Goal: Task Accomplishment & Management: Manage account settings

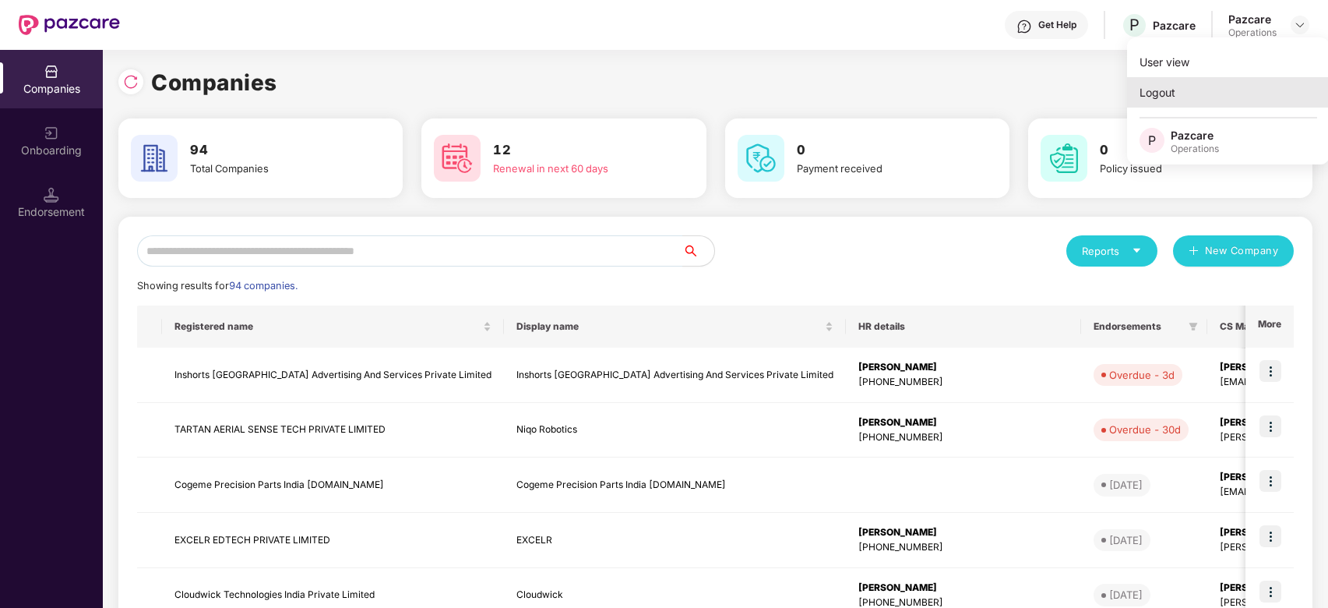
scroll to position [0, 1]
click at [1150, 84] on div "Logout" at bounding box center [1228, 92] width 203 height 30
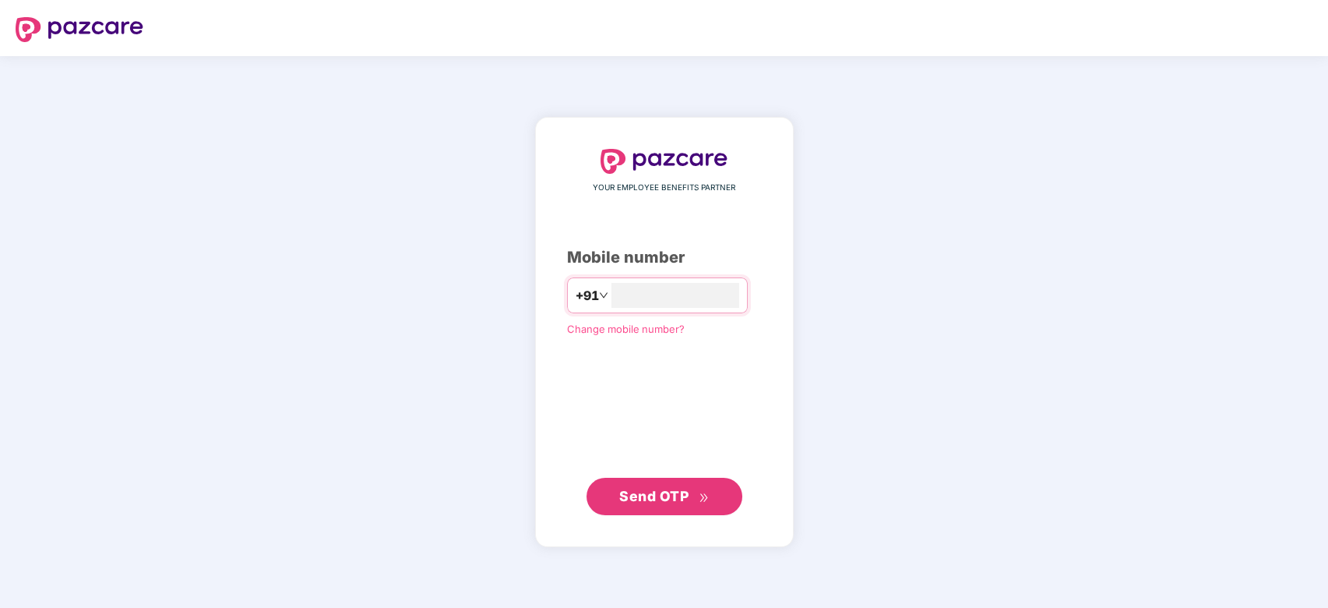
scroll to position [0, 0]
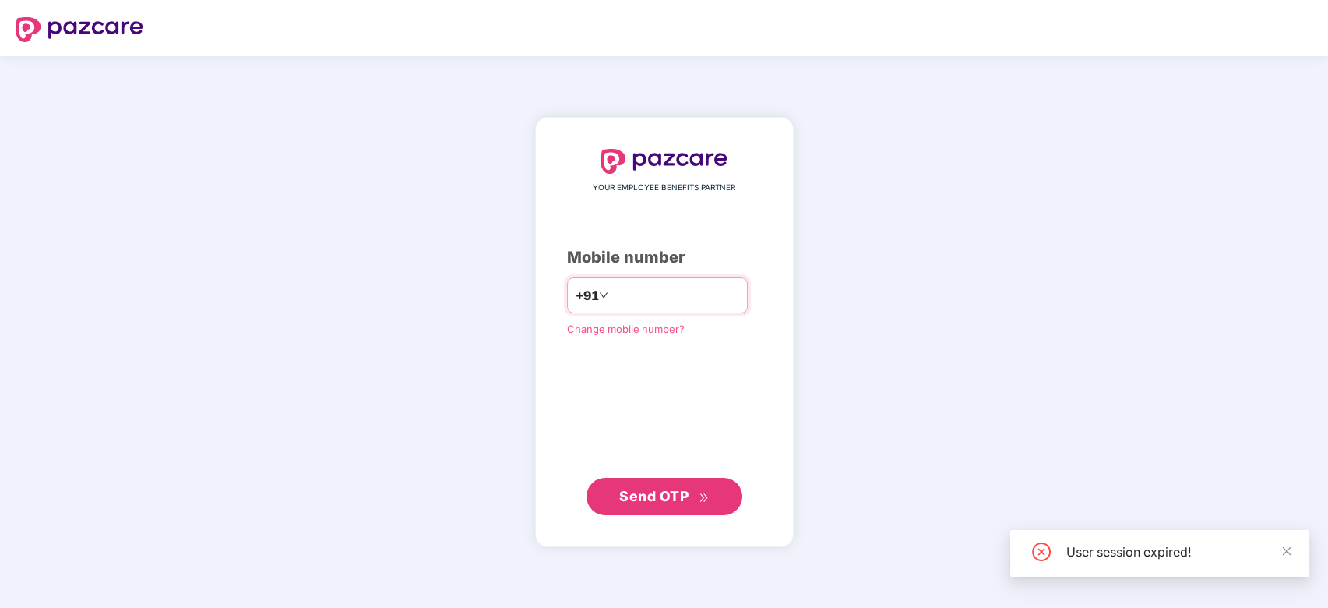
click at [627, 302] on input "number" at bounding box center [676, 295] width 128 height 25
type input "***"
click at [627, 302] on input "number" at bounding box center [676, 295] width 128 height 25
click at [621, 295] on input "number" at bounding box center [676, 295] width 128 height 25
type input "**********"
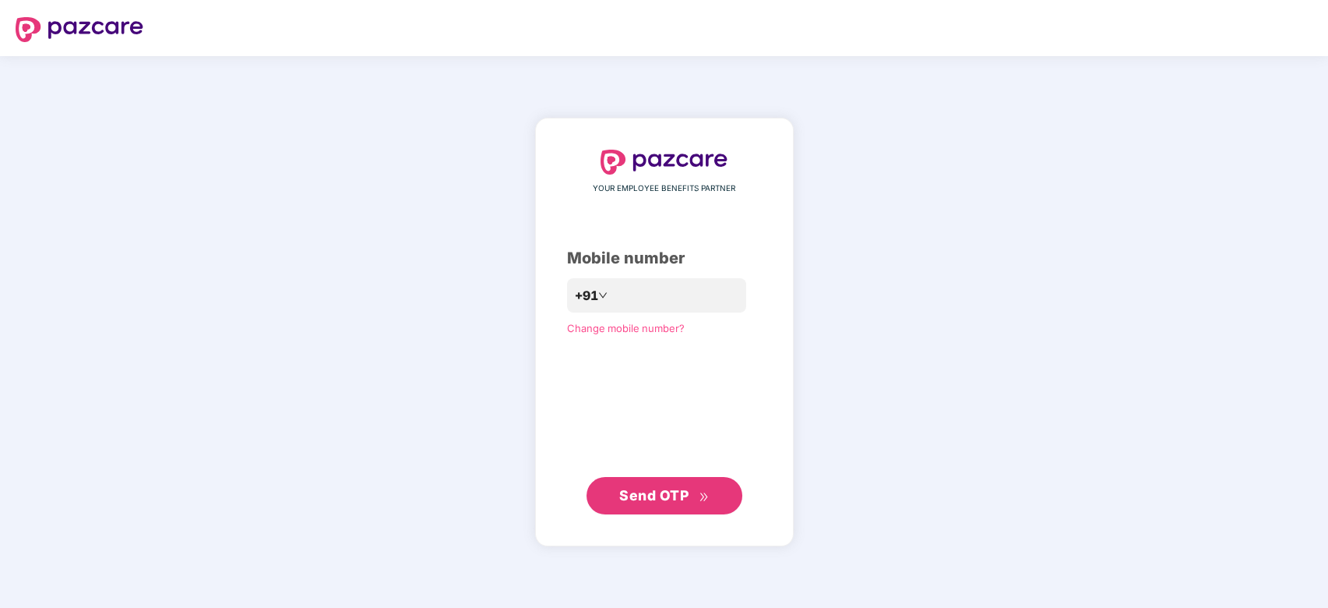
click at [654, 498] on span "Send OTP" at bounding box center [653, 495] width 69 height 16
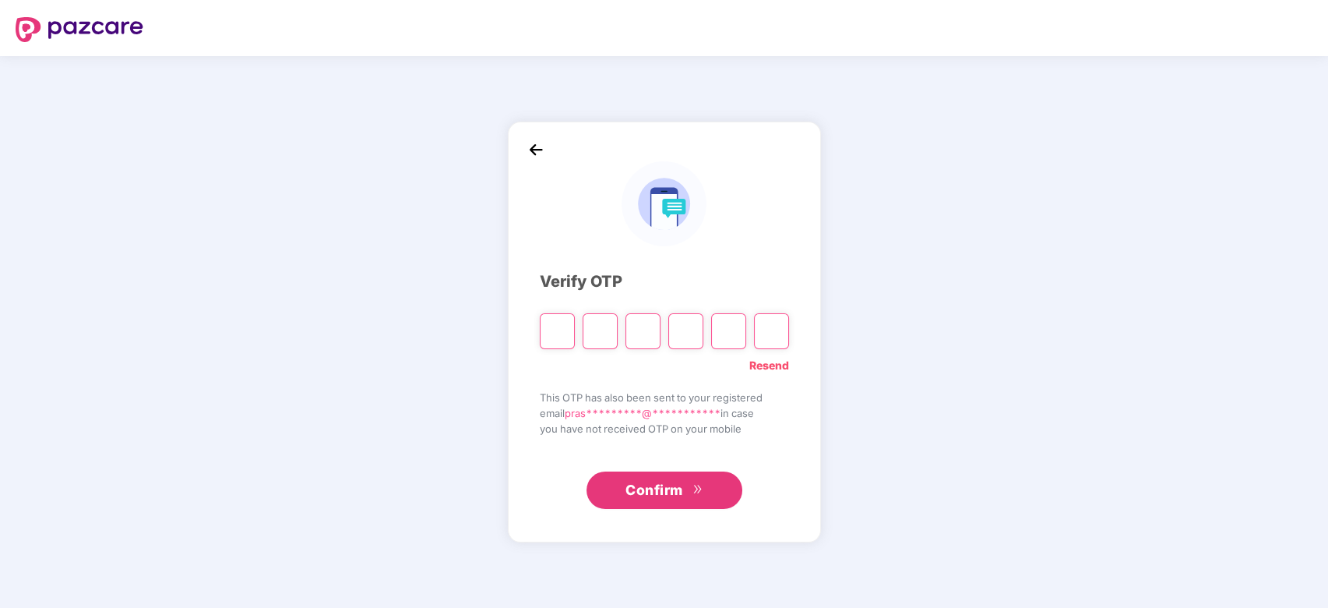
type input "*"
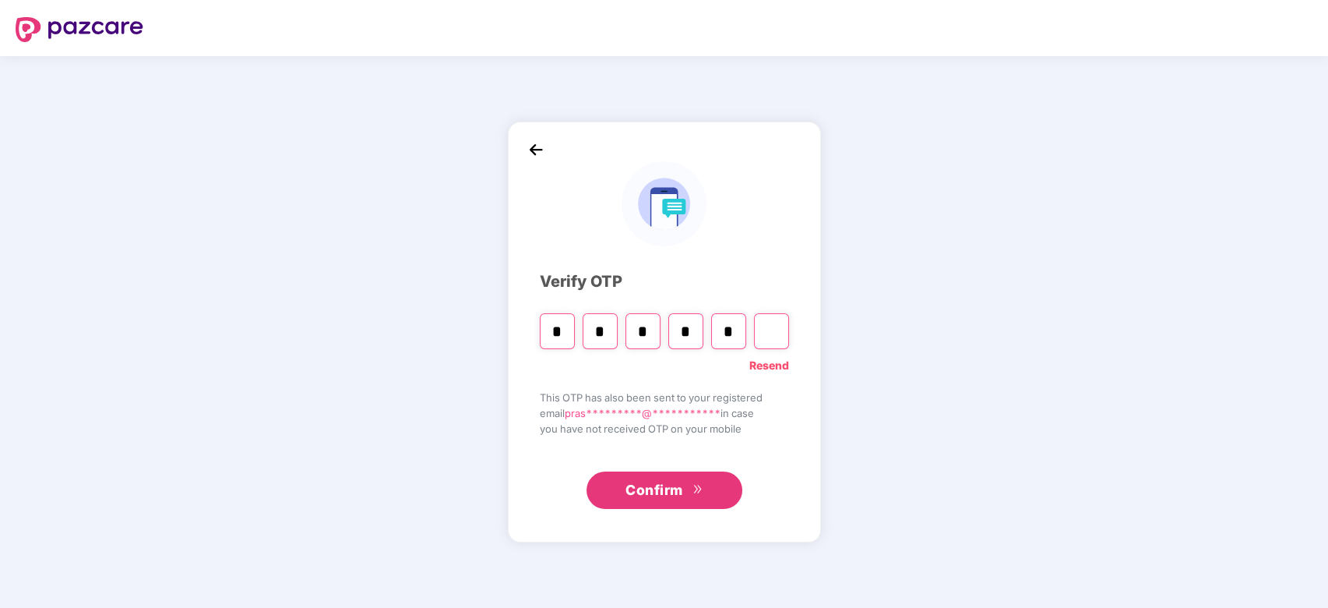
type input "*"
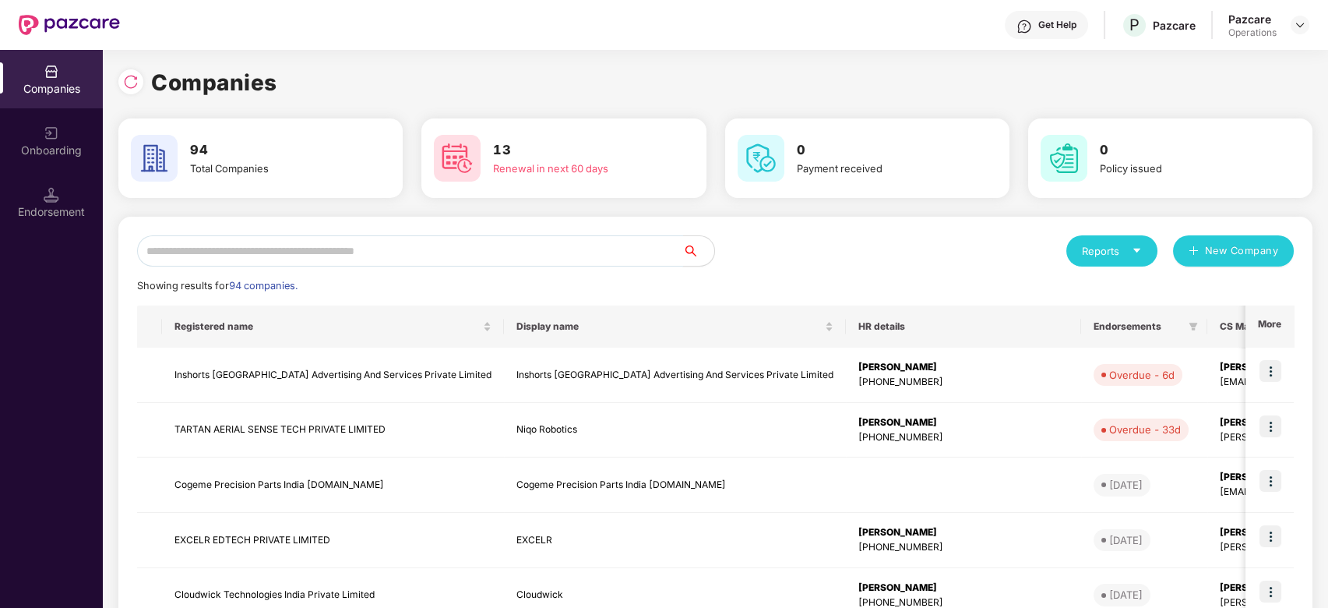
click at [464, 252] on input "text" at bounding box center [410, 250] width 546 height 31
paste input "*******"
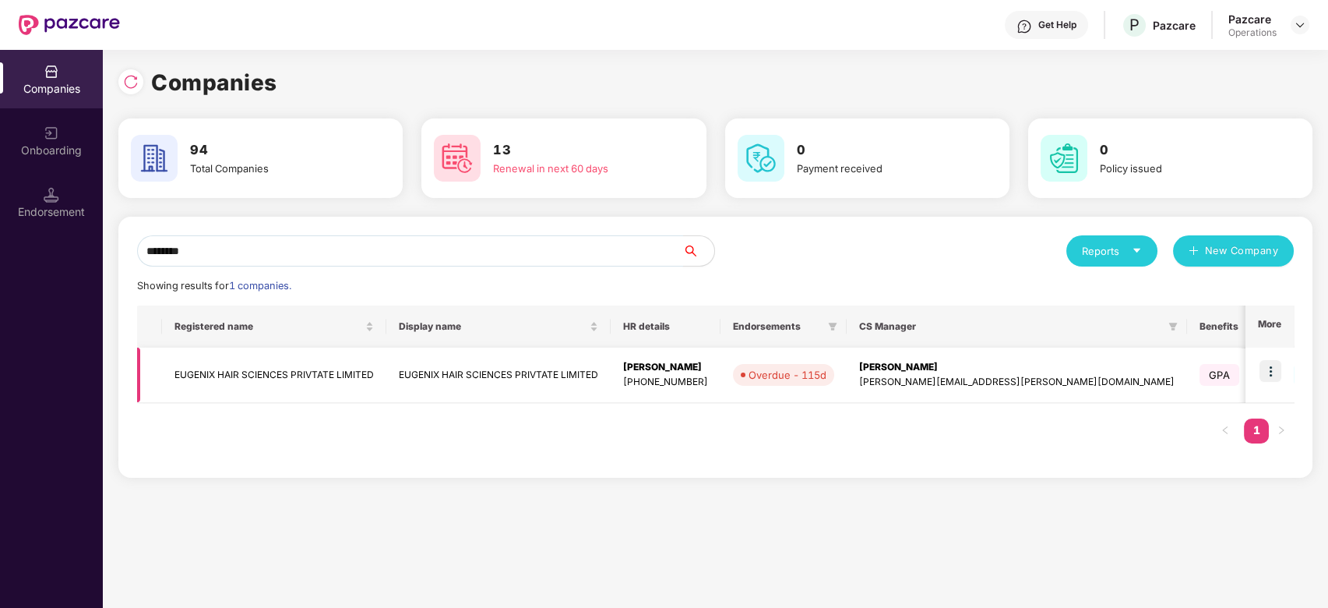
type input "*******"
click at [426, 374] on td "EUGENIX HAIR SCIENCES PRIVTATE LIMITED" at bounding box center [498, 375] width 224 height 55
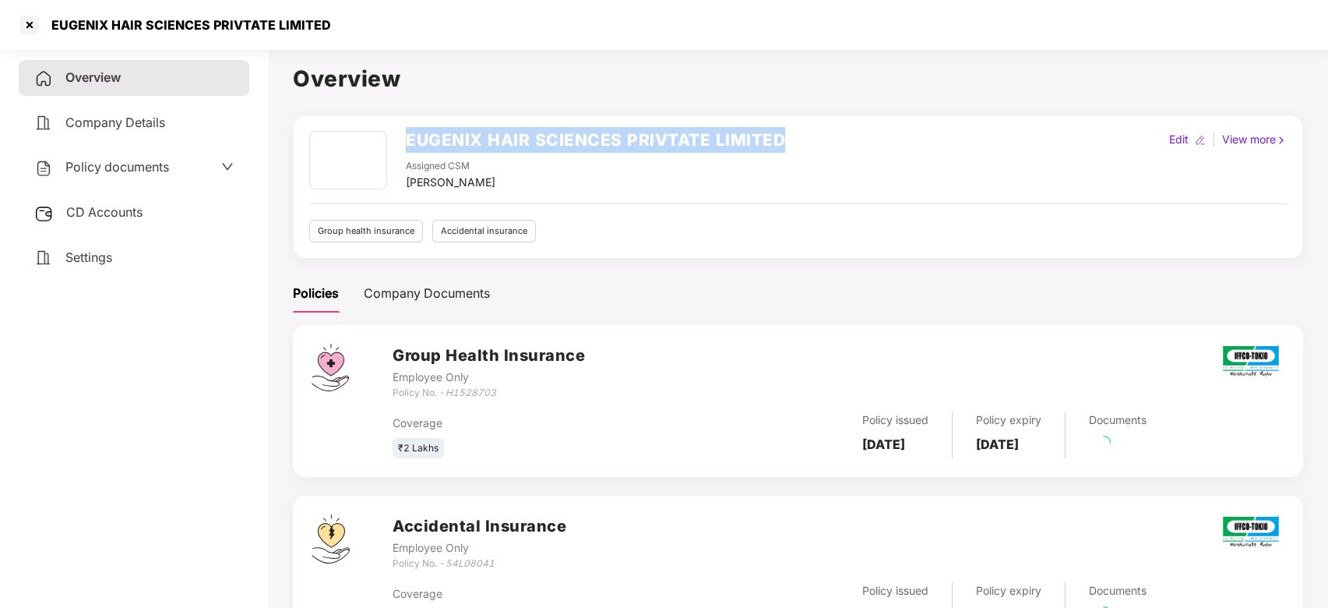
drag, startPoint x: 406, startPoint y: 140, endPoint x: 780, endPoint y: 151, distance: 374.2
click at [780, 151] on h2 "EUGENIX HAIR SCIENCES PRIVTATE LIMITED" at bounding box center [595, 140] width 379 height 26
copy h2 "EUGENIX HAIR SCIENCES PRIVTATE LIMITED"
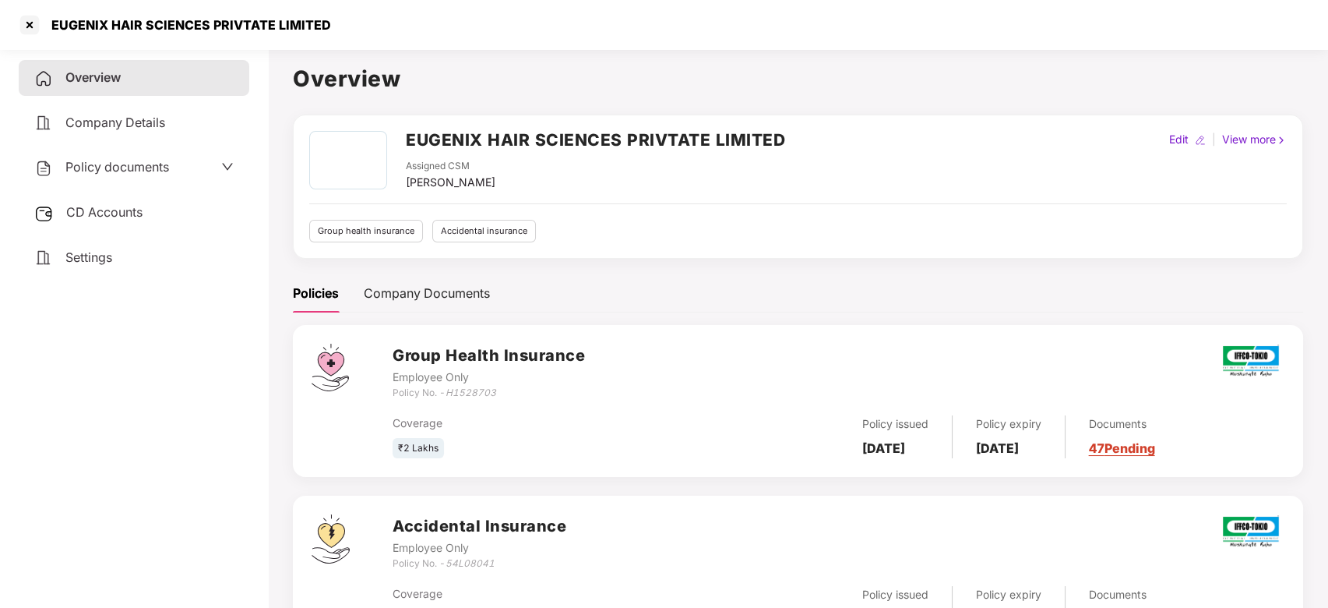
click at [704, 284] on div "Policies Company Documents" at bounding box center [798, 293] width 1011 height 38
click at [576, 138] on h2 "EUGENIX HAIR SCIENCES PRIVTATE LIMITED" at bounding box center [595, 140] width 379 height 26
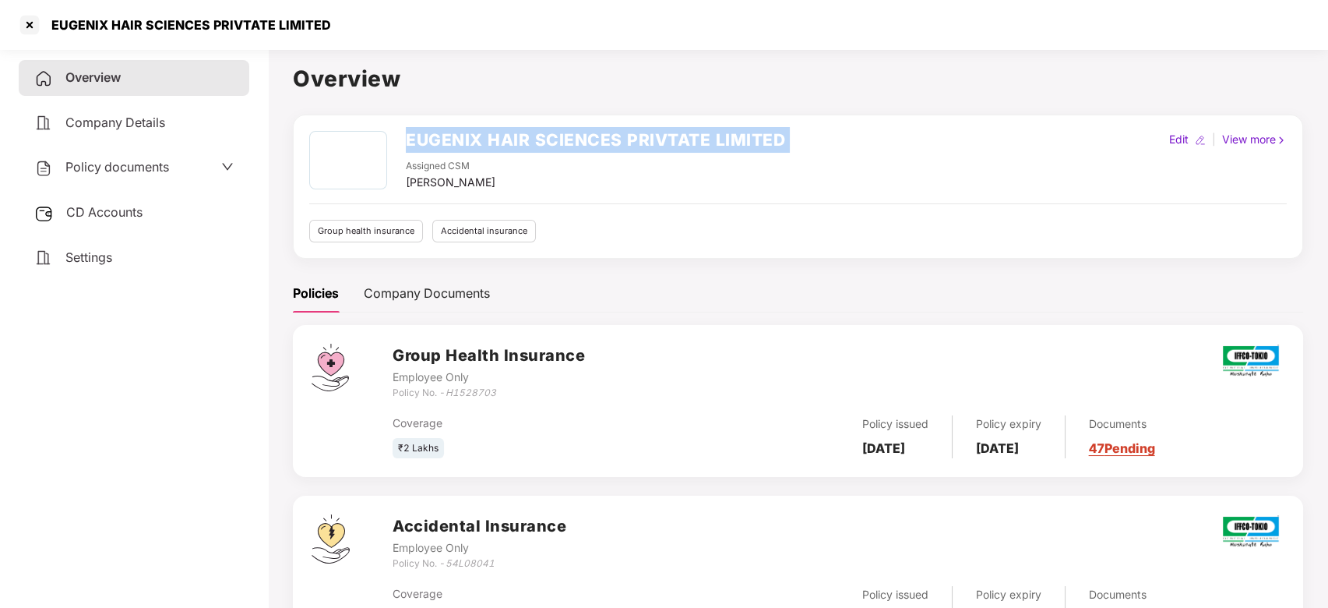
click at [576, 138] on h2 "EUGENIX HAIR SCIENCES PRIVTATE LIMITED" at bounding box center [595, 140] width 379 height 26
copy h2 "EUGENIX HAIR SCIENCES PRIVTATE LIMITED"
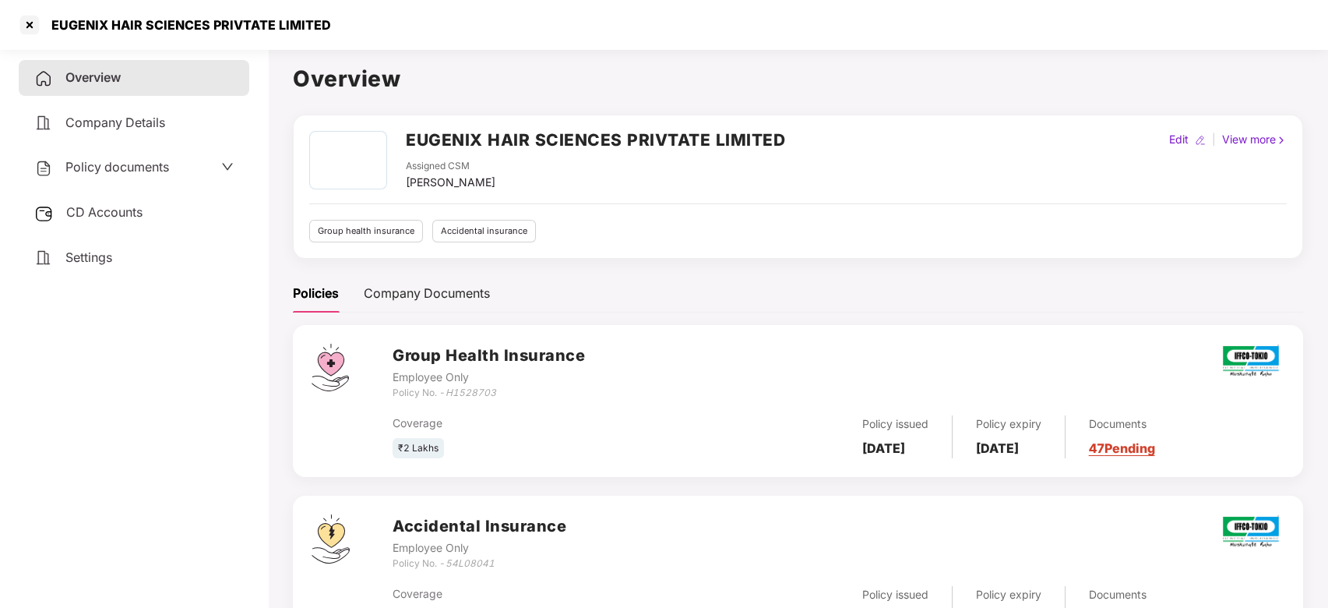
click at [107, 165] on span "Policy documents" at bounding box center [117, 167] width 104 height 16
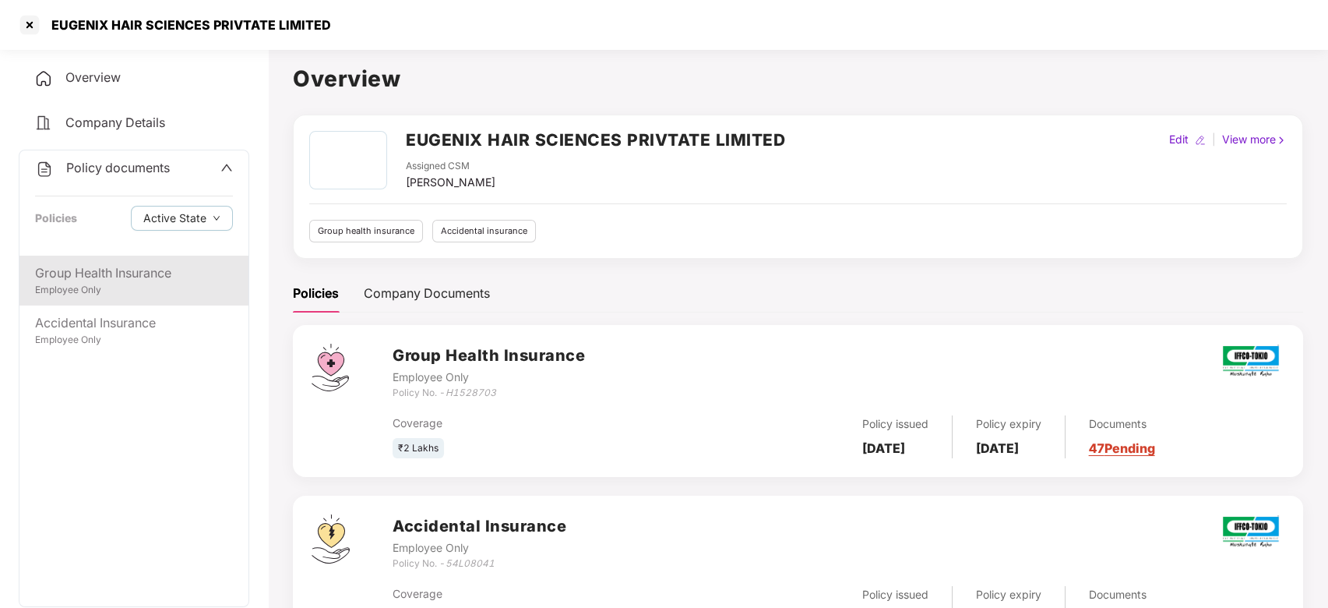
click at [111, 288] on div "Employee Only" at bounding box center [134, 290] width 198 height 15
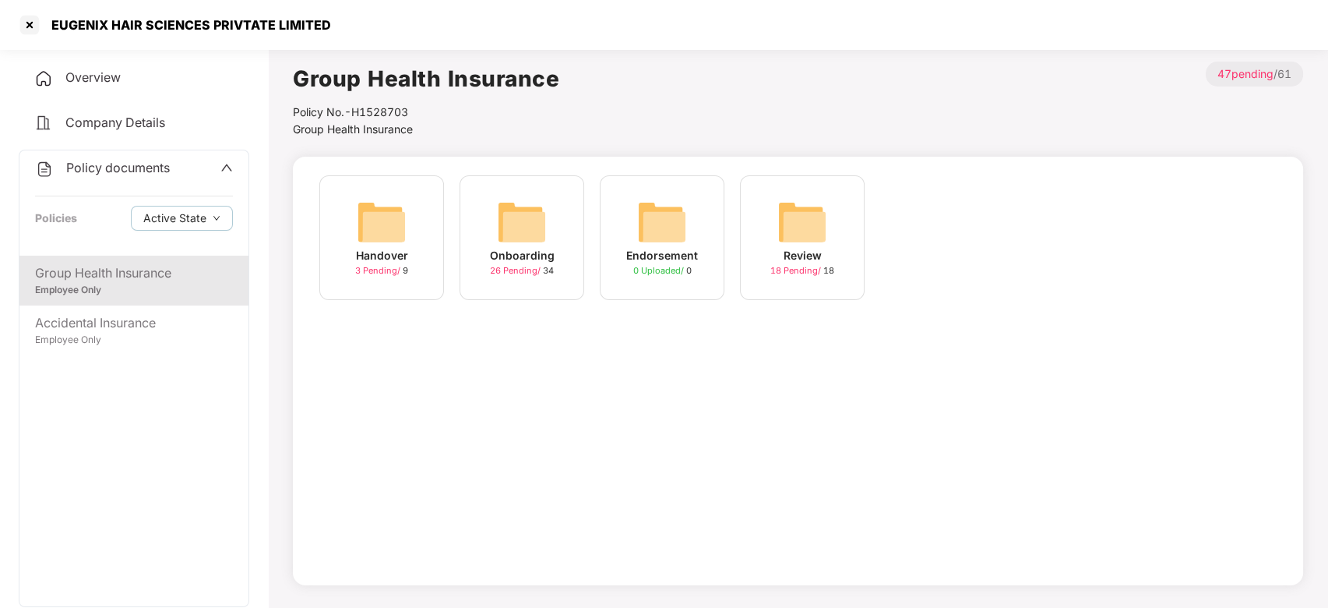
click at [524, 215] on img at bounding box center [522, 222] width 50 height 50
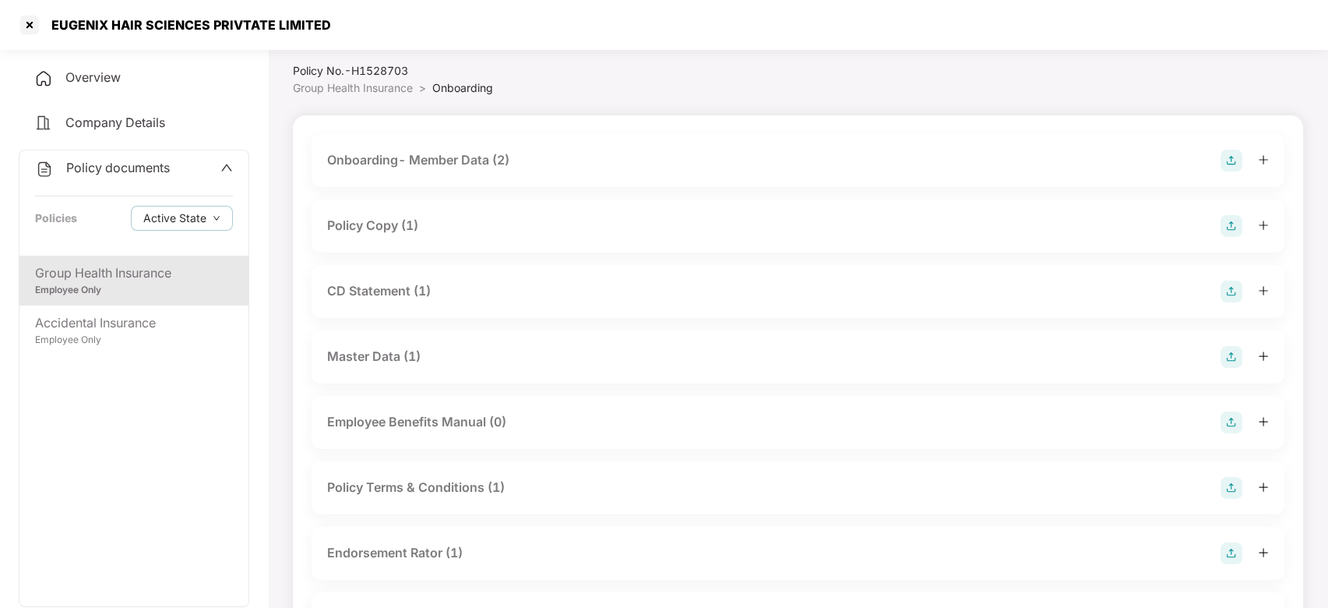
scroll to position [44, 0]
click at [374, 219] on div "Policy Copy (1)" at bounding box center [372, 222] width 91 height 19
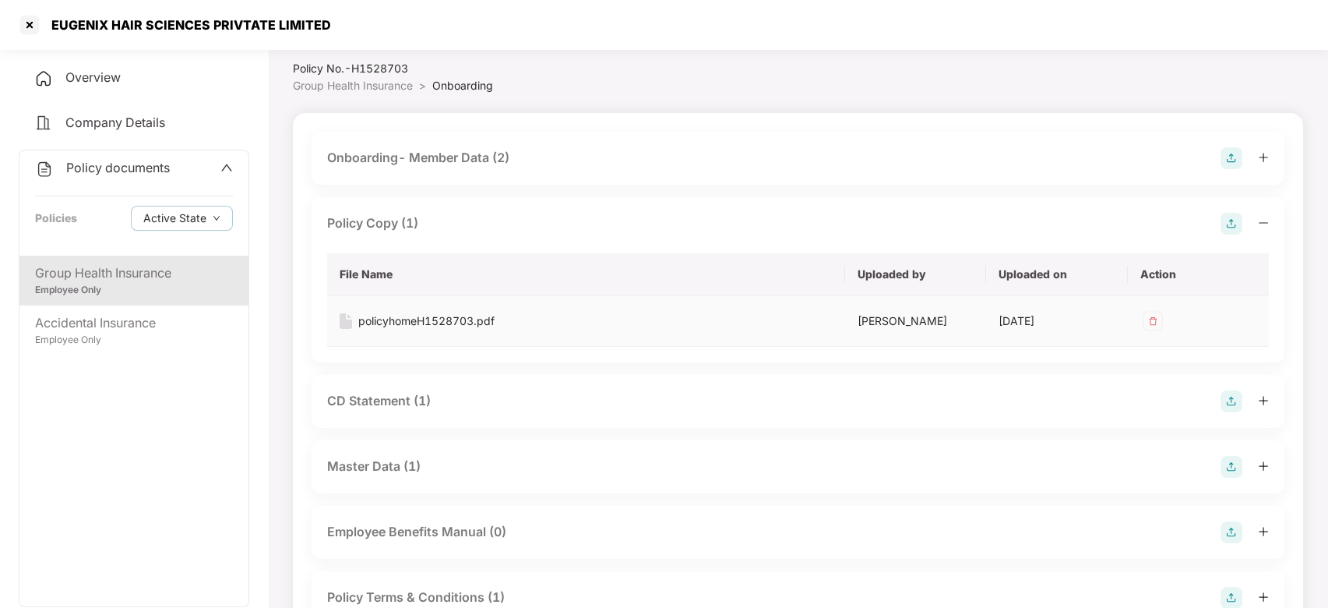
click at [418, 319] on div "policyhomeH1528703.pdf" at bounding box center [426, 320] width 136 height 17
click at [410, 325] on div "policyhomeH1528703.pdf" at bounding box center [426, 320] width 136 height 17
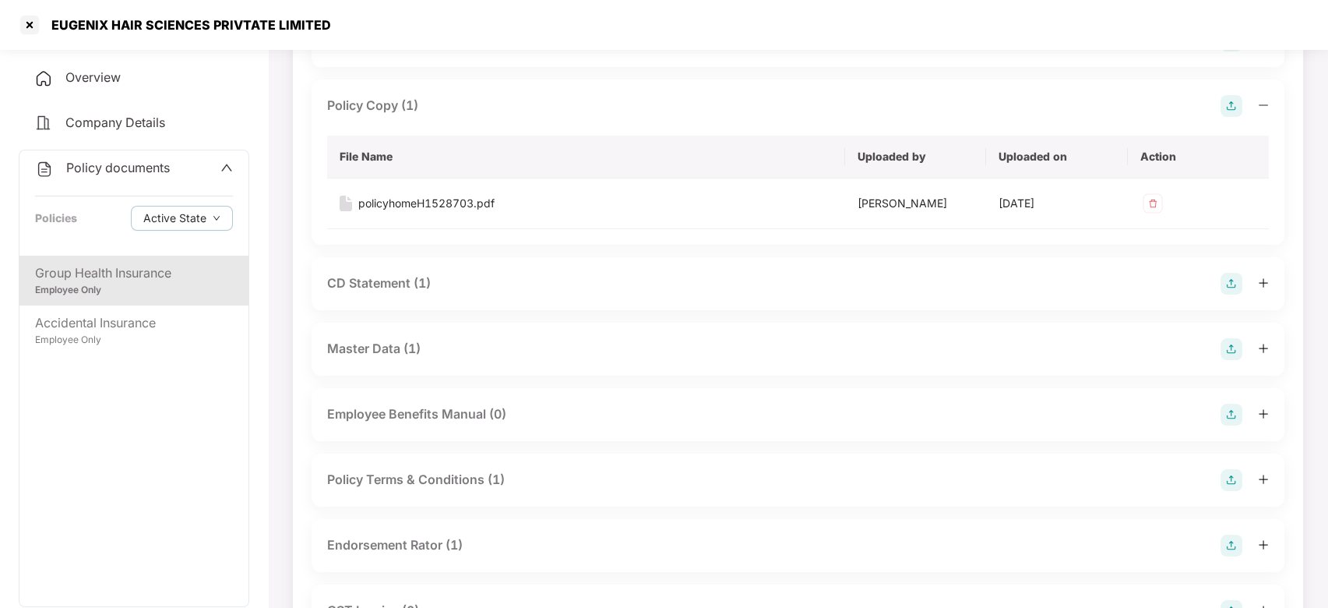
scroll to position [162, 0]
click at [388, 289] on div "CD Statement (1)" at bounding box center [379, 282] width 104 height 19
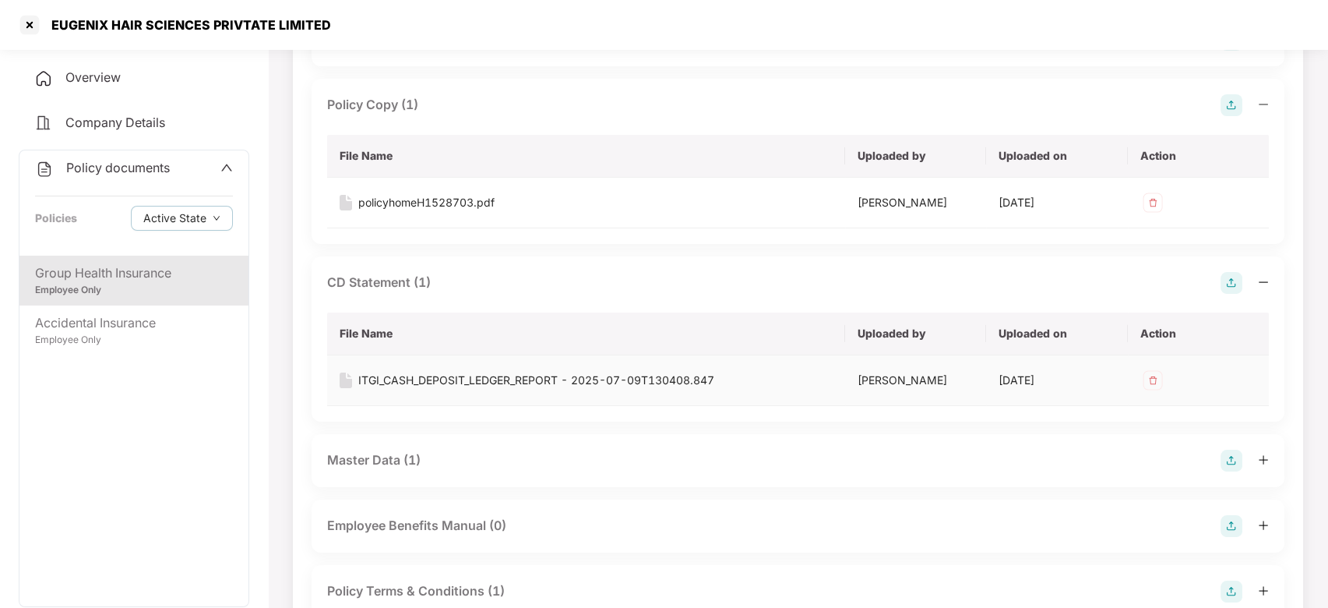
click at [429, 375] on div "ITGI_CASH_DEPOSIT_LEDGER_REPORT - 2025-07-09T130408.847" at bounding box center [536, 380] width 356 height 17
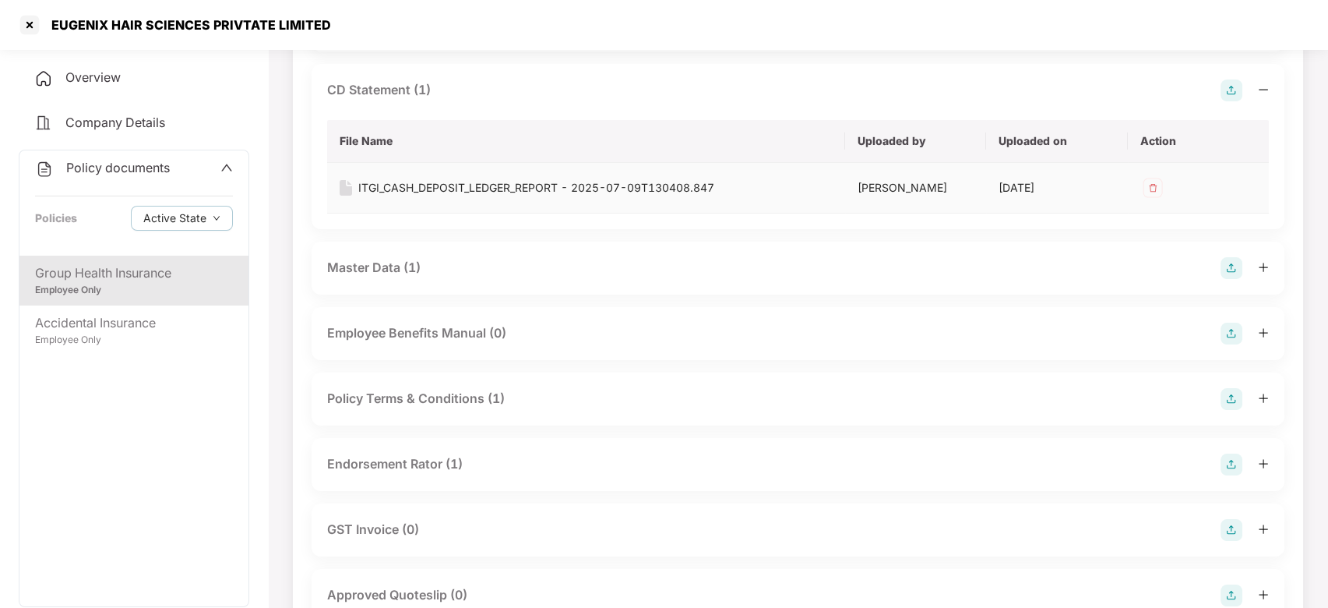
scroll to position [355, 0]
click at [365, 263] on div "Master Data (1)" at bounding box center [373, 266] width 93 height 19
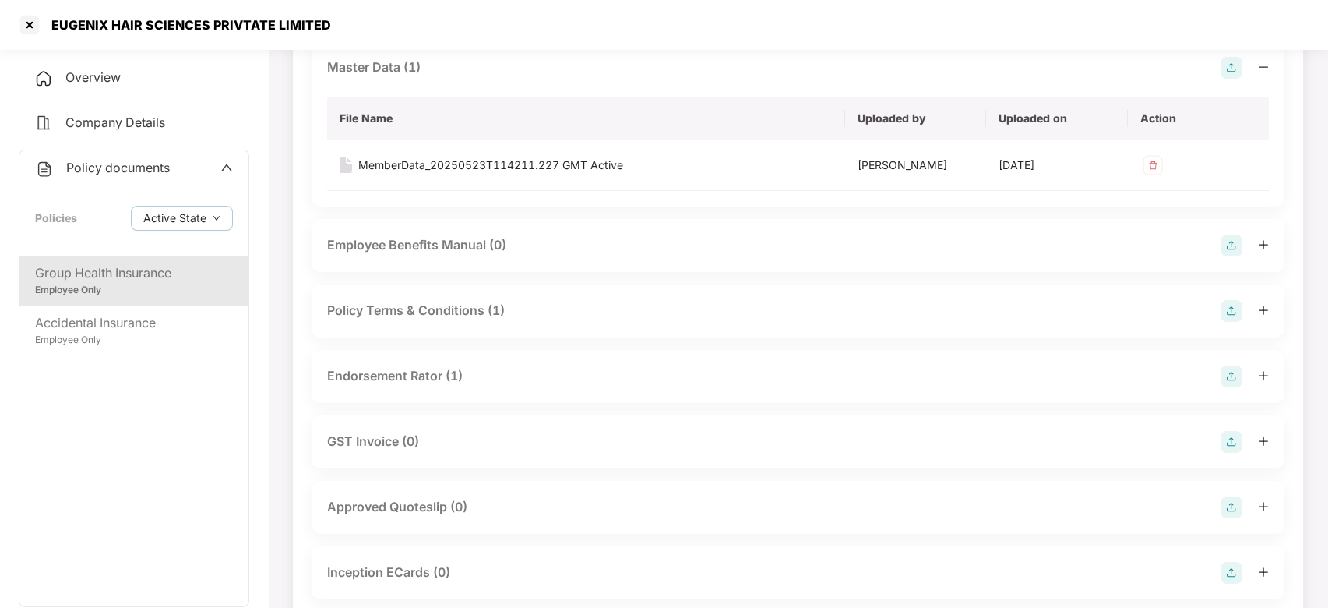
scroll to position [563, 0]
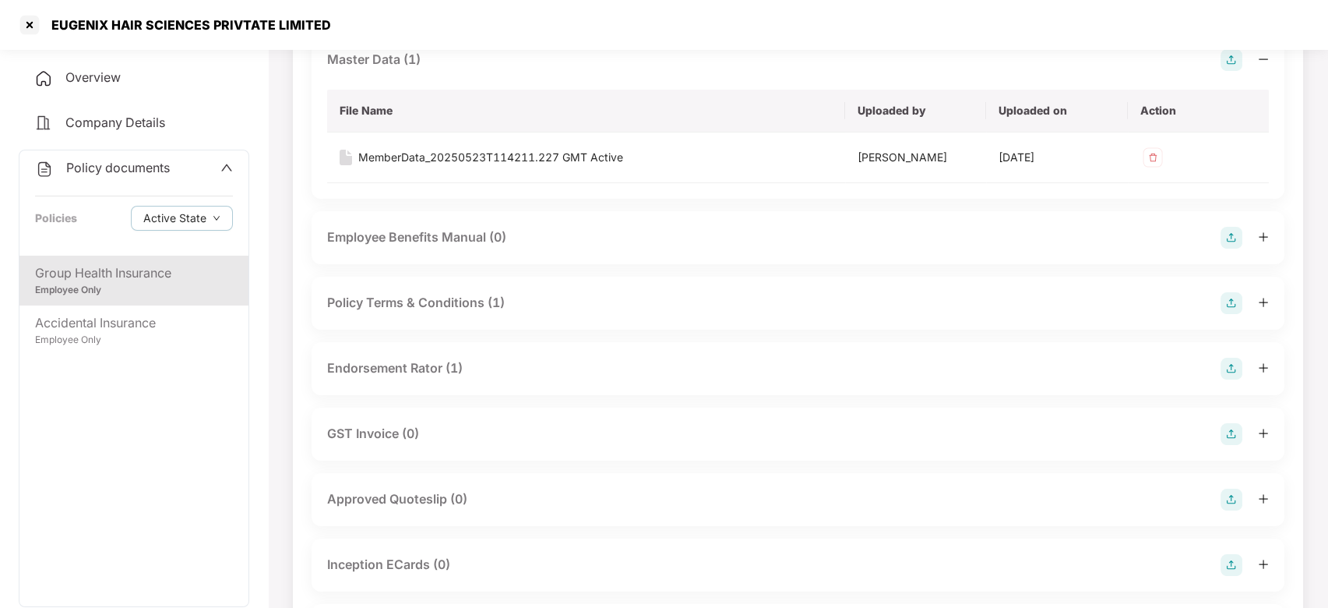
click at [443, 360] on div "Endorsement Rator (1)" at bounding box center [395, 367] width 136 height 19
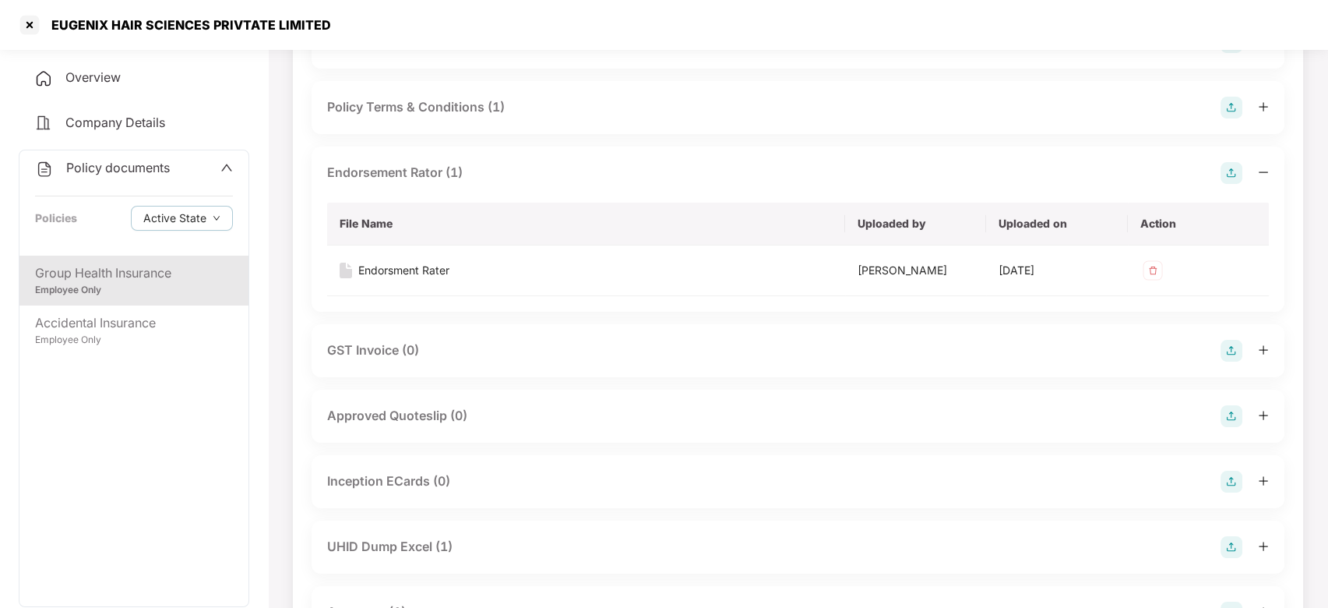
scroll to position [764, 0]
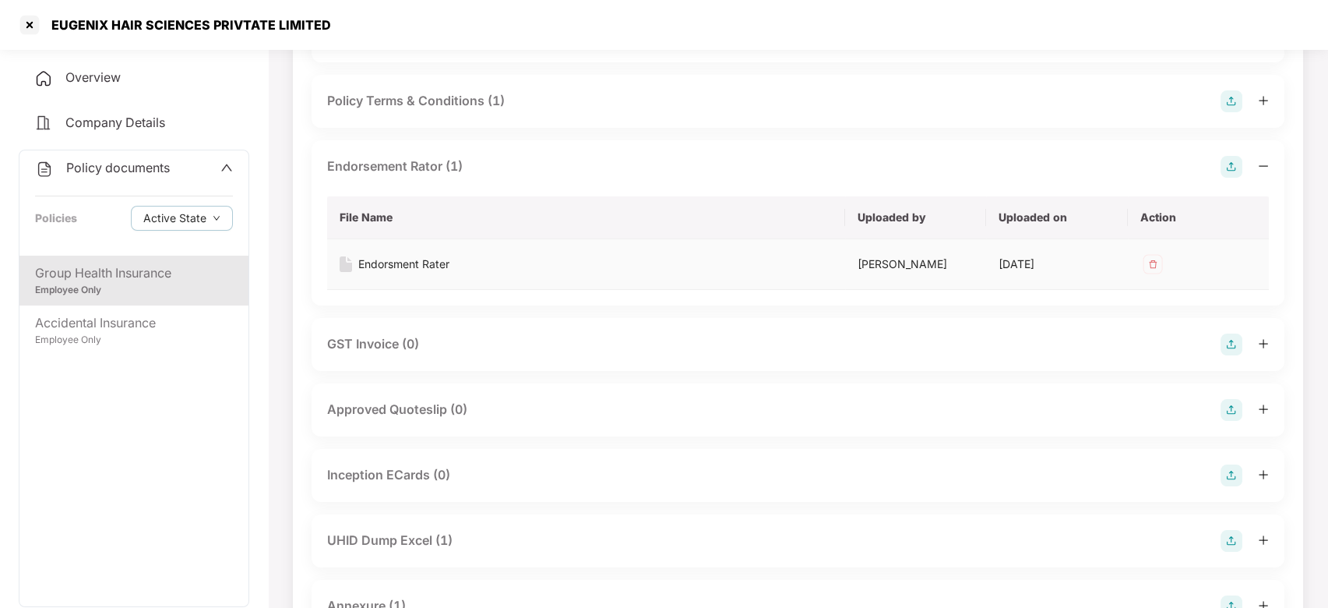
click at [399, 263] on div "Endorsment Rater" at bounding box center [403, 264] width 91 height 17
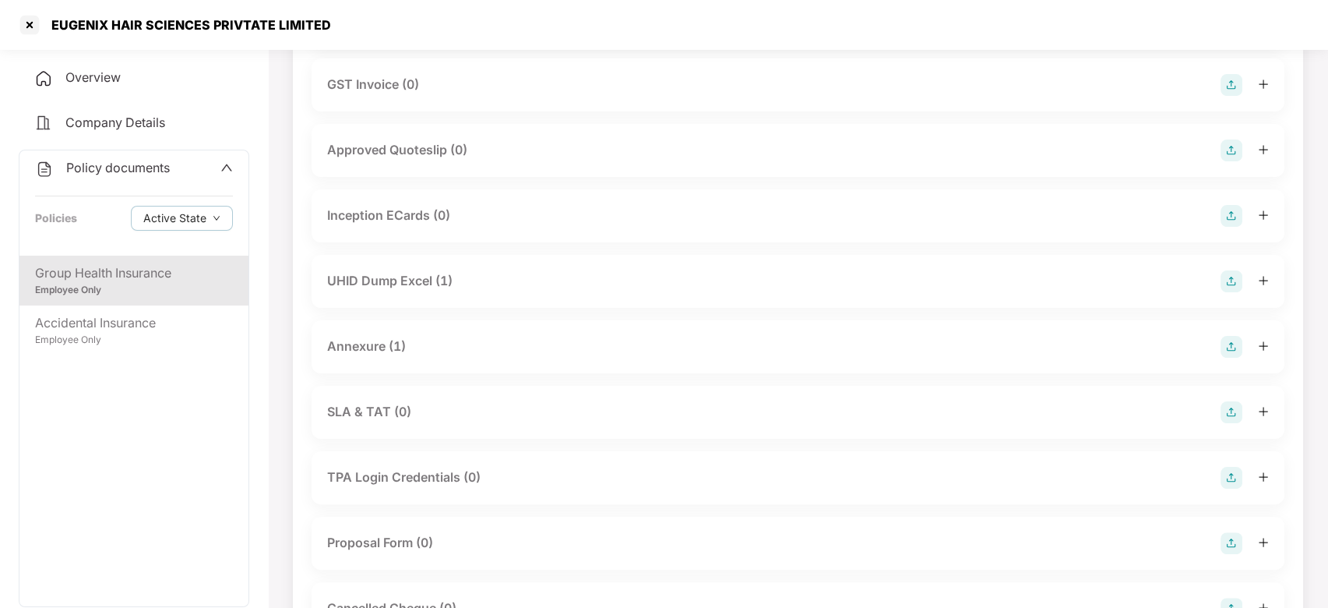
scroll to position [1026, 0]
click at [406, 280] on div "UHID Dump Excel (1)" at bounding box center [389, 278] width 125 height 19
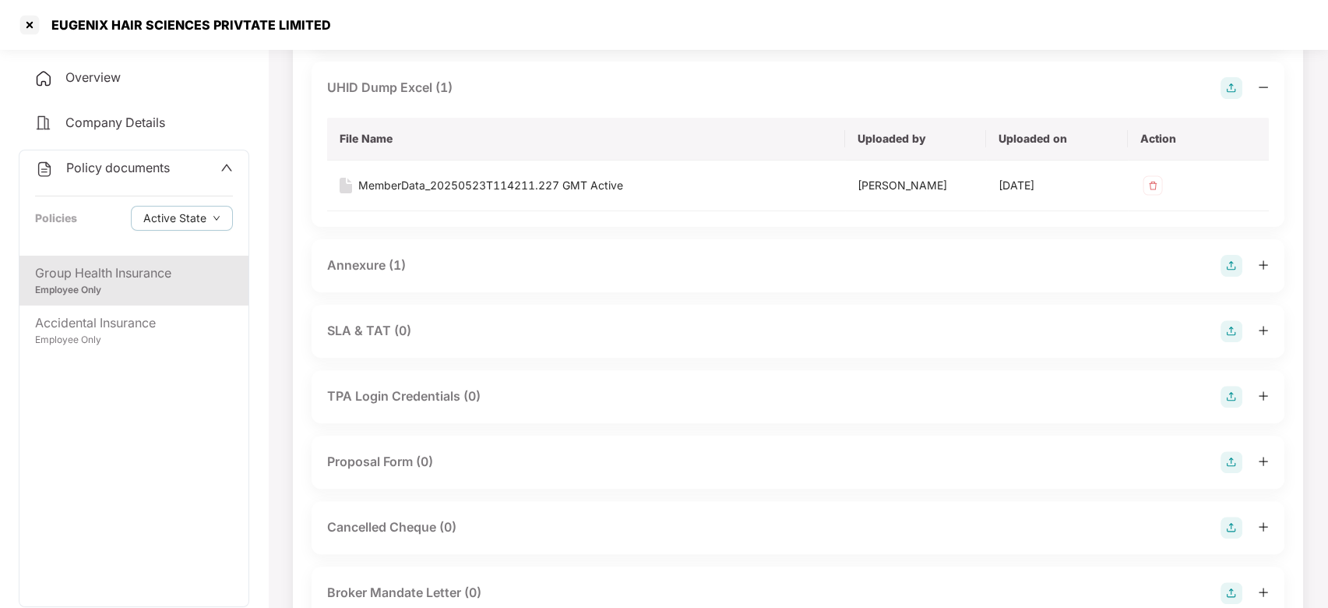
scroll to position [1226, 0]
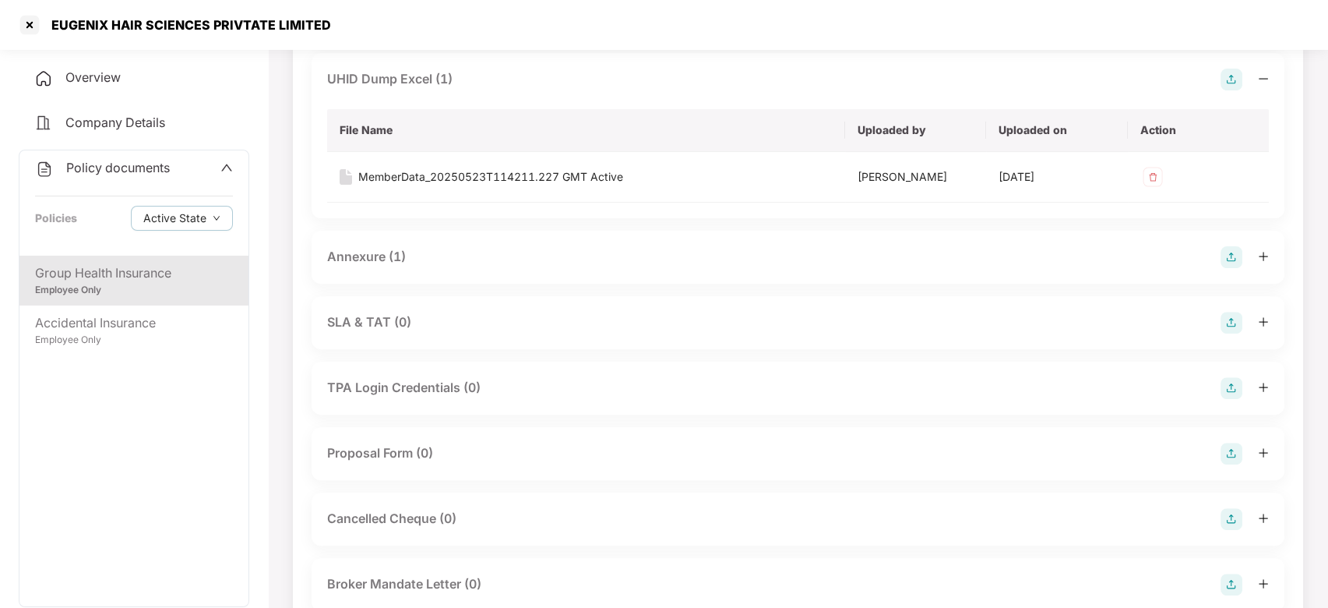
click at [369, 252] on div "Annexure (1)" at bounding box center [366, 256] width 79 height 19
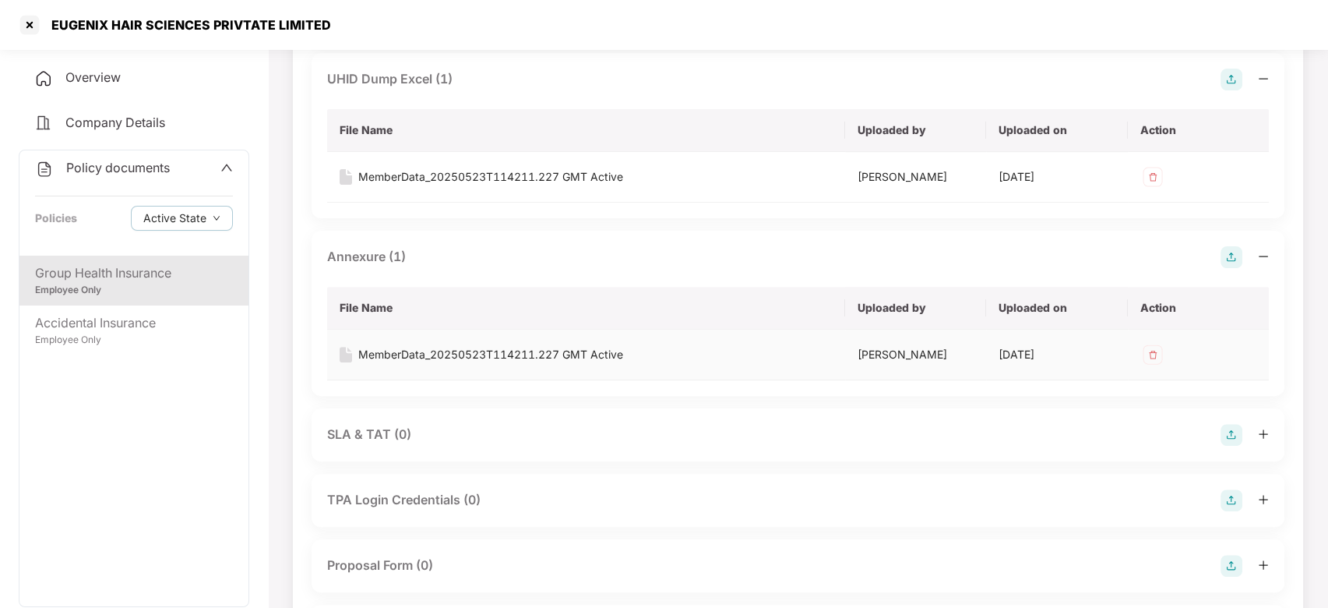
click at [477, 353] on div "MemberData_20250523T114211.227 GMT Active" at bounding box center [490, 354] width 265 height 17
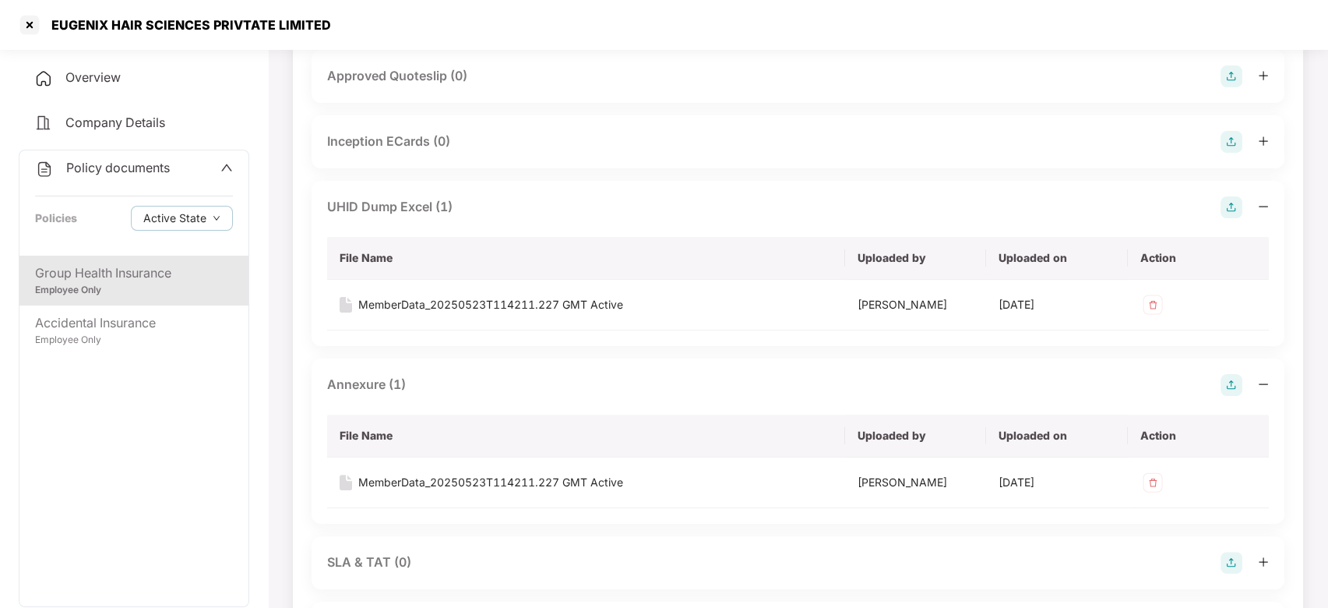
scroll to position [1096, 0]
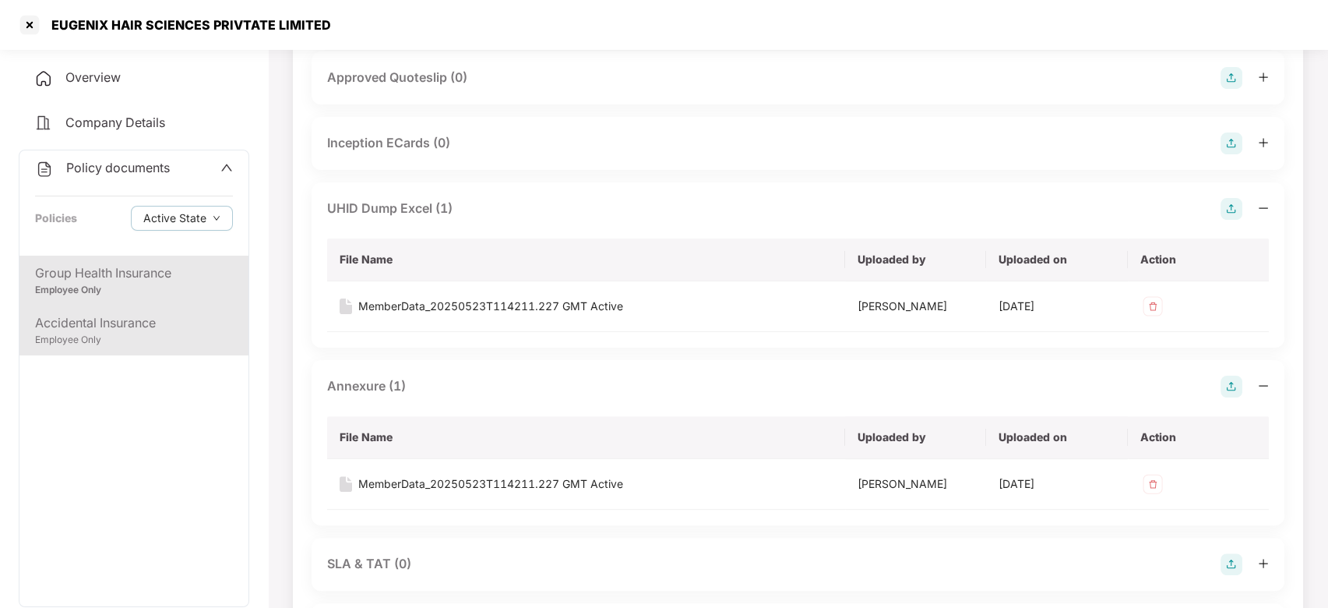
click at [176, 349] on div "Accidental Insurance Employee Only" at bounding box center [133, 330] width 229 height 50
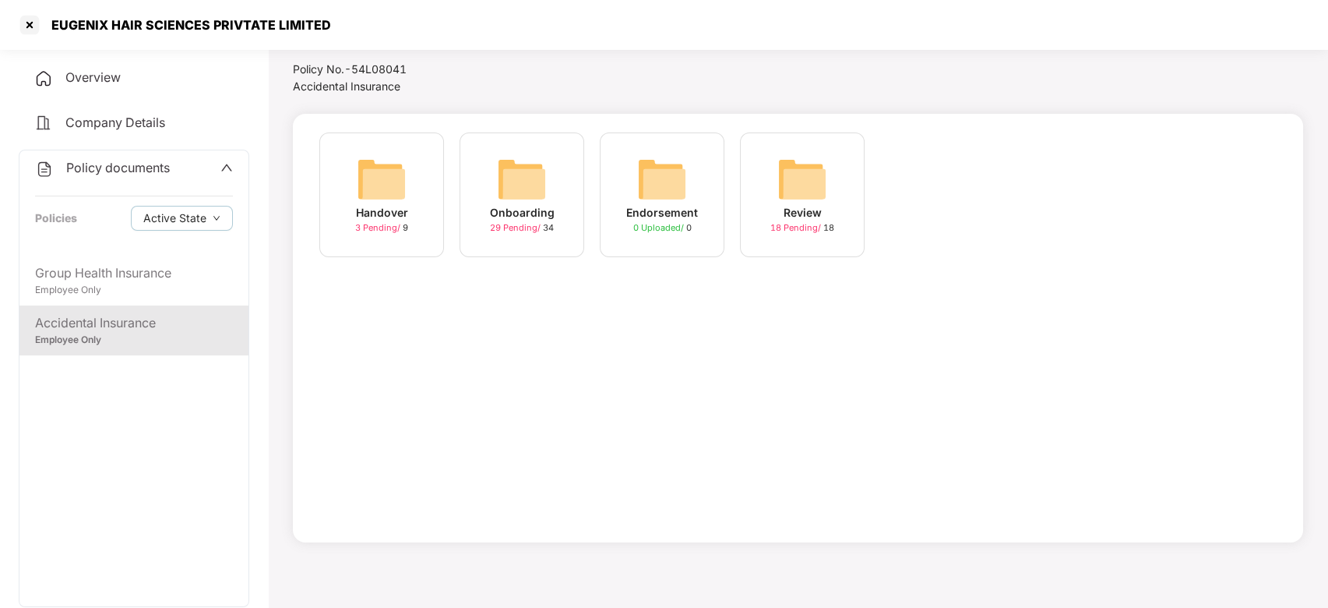
click at [506, 182] on img at bounding box center [522, 179] width 50 height 50
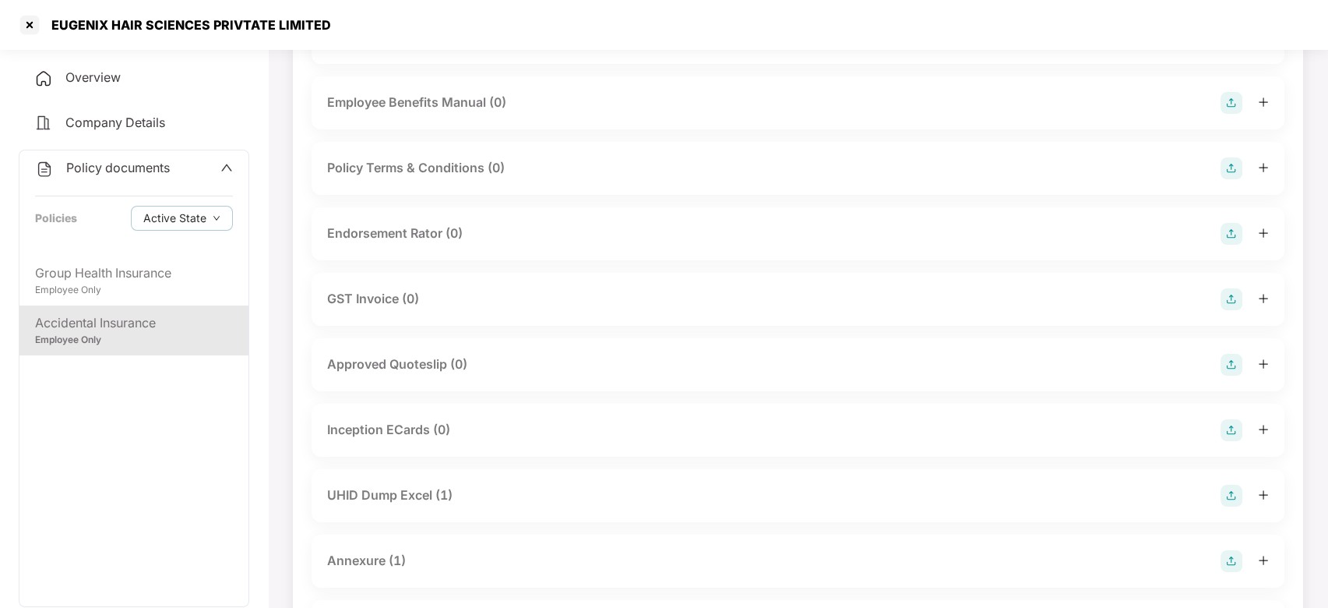
scroll to position [0, 0]
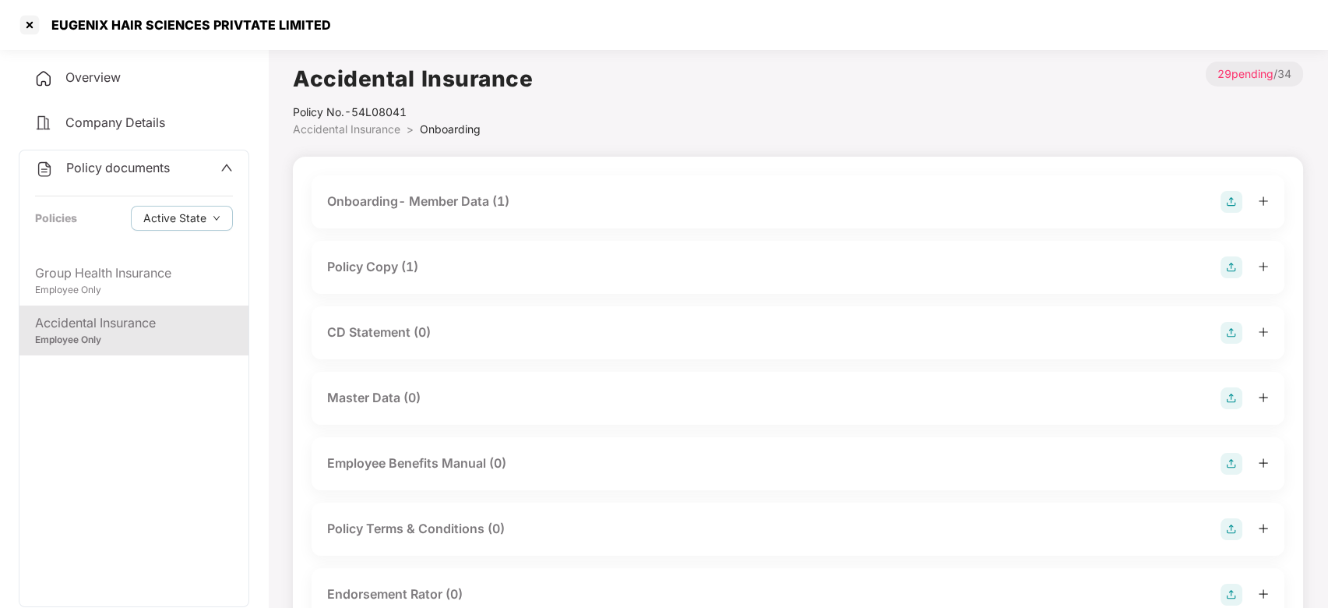
click at [386, 266] on div "Policy Copy (1)" at bounding box center [372, 266] width 91 height 19
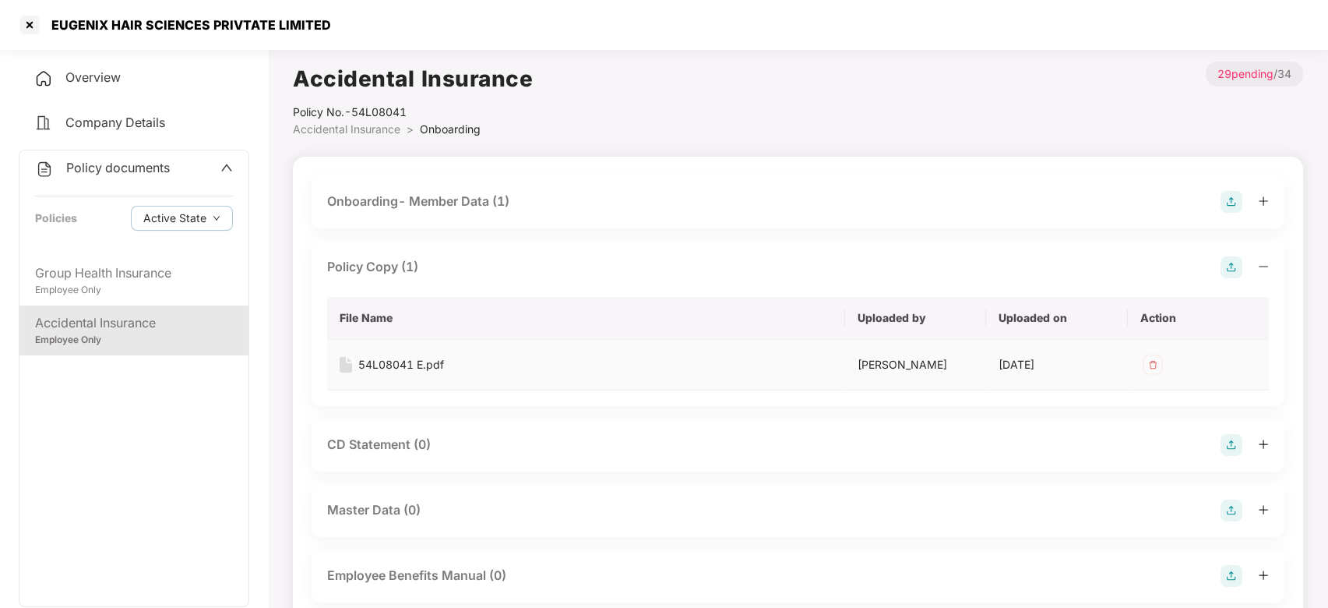
click at [391, 365] on div "54L08041 E.pdf" at bounding box center [401, 364] width 86 height 17
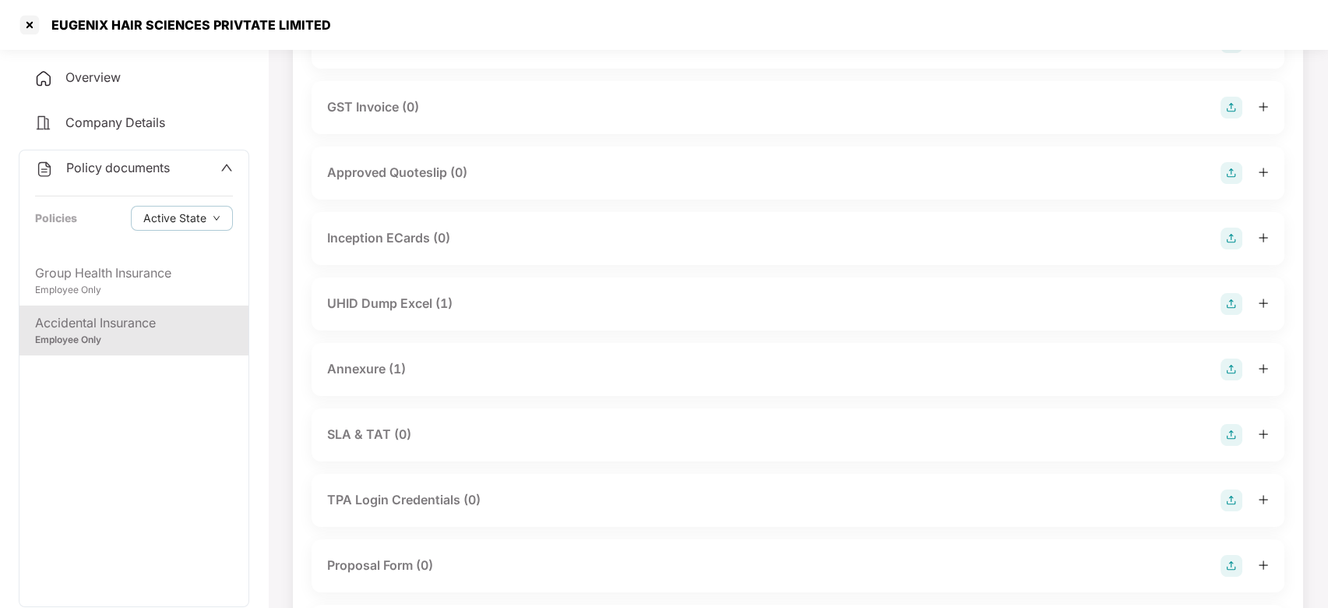
scroll to position [711, 0]
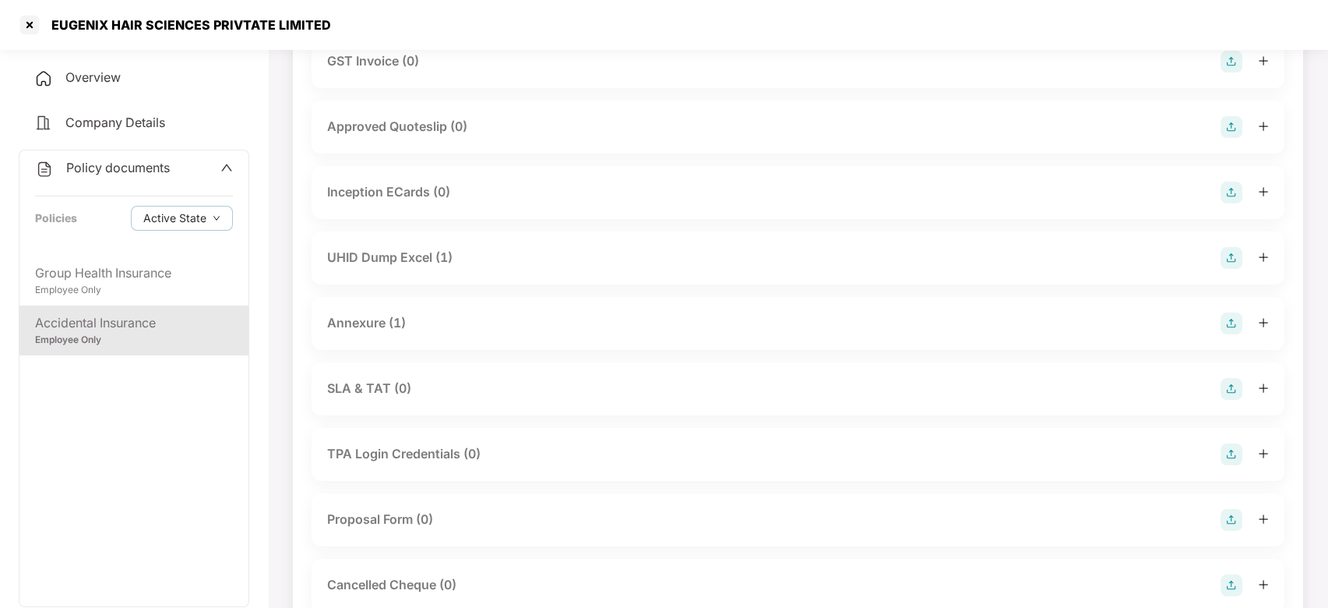
click at [385, 264] on div "UHID Dump Excel (1)" at bounding box center [389, 257] width 125 height 19
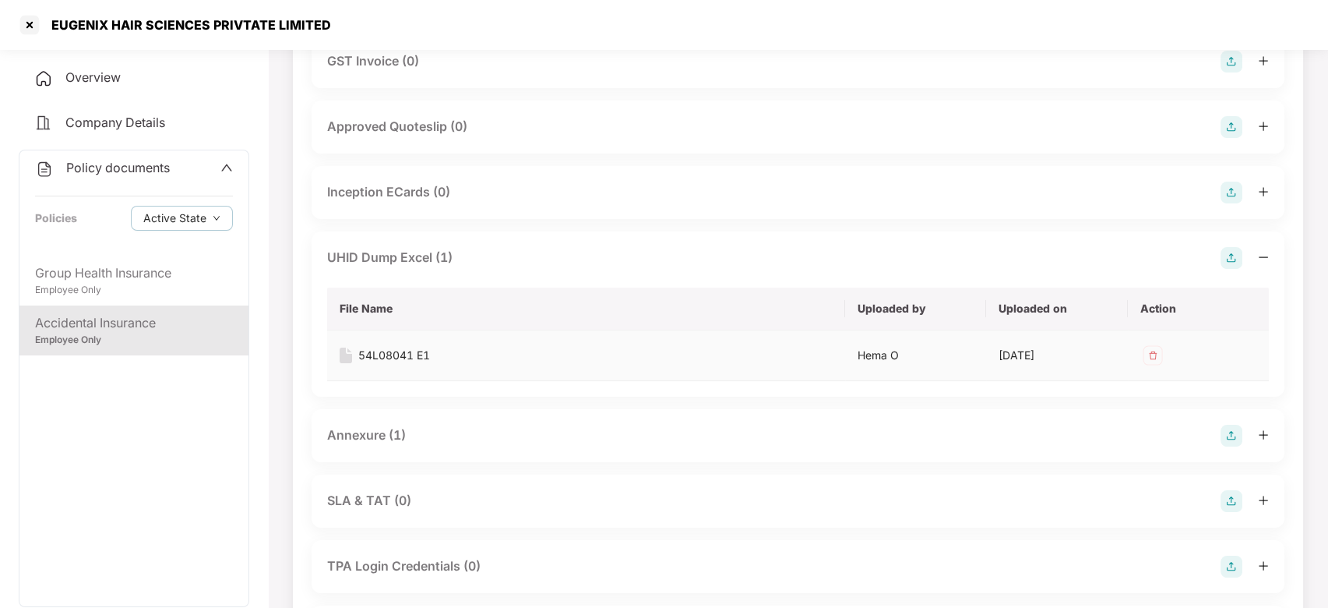
click at [390, 358] on div "54L08041 E1" at bounding box center [394, 355] width 72 height 17
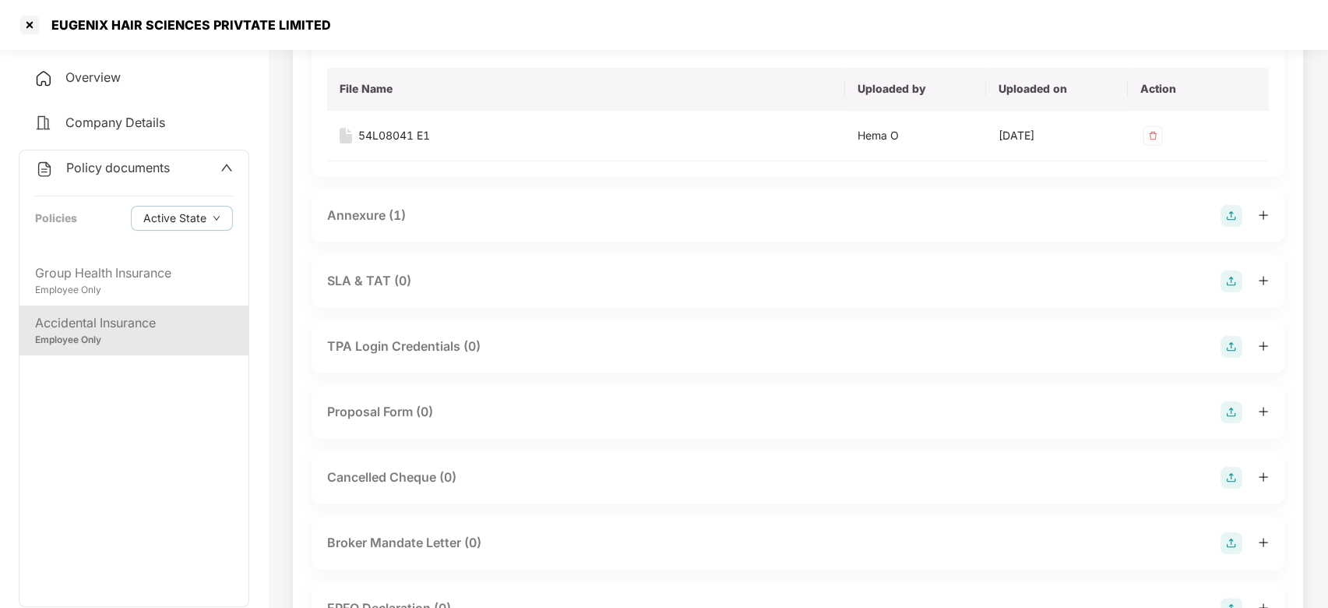
scroll to position [937, 0]
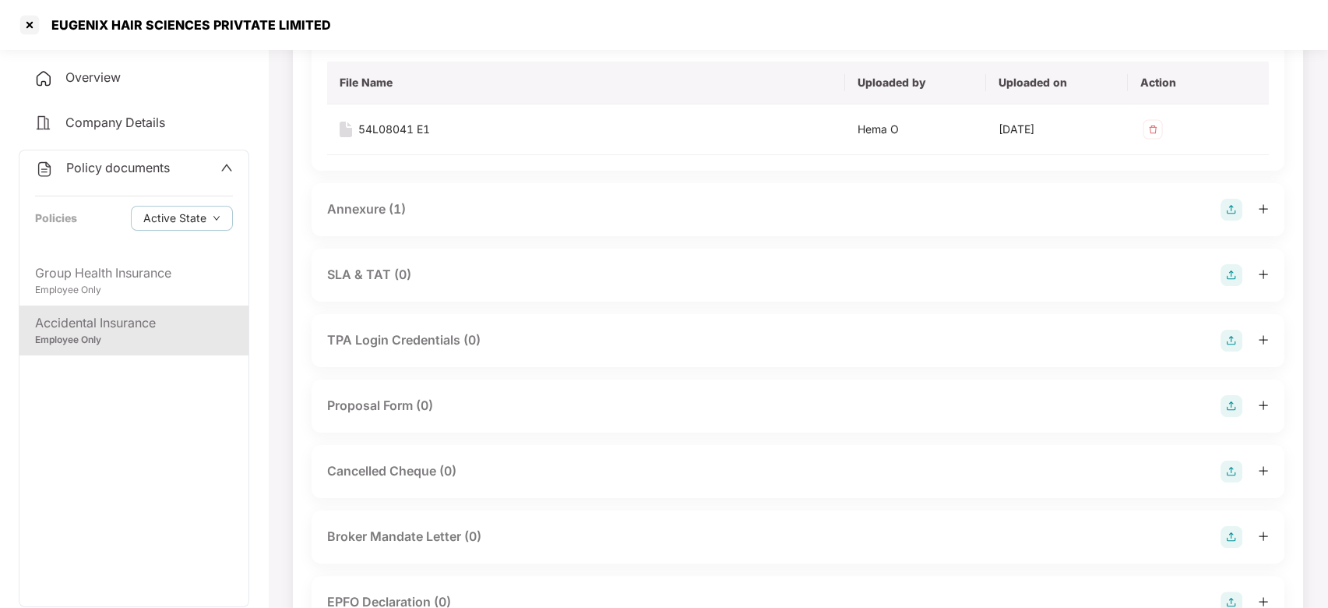
click at [377, 210] on div "Annexure (1)" at bounding box center [366, 208] width 79 height 19
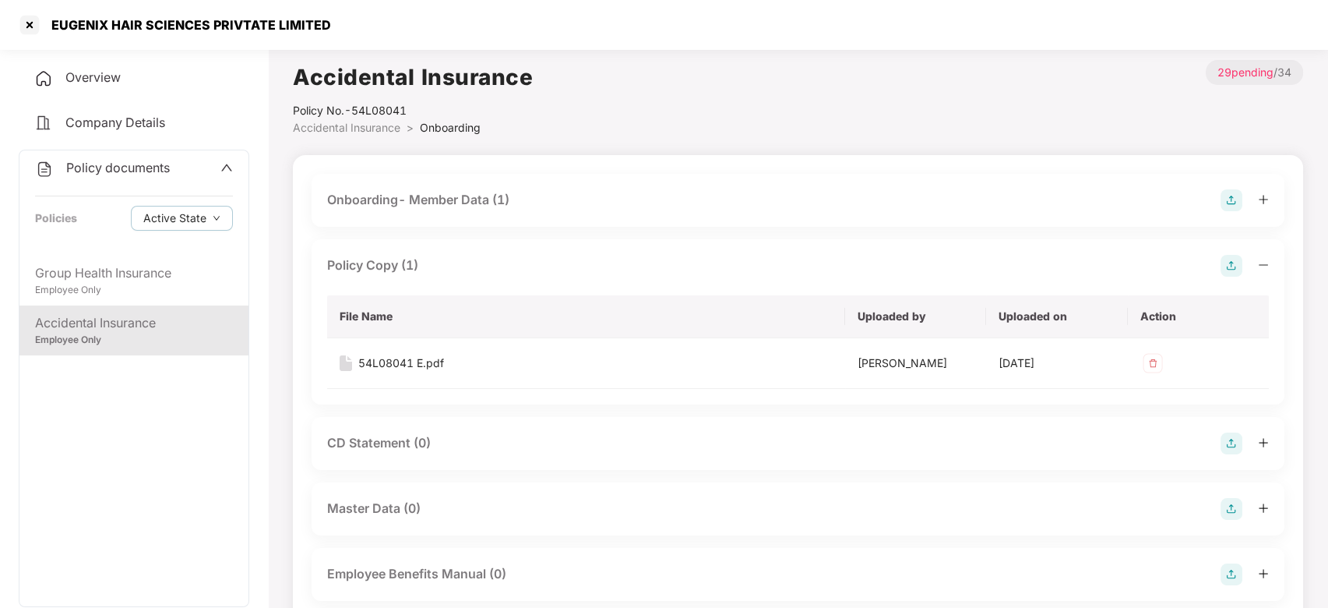
scroll to position [0, 0]
click at [628, 122] on div "Accidental Insurance Policy No.- 54L08041 Accidental Insurance > Onboarding > 2…" at bounding box center [798, 100] width 1011 height 76
click at [30, 23] on div at bounding box center [29, 24] width 25 height 25
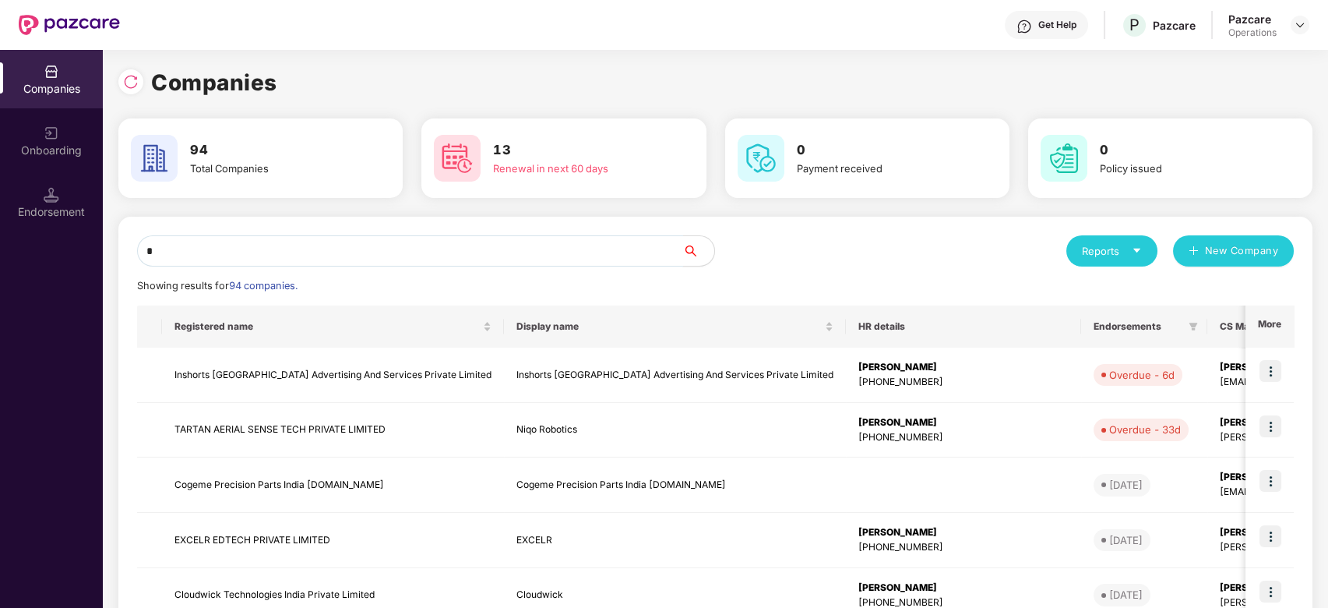
click at [344, 259] on input "*" at bounding box center [410, 250] width 546 height 31
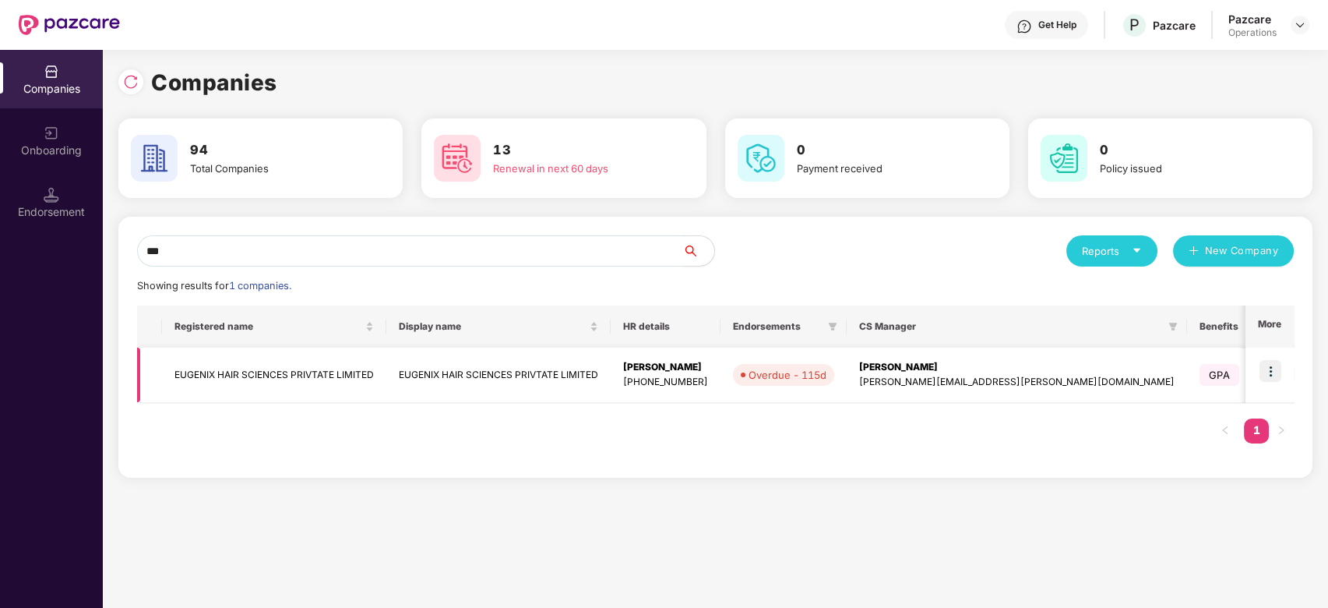
type input "***"
click at [1273, 371] on img at bounding box center [1271, 371] width 22 height 22
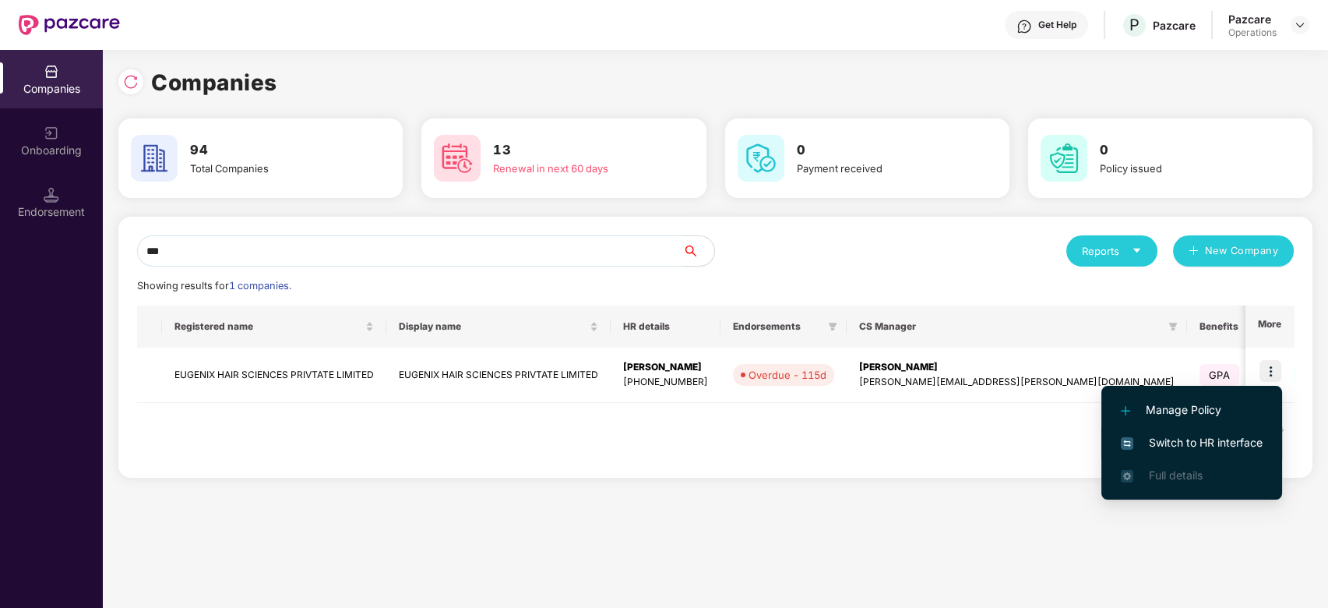
click at [1191, 446] on span "Switch to HR interface" at bounding box center [1192, 442] width 142 height 17
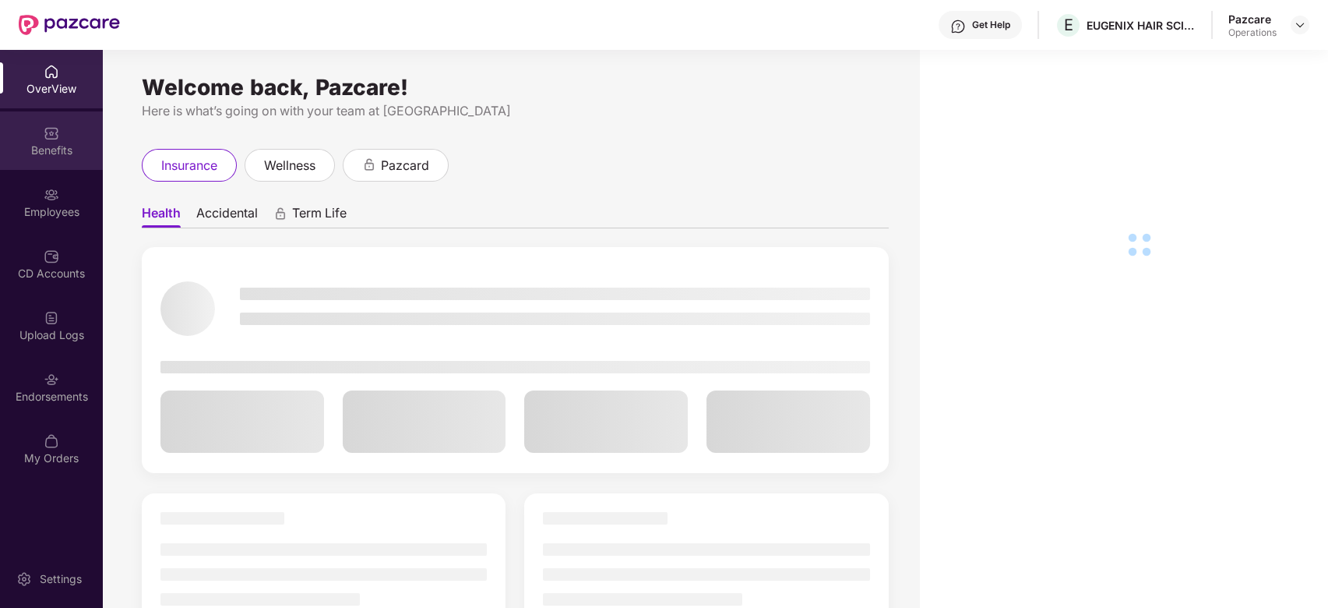
click at [53, 151] on div "Benefits" at bounding box center [51, 151] width 103 height 16
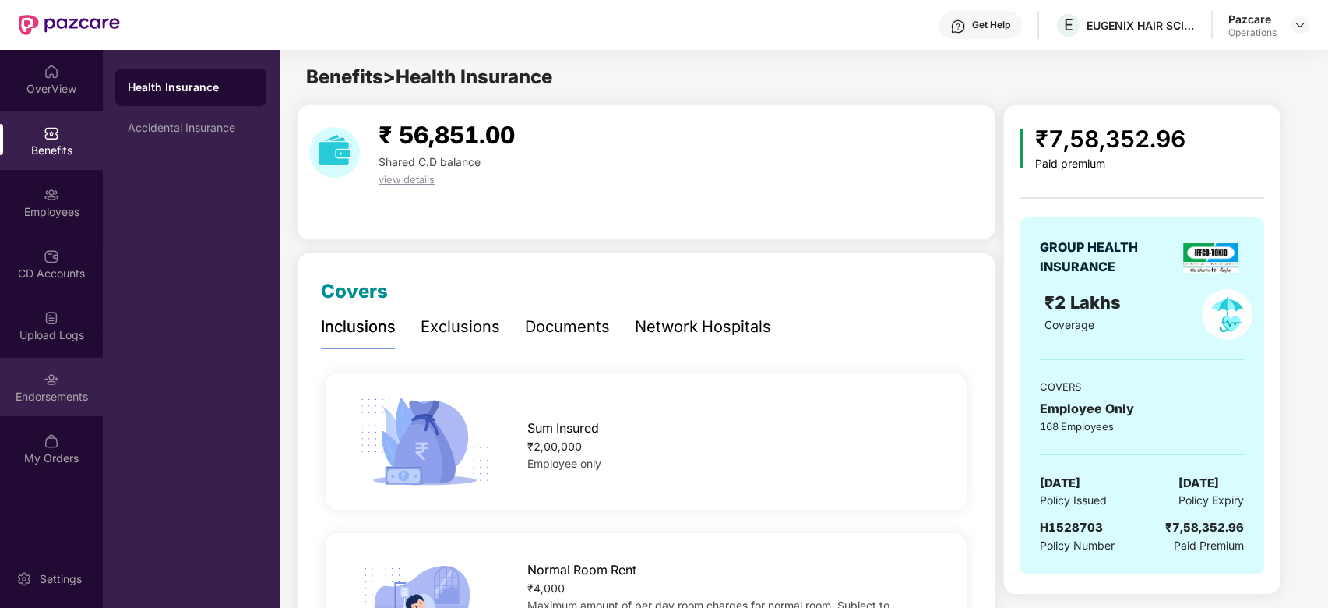
click at [37, 381] on div "Endorsements" at bounding box center [51, 387] width 103 height 58
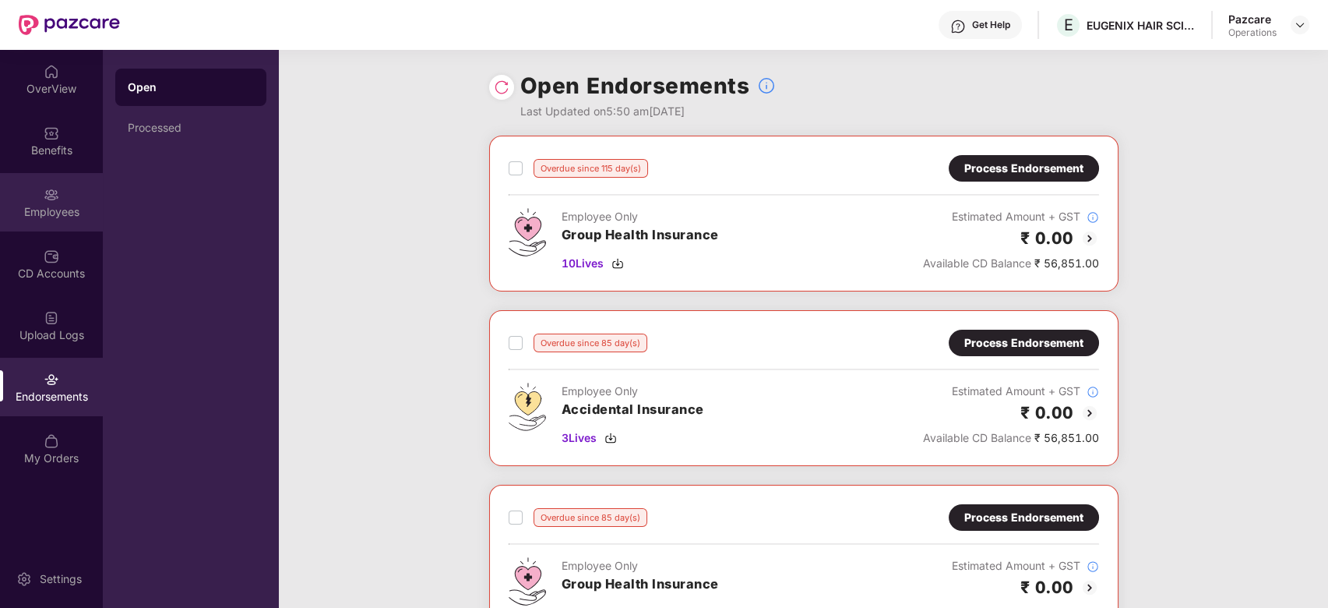
click at [39, 198] on div "Employees" at bounding box center [51, 202] width 103 height 58
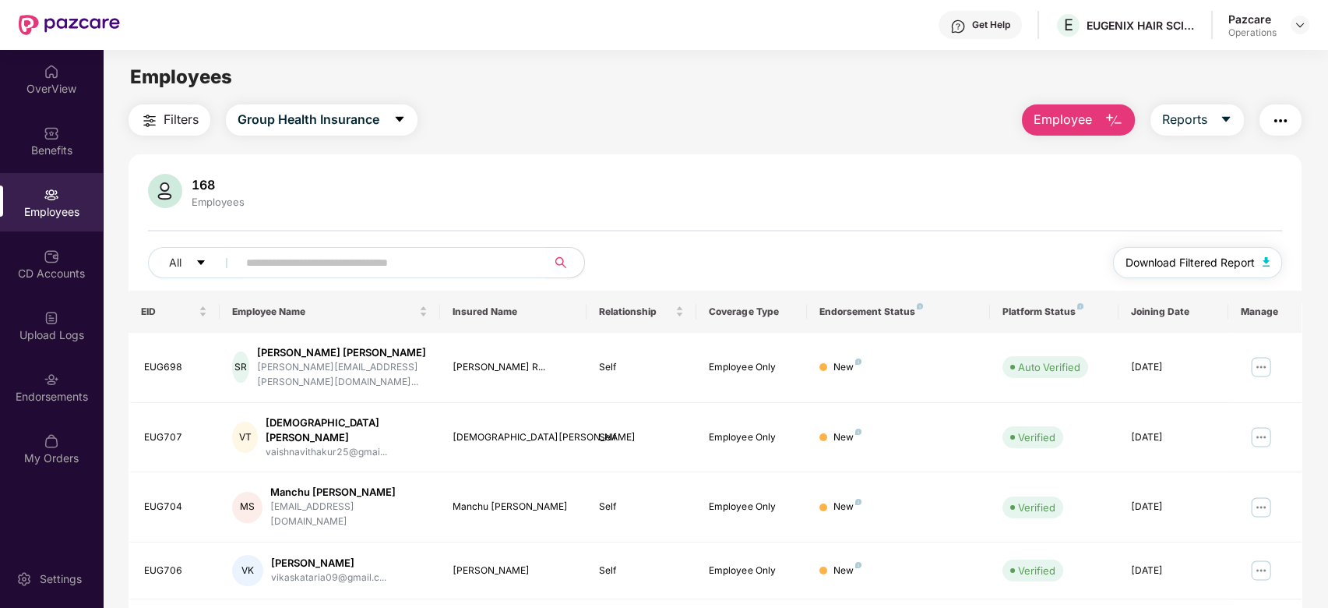
click at [1184, 259] on span "Download Filtered Report" at bounding box center [1190, 262] width 129 height 17
click at [36, 377] on div "Endorsements" at bounding box center [51, 387] width 103 height 58
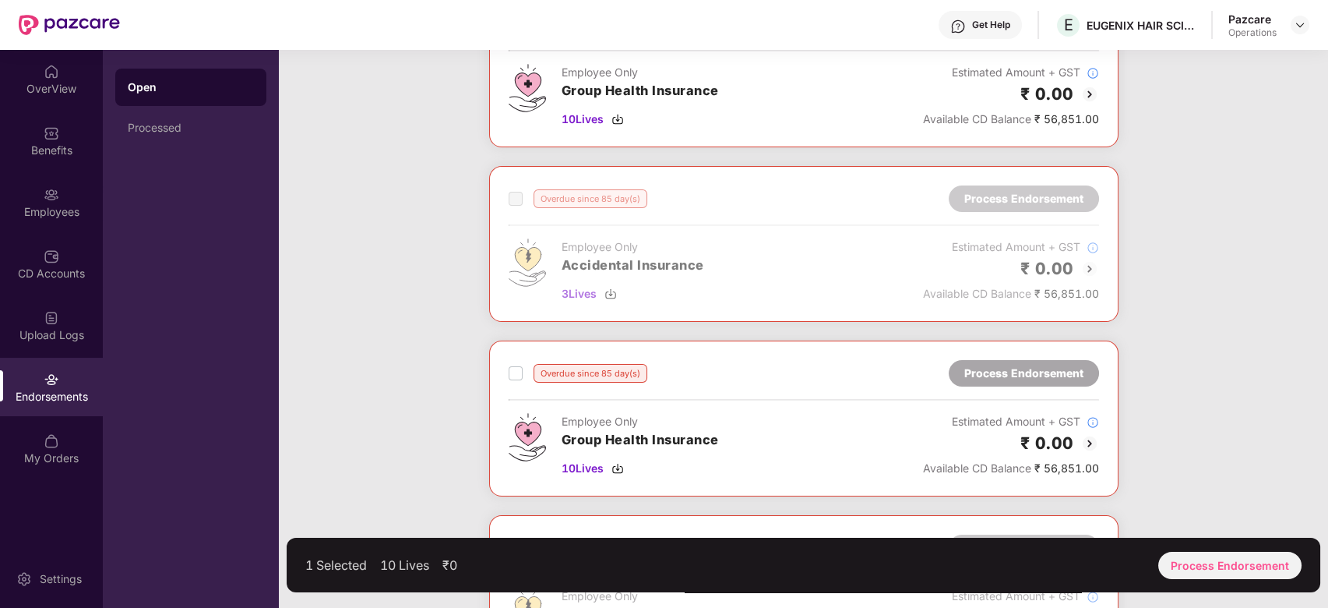
scroll to position [145, 0]
click at [514, 377] on label at bounding box center [516, 372] width 14 height 19
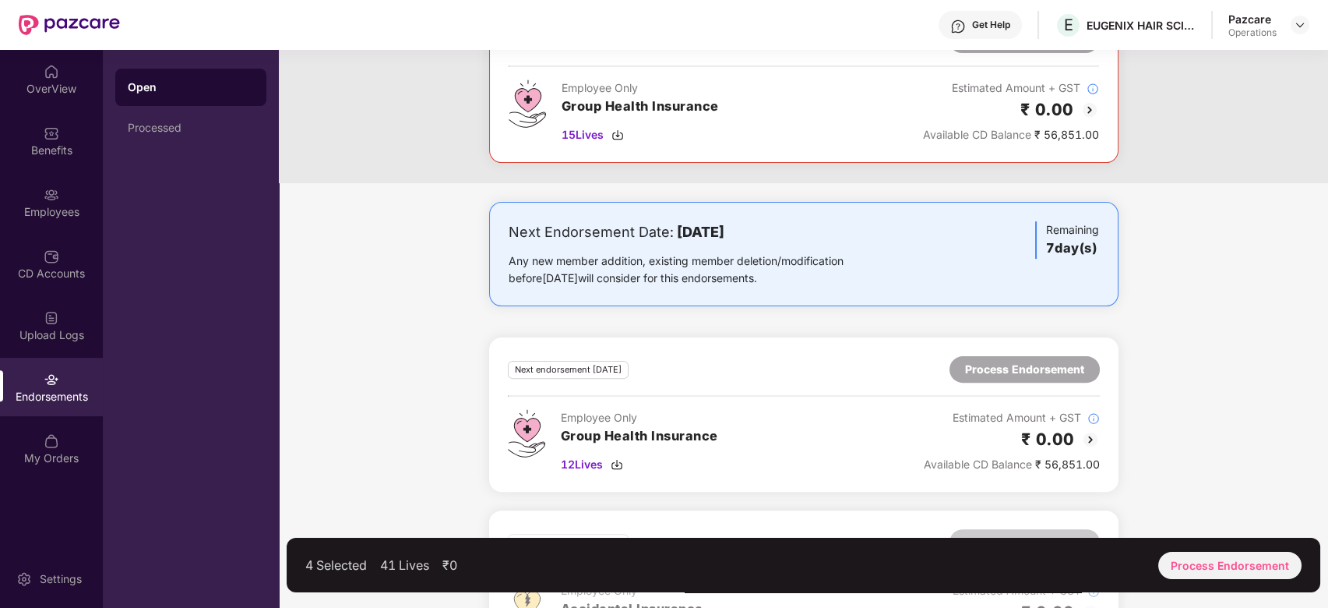
scroll to position [1247, 0]
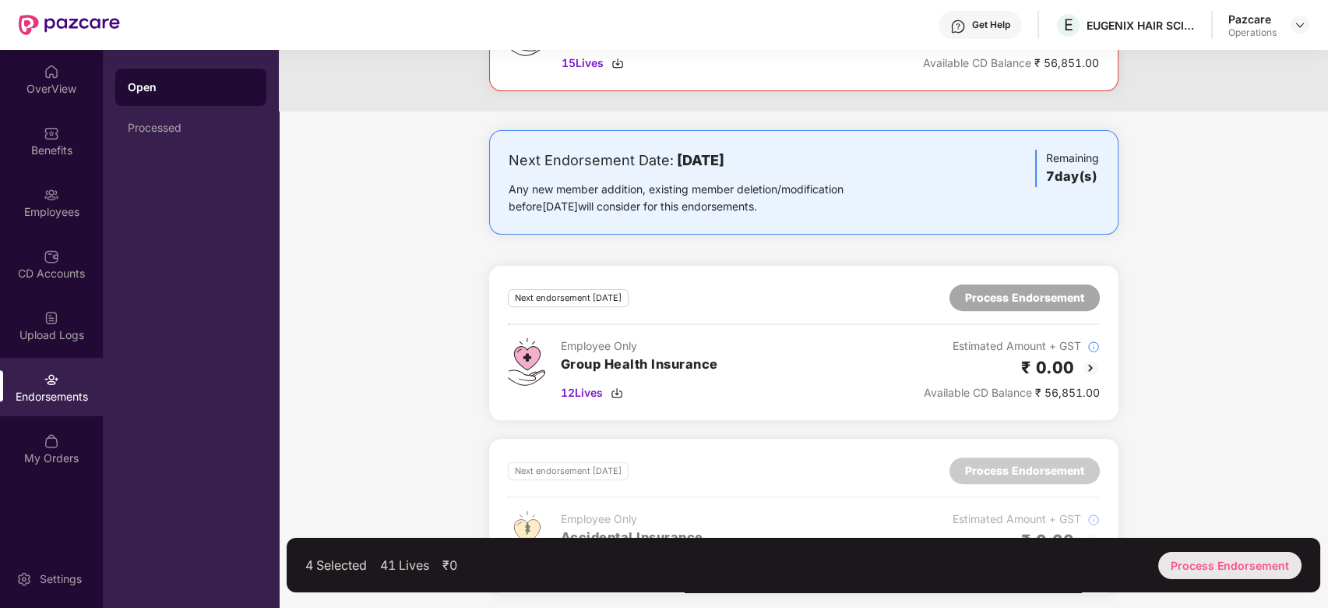
click at [1226, 566] on div "Process Endorsement" at bounding box center [1230, 565] width 143 height 27
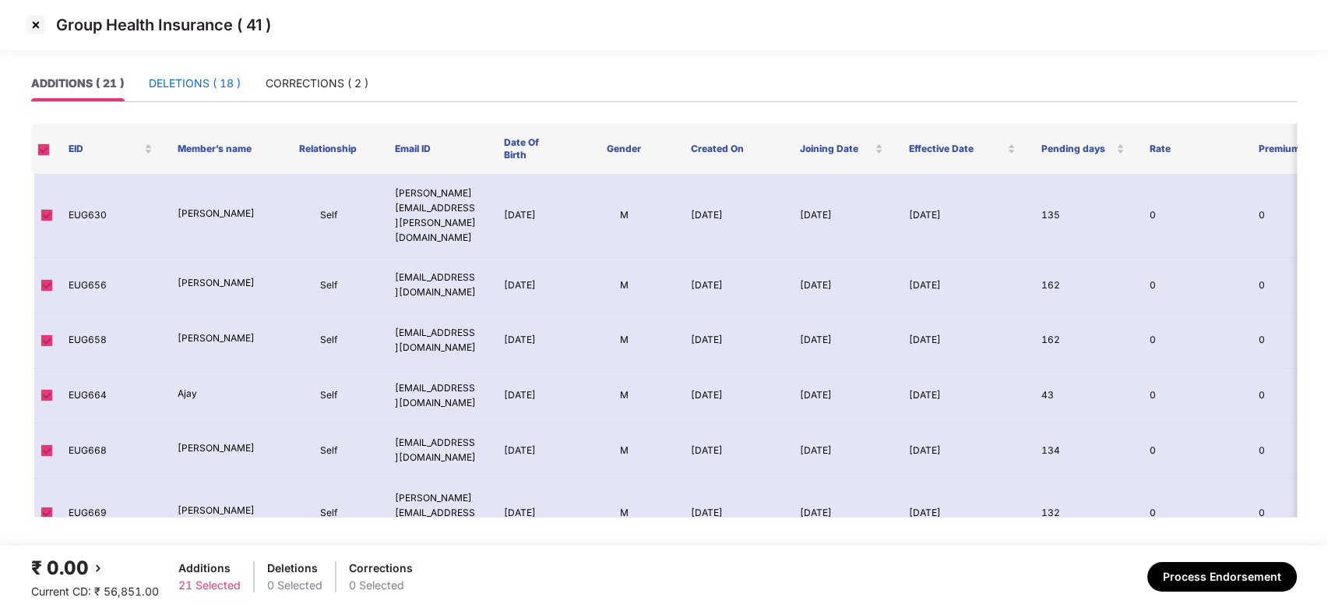
click at [180, 83] on div "DELETIONS ( 18 )" at bounding box center [195, 83] width 92 height 17
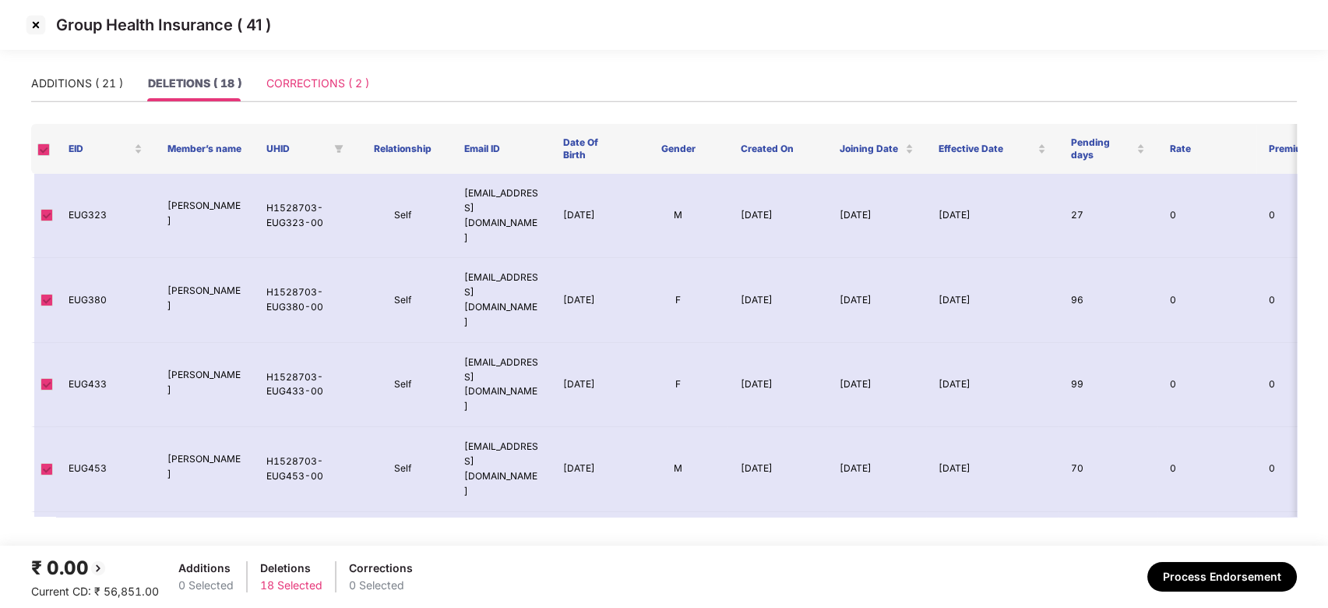
click at [307, 71] on div "CORRECTIONS ( 2 )" at bounding box center [317, 83] width 103 height 36
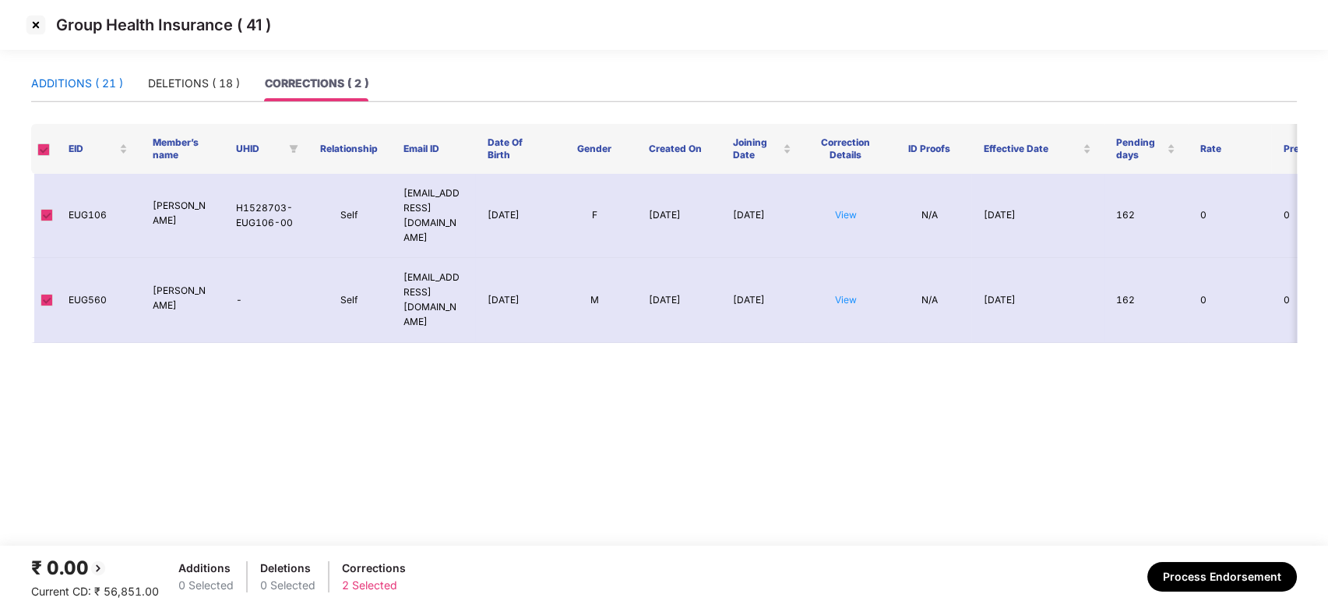
click at [43, 86] on div "ADDITIONS ( 21 )" at bounding box center [77, 83] width 92 height 17
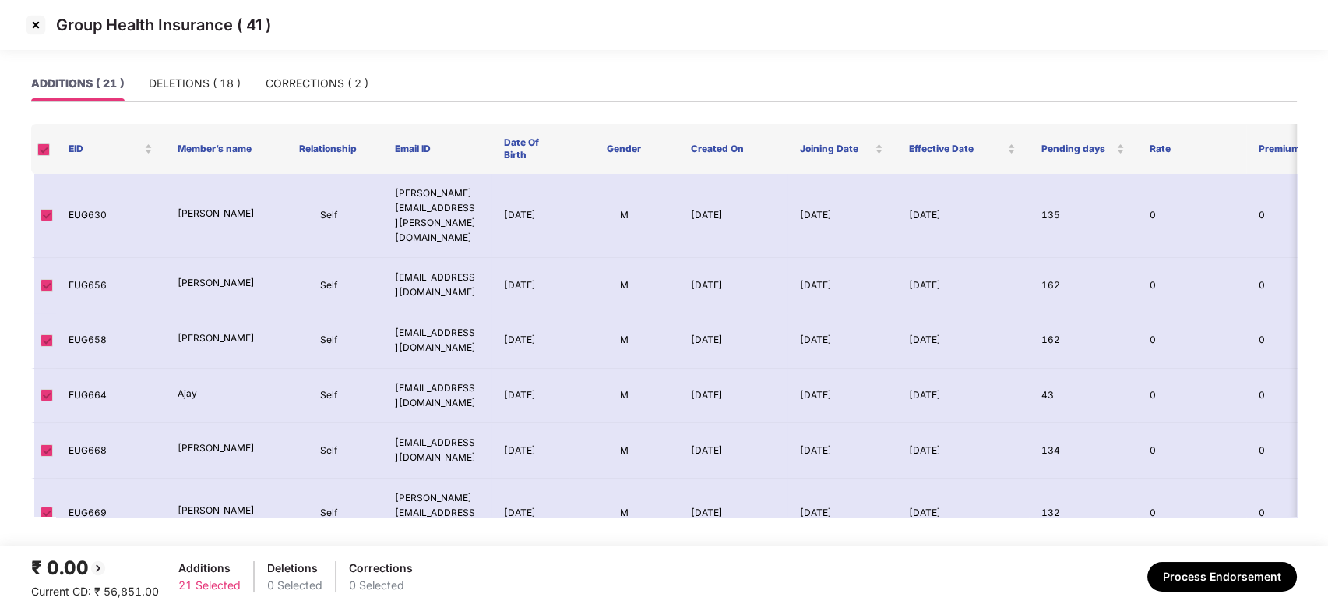
click at [33, 22] on img at bounding box center [35, 24] width 25 height 25
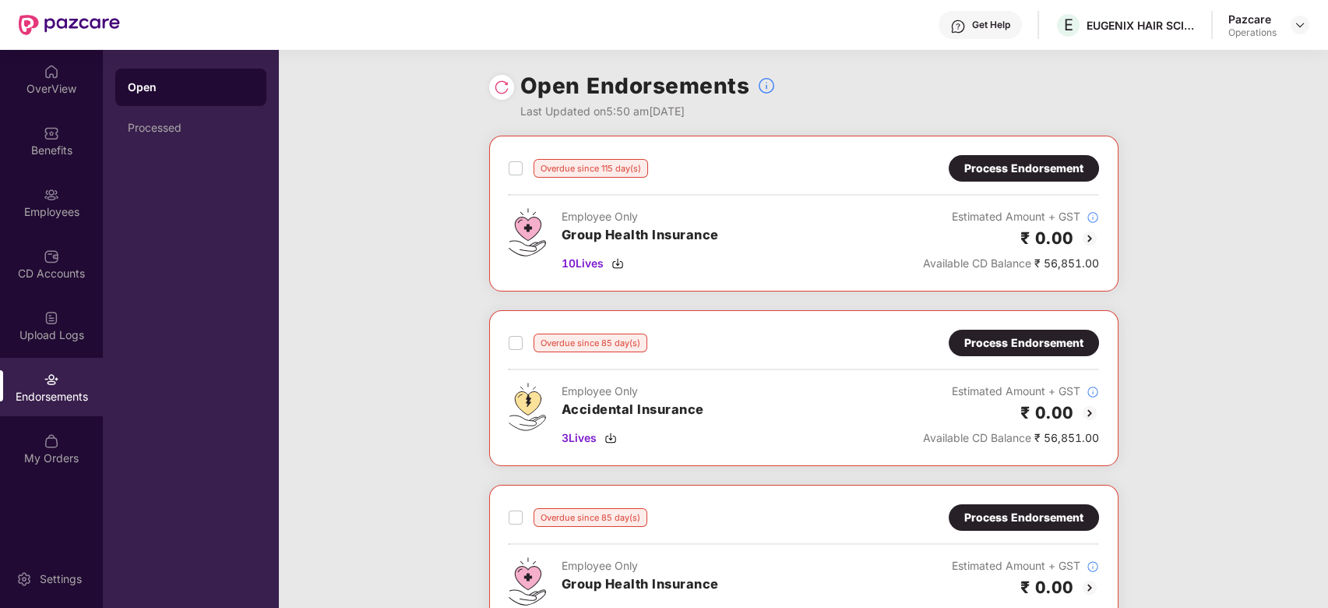
click at [506, 169] on div "Overdue since 115 day(s) Process Endorsement Employee Only Group Health Insuran…" at bounding box center [804, 214] width 630 height 156
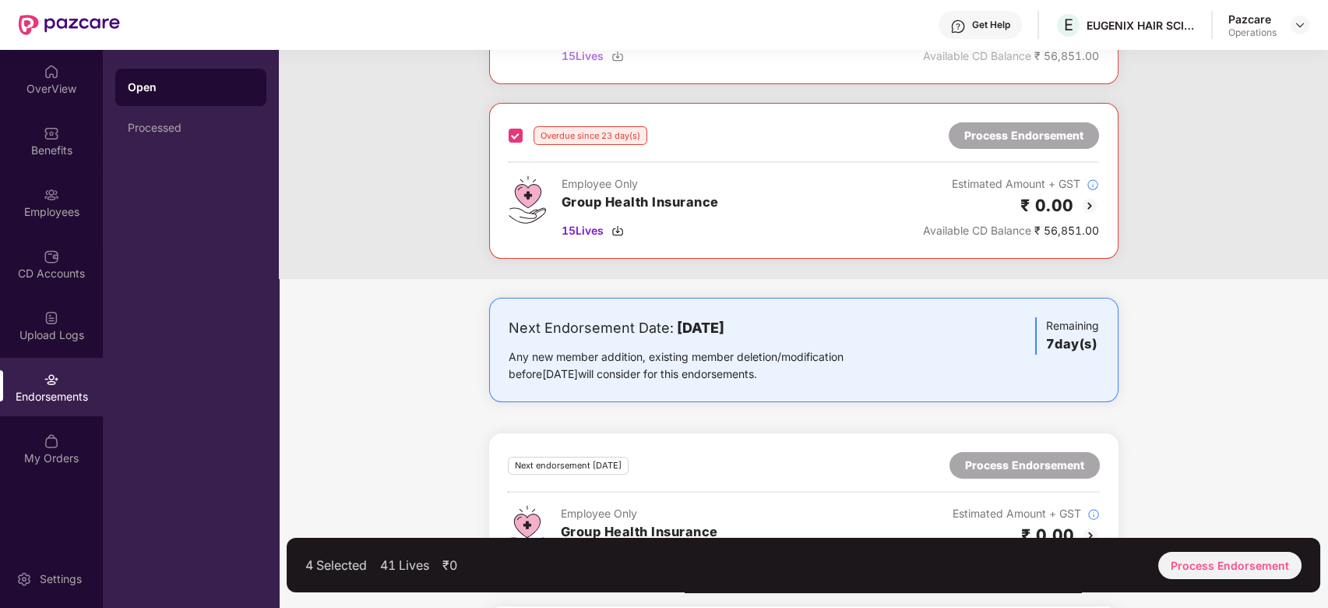
scroll to position [1081, 0]
click at [1199, 544] on div "4 Selected 41 Lives ₹0 Process Endorsement" at bounding box center [804, 565] width 1034 height 55
click at [1228, 565] on div "Process Endorsement" at bounding box center [1230, 565] width 143 height 27
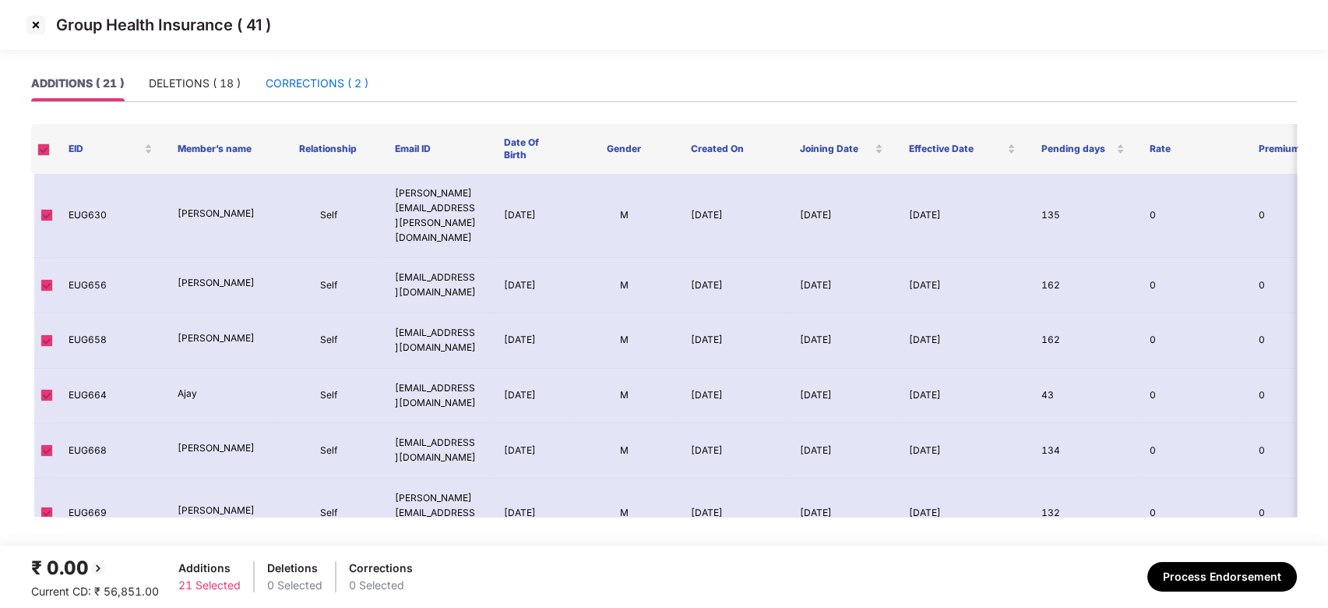
click at [287, 90] on div "CORRECTIONS ( 2 )" at bounding box center [317, 83] width 103 height 17
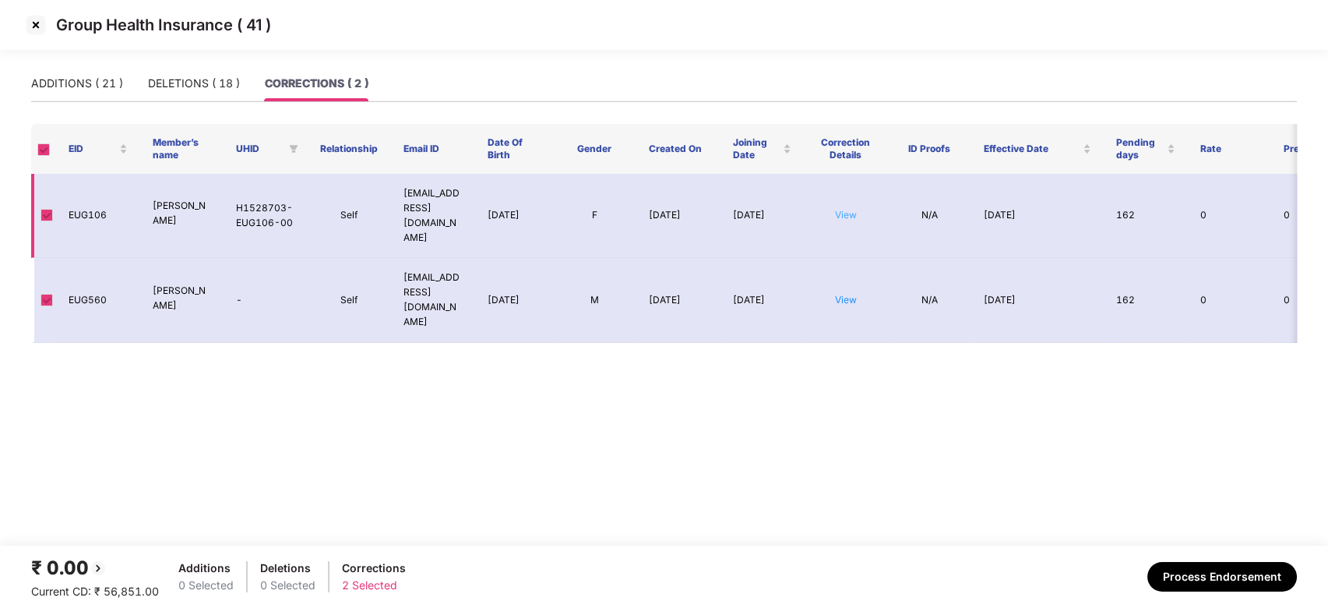
click at [846, 209] on link "View" at bounding box center [846, 215] width 22 height 12
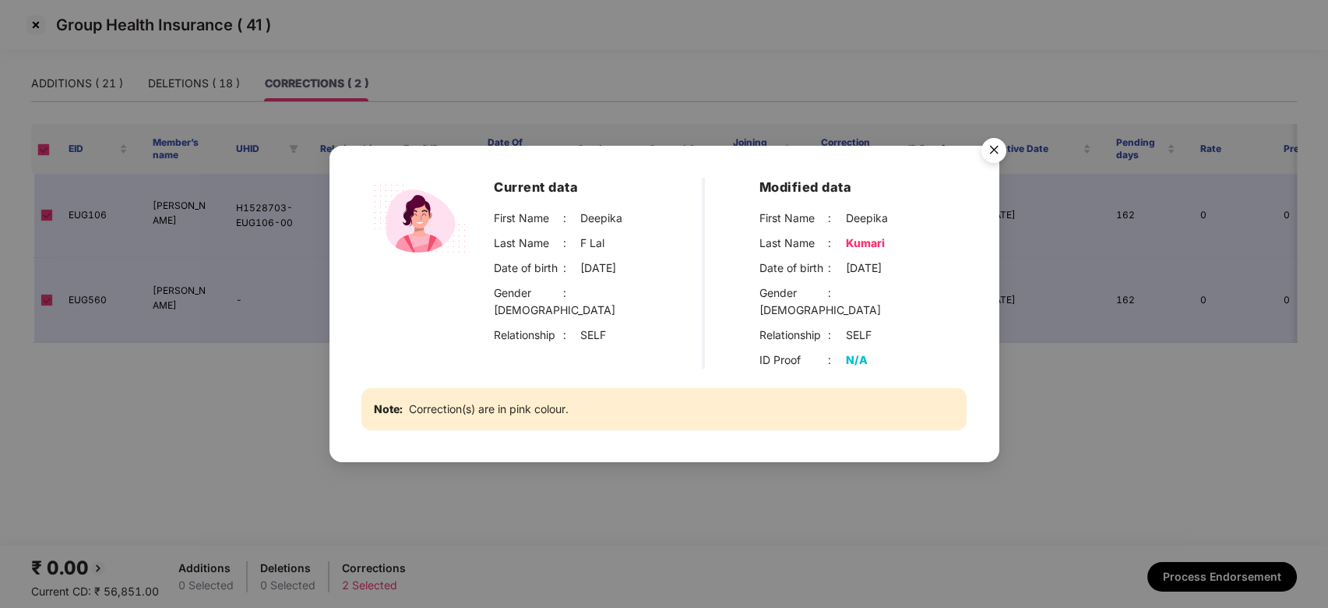
click at [371, 344] on div at bounding box center [428, 273] width 132 height 191
click at [997, 159] on img "Close" at bounding box center [994, 153] width 44 height 44
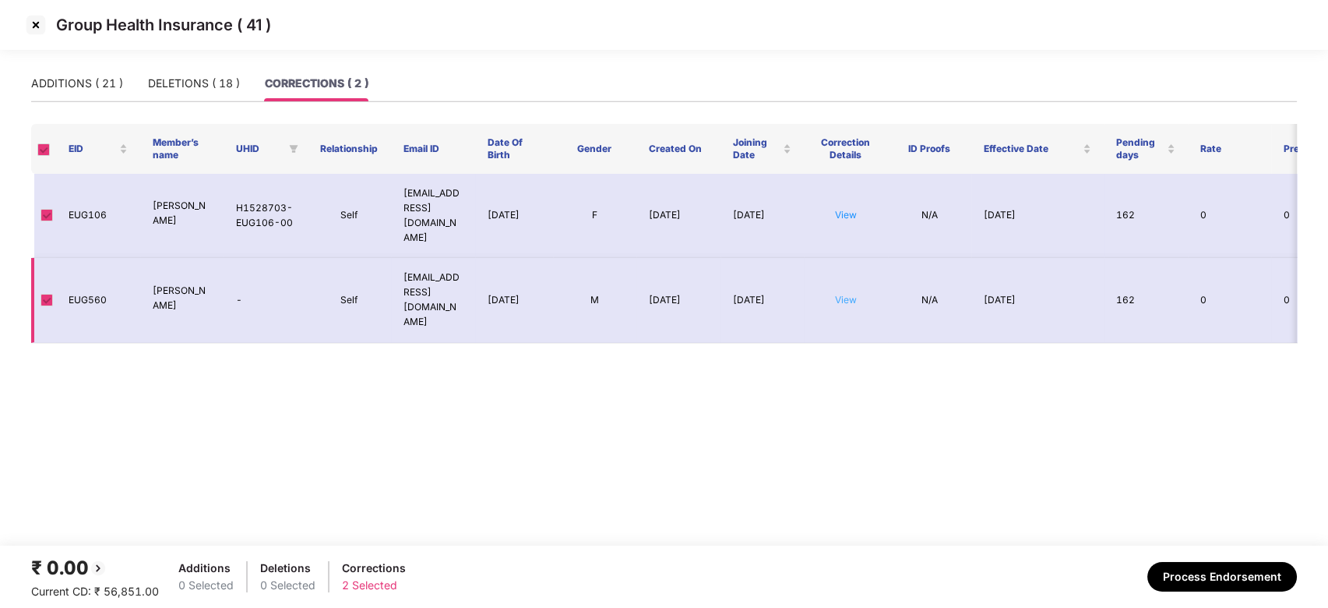
click at [844, 294] on link "View" at bounding box center [846, 300] width 22 height 12
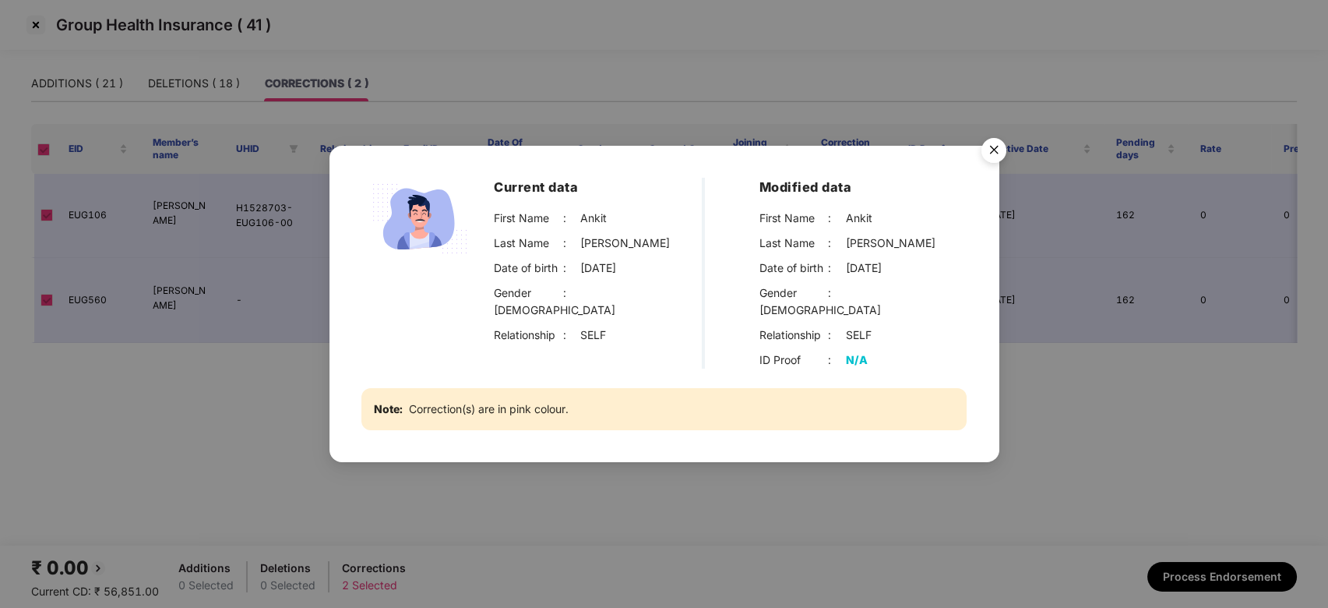
click at [993, 157] on img "Close" at bounding box center [994, 153] width 44 height 44
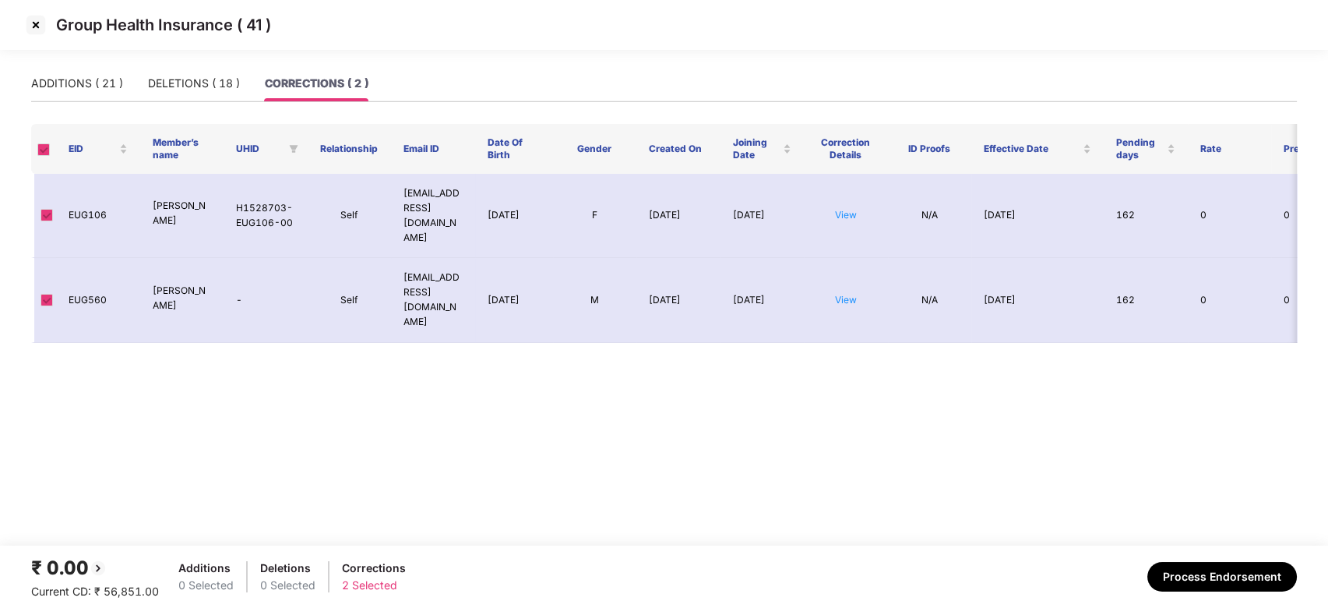
click at [31, 28] on img at bounding box center [35, 24] width 25 height 25
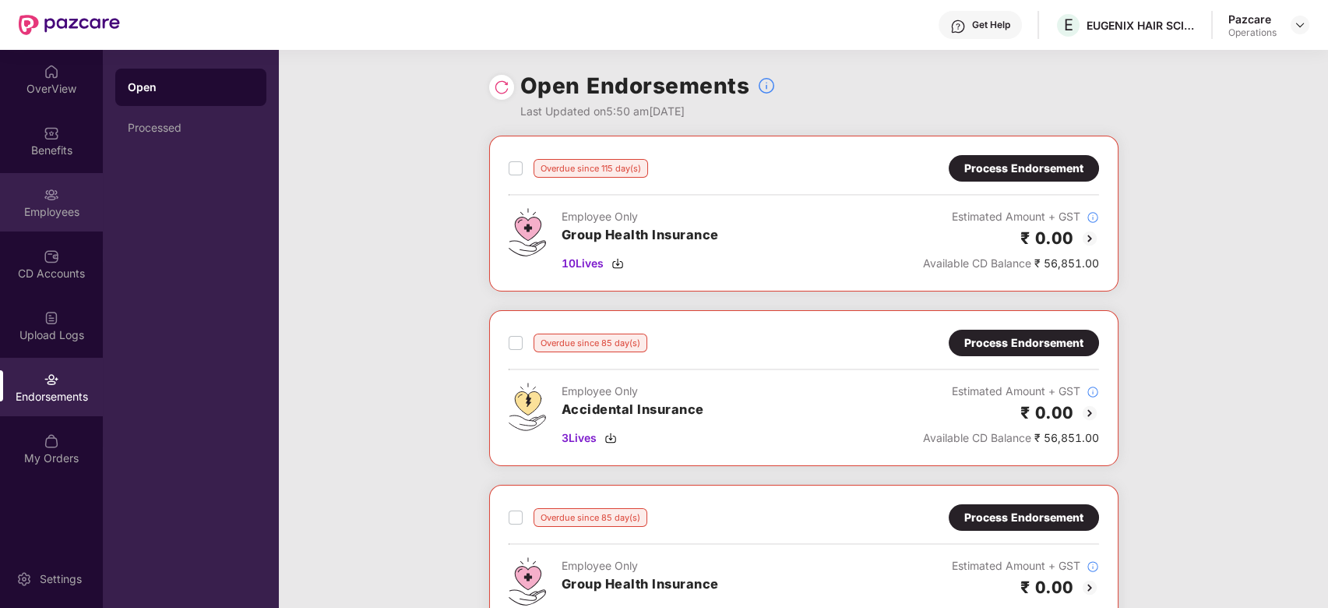
click at [45, 187] on img at bounding box center [52, 195] width 16 height 16
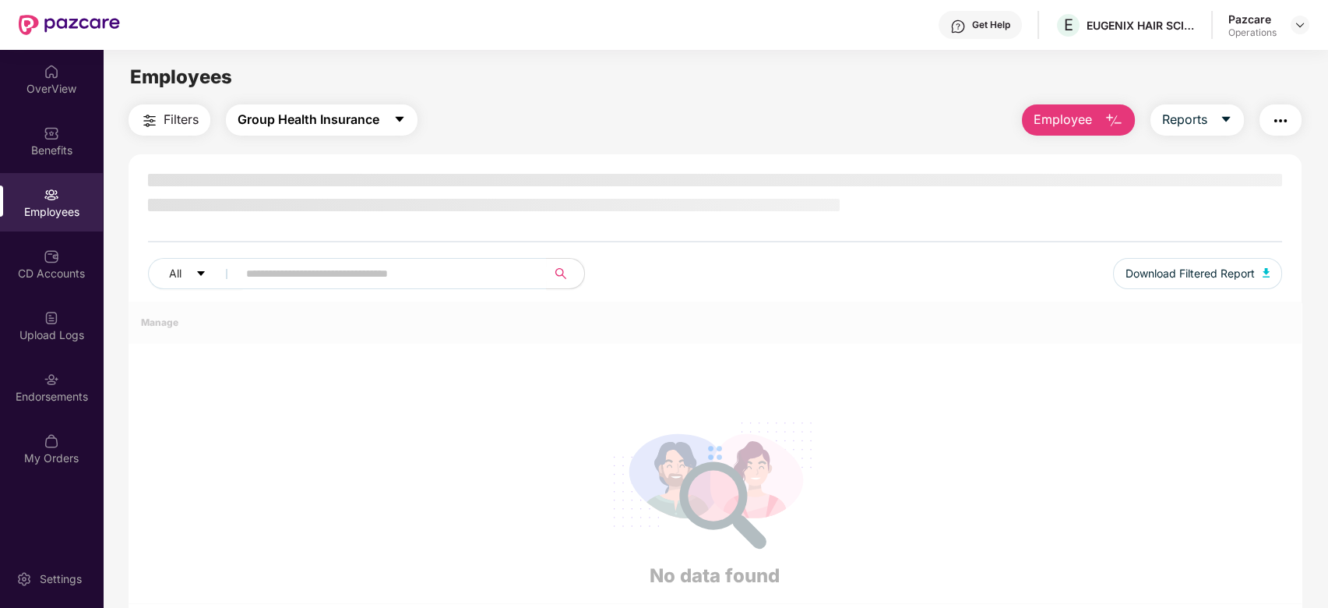
click at [374, 129] on span "Group Health Insurance" at bounding box center [309, 119] width 142 height 19
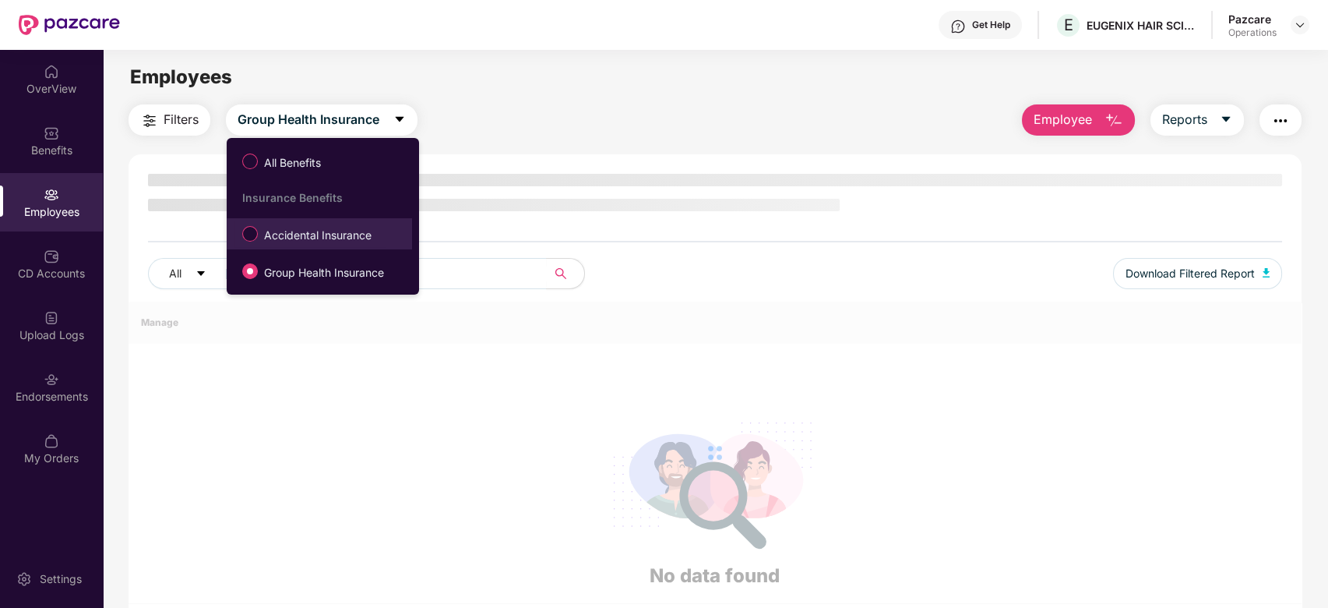
click at [296, 237] on span "Accidental Insurance" at bounding box center [318, 235] width 120 height 17
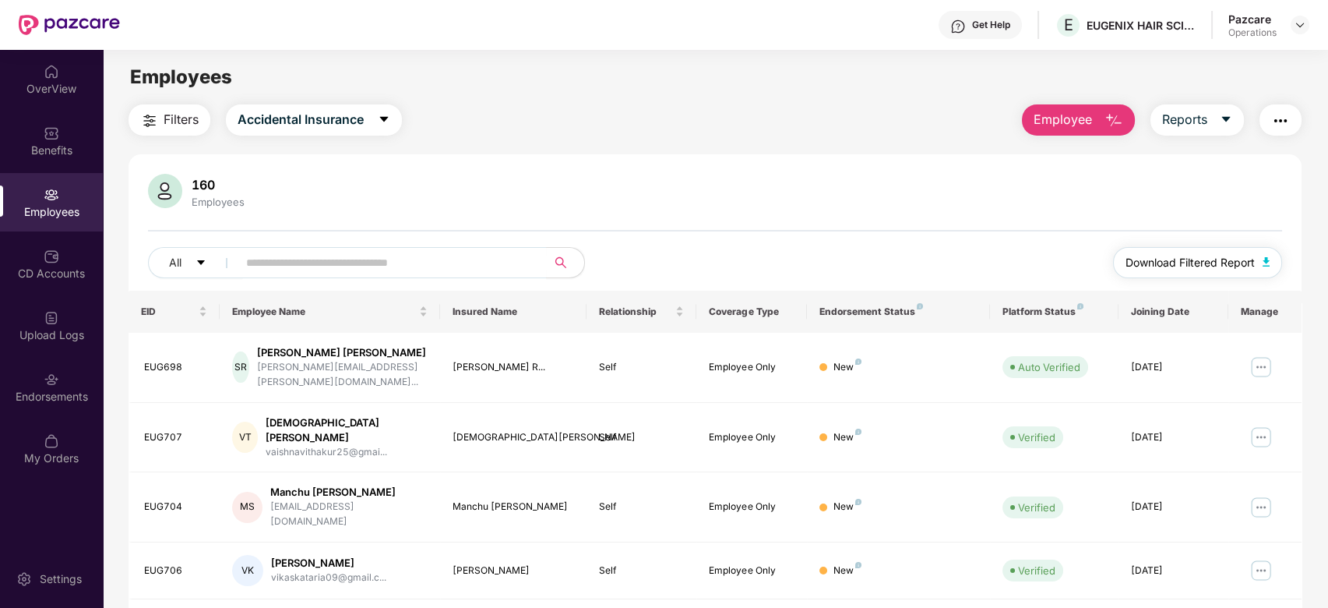
click at [1194, 266] on span "Download Filtered Report" at bounding box center [1190, 262] width 129 height 17
click at [44, 375] on img at bounding box center [52, 380] width 16 height 16
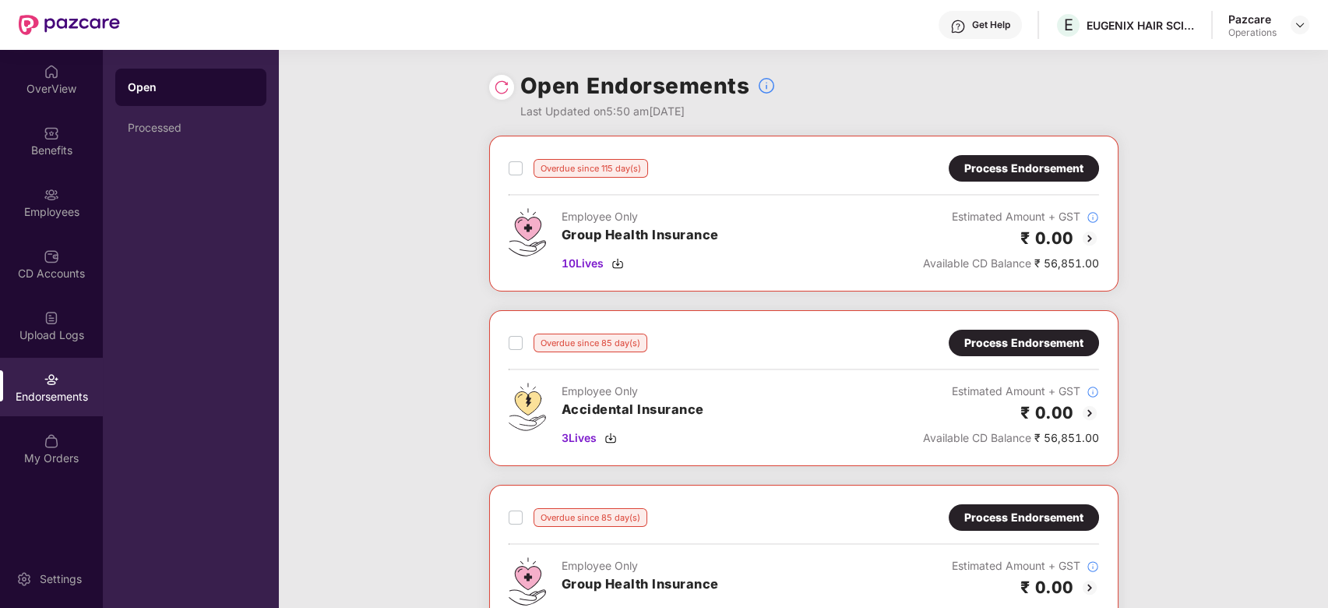
click at [509, 350] on label at bounding box center [516, 342] width 14 height 19
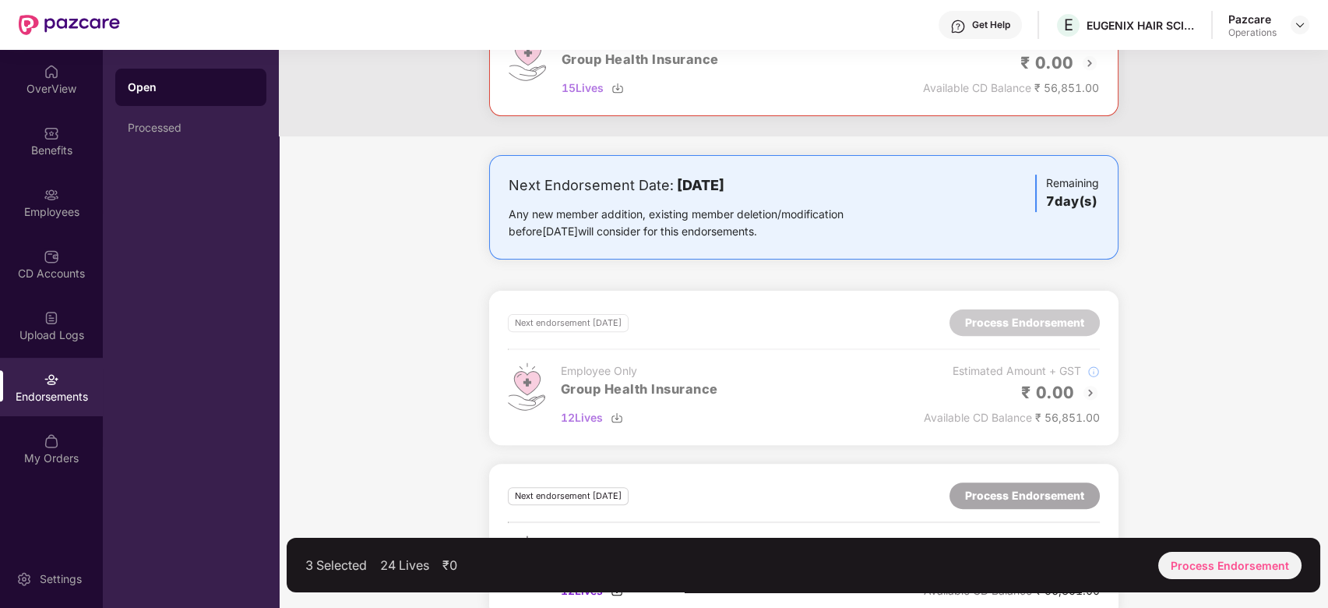
scroll to position [1247, 0]
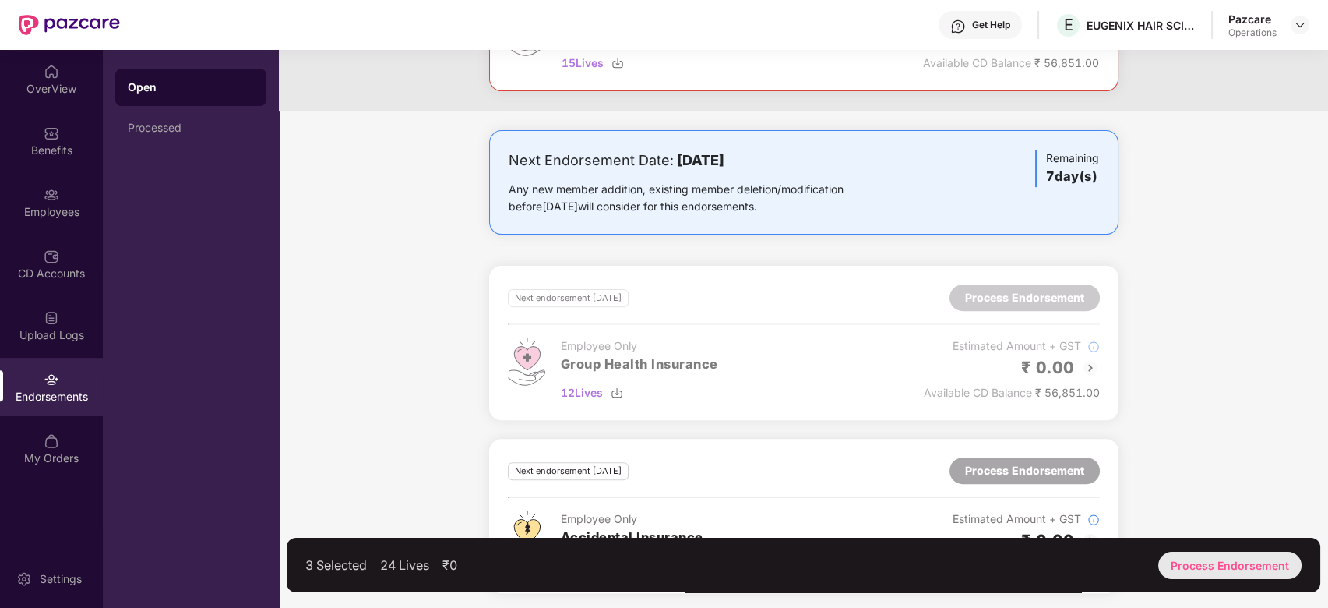
click at [1212, 554] on div "Process Endorsement" at bounding box center [1230, 565] width 143 height 27
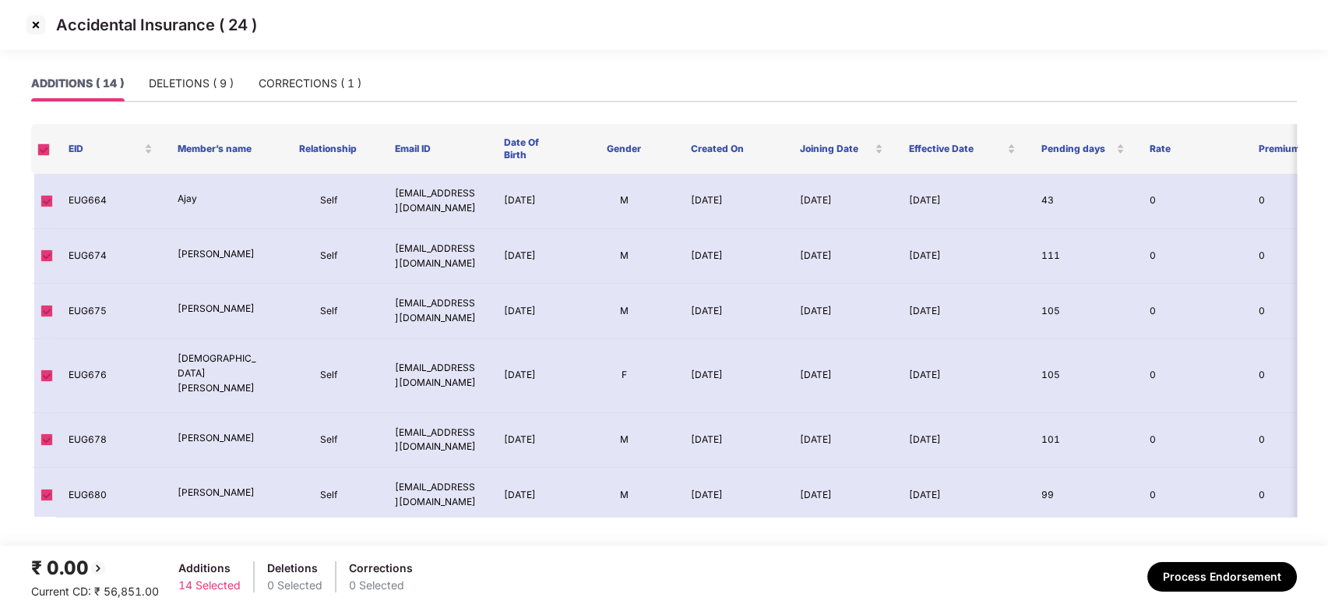
click at [34, 24] on img at bounding box center [35, 24] width 25 height 25
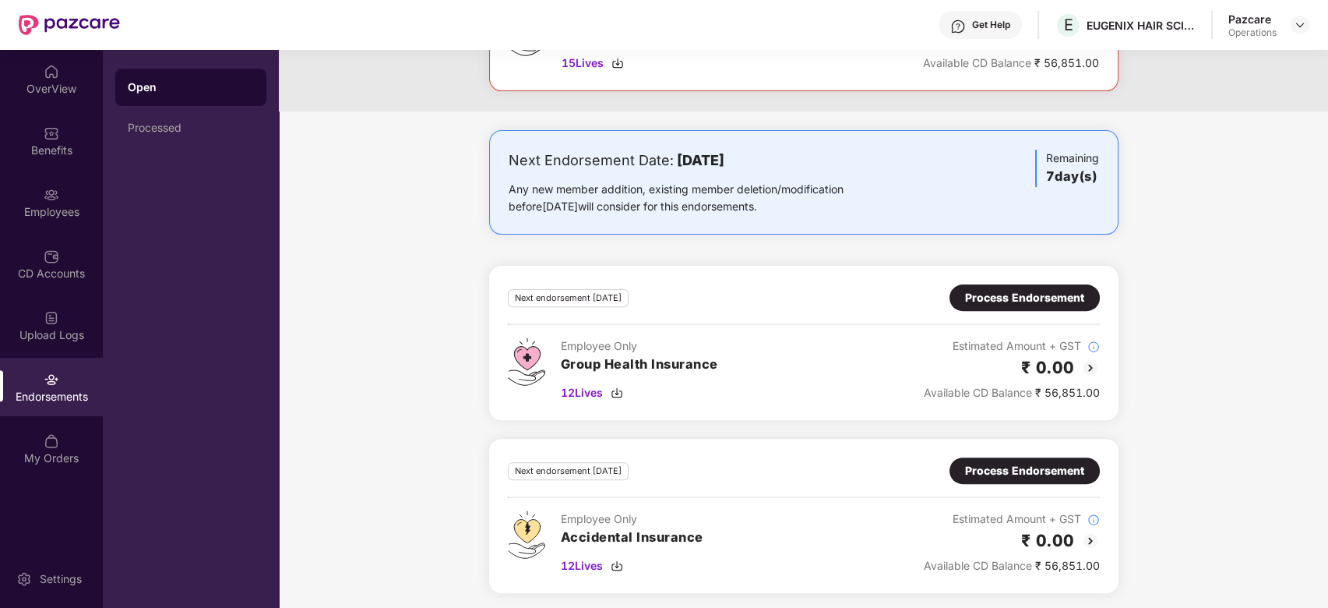
click at [998, 295] on div "Process Endorsement" at bounding box center [1024, 297] width 119 height 17
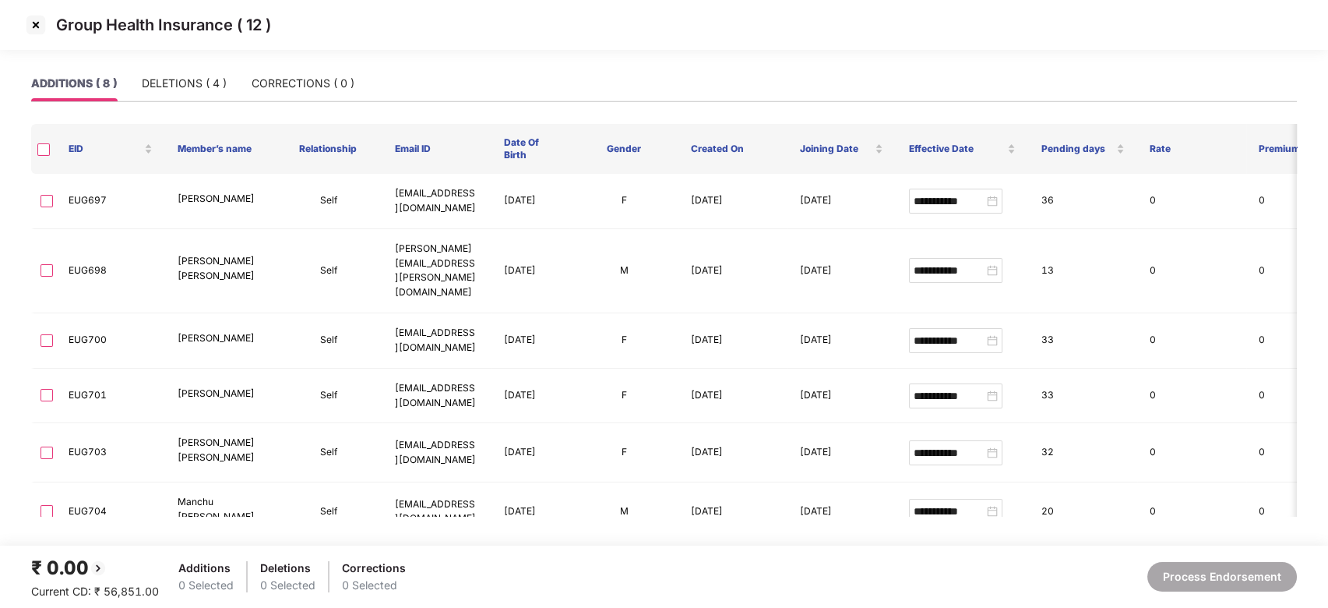
click at [34, 28] on img at bounding box center [35, 24] width 25 height 25
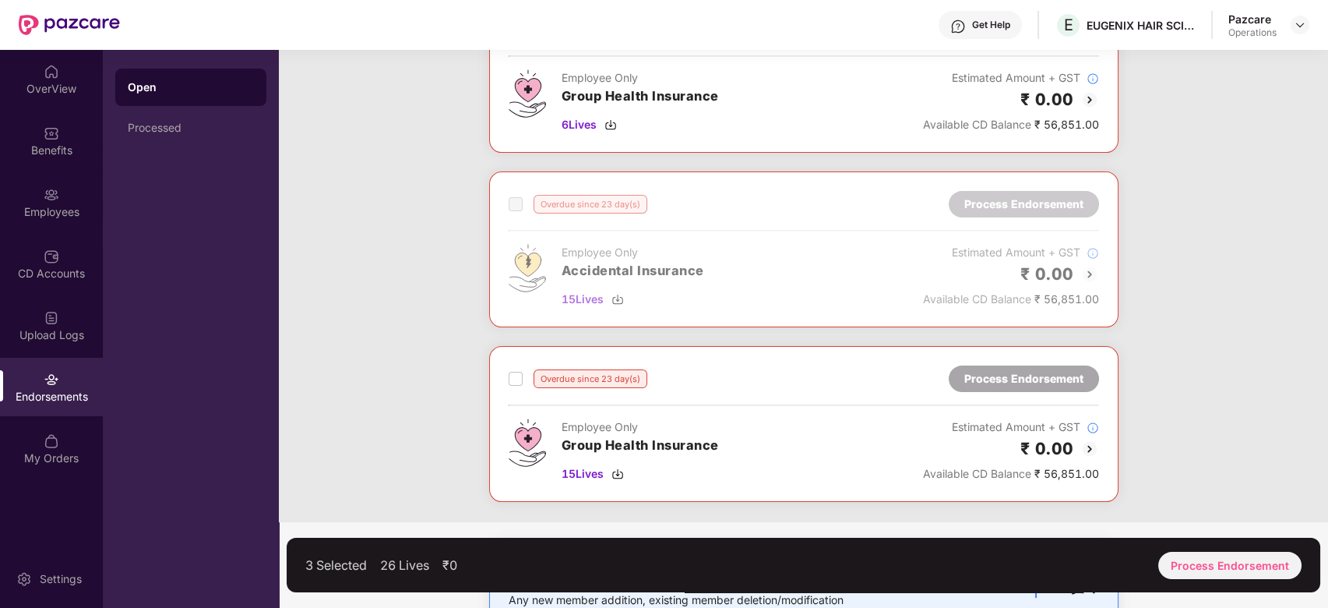
scroll to position [891, 0]
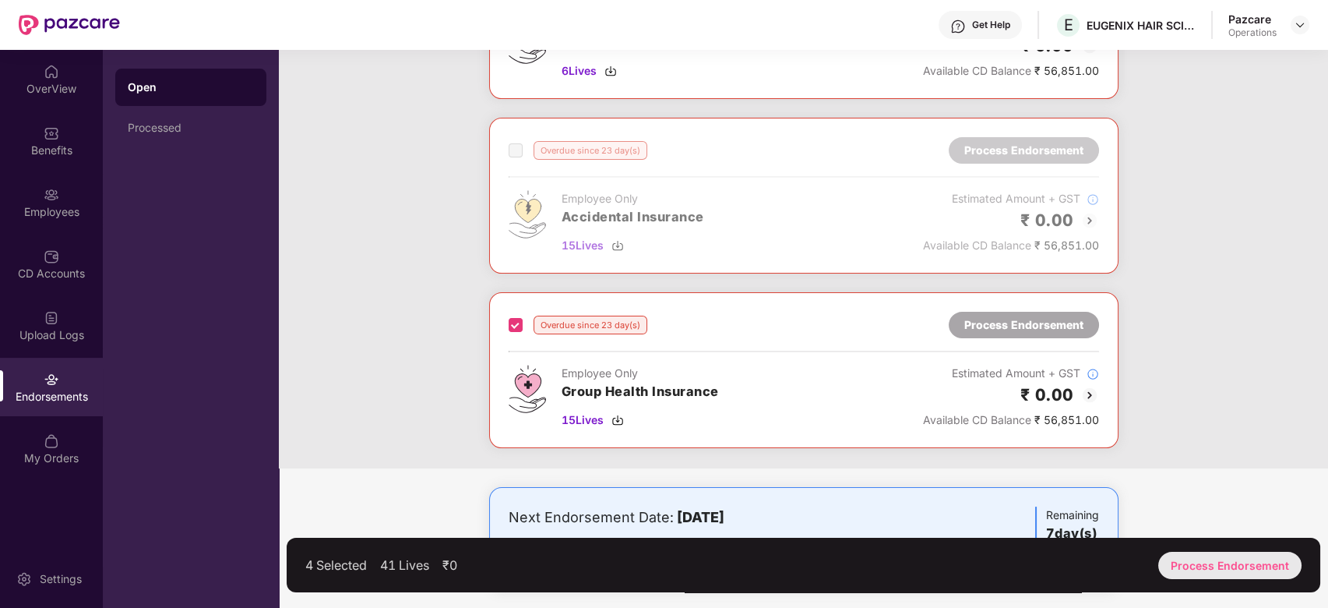
click at [1226, 571] on div "Process Endorsement" at bounding box center [1230, 565] width 143 height 27
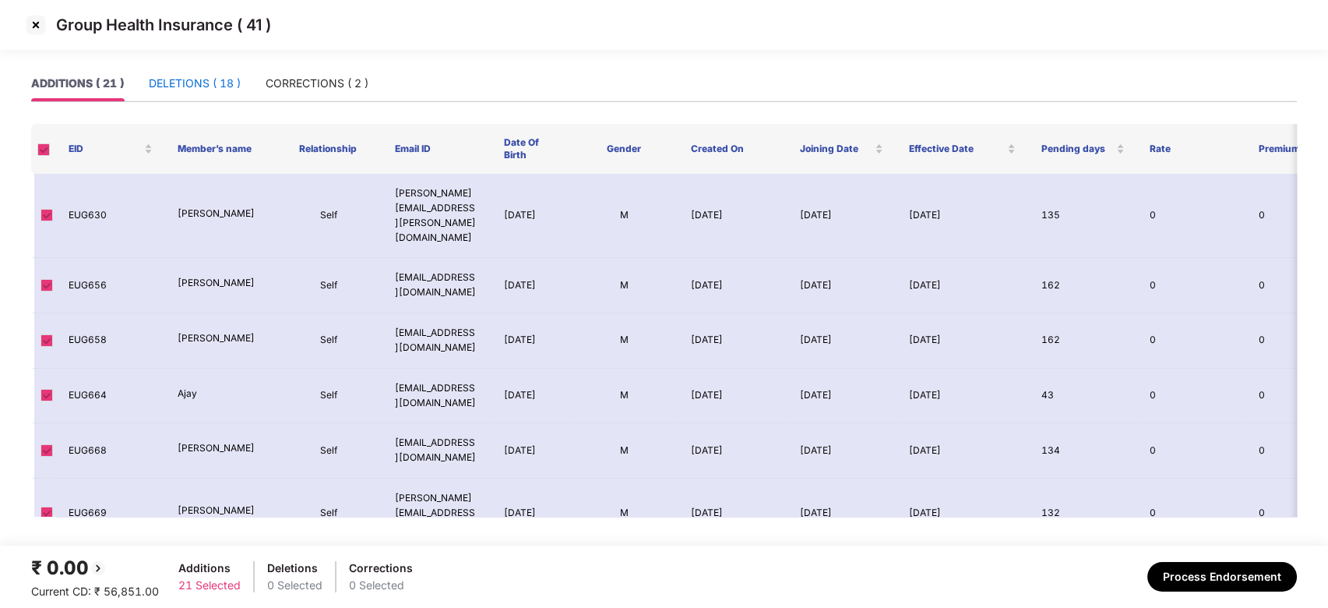
click at [188, 75] on div "DELETIONS ( 18 )" at bounding box center [195, 83] width 92 height 17
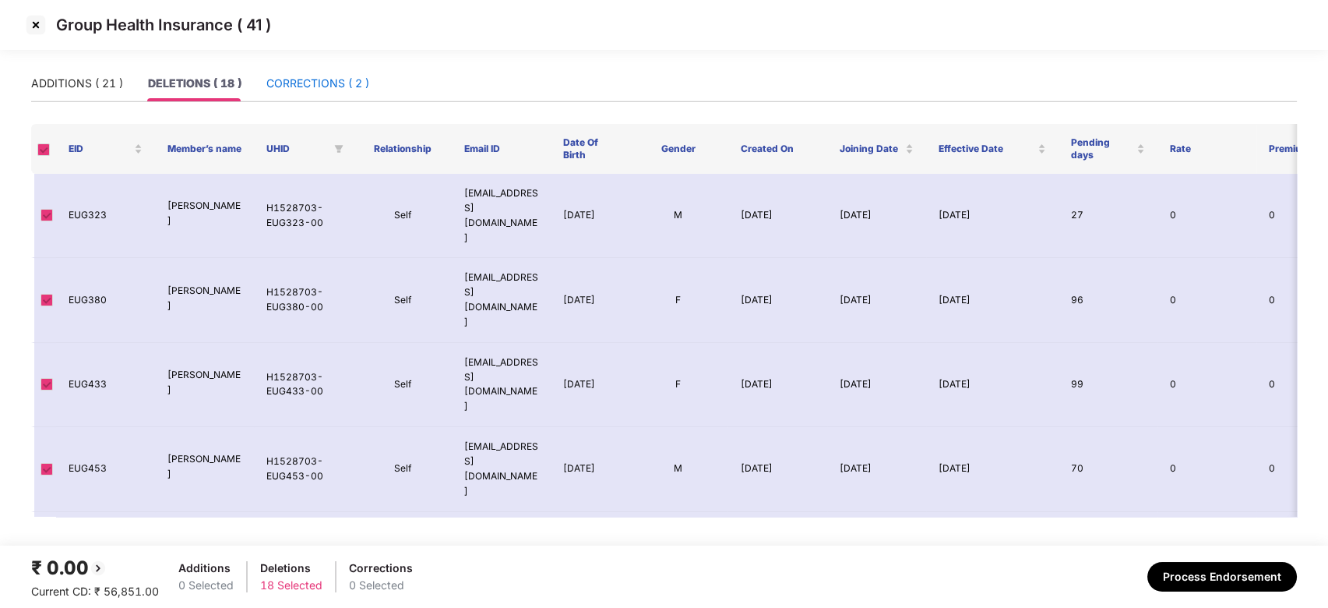
click at [294, 87] on div "CORRECTIONS ( 2 )" at bounding box center [317, 83] width 103 height 17
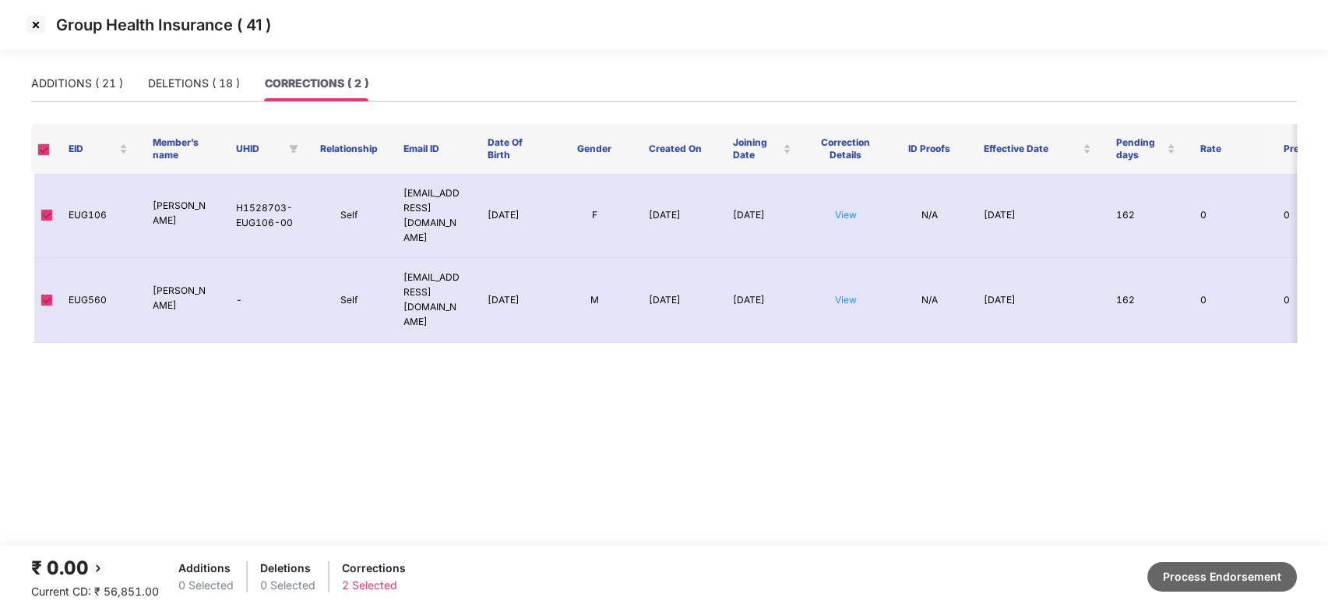
click at [1203, 574] on button "Process Endorsement" at bounding box center [1223, 577] width 150 height 30
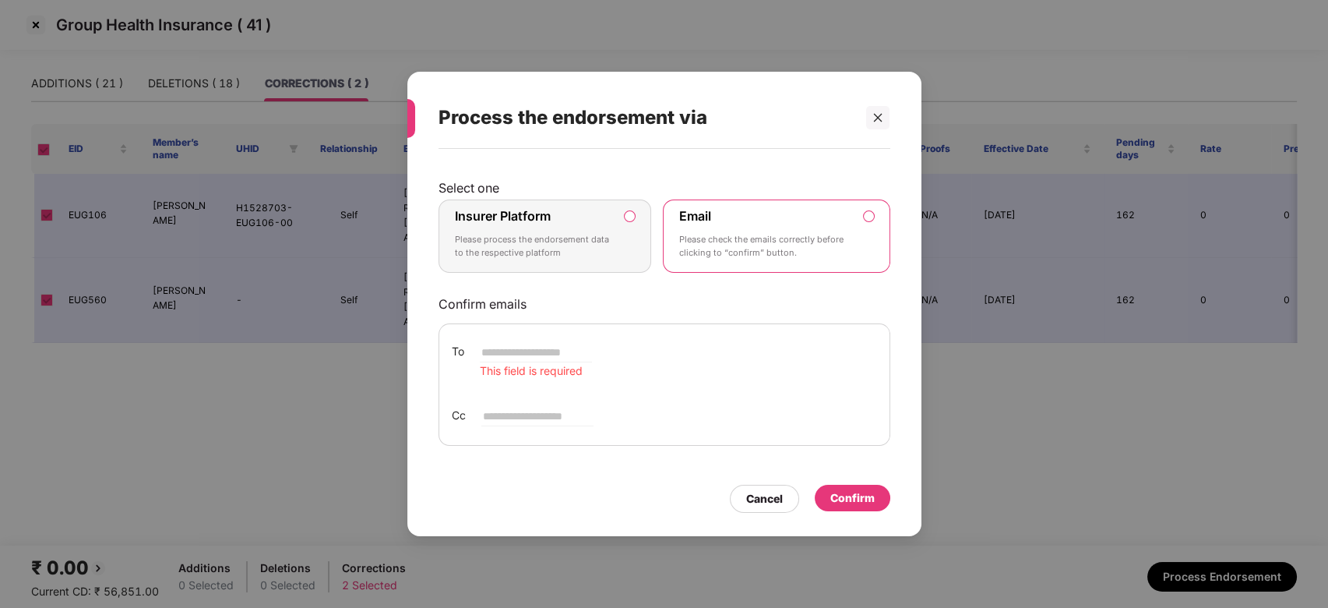
click at [532, 228] on div "Insurer Platform Please process the endorsement data to the respective platform" at bounding box center [534, 236] width 159 height 56
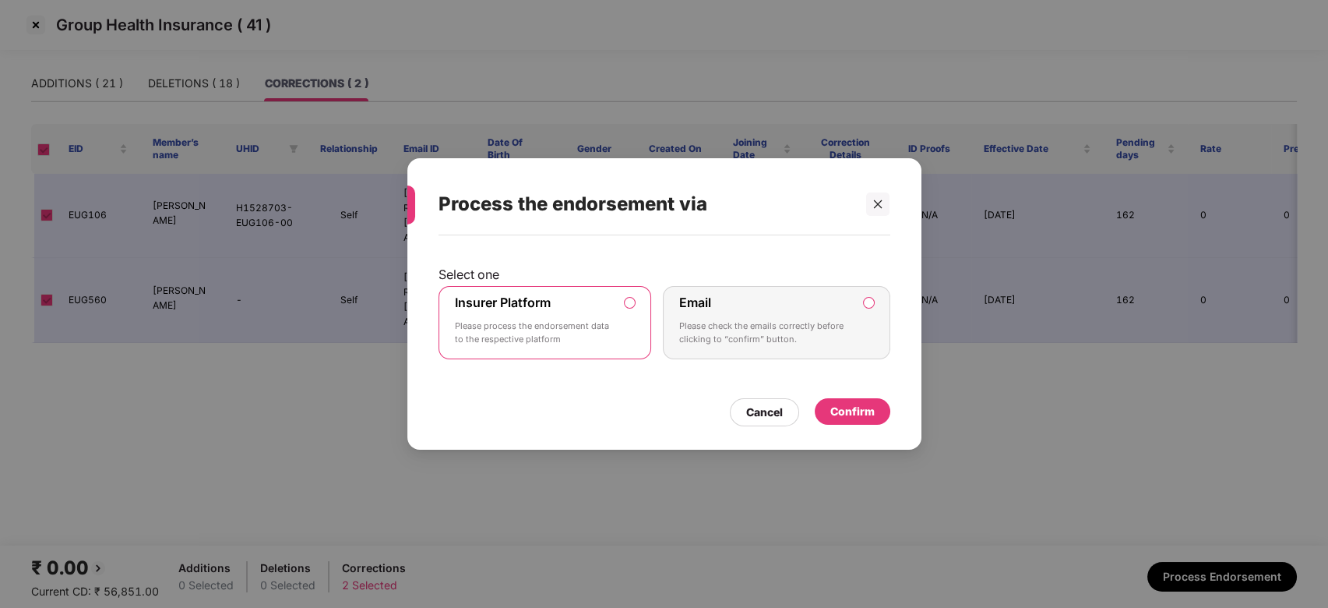
click at [856, 401] on div "Confirm" at bounding box center [853, 411] width 76 height 26
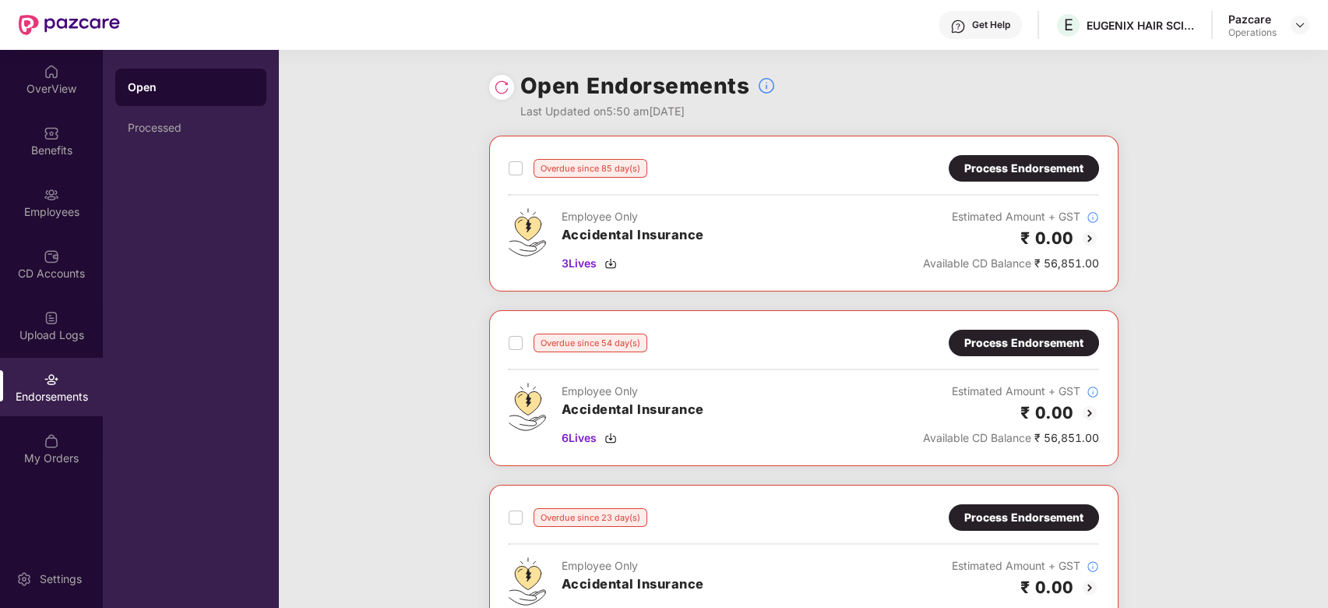
scroll to position [551, 0]
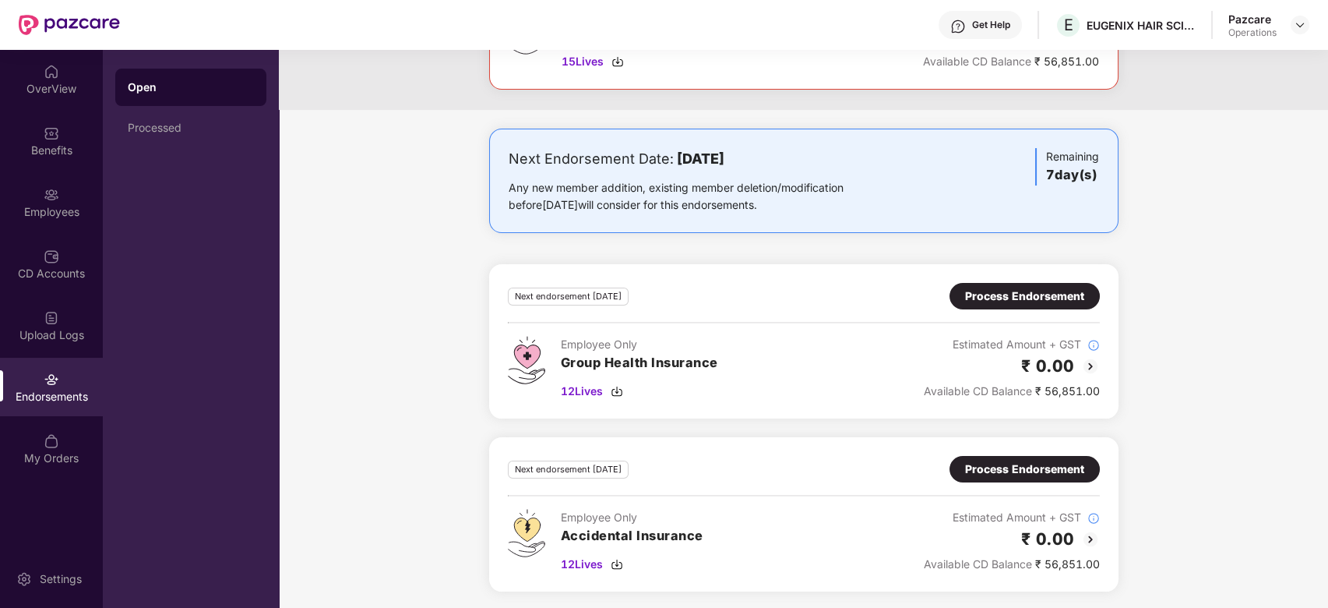
click at [1010, 464] on div "Process Endorsement" at bounding box center [1024, 468] width 119 height 17
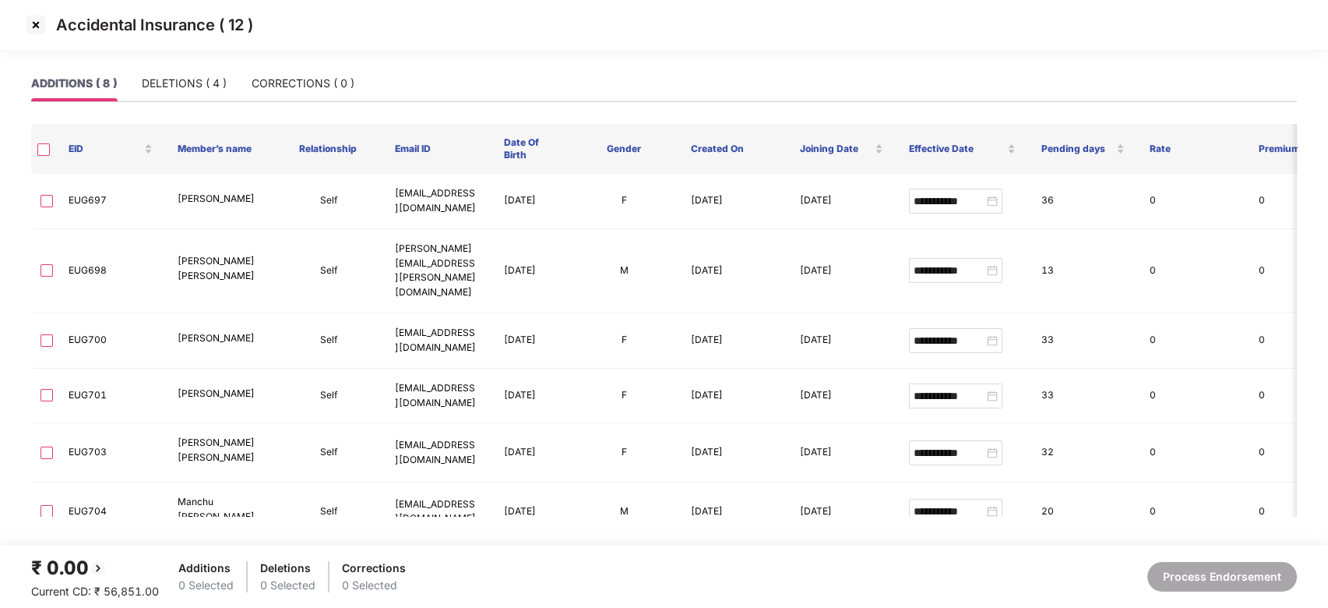
click at [28, 21] on img at bounding box center [35, 24] width 25 height 25
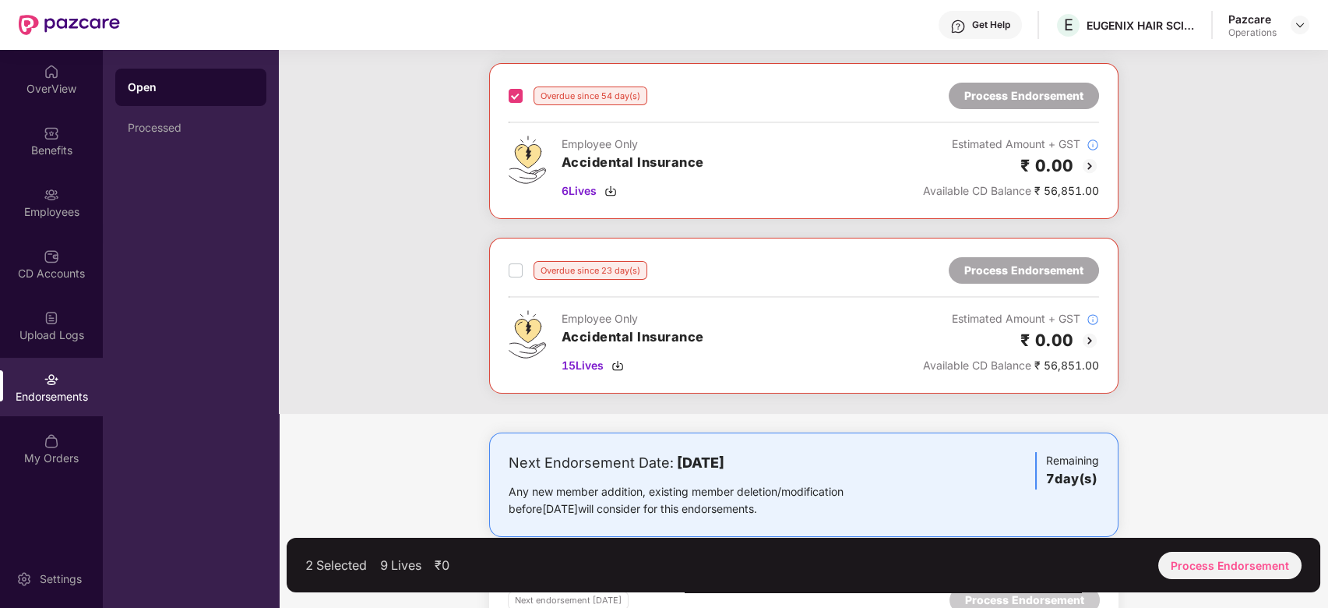
scroll to position [261, 0]
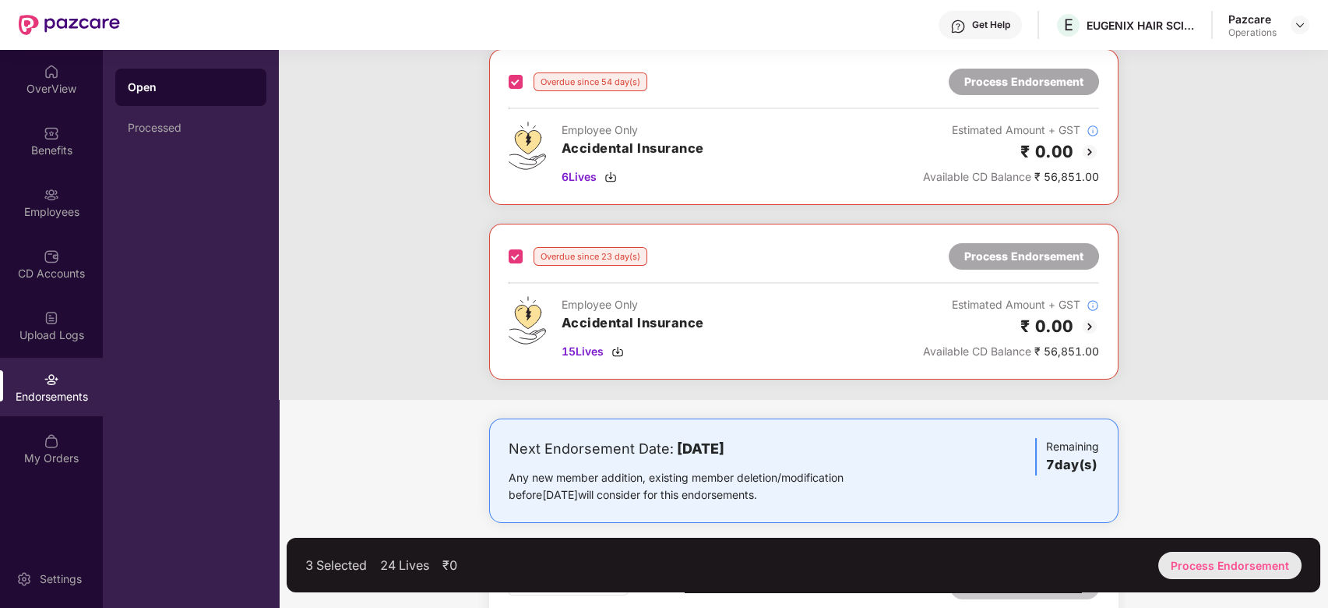
click at [1212, 563] on div "Process Endorsement" at bounding box center [1230, 565] width 143 height 27
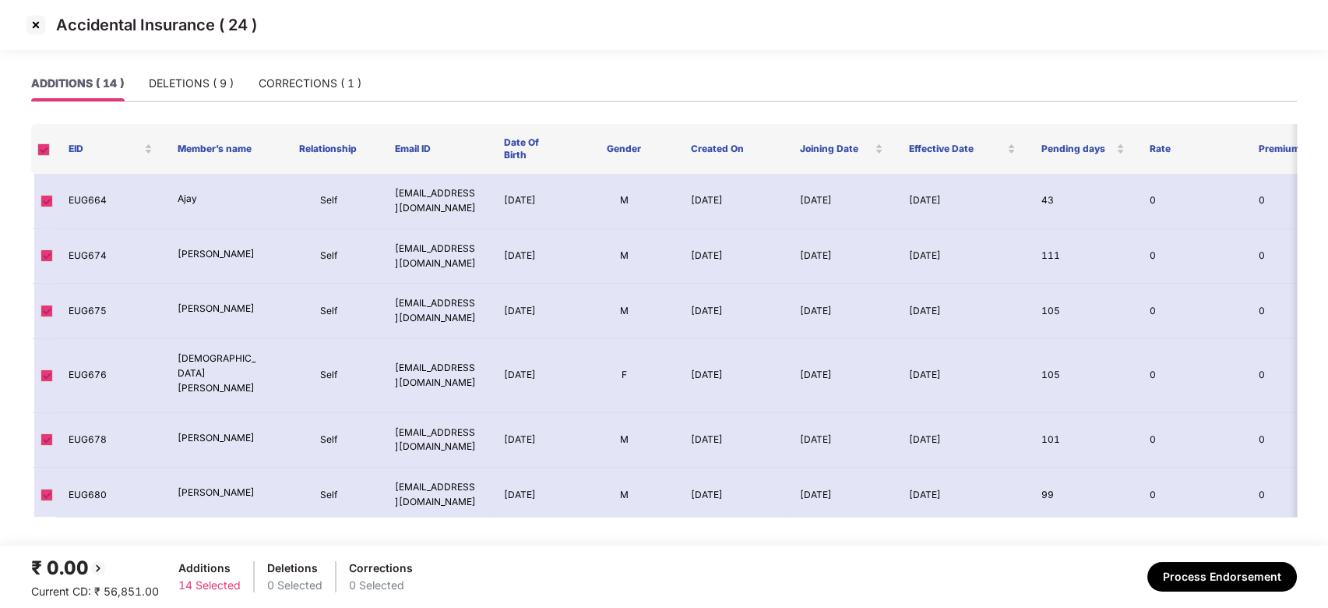
click at [32, 26] on img at bounding box center [35, 24] width 25 height 25
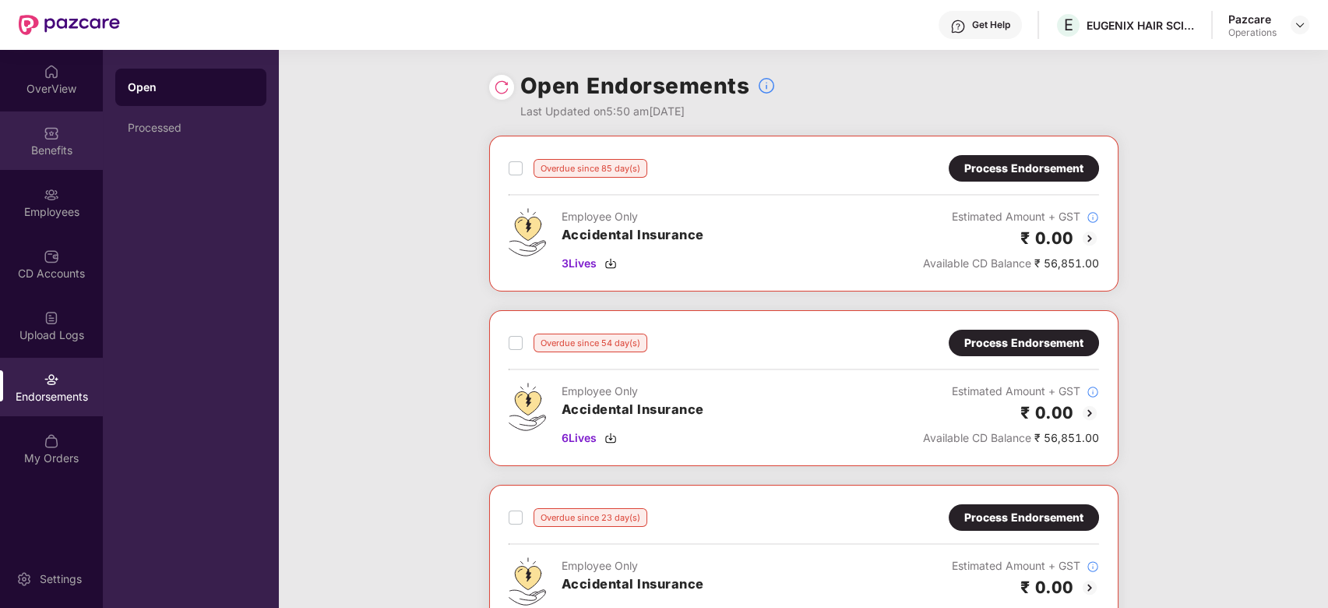
click at [43, 136] on div "Benefits" at bounding box center [51, 140] width 103 height 58
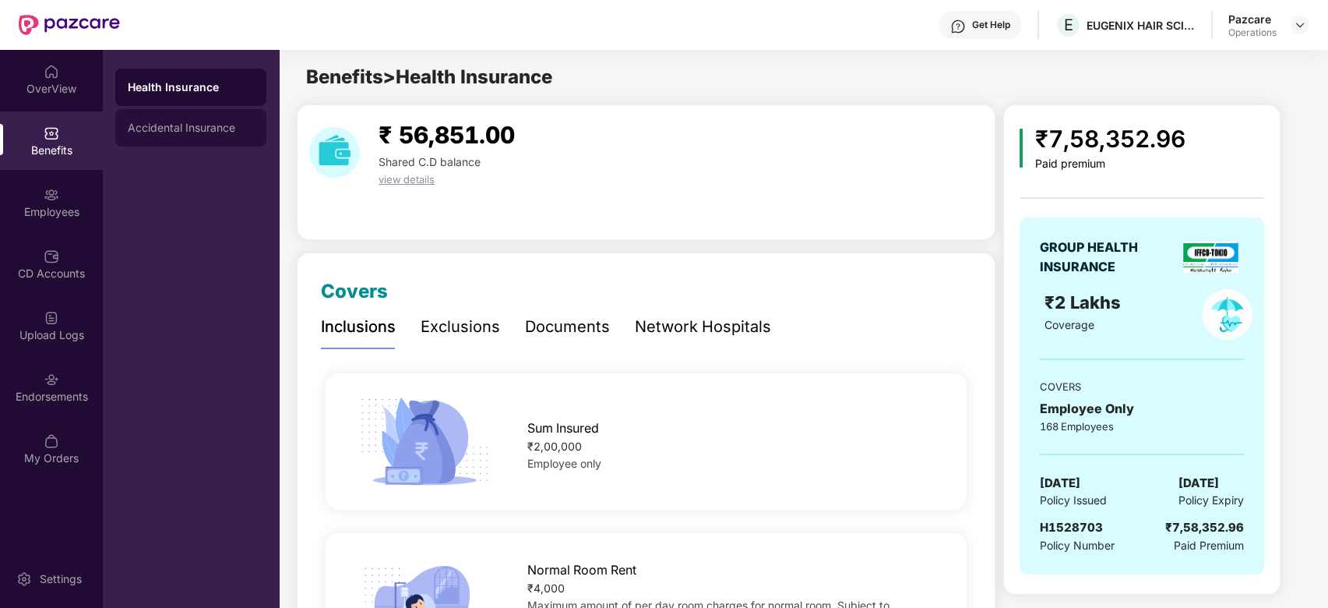
click at [164, 110] on div "Accidental Insurance" at bounding box center [190, 127] width 151 height 37
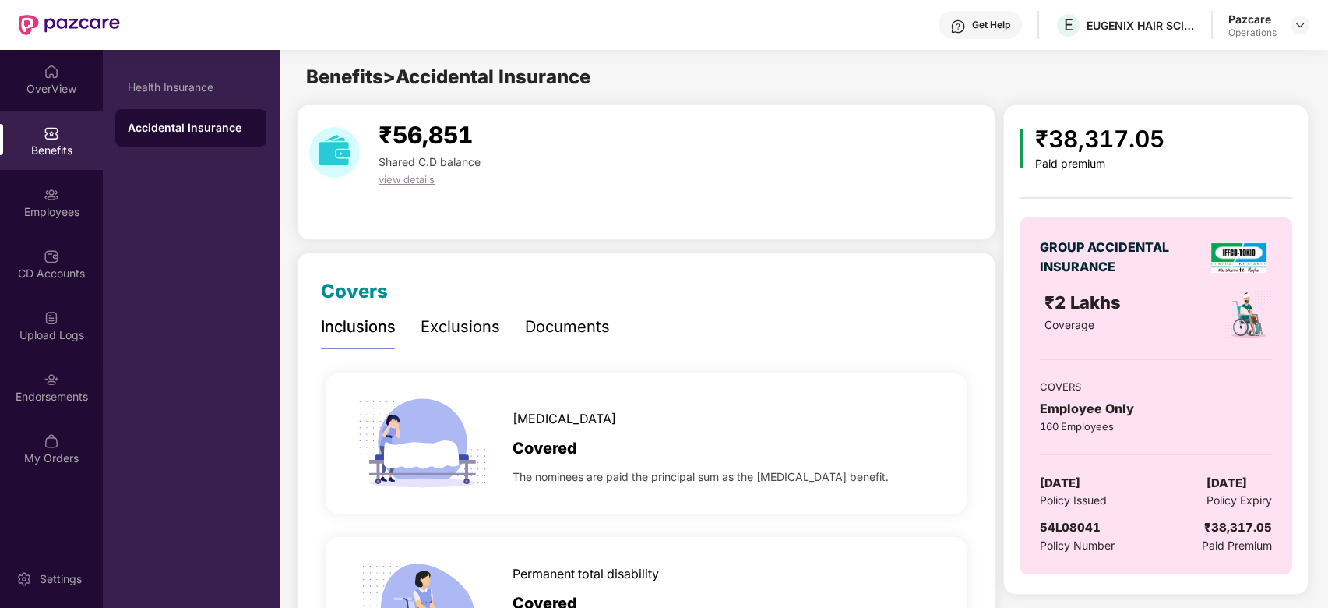
scroll to position [16, 0]
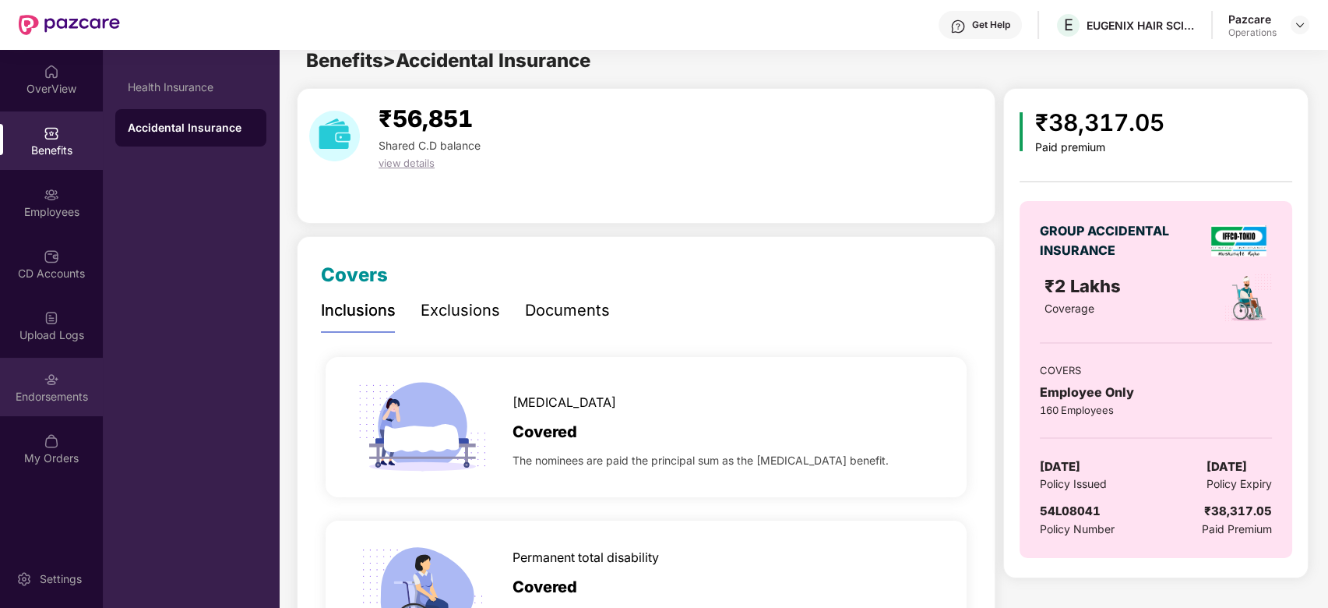
click at [62, 384] on div "Endorsements" at bounding box center [51, 387] width 103 height 58
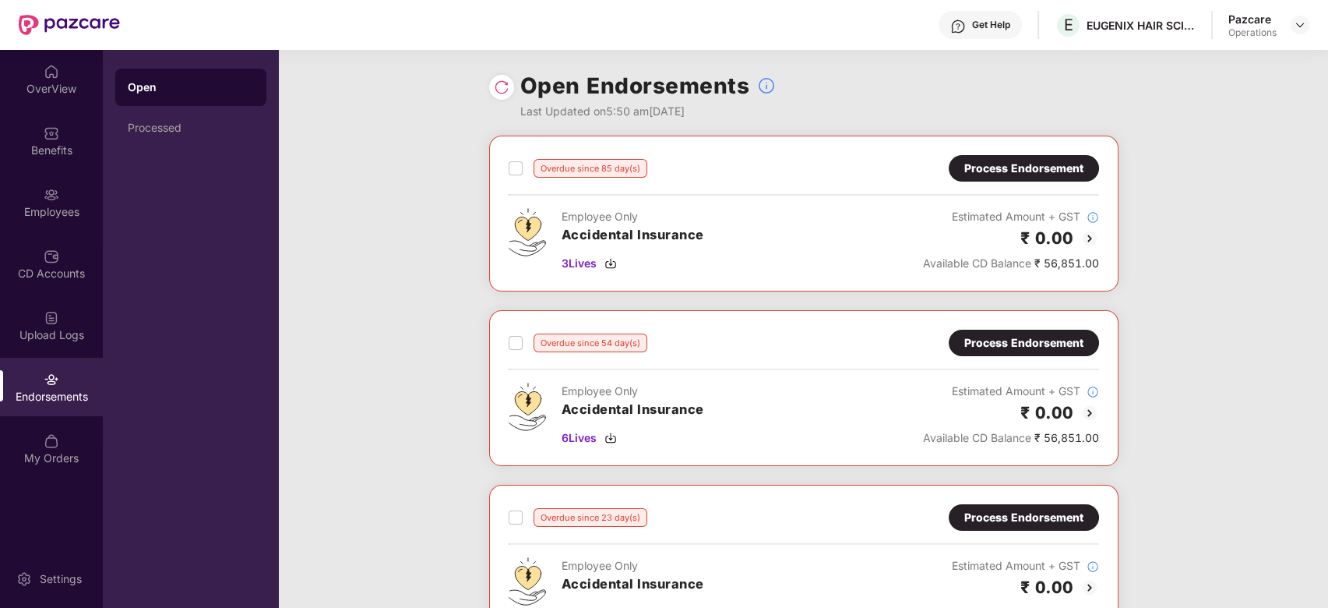
scroll to position [551, 0]
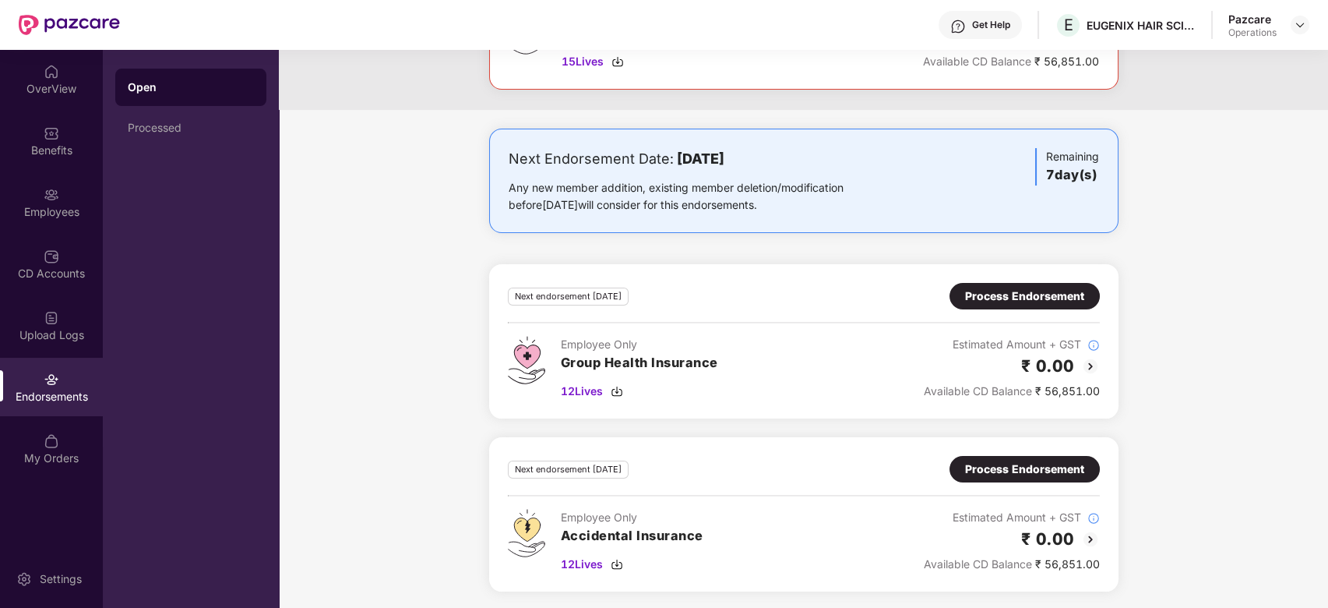
click at [1010, 298] on div "Process Endorsement" at bounding box center [1024, 296] width 119 height 17
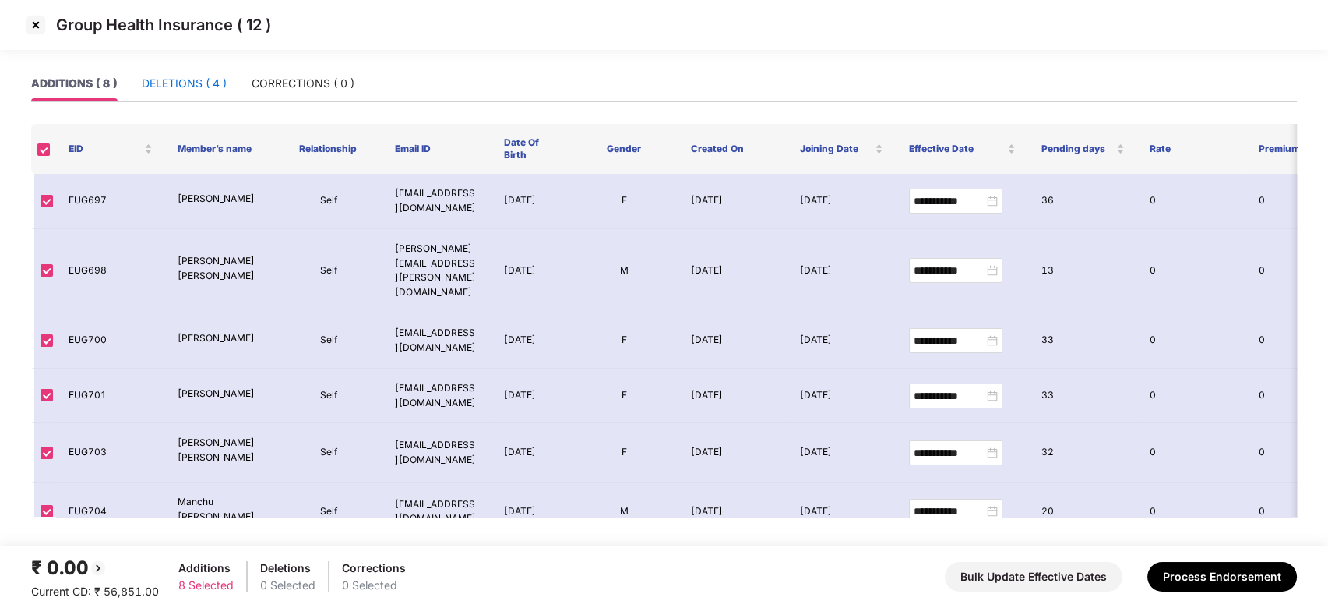
click at [162, 90] on div "DELETIONS ( 4 )" at bounding box center [184, 83] width 85 height 17
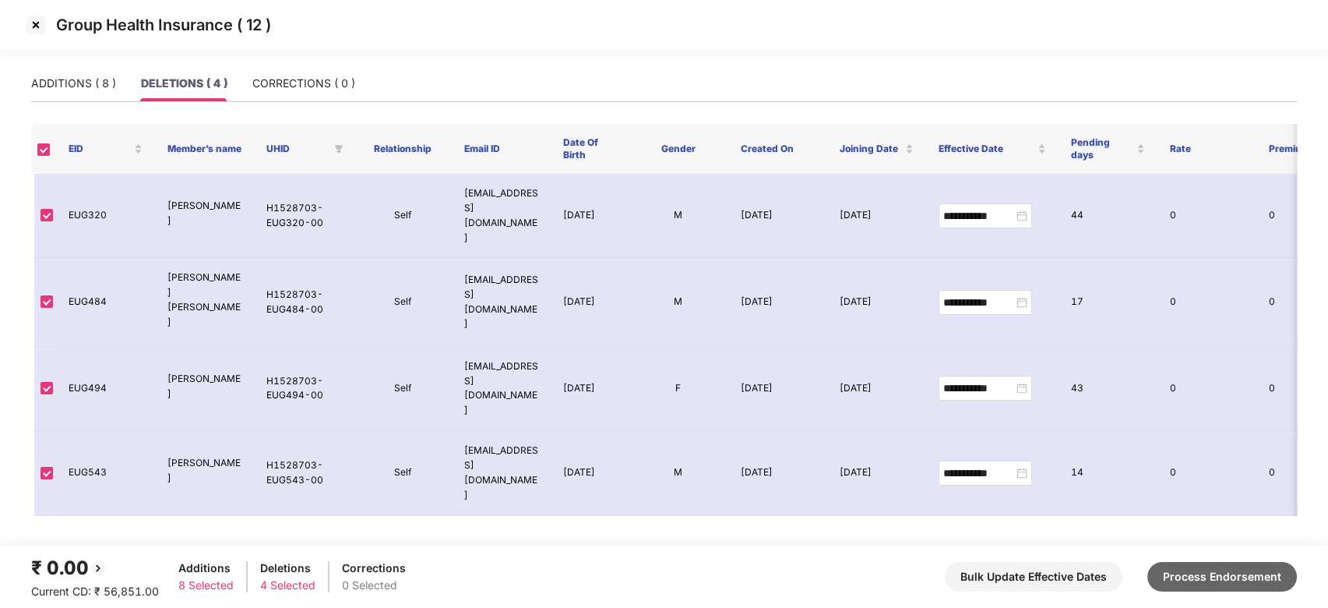
click at [1215, 568] on button "Process Endorsement" at bounding box center [1223, 577] width 150 height 30
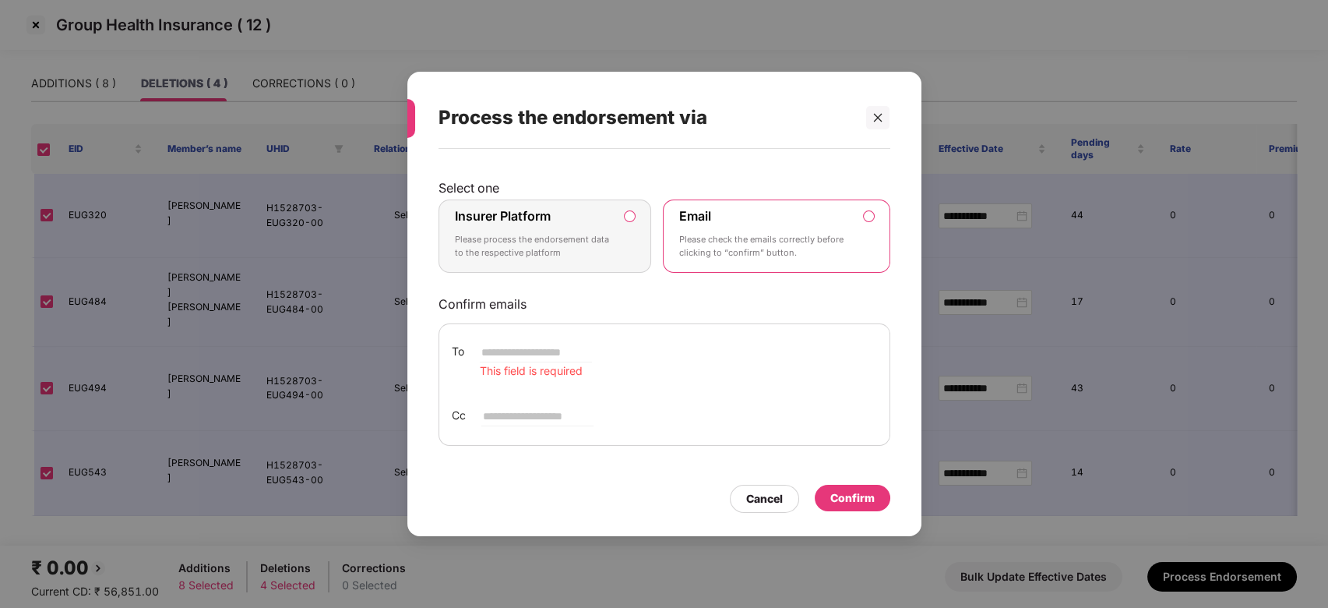
click at [616, 242] on label "Insurer Platform Please process the endorsement data to the respective platform" at bounding box center [545, 235] width 213 height 73
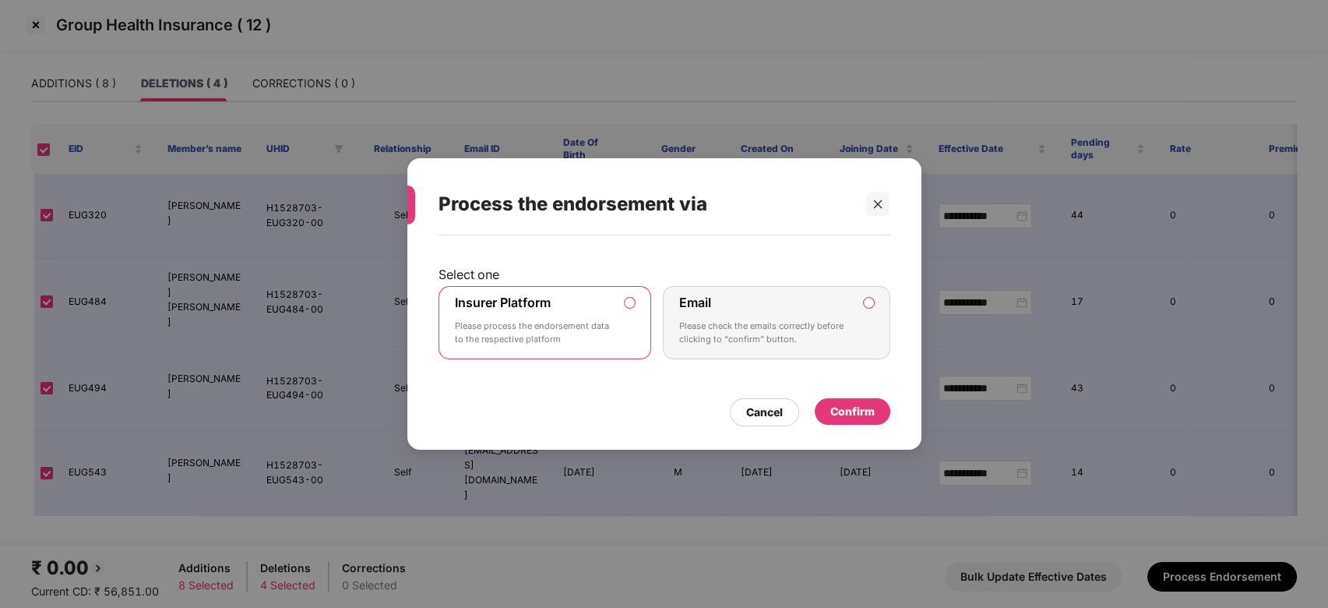
click at [834, 405] on div "Confirm" at bounding box center [853, 411] width 44 height 17
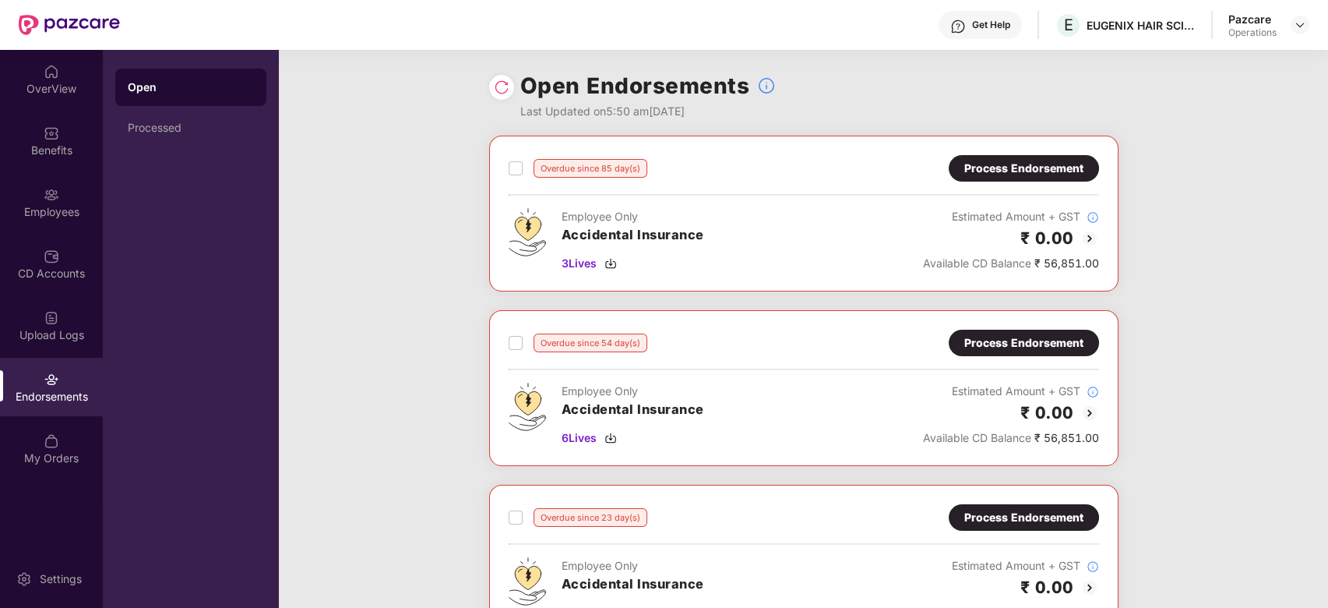
scroll to position [379, 0]
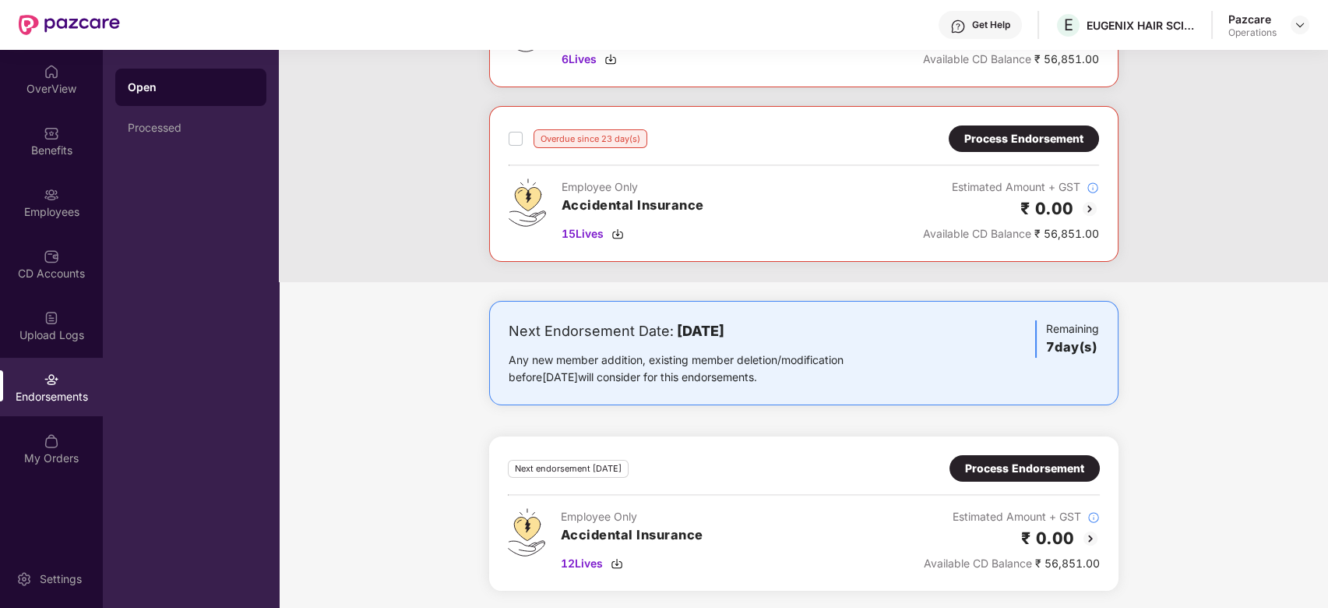
click at [1041, 467] on div "Process Endorsement" at bounding box center [1024, 468] width 119 height 17
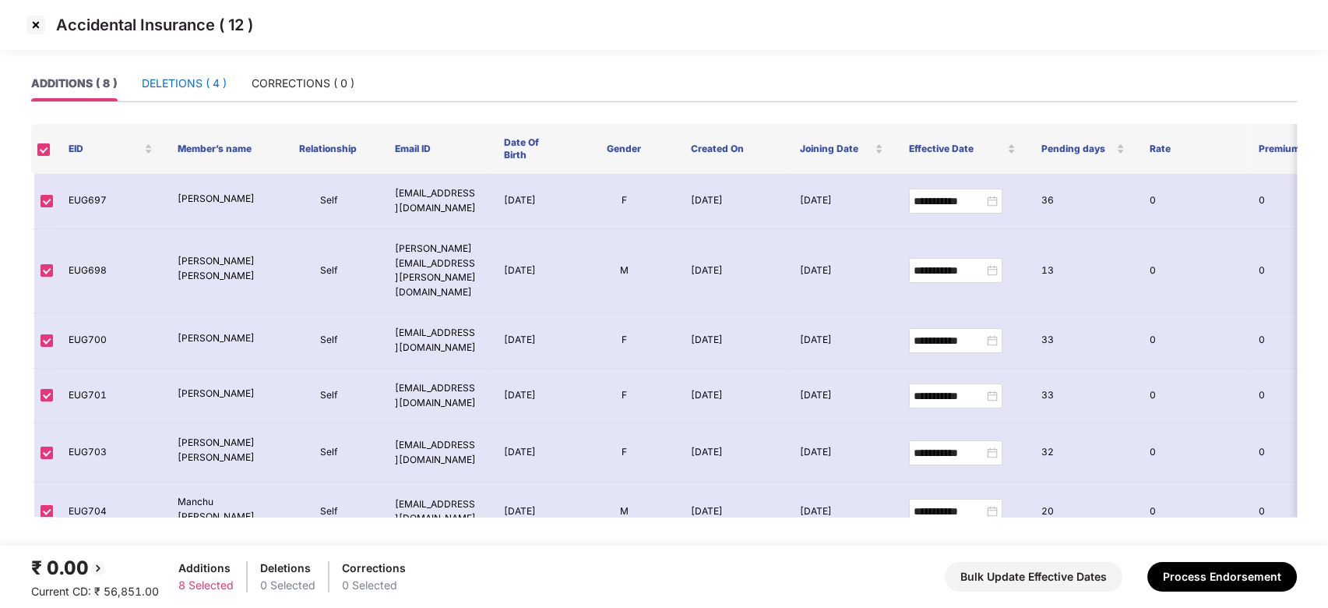
click at [185, 84] on div "DELETIONS ( 4 )" at bounding box center [184, 83] width 85 height 17
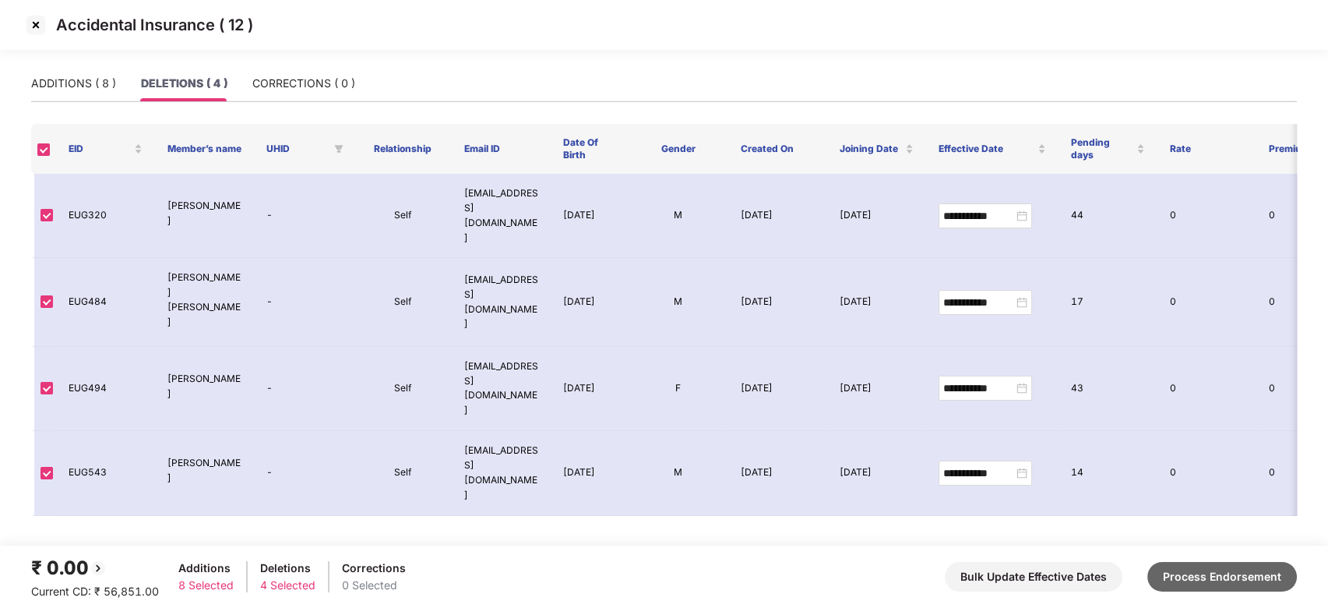
click at [1184, 574] on button "Process Endorsement" at bounding box center [1223, 577] width 150 height 30
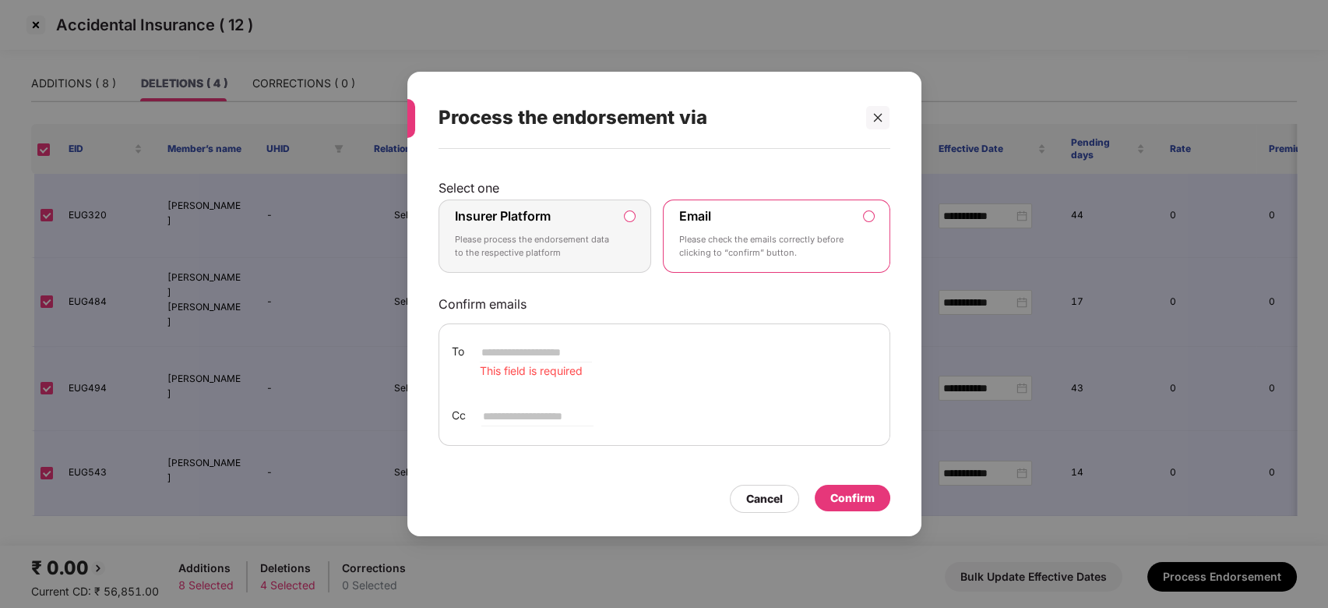
click at [559, 201] on label "Insurer Platform Please process the endorsement data to the respective platform" at bounding box center [545, 235] width 213 height 73
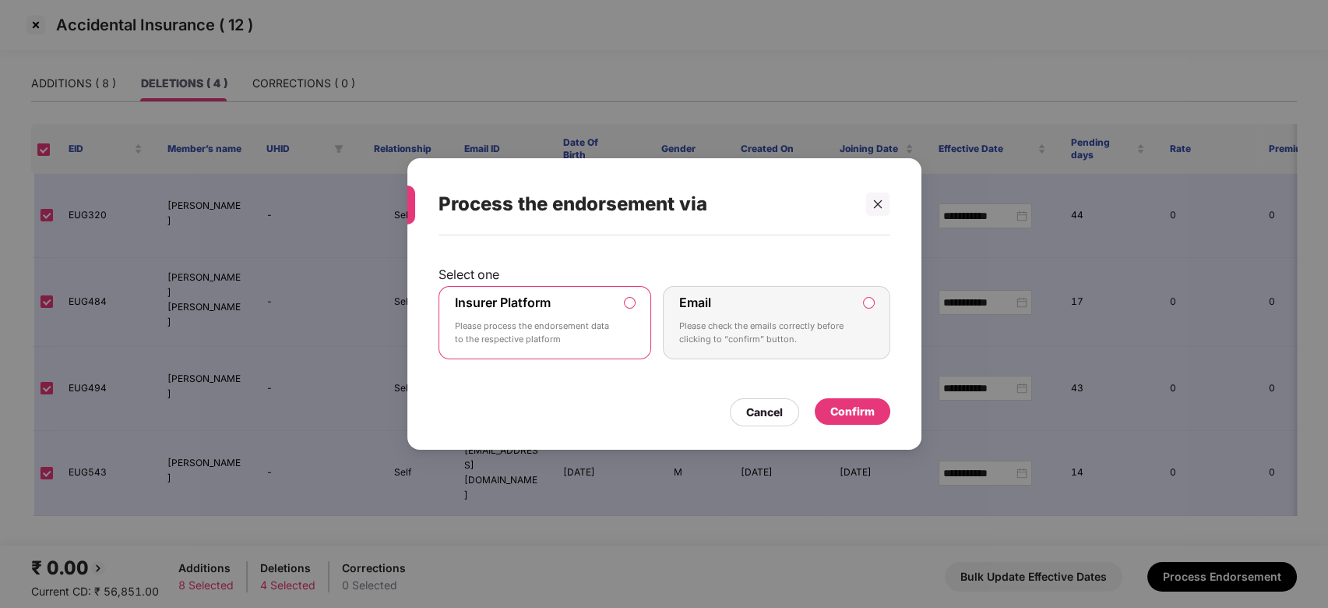
click at [852, 404] on div "Confirm" at bounding box center [853, 411] width 44 height 17
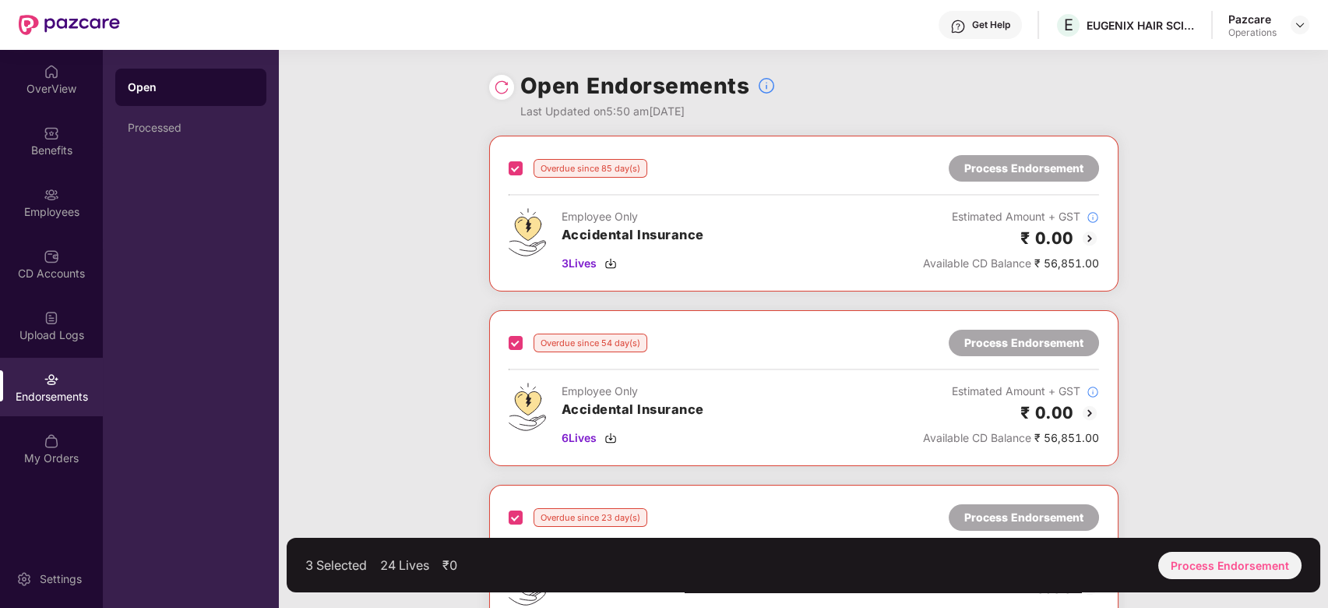
scroll to position [206, 0]
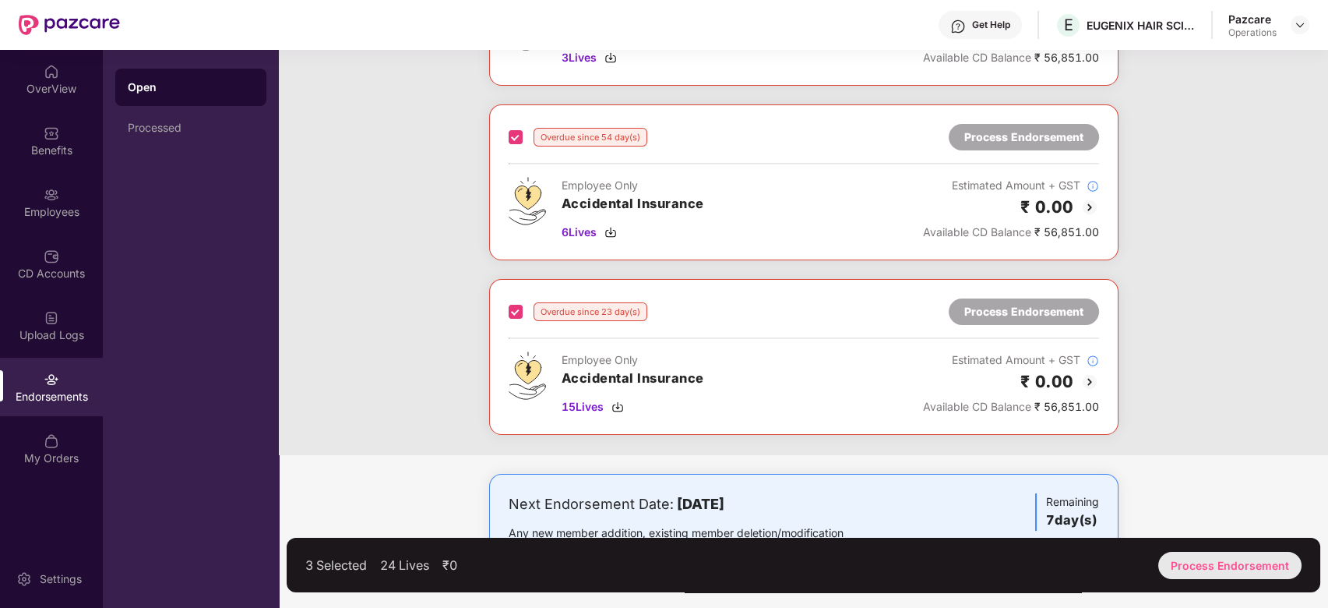
click at [1233, 563] on div "Process Endorsement" at bounding box center [1230, 565] width 143 height 27
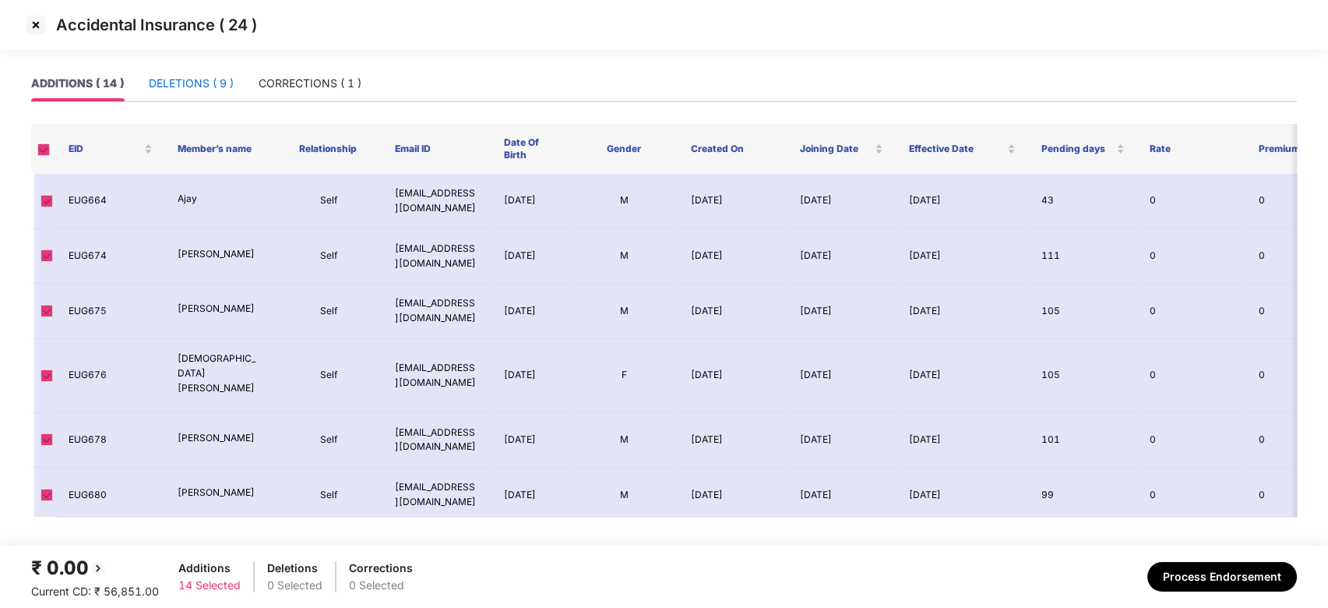
click at [175, 83] on div "DELETIONS ( 9 )" at bounding box center [191, 83] width 85 height 17
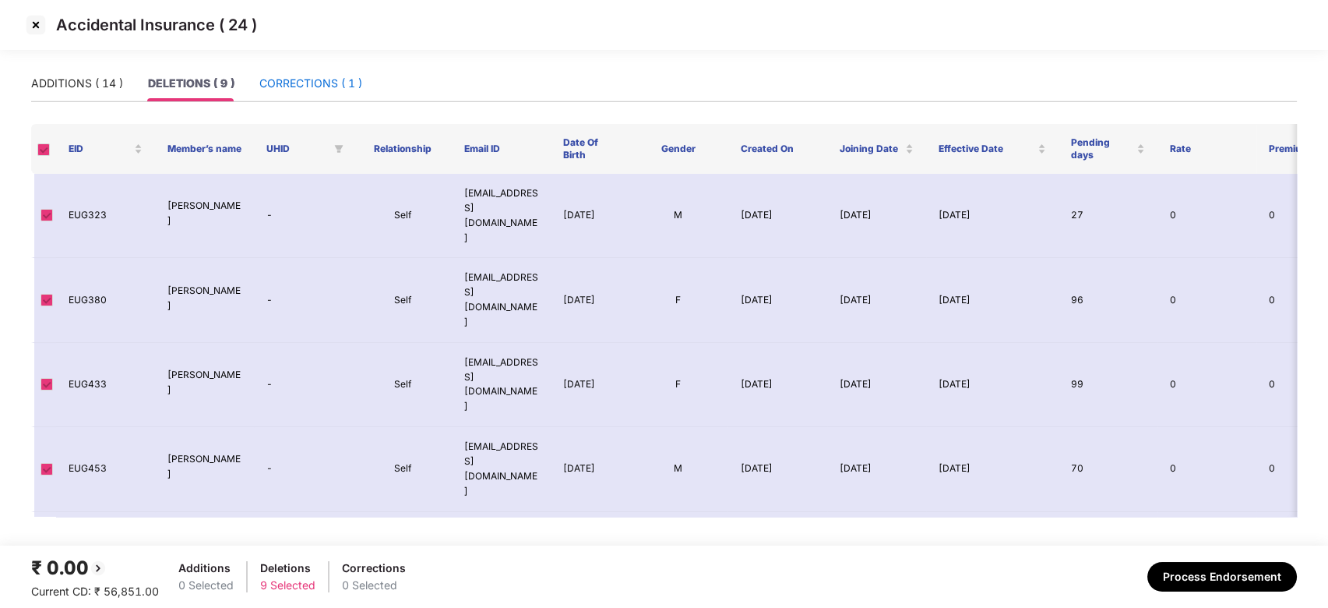
click at [316, 84] on div "CORRECTIONS ( 1 )" at bounding box center [310, 83] width 103 height 17
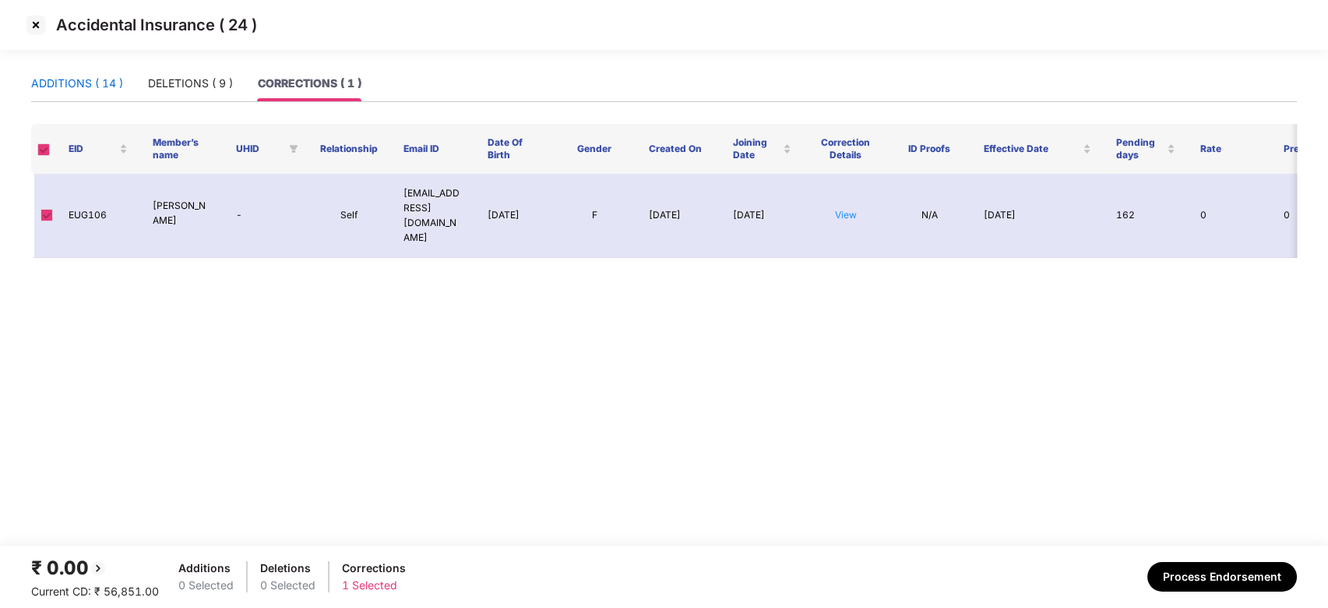
click at [75, 75] on div "ADDITIONS ( 14 )" at bounding box center [77, 83] width 92 height 17
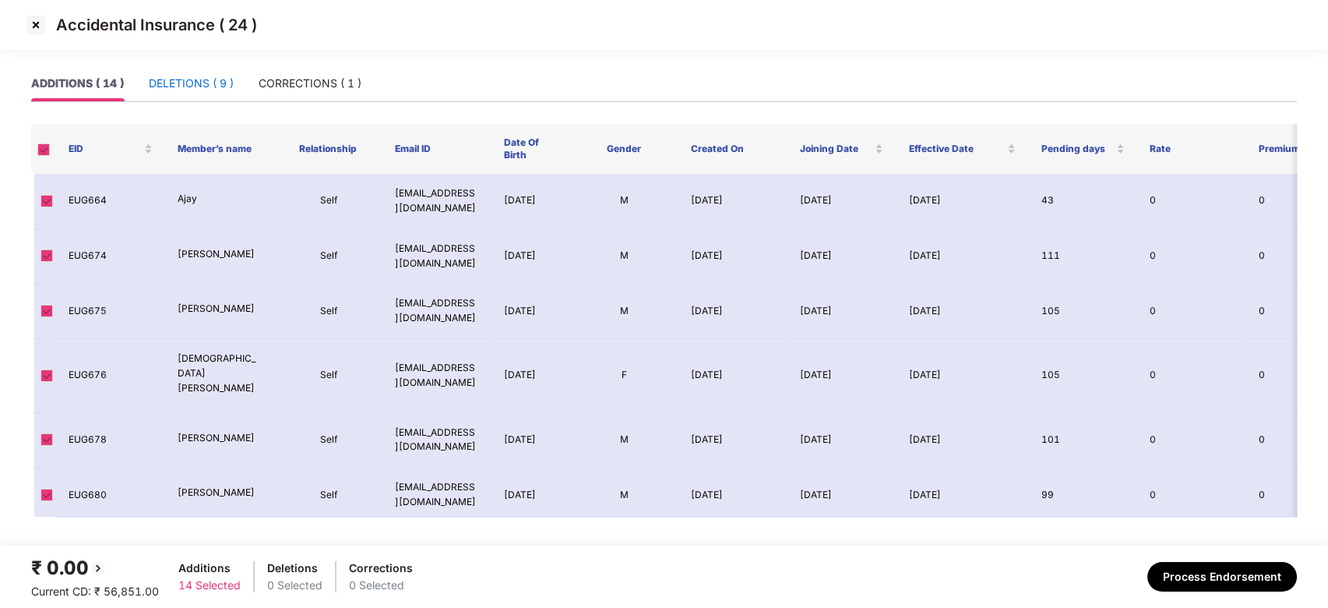
click at [178, 86] on div "DELETIONS ( 9 )" at bounding box center [191, 83] width 85 height 17
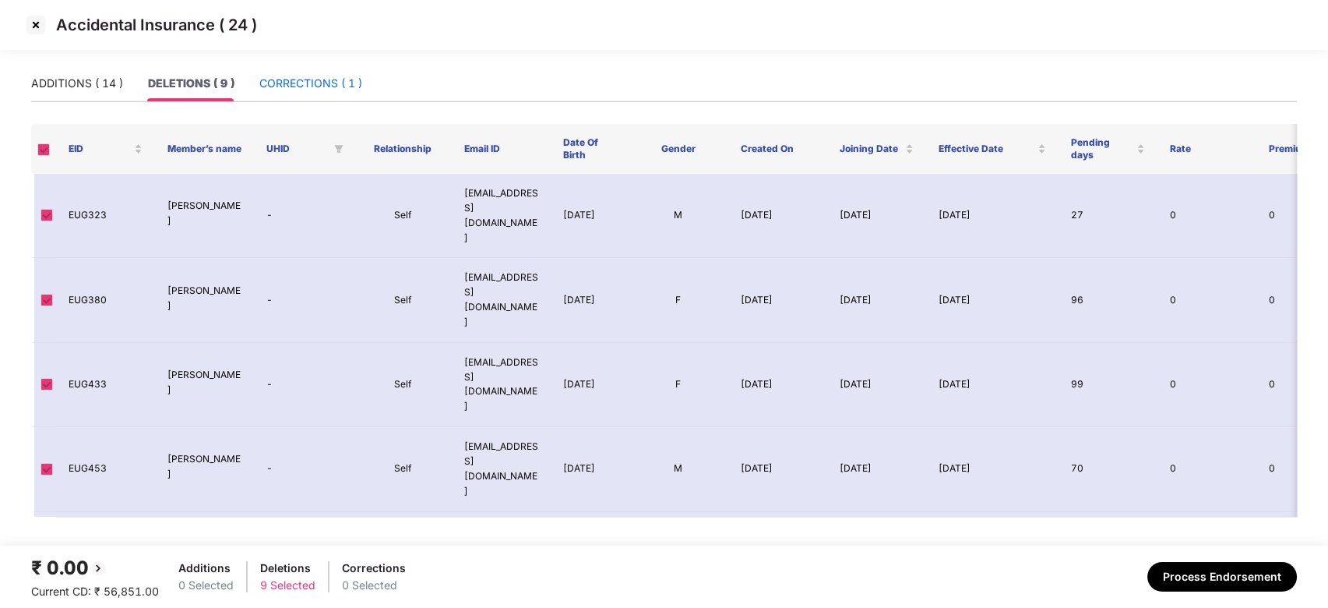
click at [280, 79] on div "CORRECTIONS ( 1 )" at bounding box center [310, 83] width 103 height 17
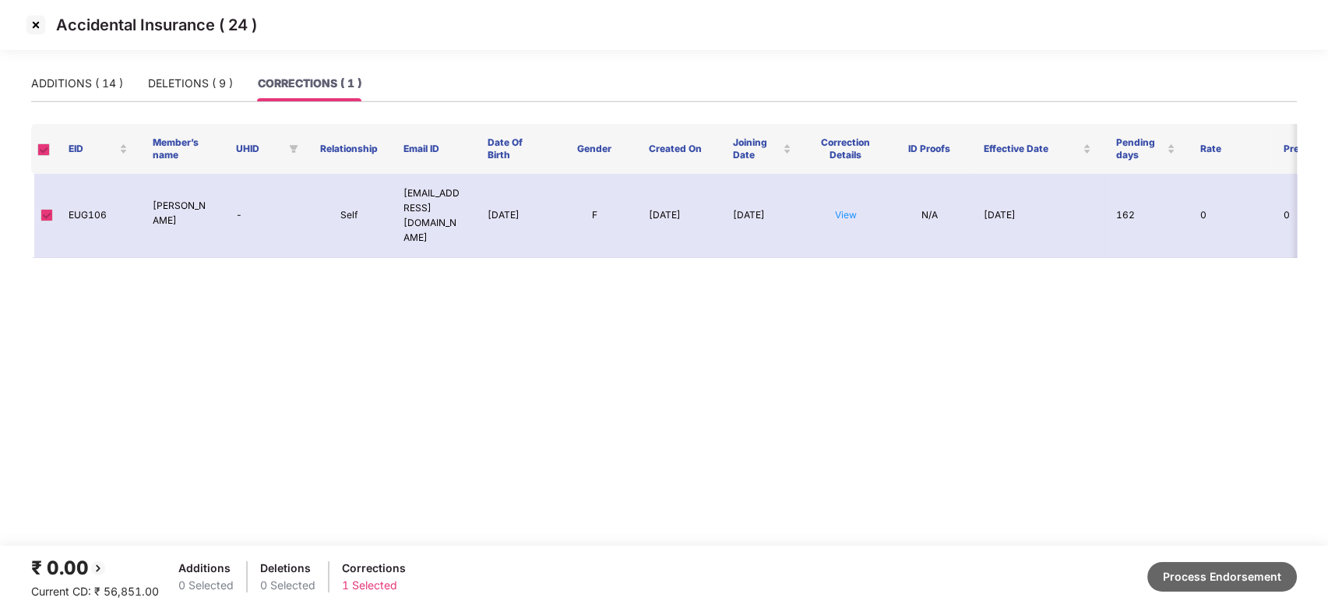
click at [1185, 571] on button "Process Endorsement" at bounding box center [1223, 577] width 150 height 30
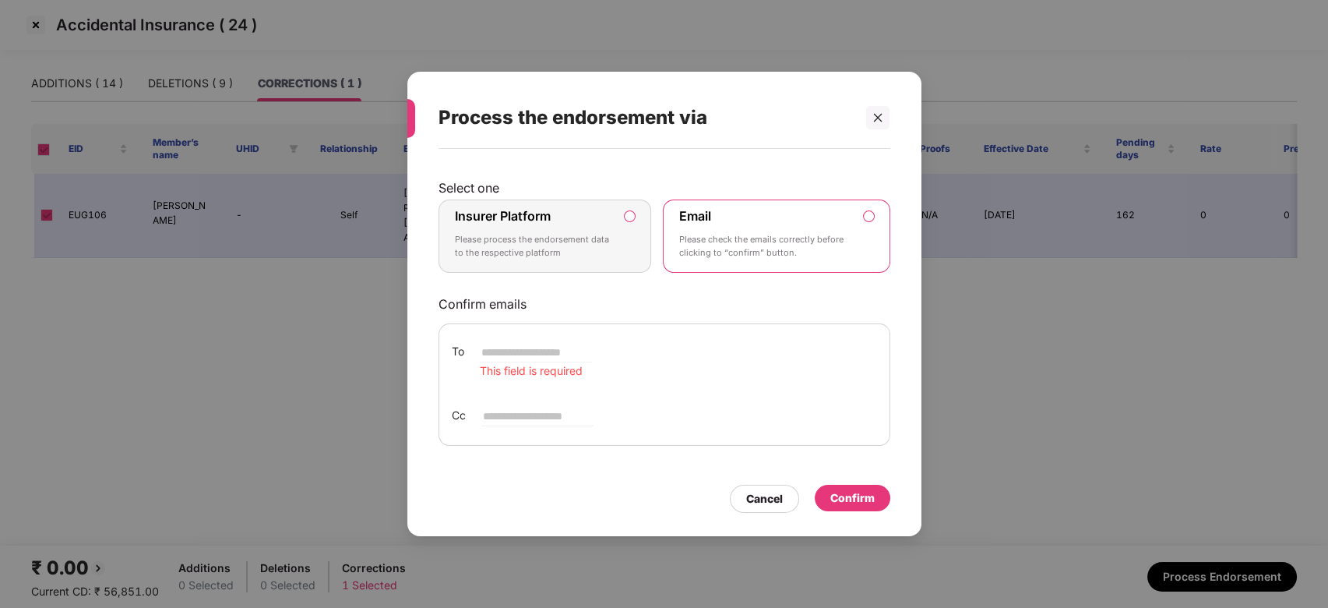
click at [573, 227] on div "Insurer Platform Please process the endorsement data to the respective platform" at bounding box center [534, 236] width 159 height 56
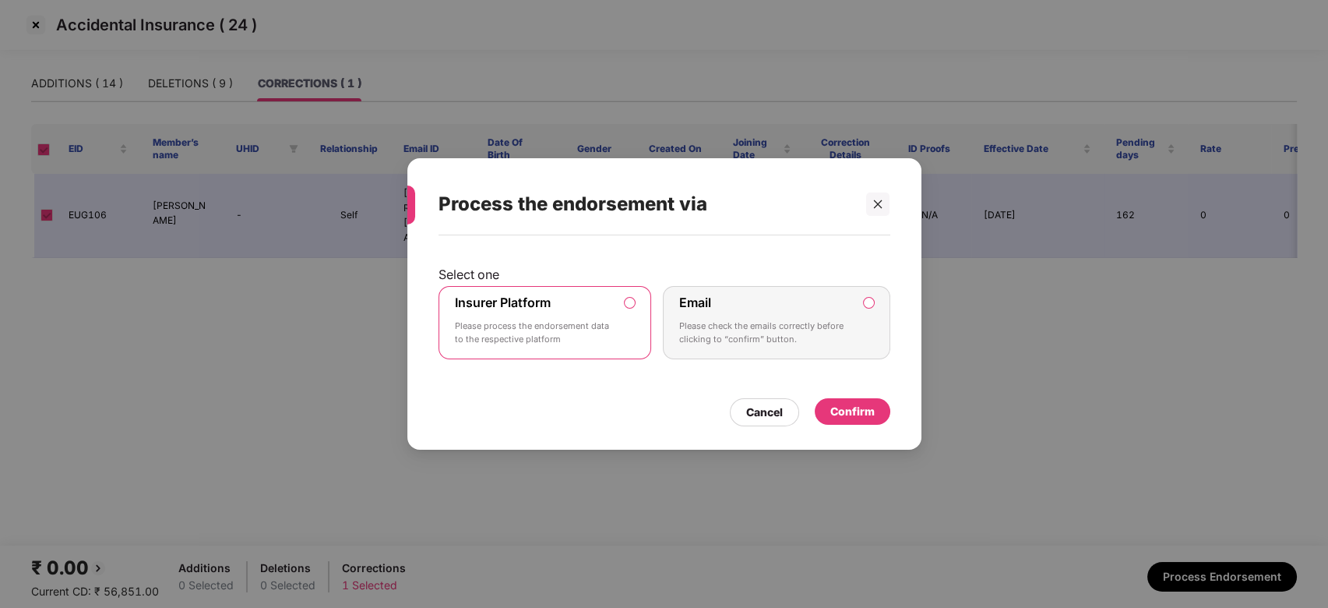
click at [852, 415] on div "Confirm" at bounding box center [853, 411] width 44 height 17
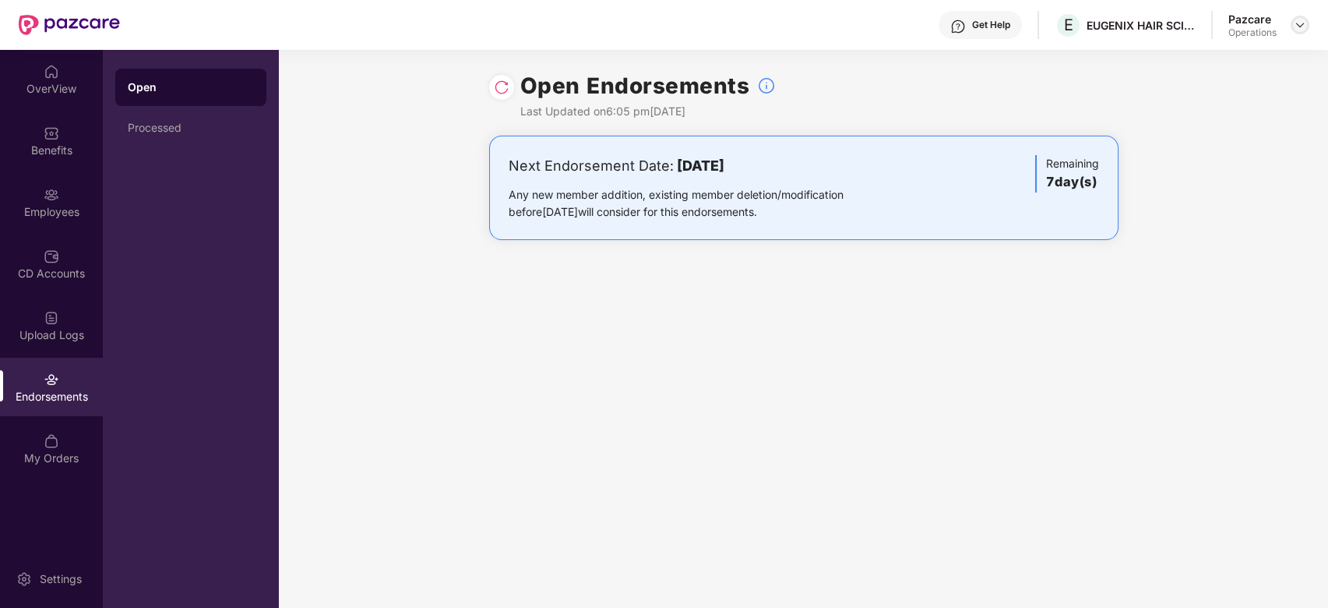
click at [1300, 26] on img at bounding box center [1300, 25] width 12 height 12
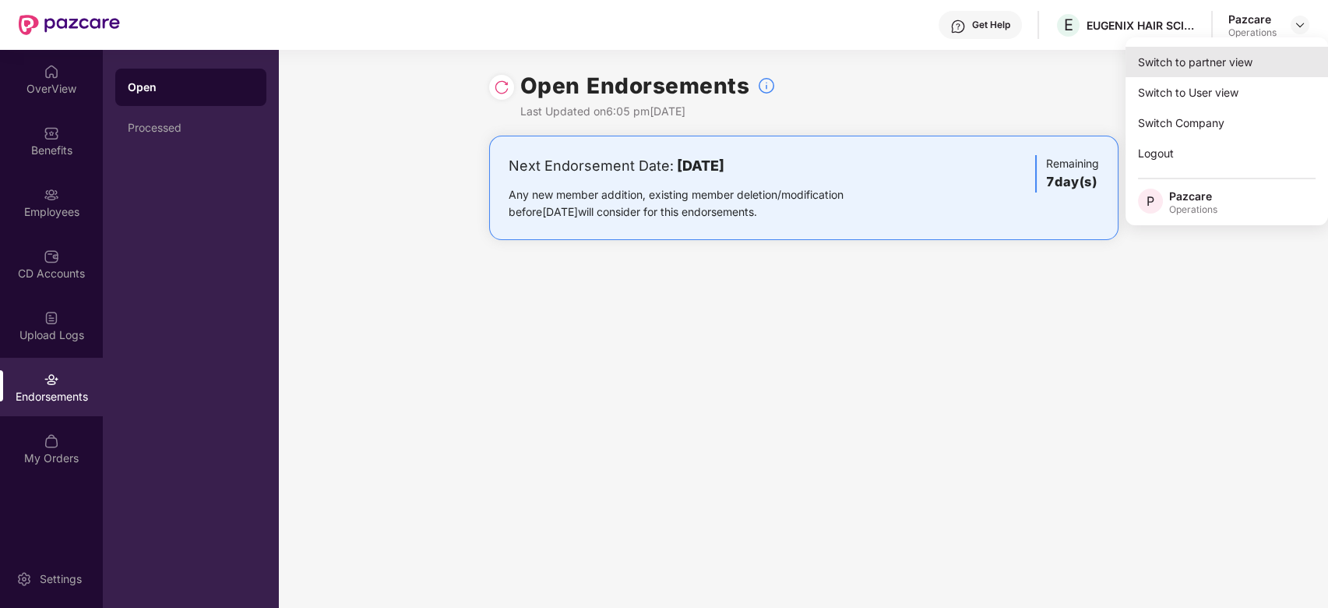
click at [1191, 65] on div "Switch to partner view" at bounding box center [1227, 62] width 203 height 30
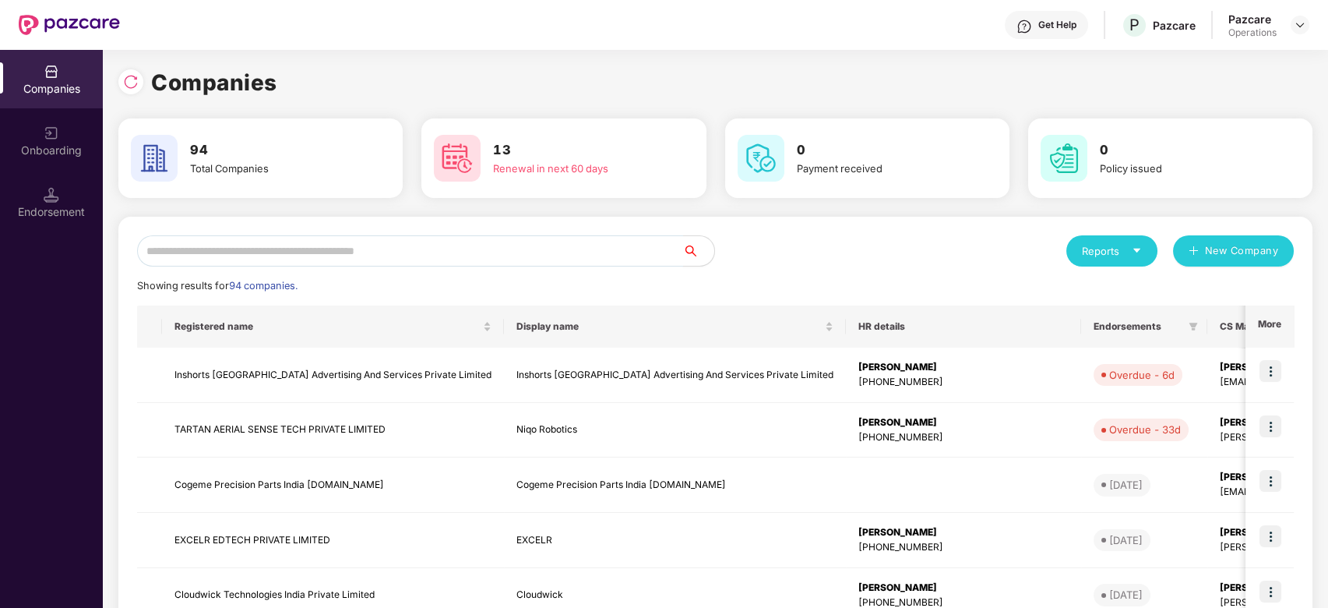
click at [570, 252] on input "text" at bounding box center [410, 250] width 546 height 31
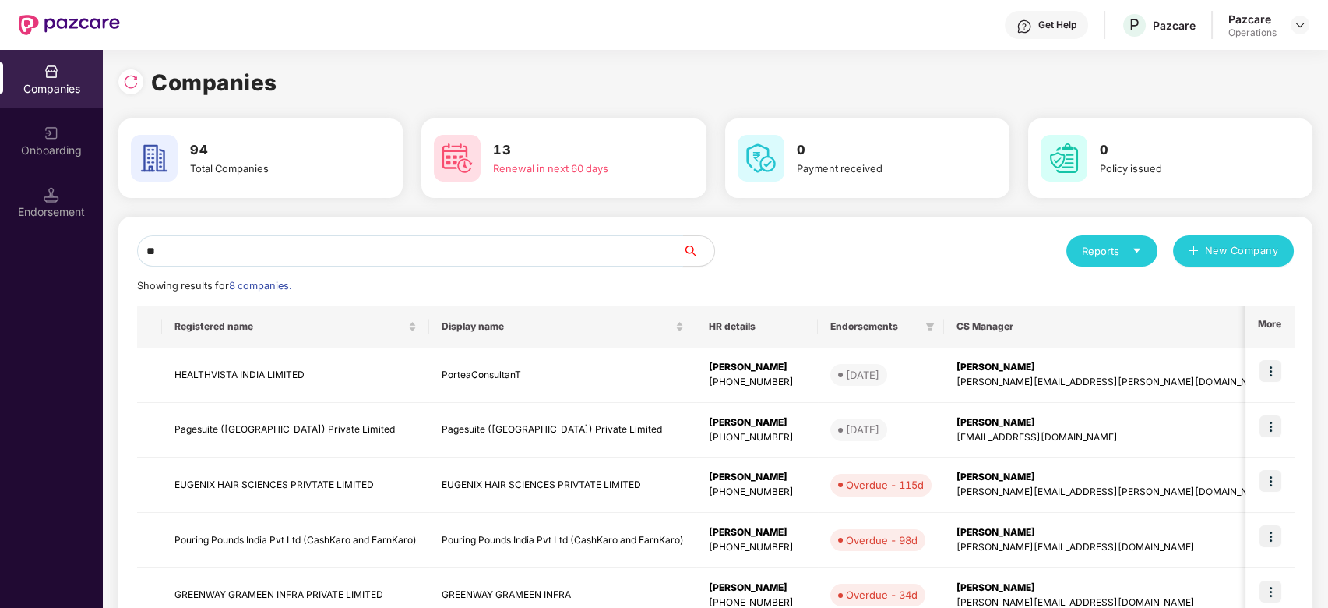
type input "*"
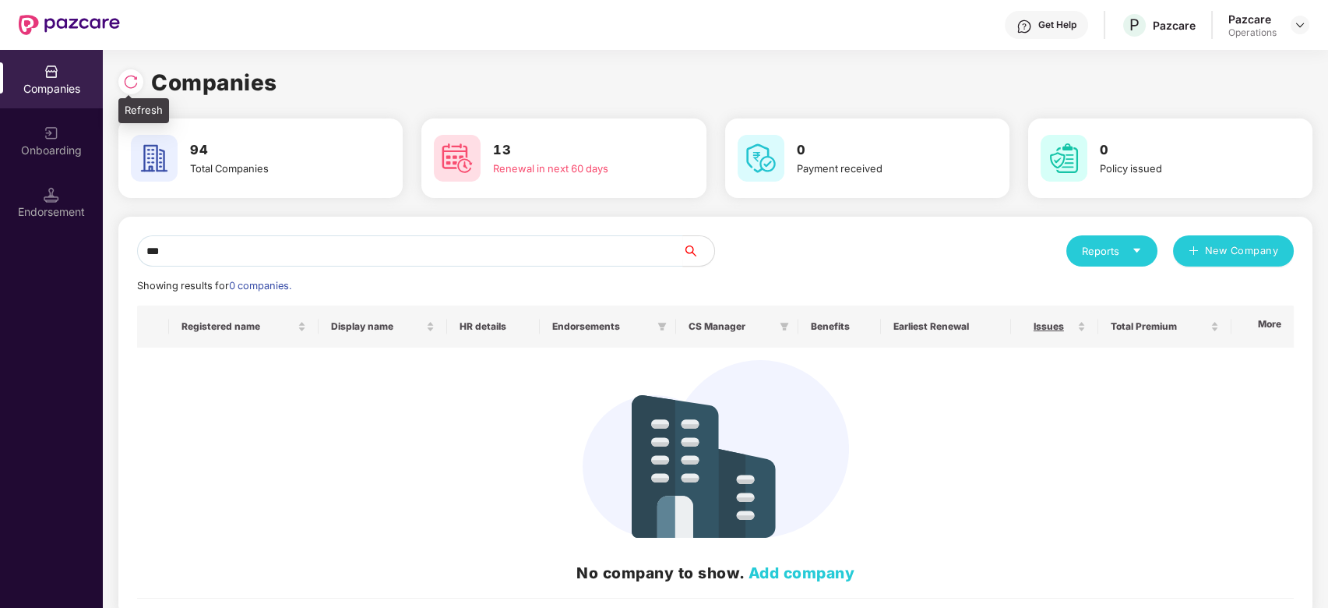
click at [124, 75] on img at bounding box center [131, 82] width 16 height 16
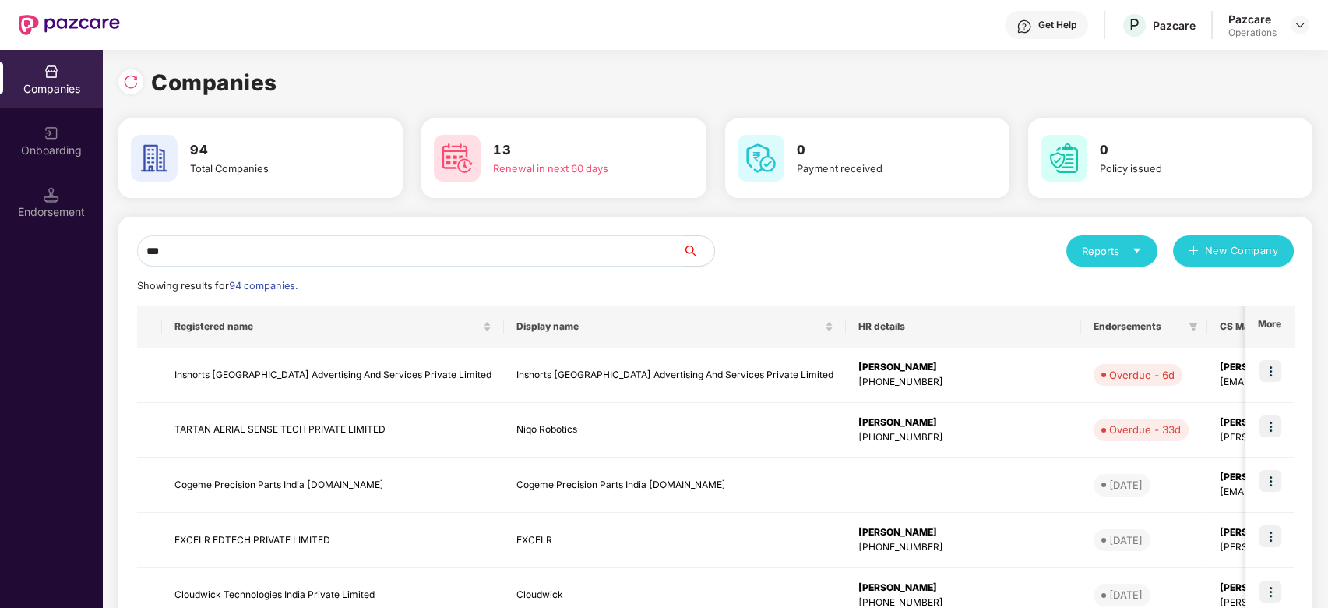
click at [290, 250] on input "***" at bounding box center [410, 250] width 546 height 31
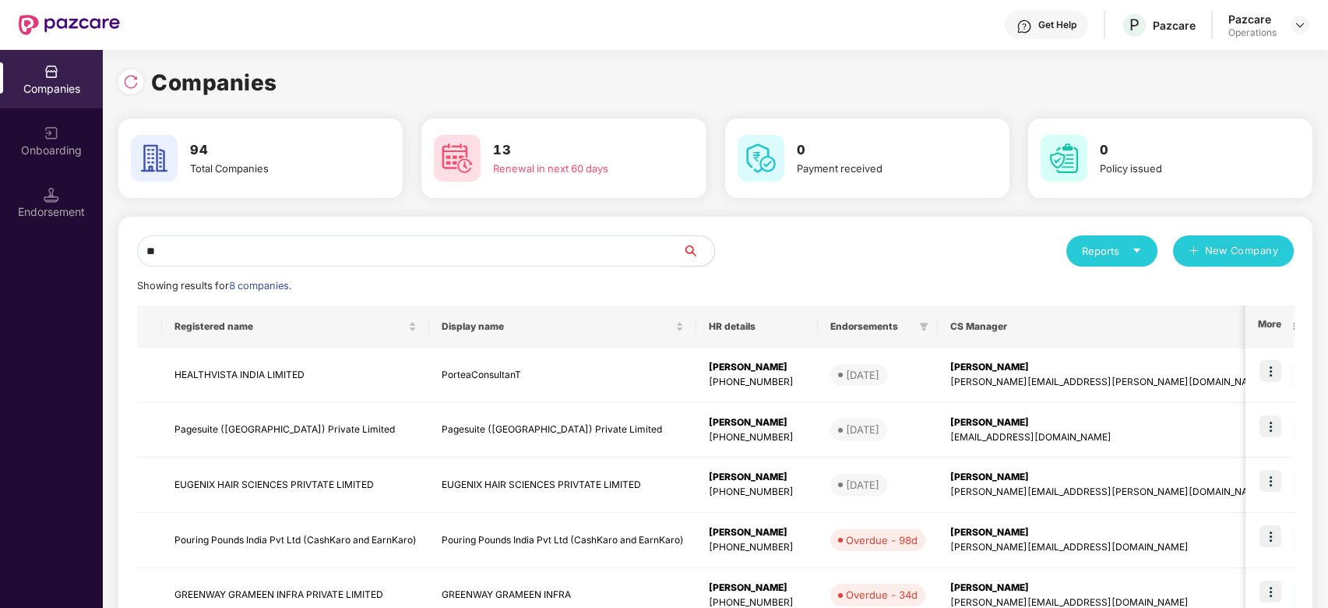
type input "*"
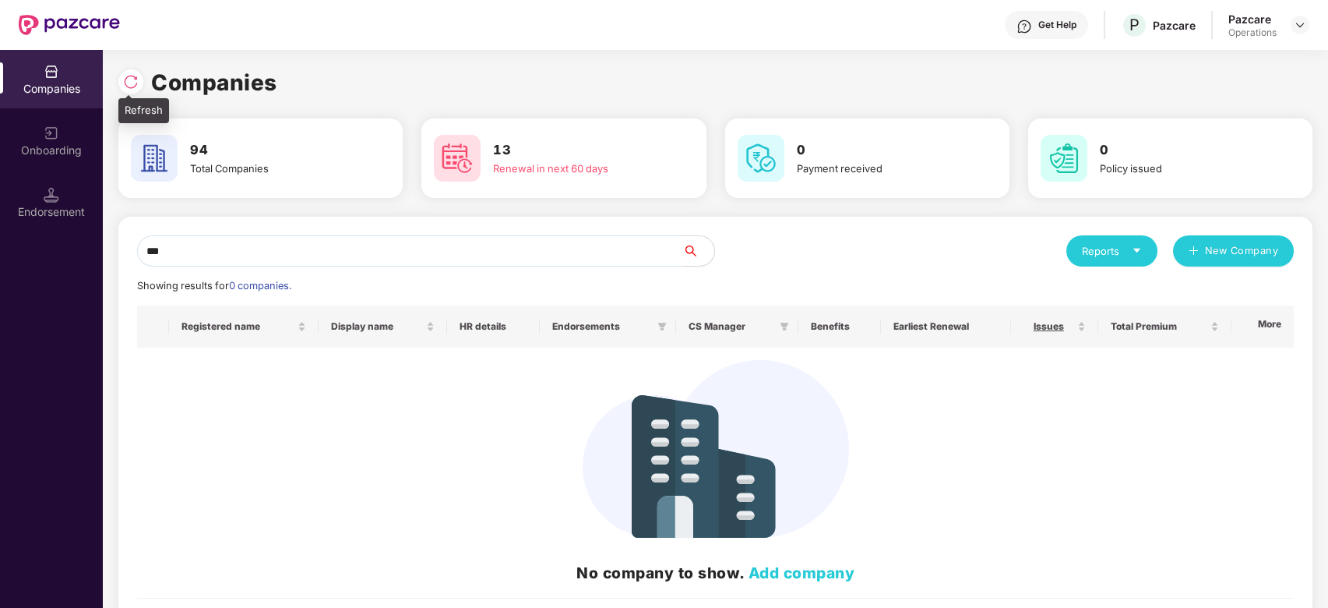
click at [129, 81] on img at bounding box center [131, 82] width 16 height 16
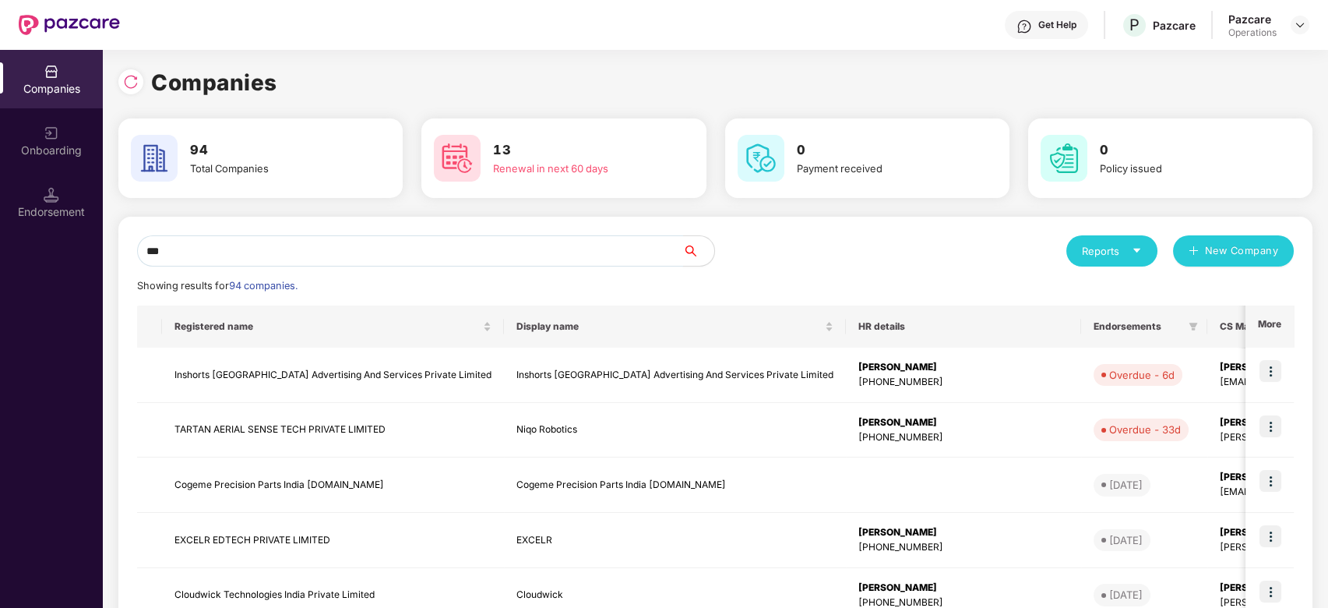
click at [334, 251] on input "***" at bounding box center [410, 250] width 546 height 31
type input "*"
click at [556, 252] on input "text" at bounding box center [410, 250] width 546 height 31
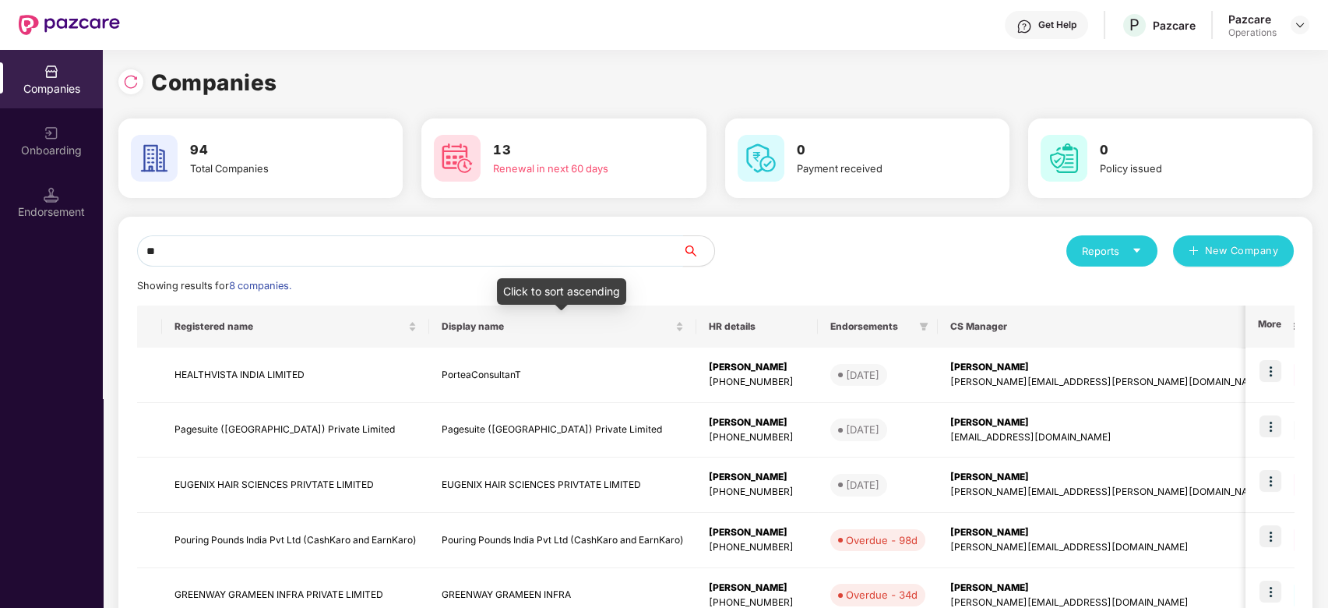
type input "*"
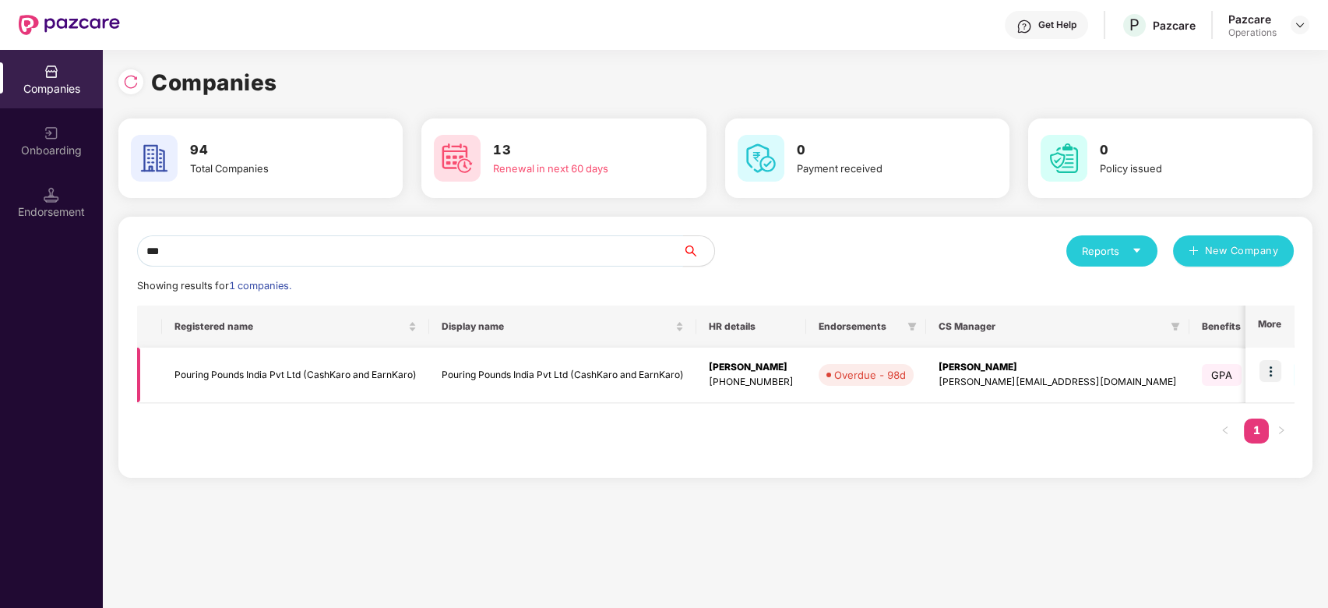
type input "***"
click at [1267, 367] on img at bounding box center [1271, 371] width 22 height 22
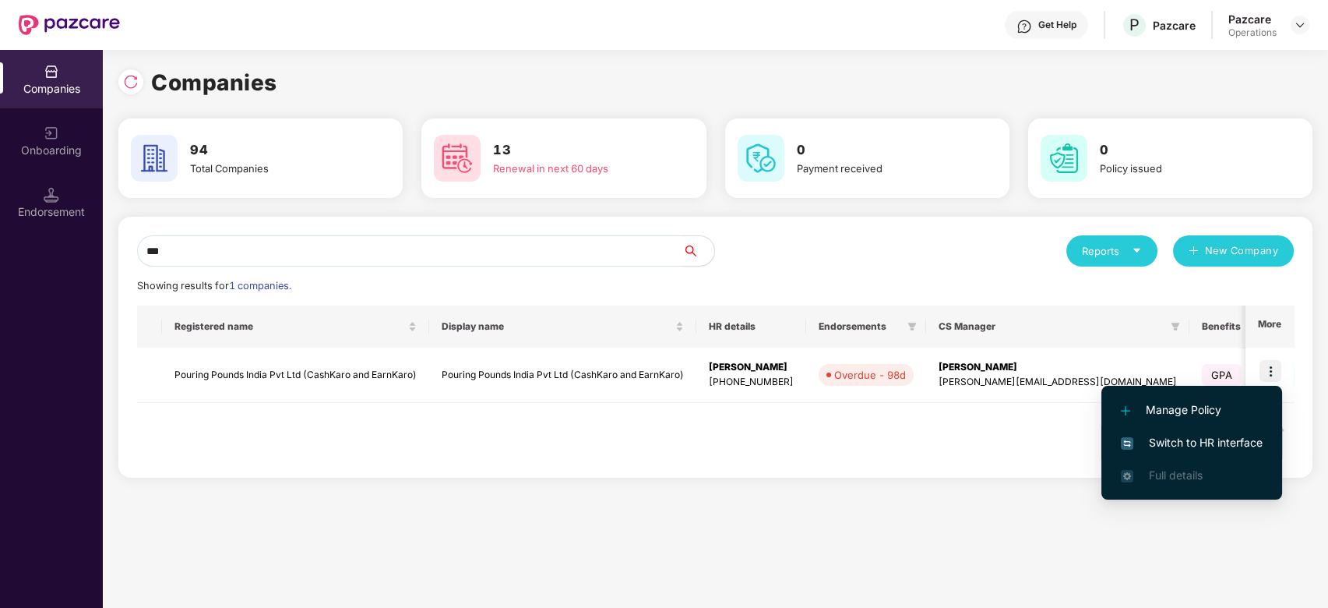
click at [1163, 437] on span "Switch to HR interface" at bounding box center [1192, 442] width 142 height 17
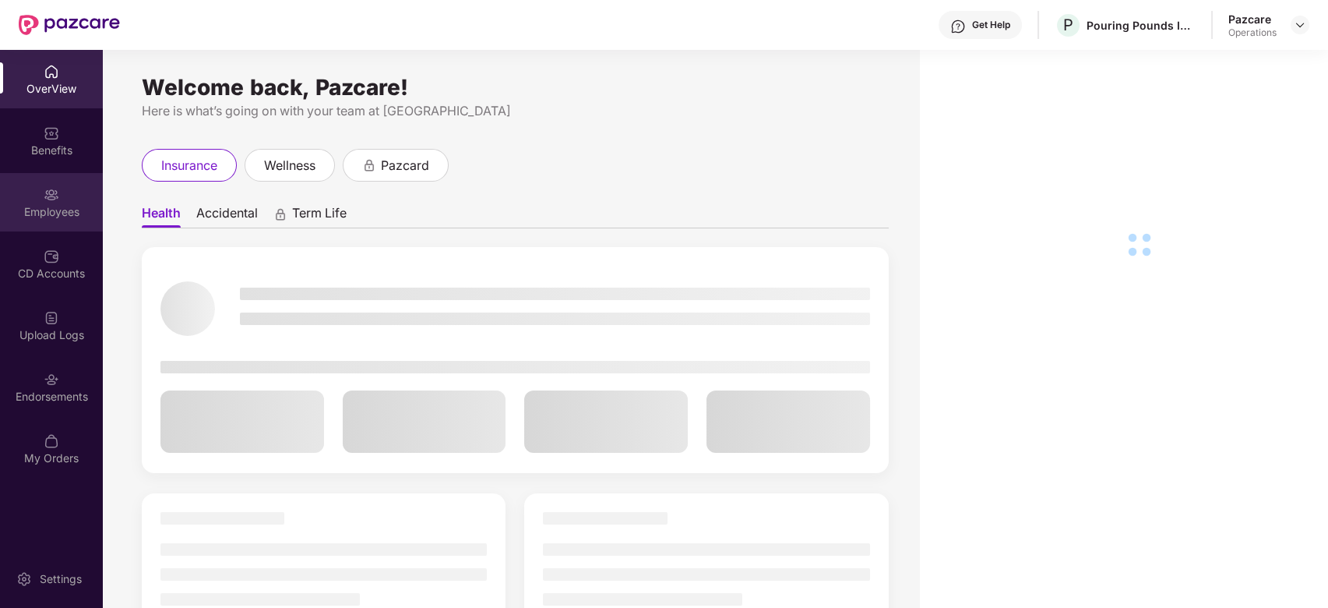
click at [48, 199] on img at bounding box center [52, 195] width 16 height 16
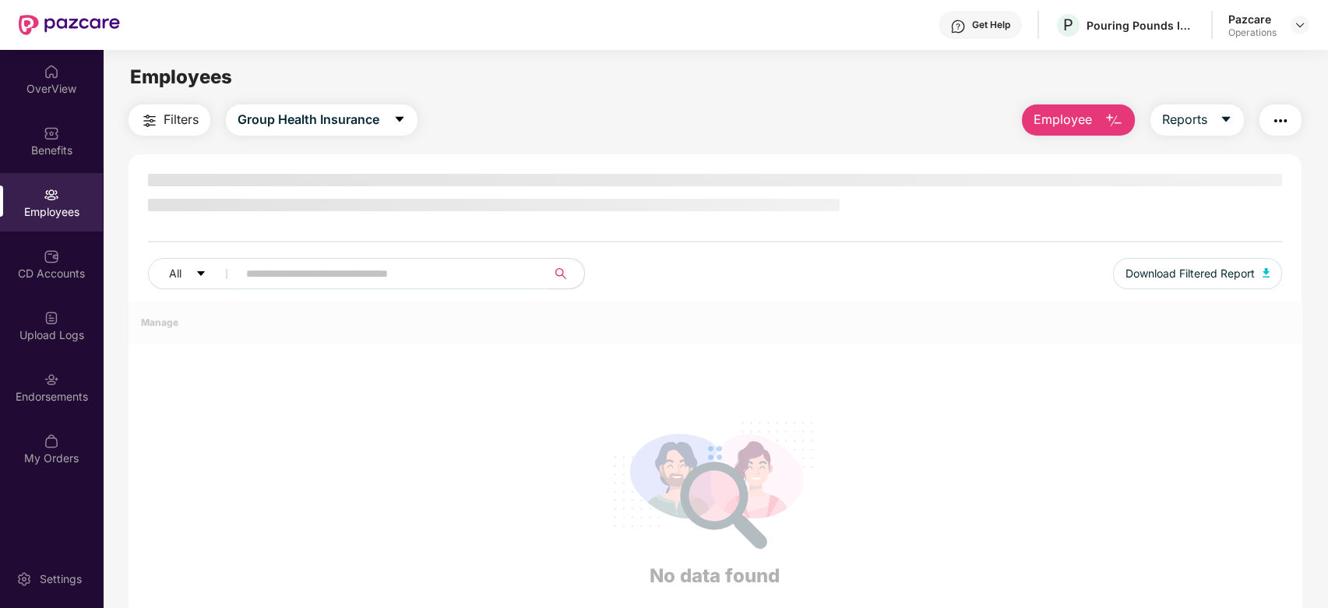
click at [364, 271] on input "text" at bounding box center [386, 273] width 280 height 23
paste input "**********"
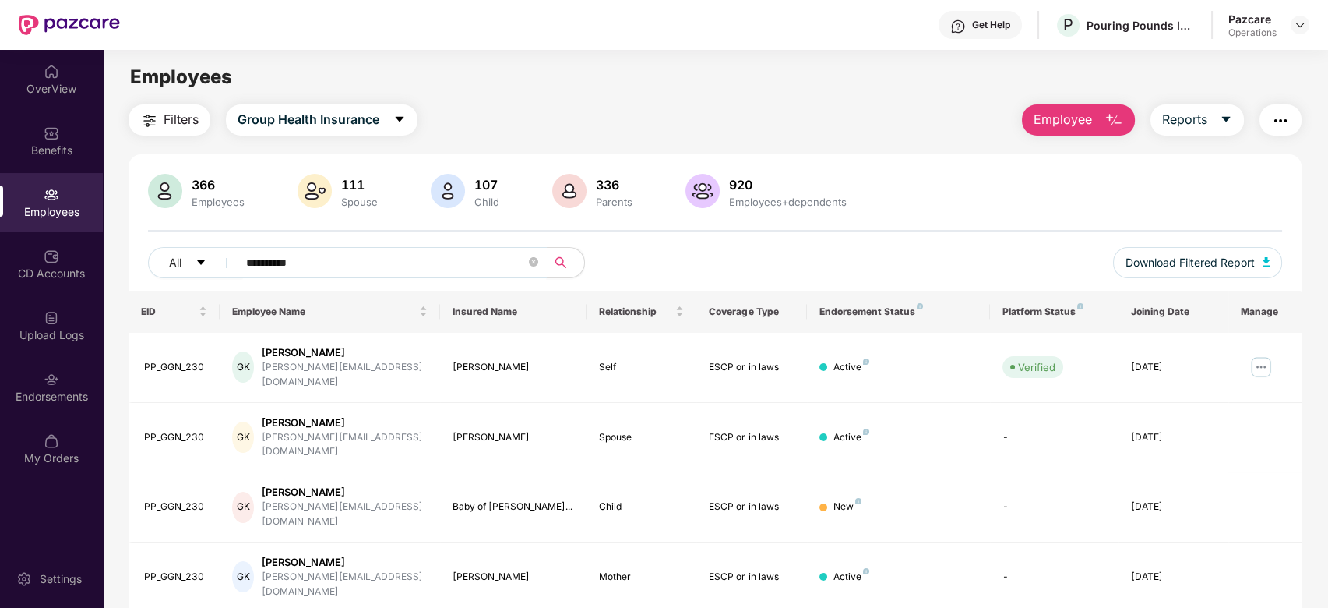
scroll to position [49, 0]
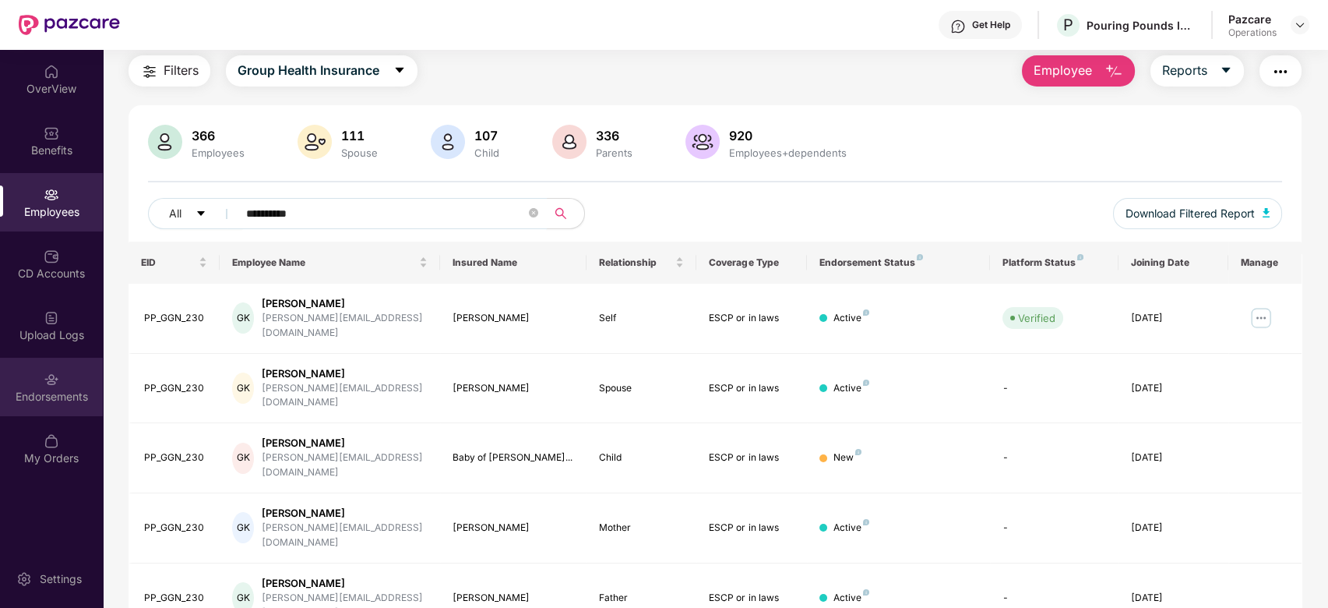
type input "**********"
click at [41, 385] on div "Endorsements" at bounding box center [51, 387] width 103 height 58
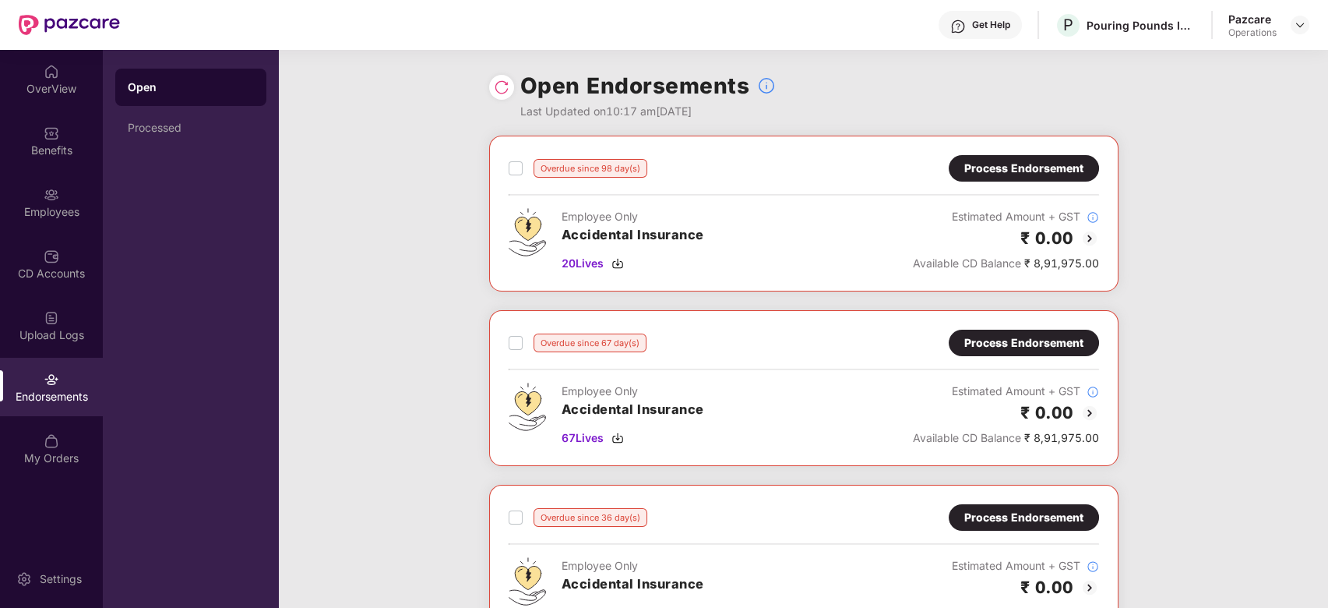
scroll to position [727, 0]
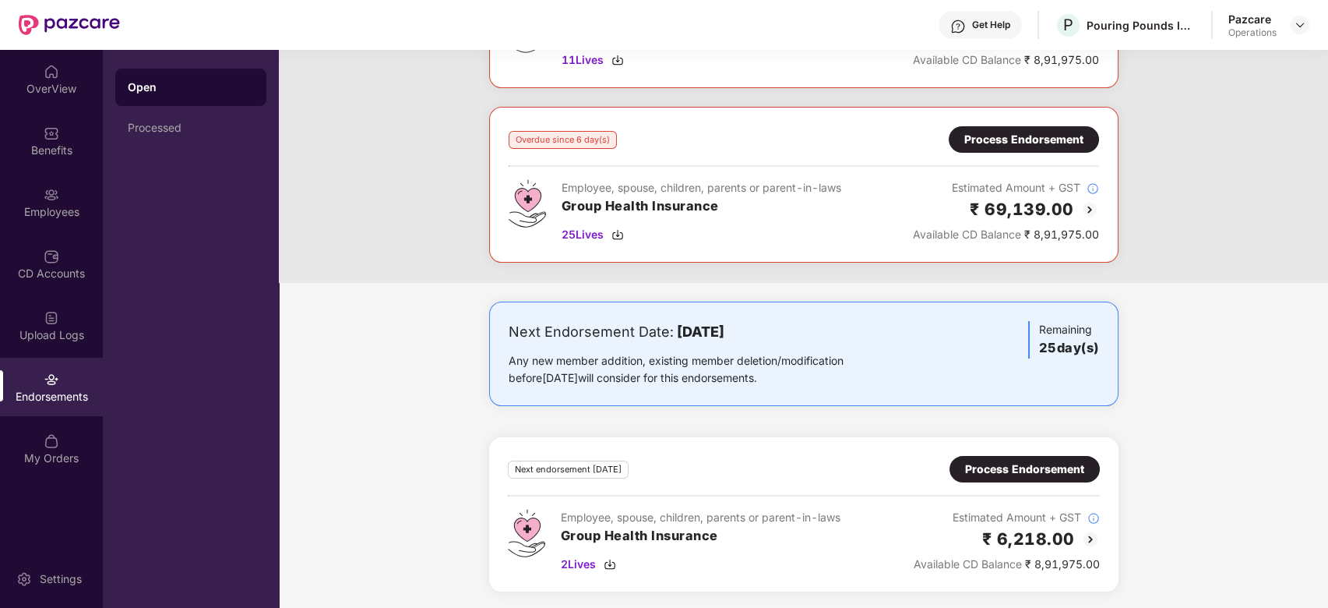
click at [1032, 465] on div "Process Endorsement" at bounding box center [1024, 468] width 119 height 17
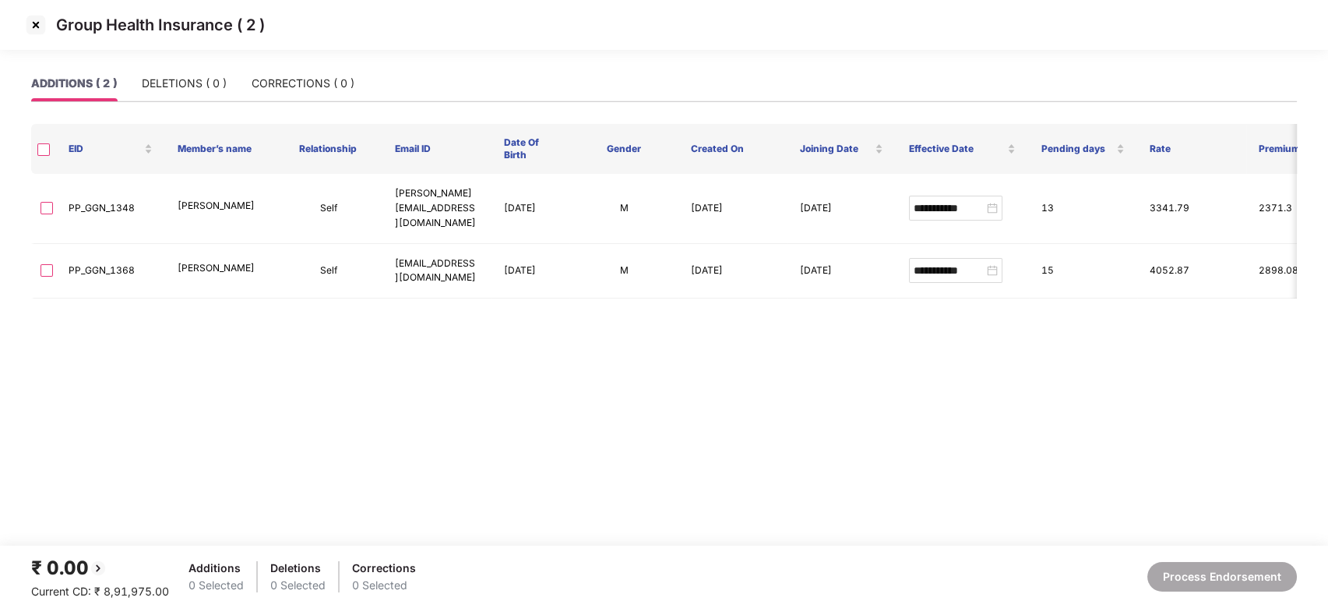
click at [33, 21] on img at bounding box center [35, 24] width 25 height 25
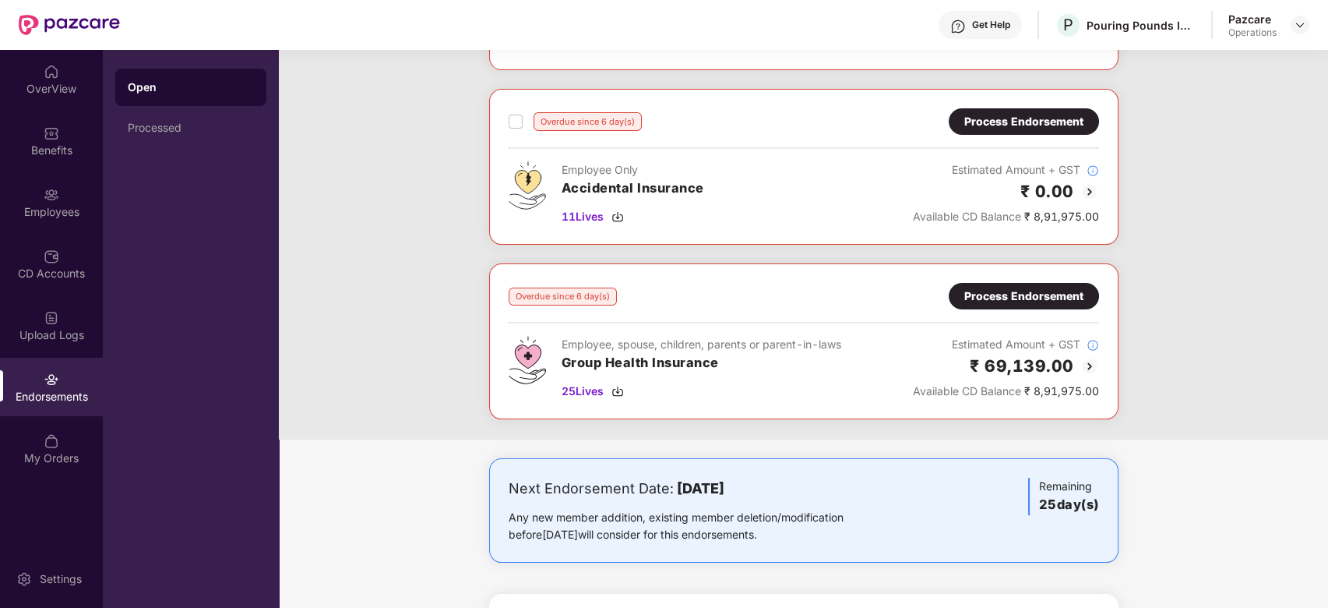
scroll to position [573, 0]
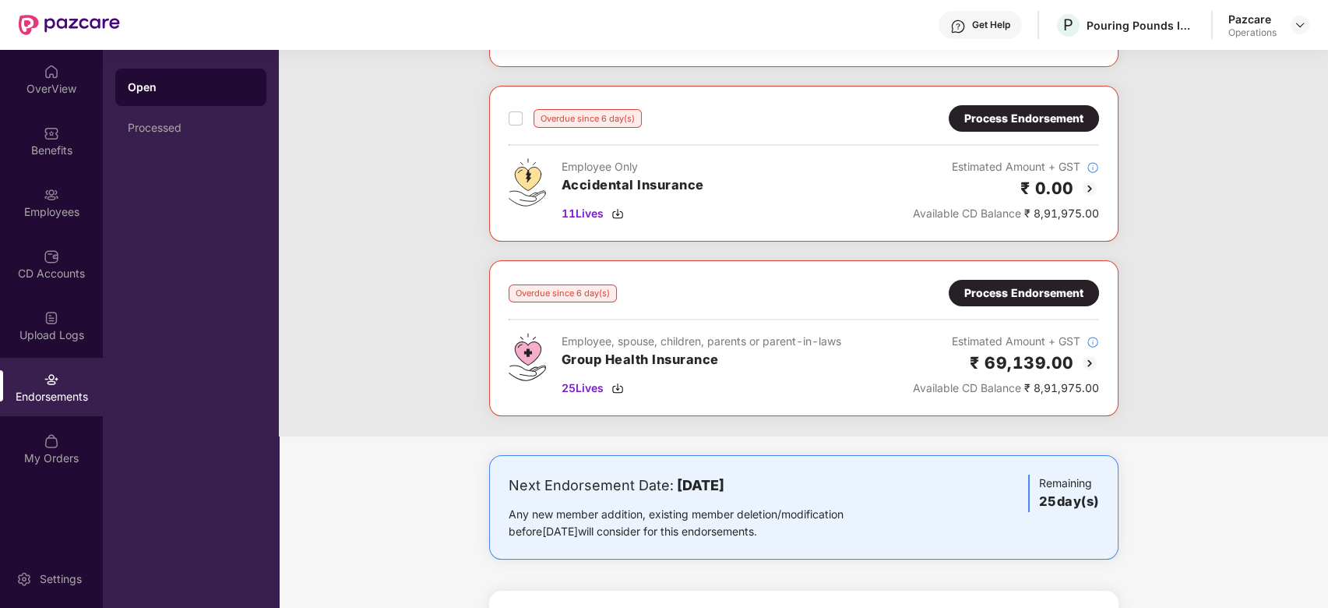
click at [1025, 281] on div "Process Endorsement" at bounding box center [1024, 293] width 150 height 26
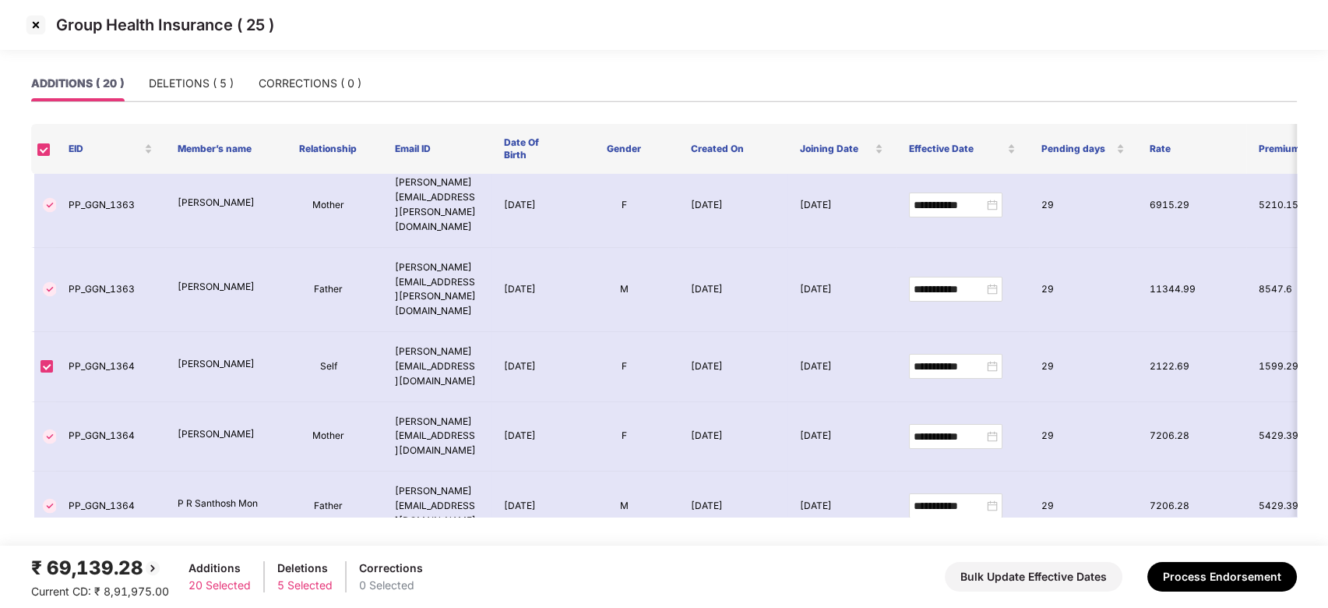
scroll to position [0, 0]
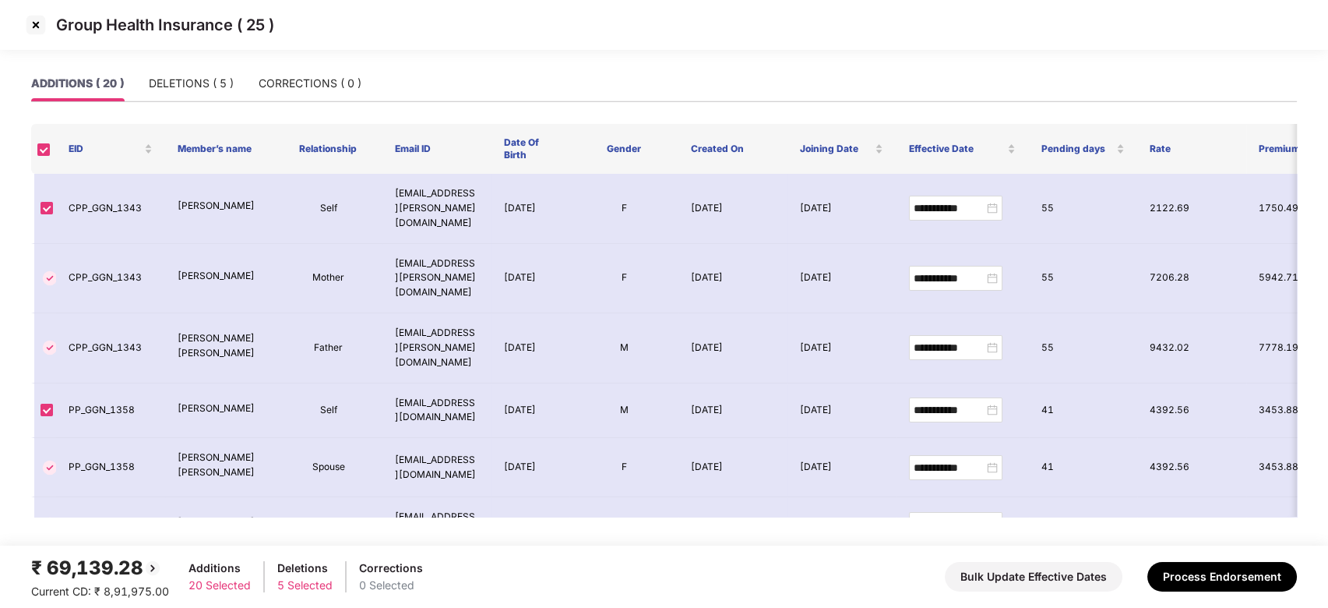
click at [30, 25] on img at bounding box center [35, 24] width 25 height 25
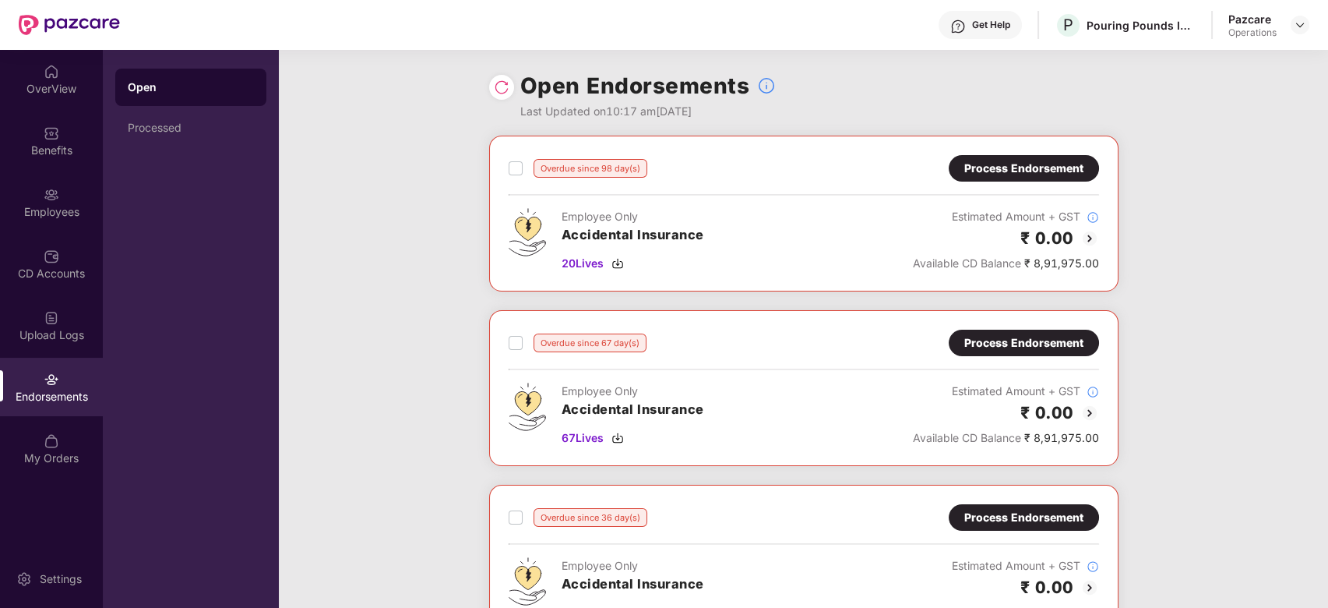
click at [500, 85] on img at bounding box center [502, 87] width 16 height 16
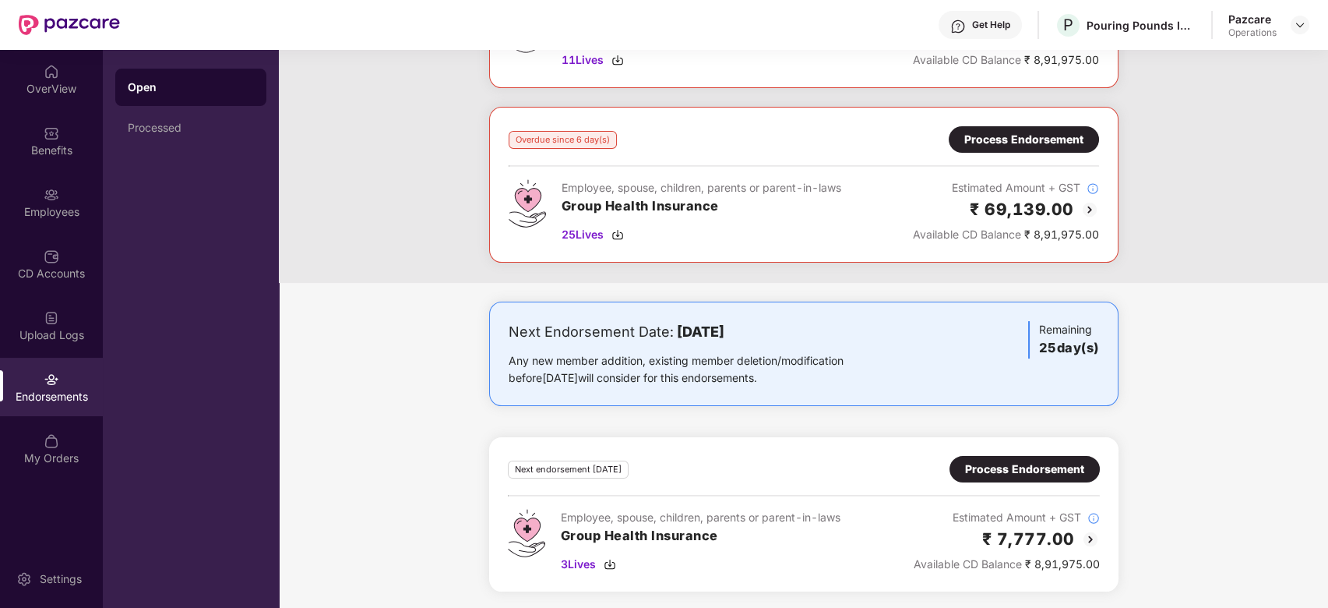
scroll to position [446, 0]
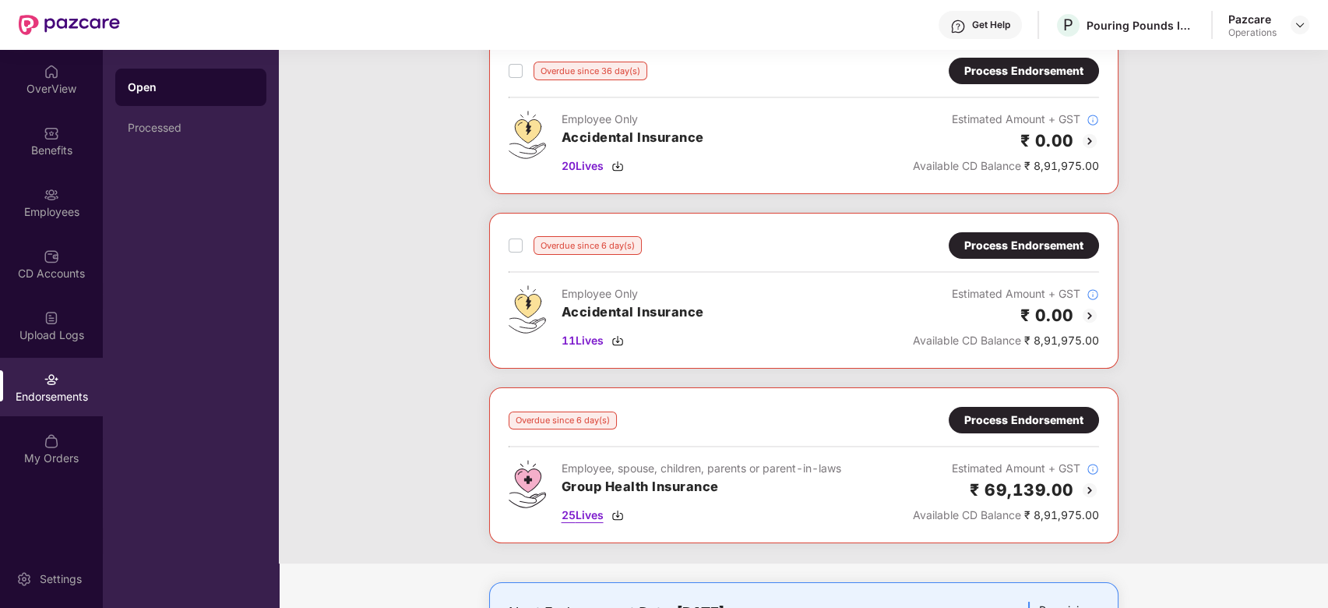
click at [586, 513] on span "25 Lives" at bounding box center [583, 514] width 42 height 17
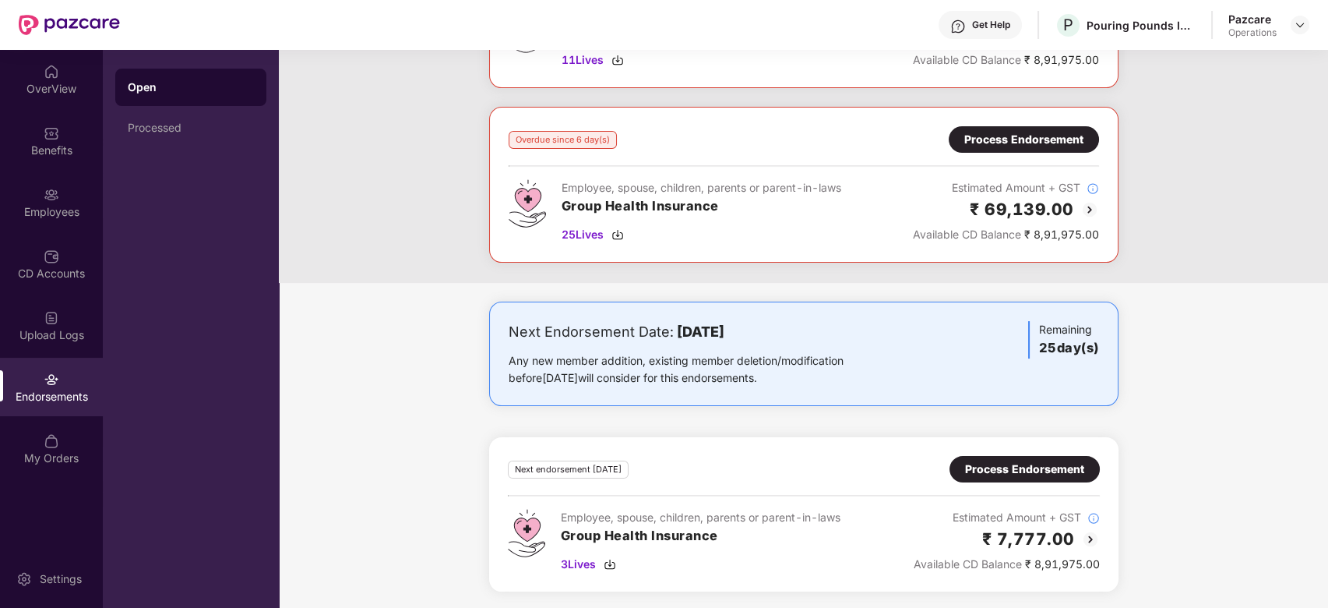
click at [1004, 464] on div "Process Endorsement" at bounding box center [1024, 468] width 119 height 17
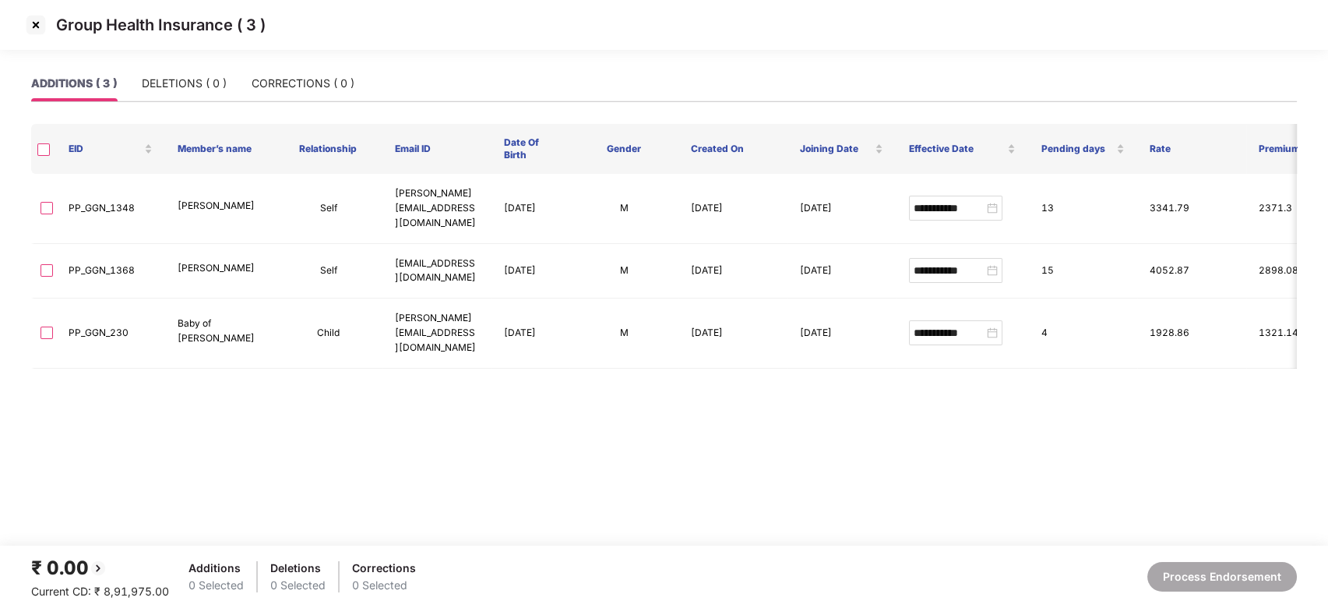
click at [37, 22] on img at bounding box center [35, 24] width 25 height 25
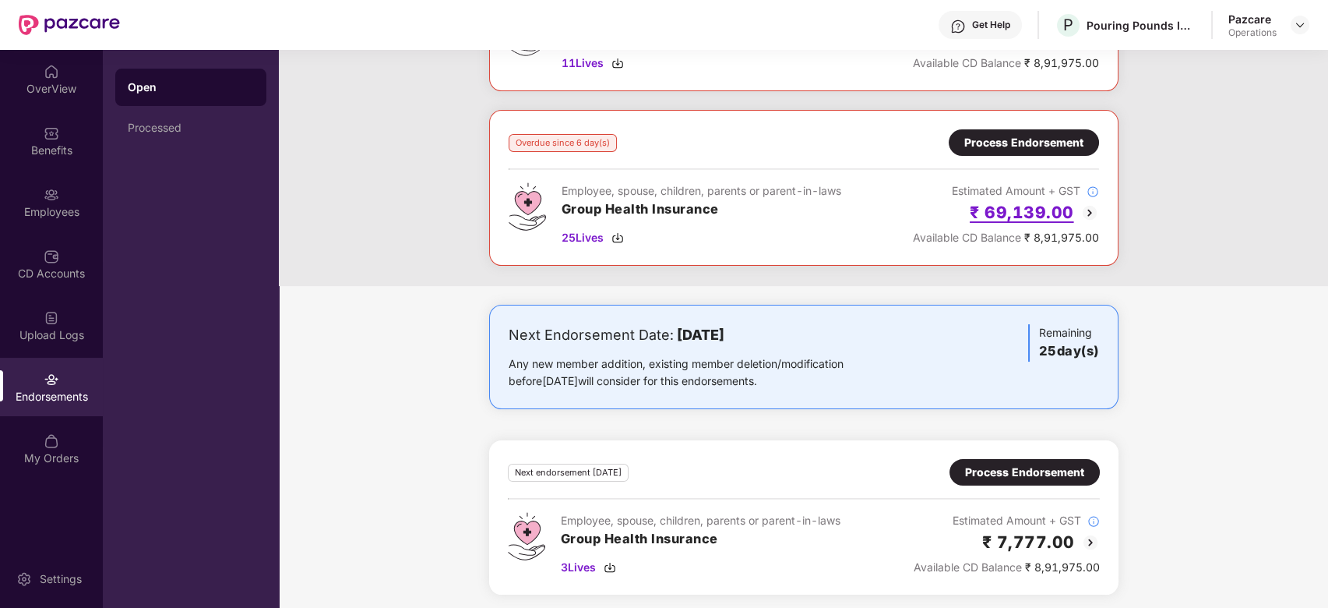
scroll to position [725, 0]
click at [1000, 149] on div "Process Endorsement" at bounding box center [1024, 142] width 150 height 26
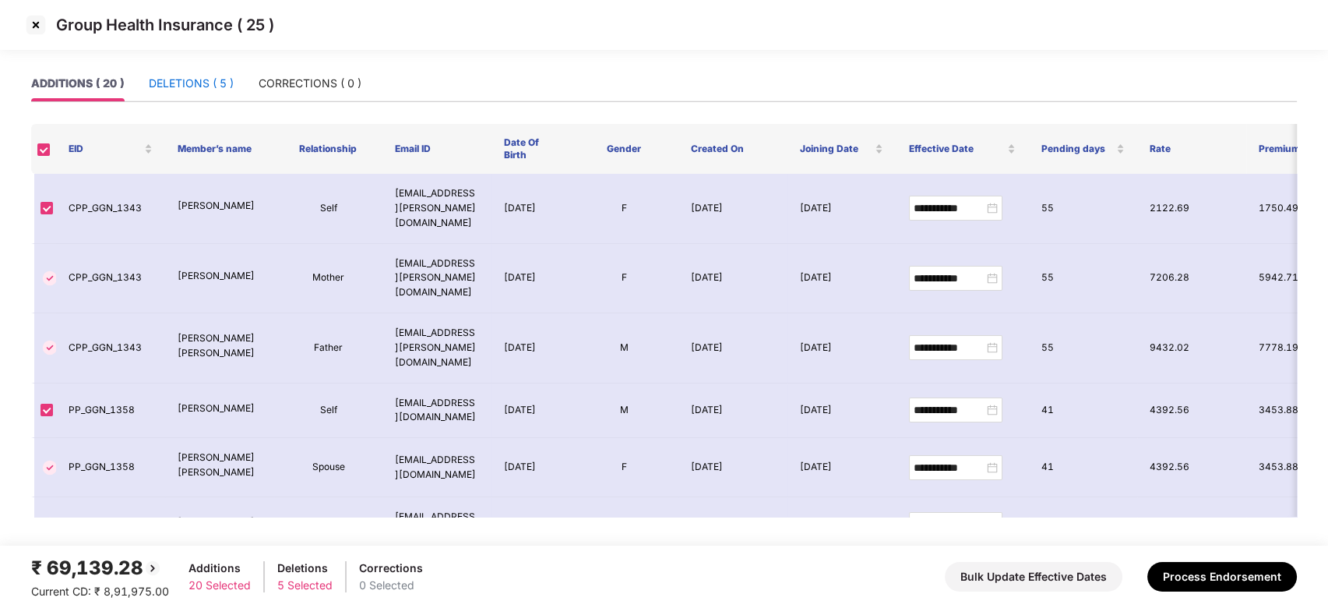
click at [168, 81] on div "DELETIONS ( 5 )" at bounding box center [191, 83] width 85 height 17
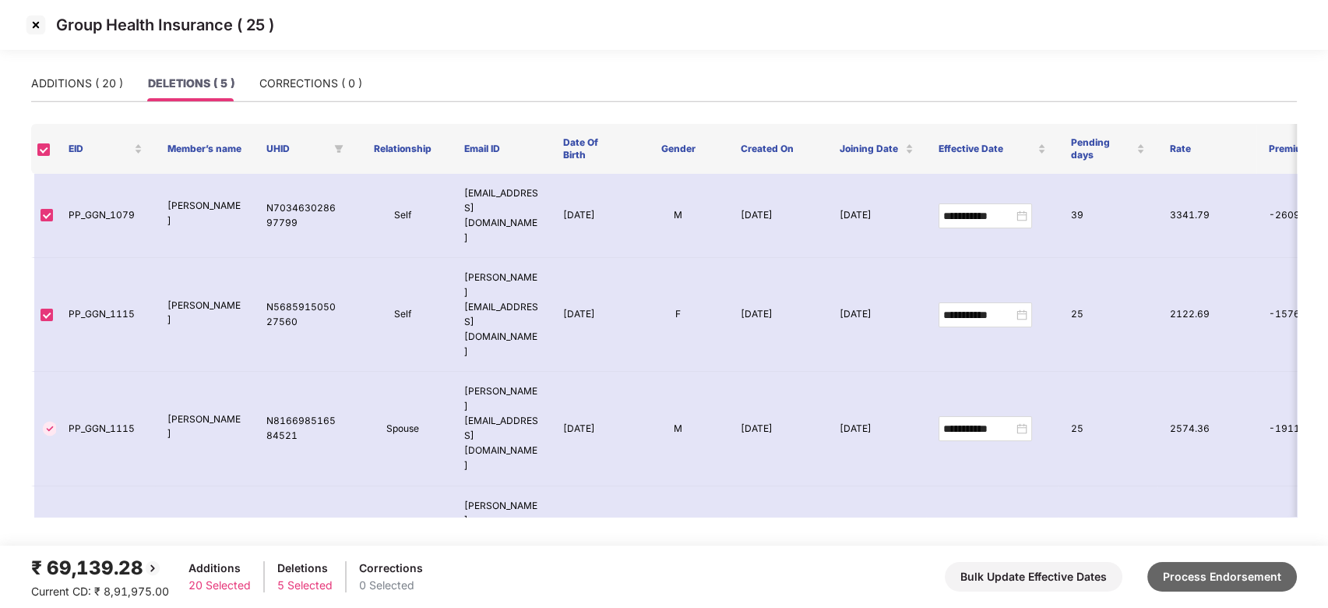
click at [1185, 573] on button "Process Endorsement" at bounding box center [1223, 577] width 150 height 30
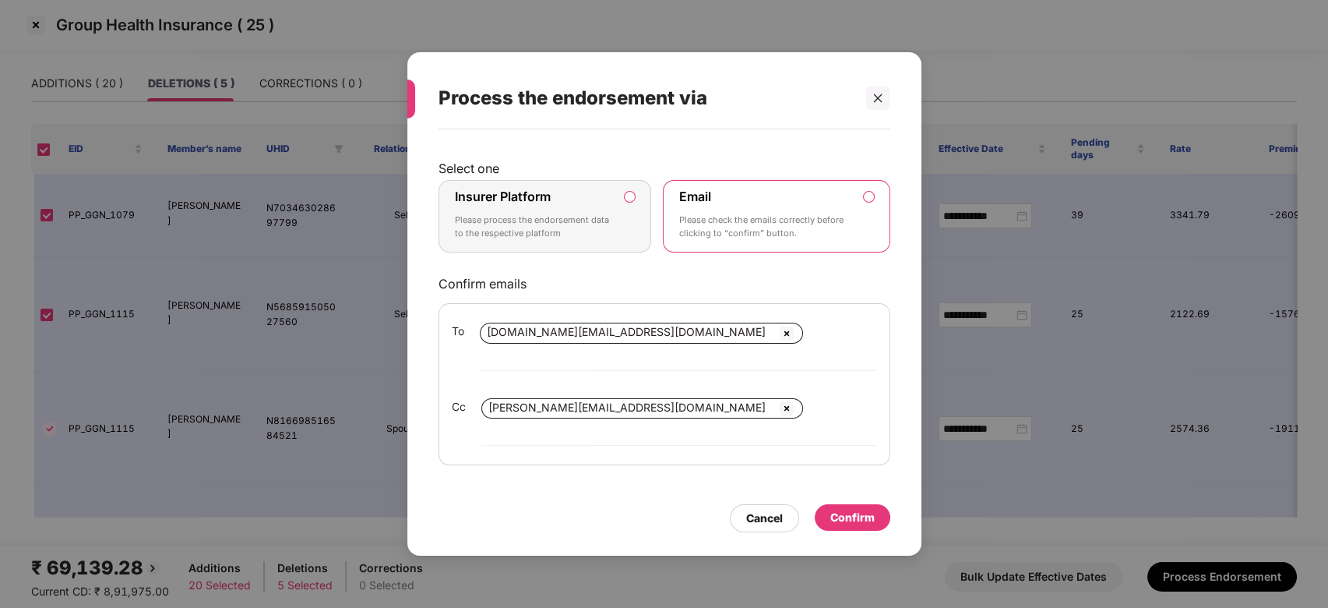
click at [584, 241] on p "Please process the endorsement data to the respective platform" at bounding box center [534, 226] width 159 height 27
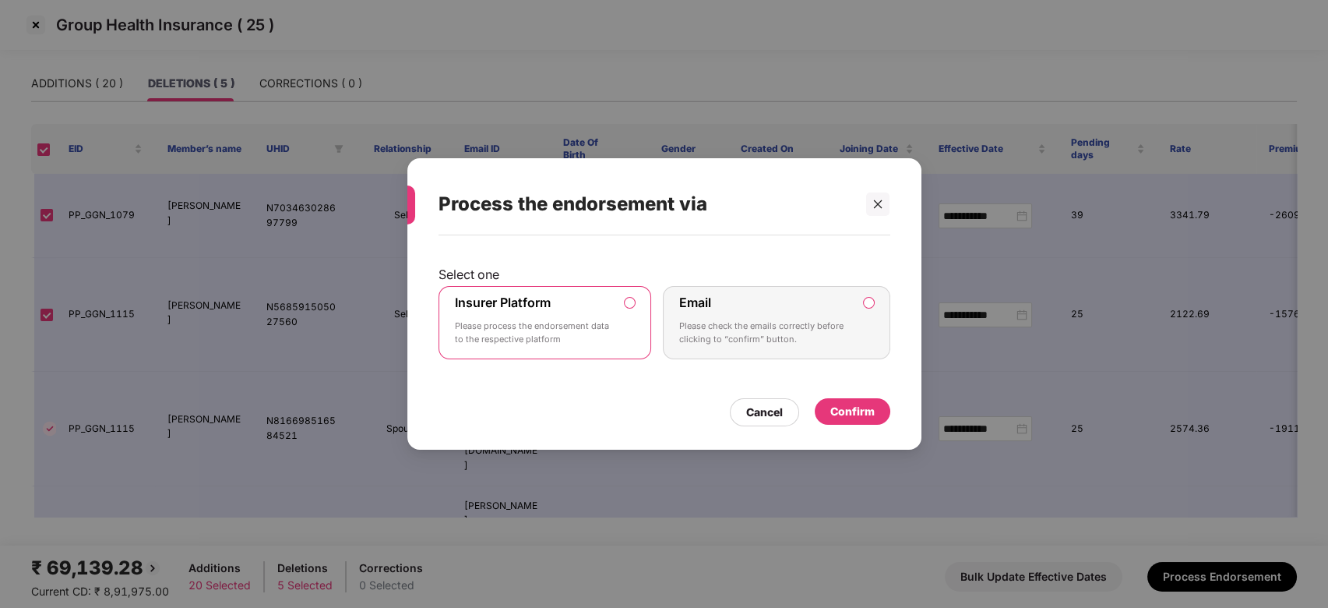
click at [843, 412] on div "Confirm" at bounding box center [853, 411] width 44 height 17
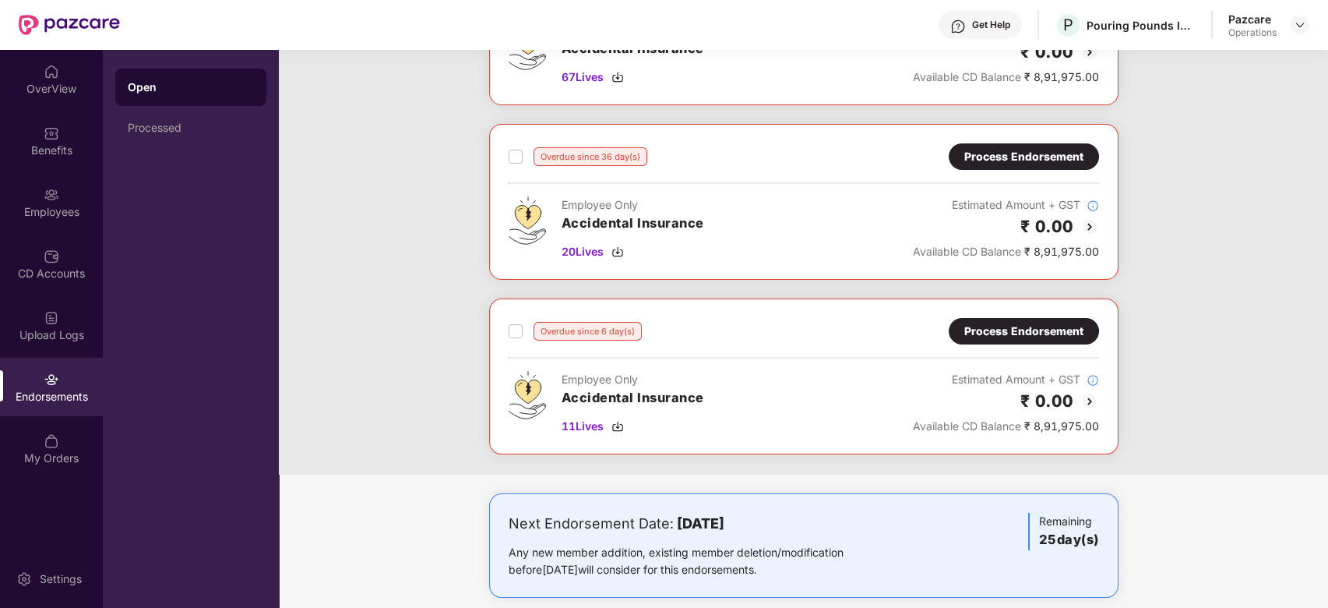
scroll to position [0, 0]
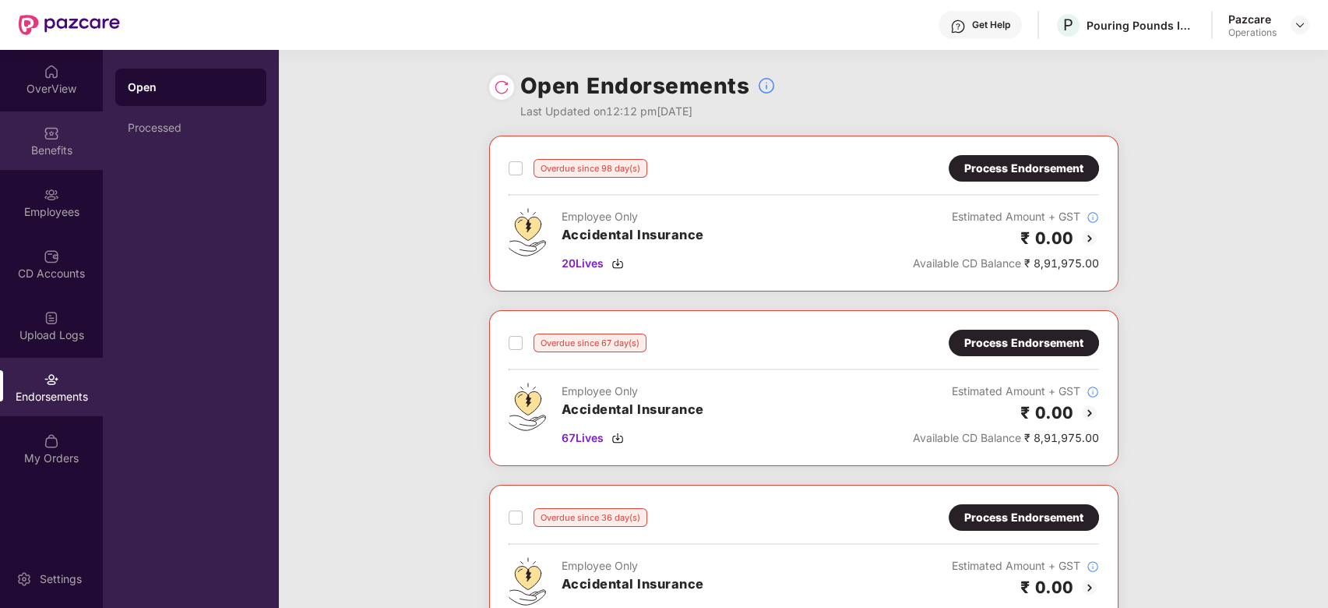
click at [45, 128] on img at bounding box center [52, 133] width 16 height 16
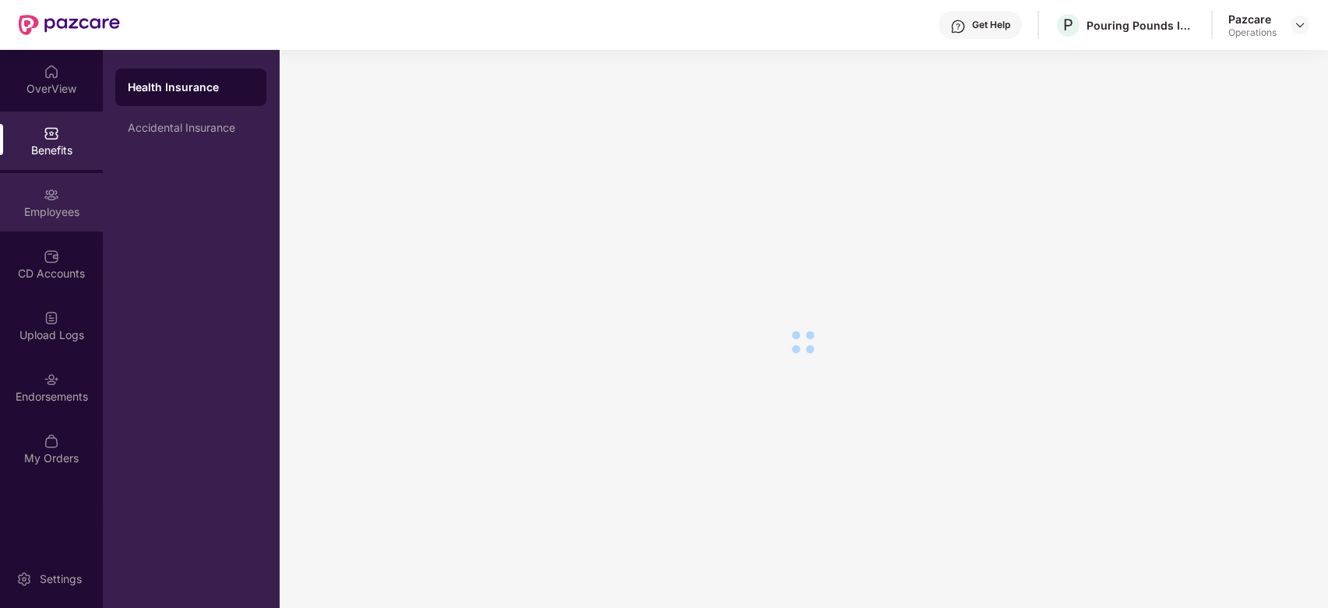
click at [39, 191] on div "Employees" at bounding box center [51, 202] width 103 height 58
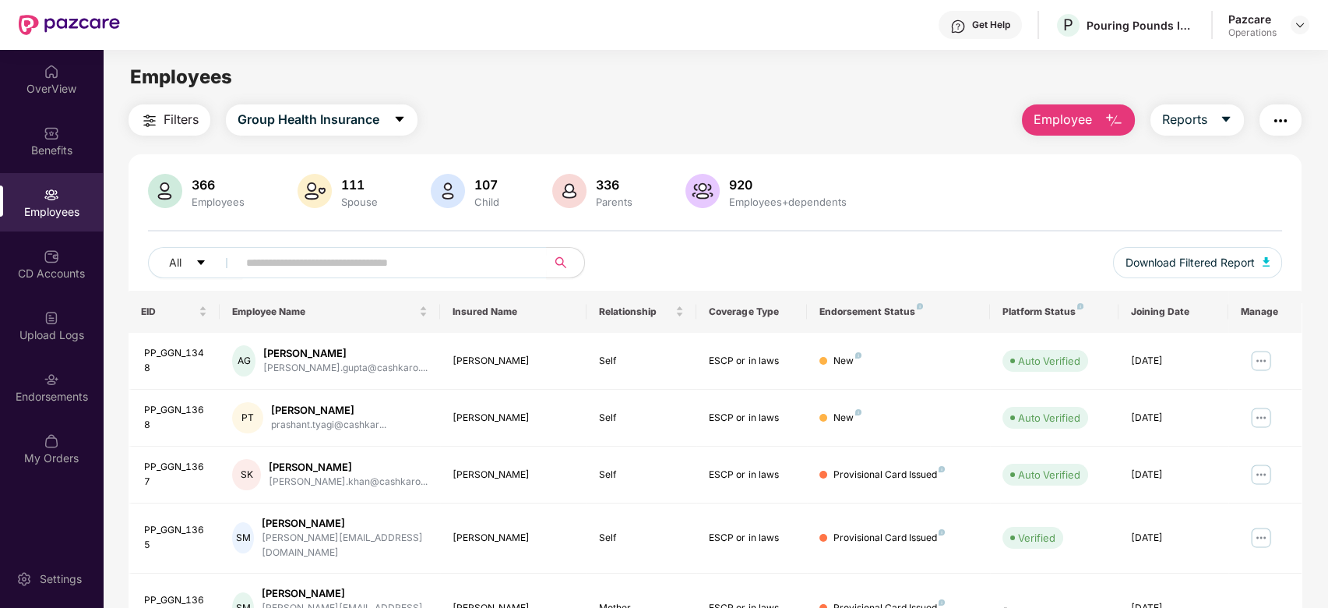
click at [1290, 114] on button "button" at bounding box center [1281, 119] width 42 height 31
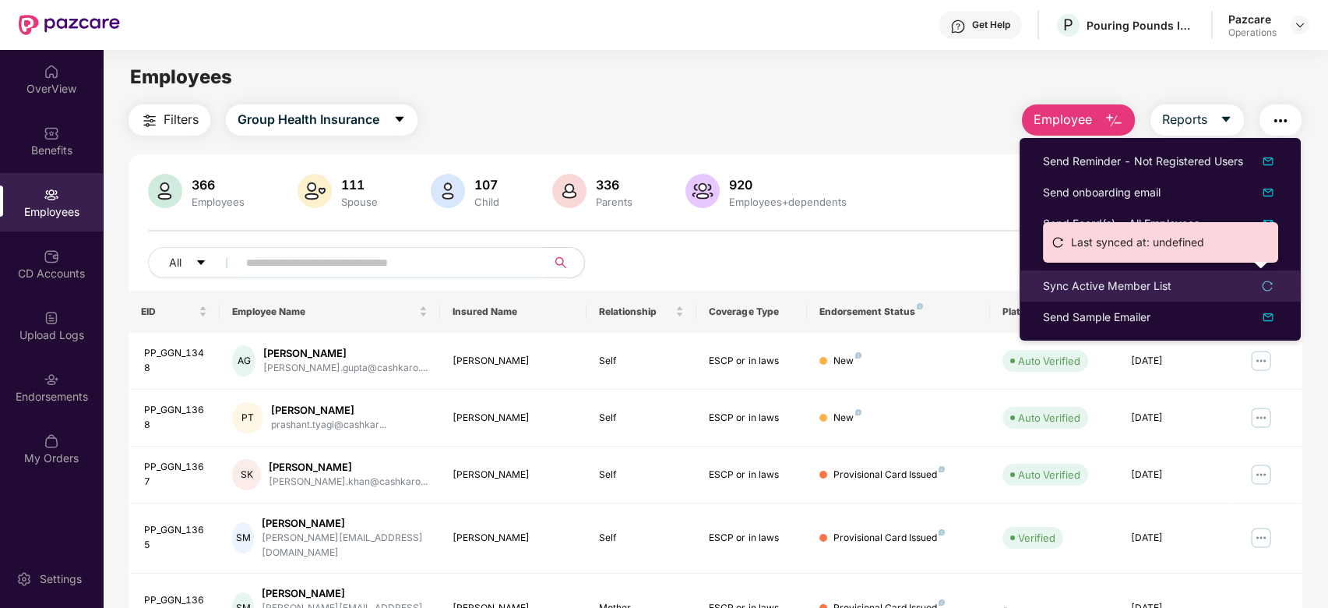
click at [1082, 285] on div "Sync Active Member List" at bounding box center [1107, 285] width 129 height 17
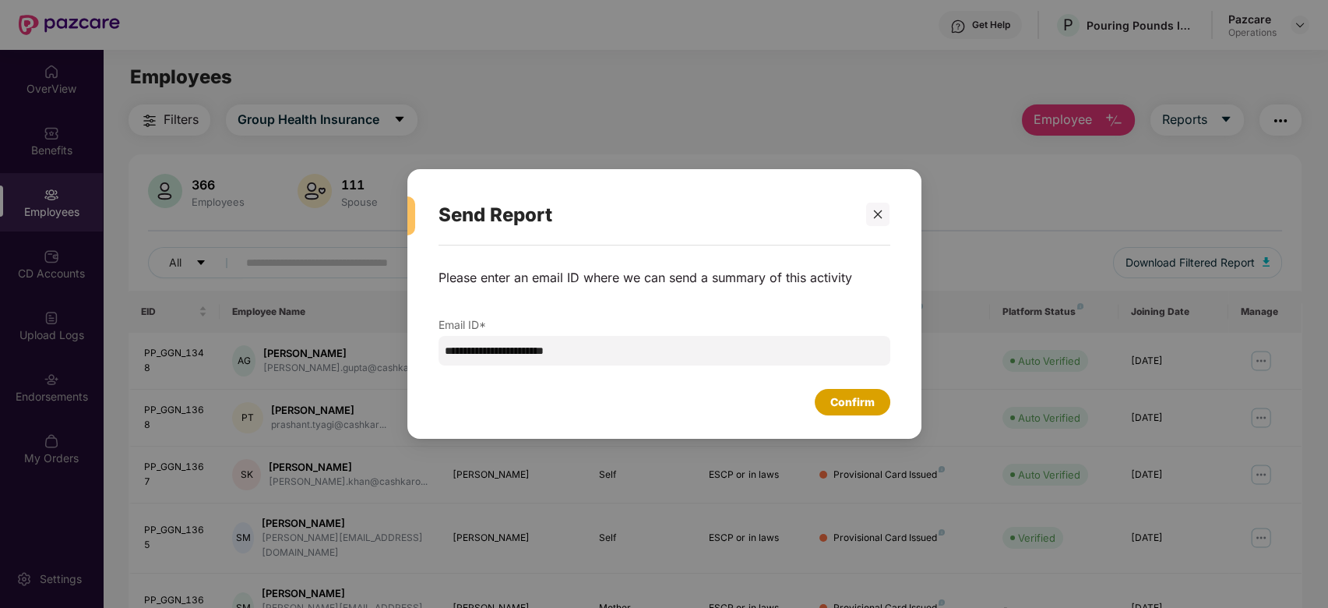
click at [862, 400] on div "Confirm" at bounding box center [853, 401] width 44 height 17
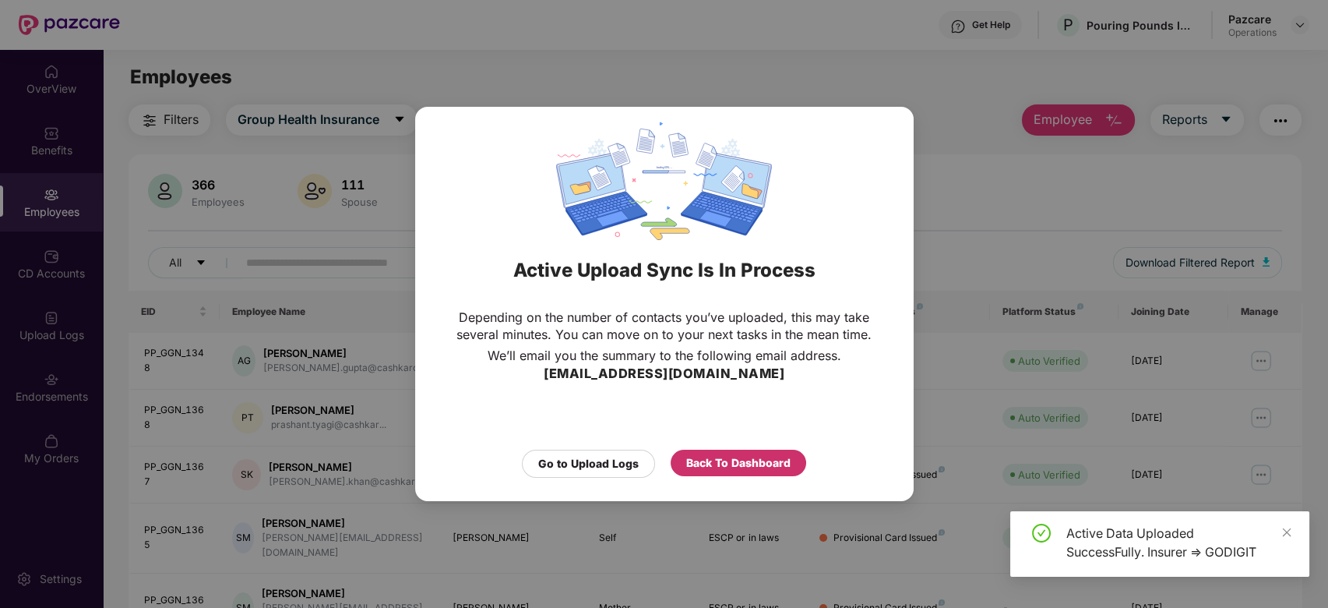
click at [737, 457] on div "Back To Dashboard" at bounding box center [738, 462] width 104 height 17
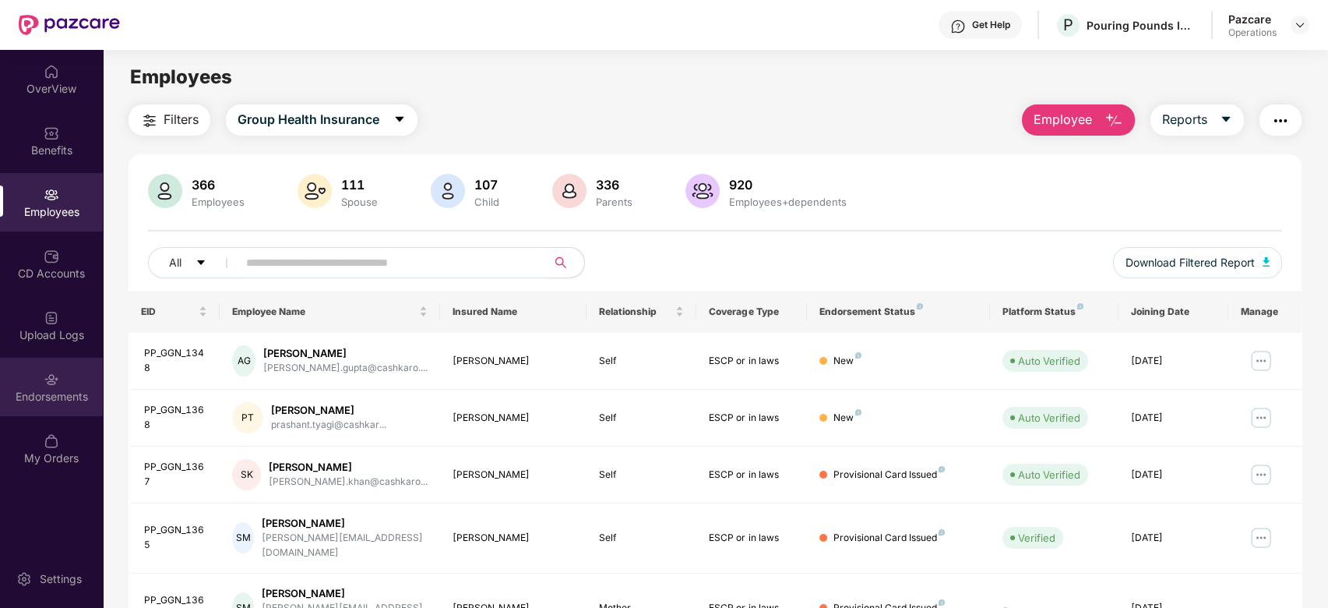
click at [52, 389] on div "Endorsements" at bounding box center [51, 397] width 103 height 16
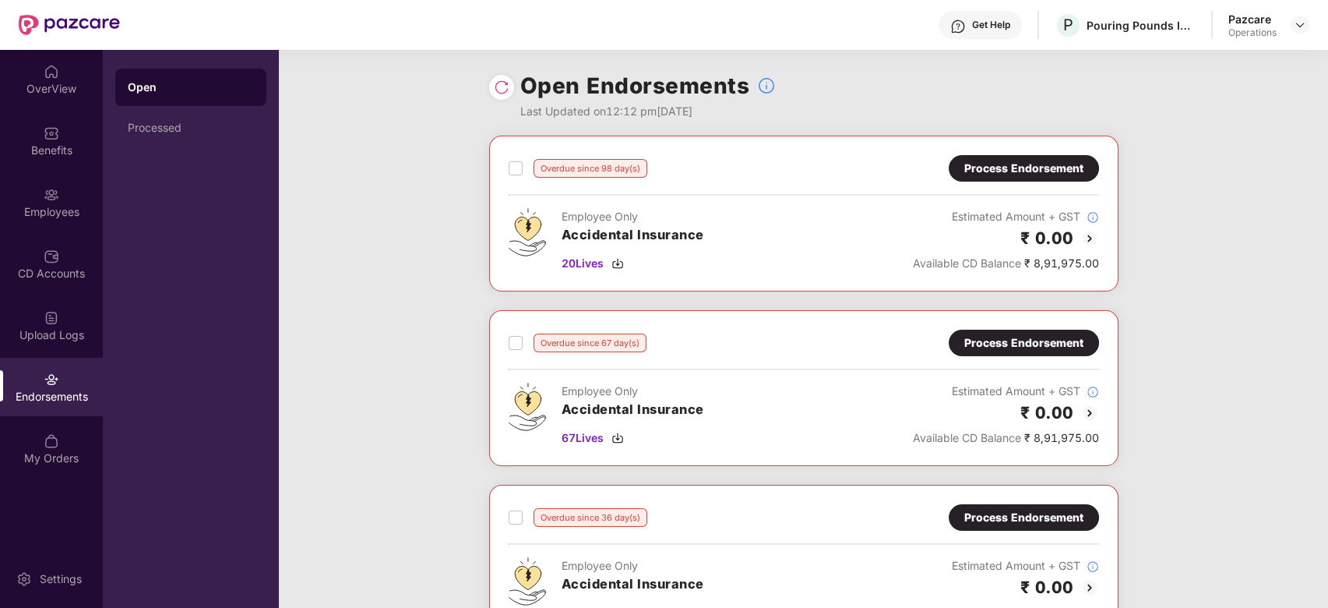
scroll to position [552, 0]
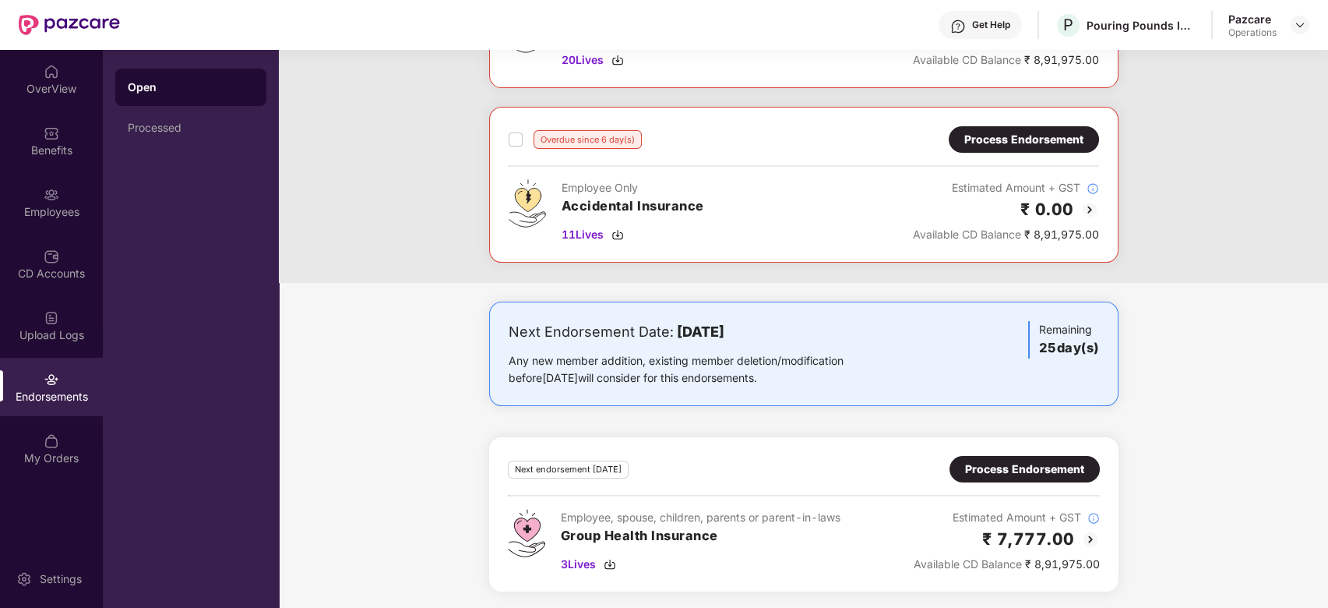
click at [1017, 472] on div "Process Endorsement" at bounding box center [1024, 468] width 119 height 17
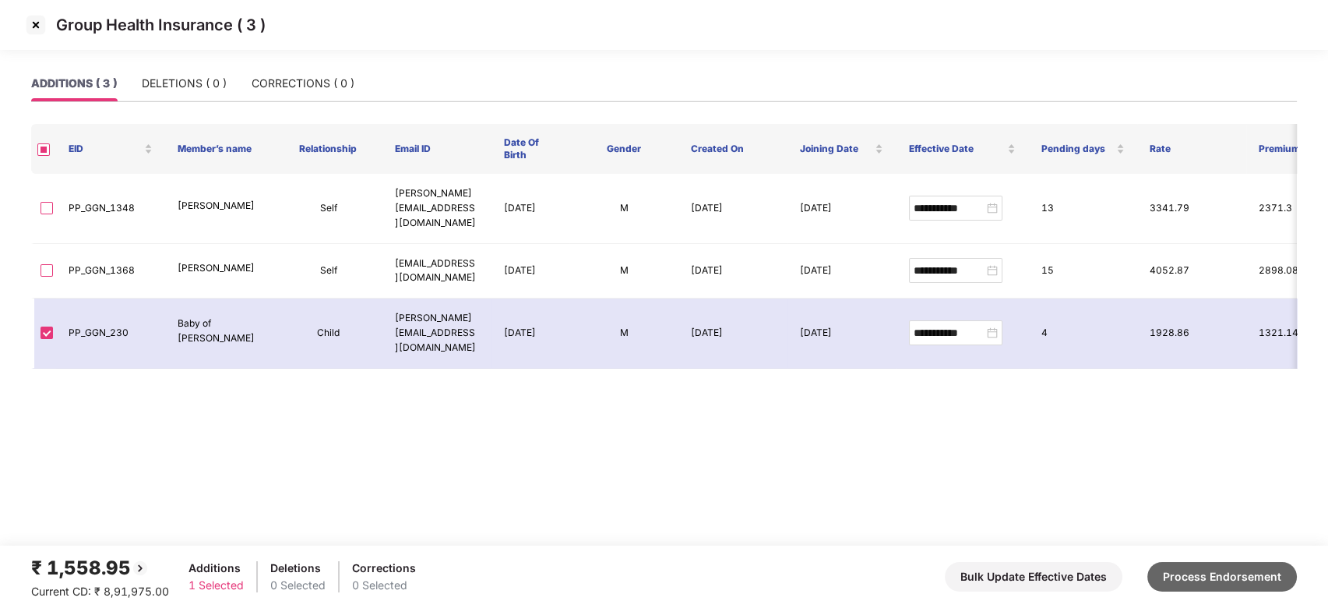
click at [1219, 577] on button "Process Endorsement" at bounding box center [1223, 577] width 150 height 30
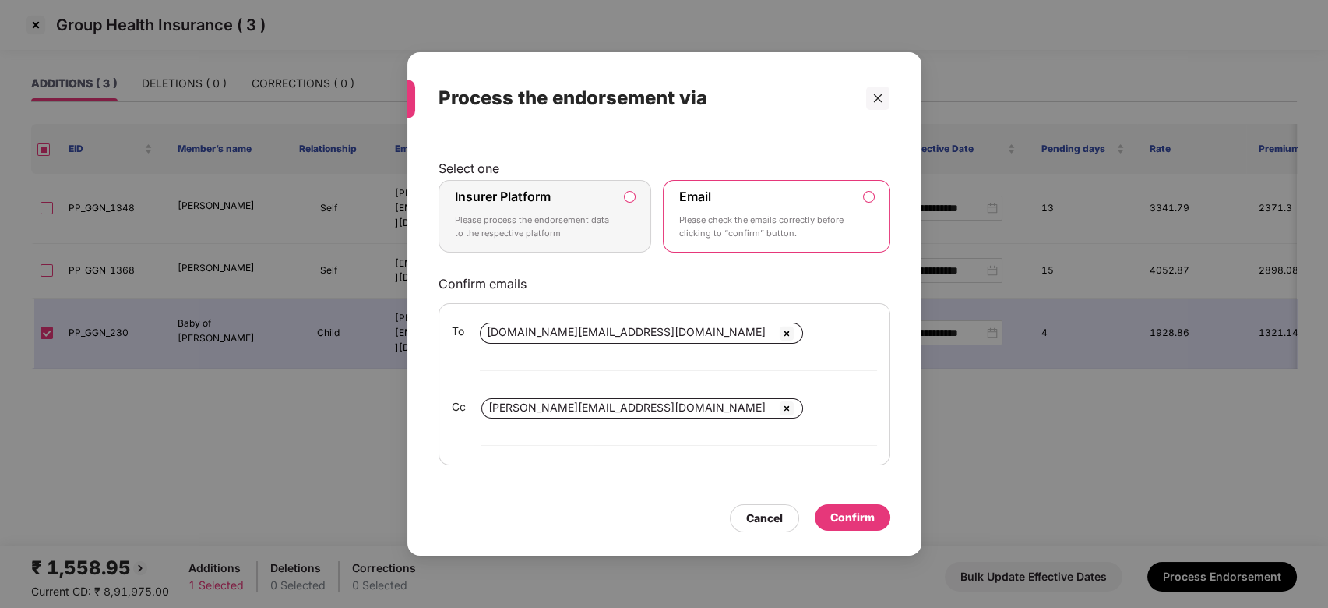
click at [623, 228] on label "Insurer Platform Please process the endorsement data to the respective platform" at bounding box center [545, 216] width 213 height 73
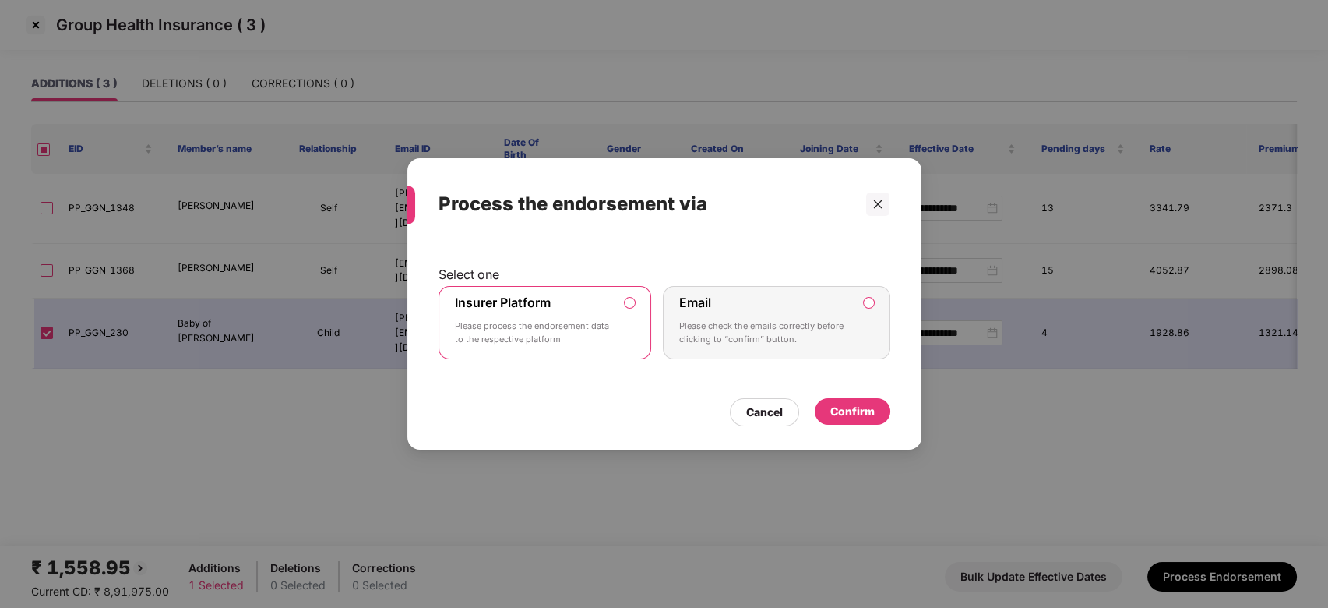
click at [854, 411] on div "Confirm" at bounding box center [853, 411] width 44 height 17
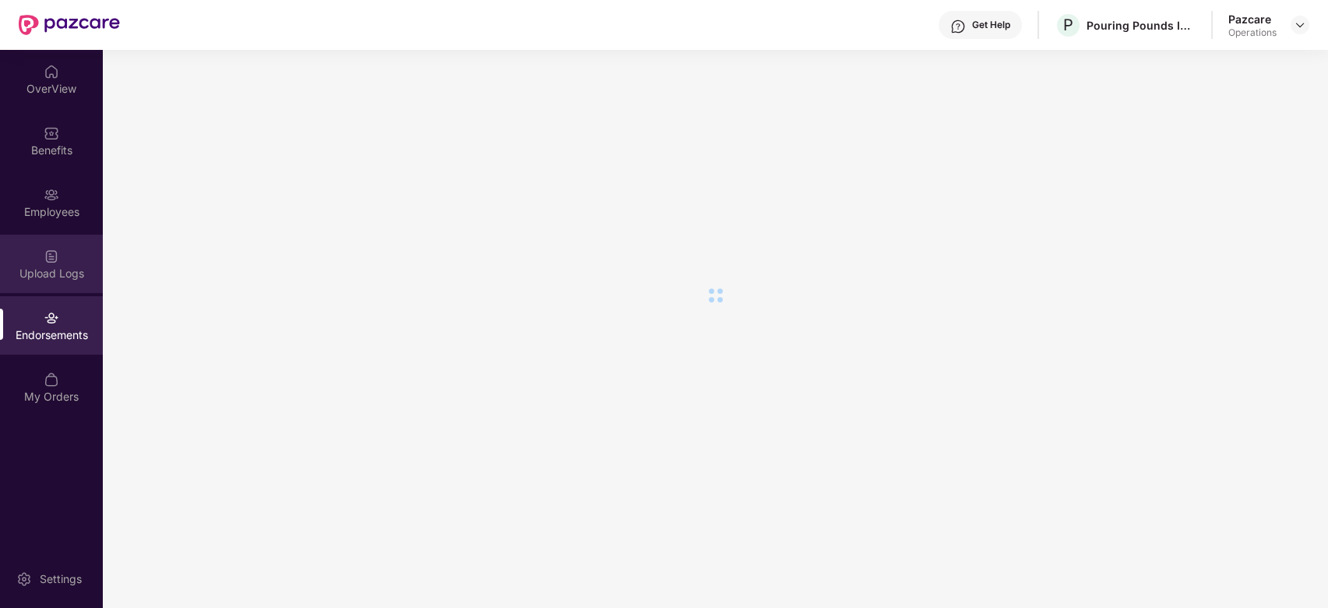
click at [36, 242] on div "Upload Logs" at bounding box center [51, 264] width 103 height 58
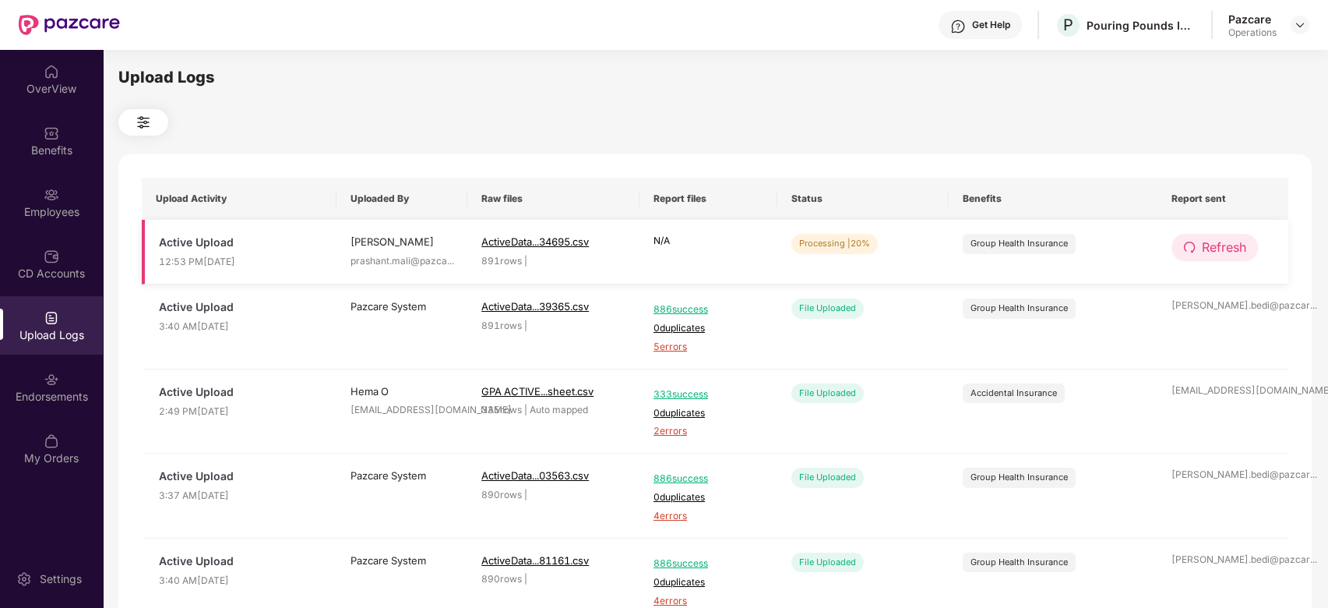
click at [1226, 252] on span "Refresh" at bounding box center [1224, 247] width 44 height 19
click at [1226, 252] on span "Refresh" at bounding box center [1225, 247] width 44 height 19
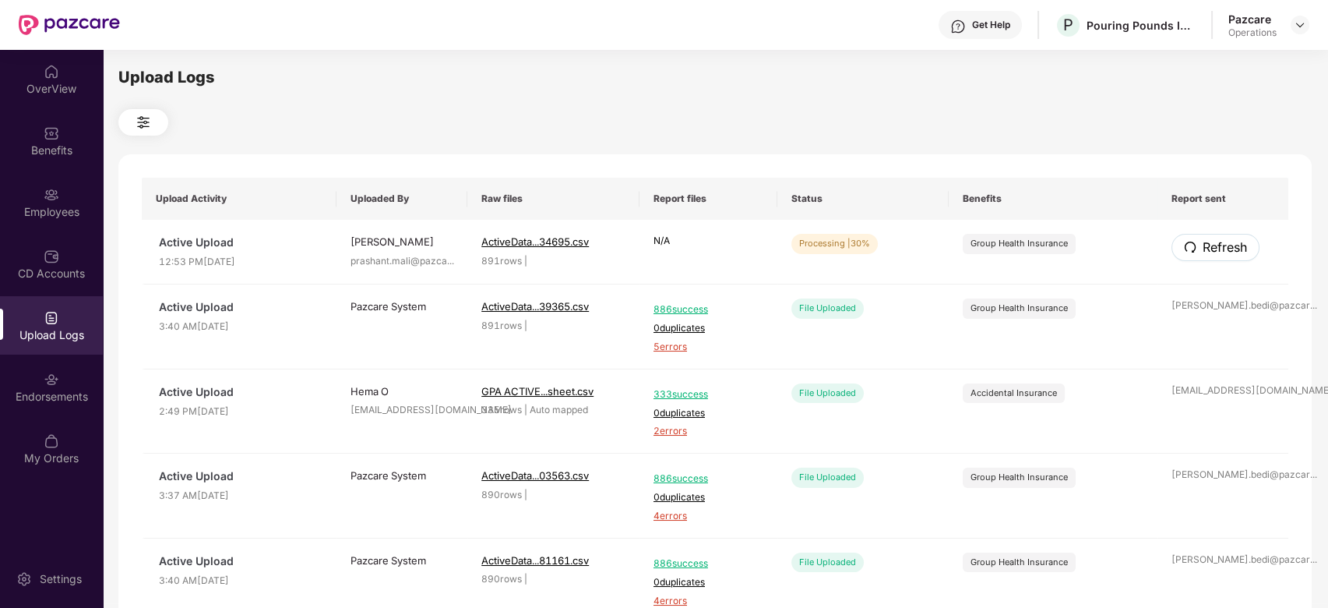
click at [1226, 252] on span "Refresh" at bounding box center [1225, 247] width 44 height 19
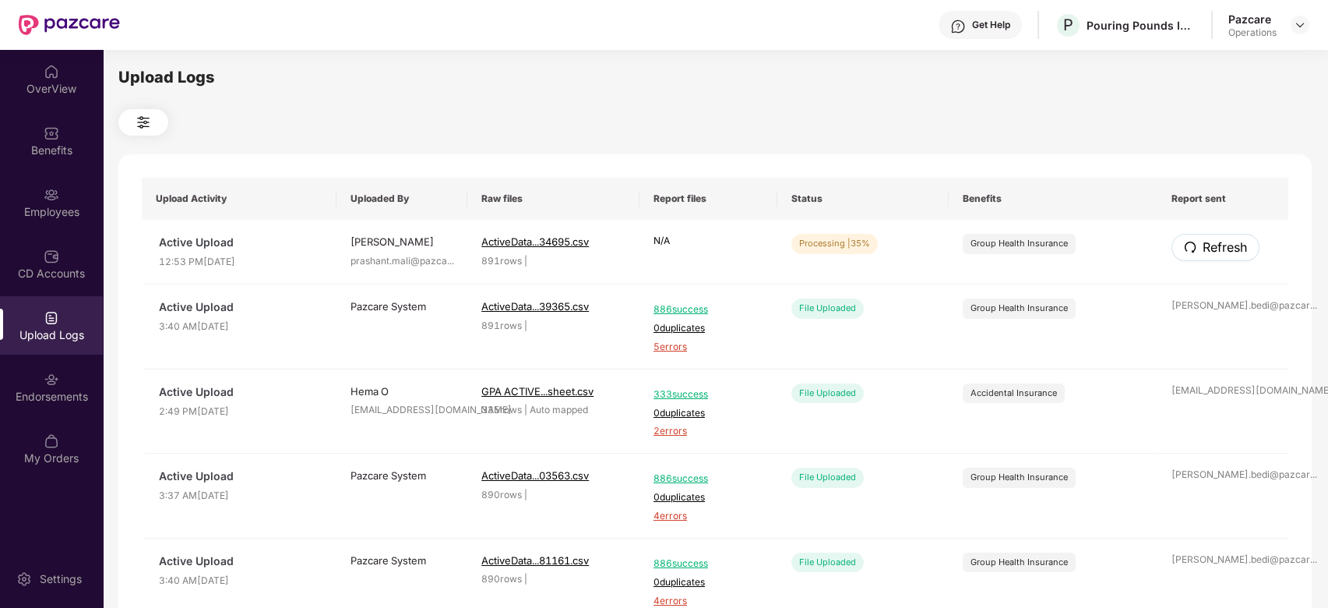
click at [1226, 252] on span "Refresh" at bounding box center [1225, 247] width 44 height 19
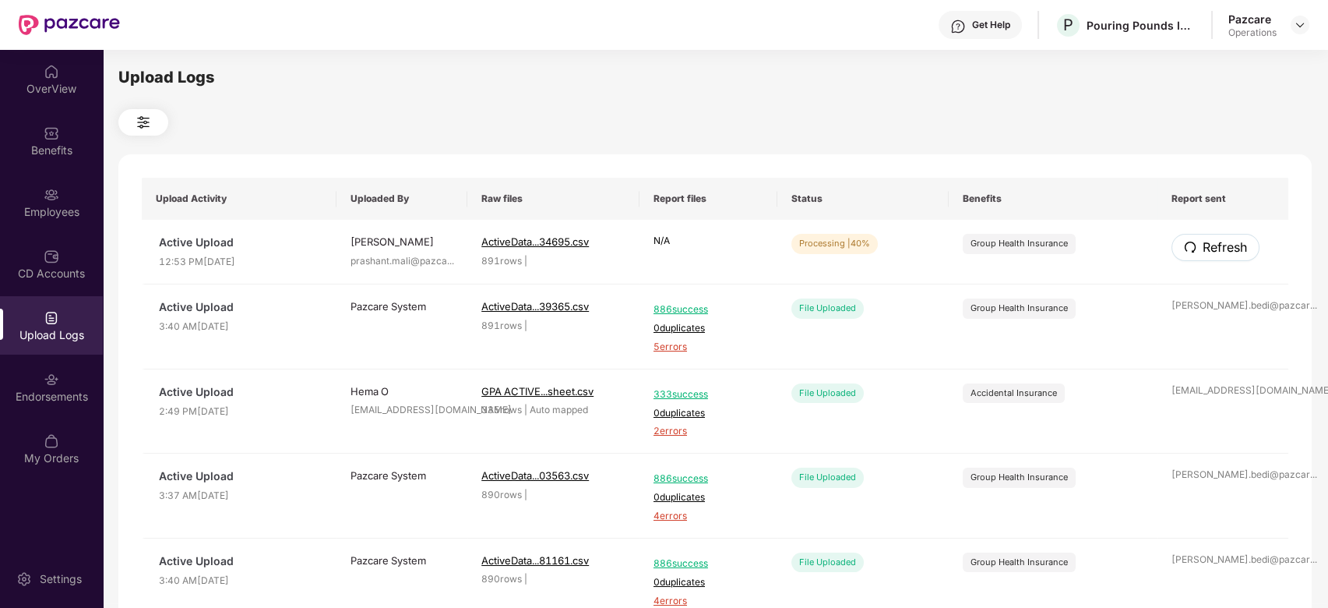
click at [1226, 252] on span "Refresh" at bounding box center [1225, 247] width 44 height 19
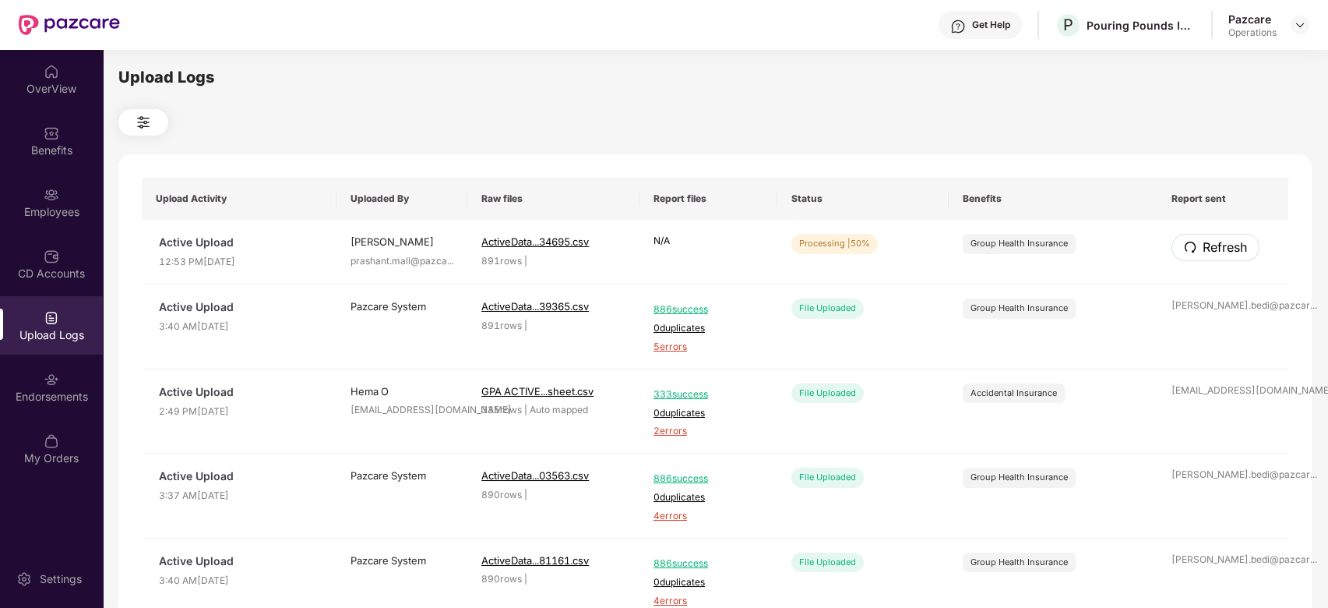
click at [1226, 252] on span "Refresh" at bounding box center [1225, 247] width 44 height 19
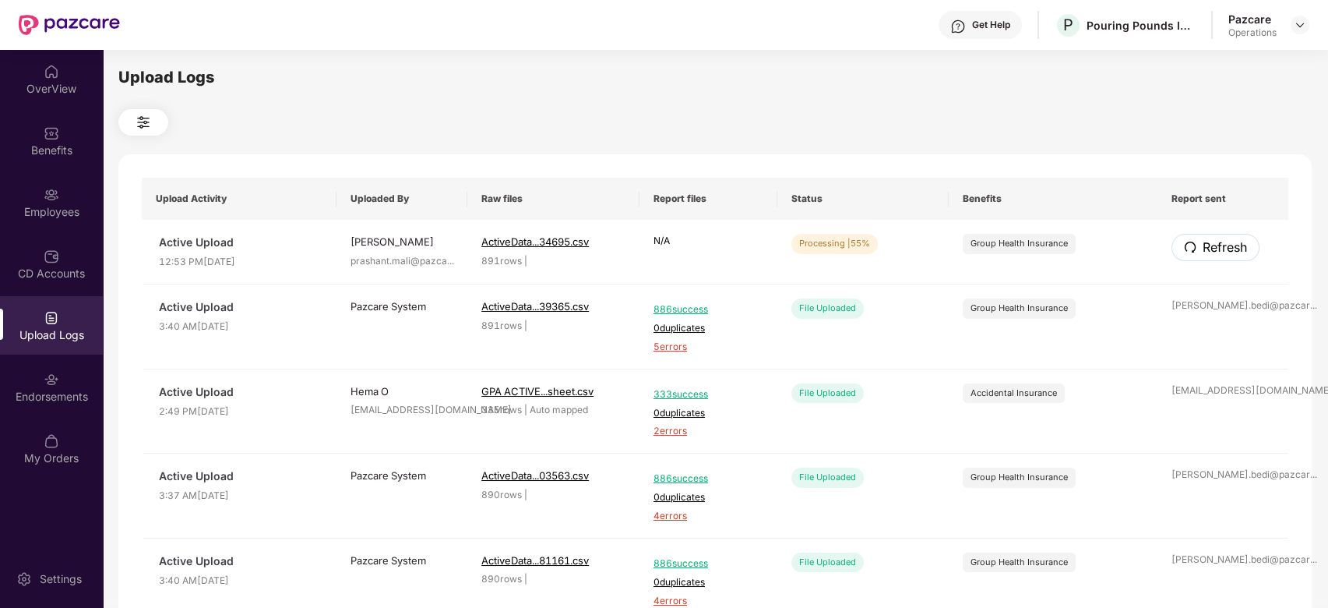
click at [1226, 252] on span "Refresh" at bounding box center [1225, 247] width 44 height 19
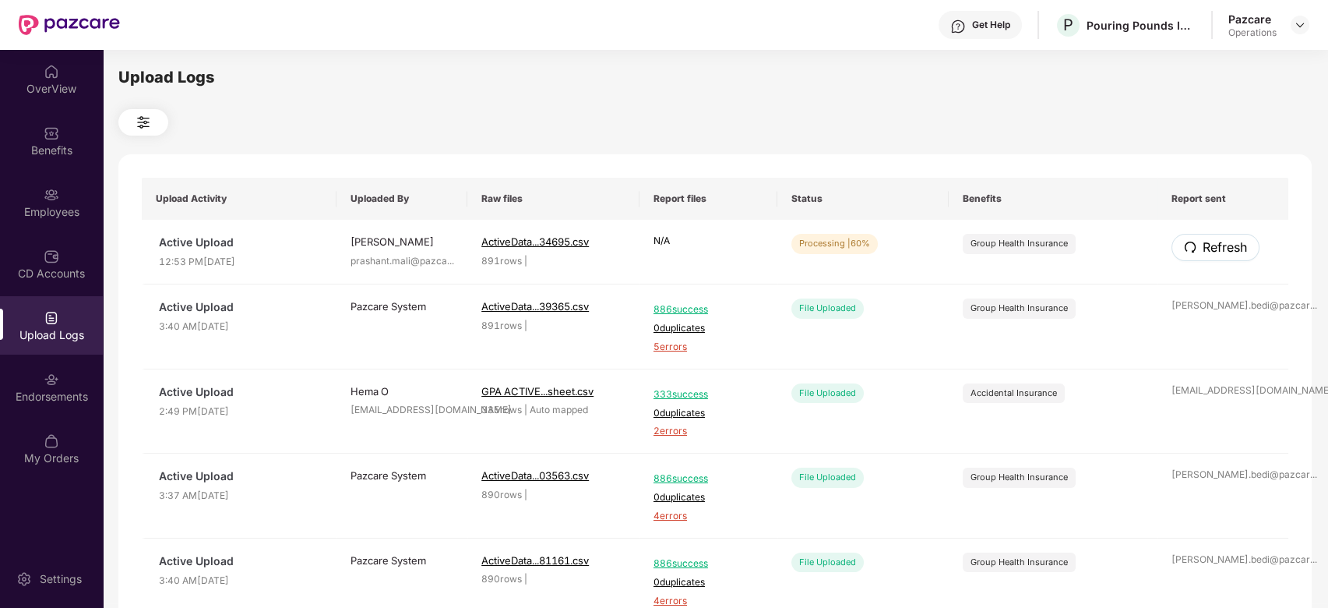
click at [1226, 252] on span "Refresh" at bounding box center [1225, 247] width 44 height 19
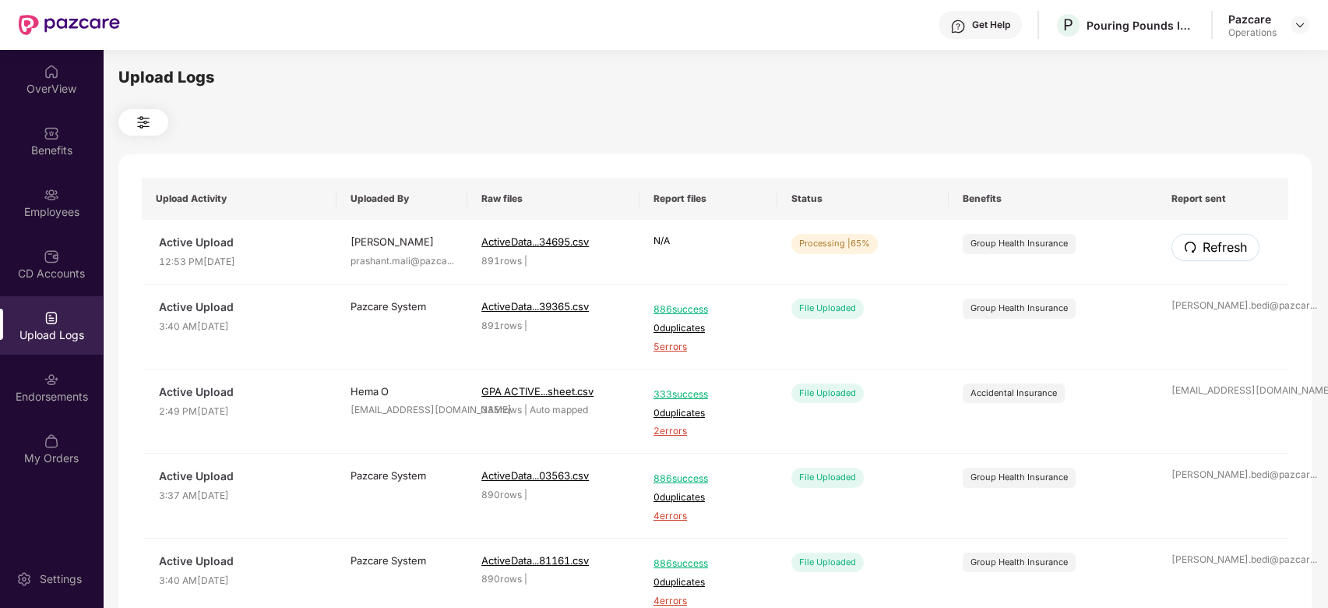
click at [1226, 252] on span "Refresh" at bounding box center [1225, 247] width 44 height 19
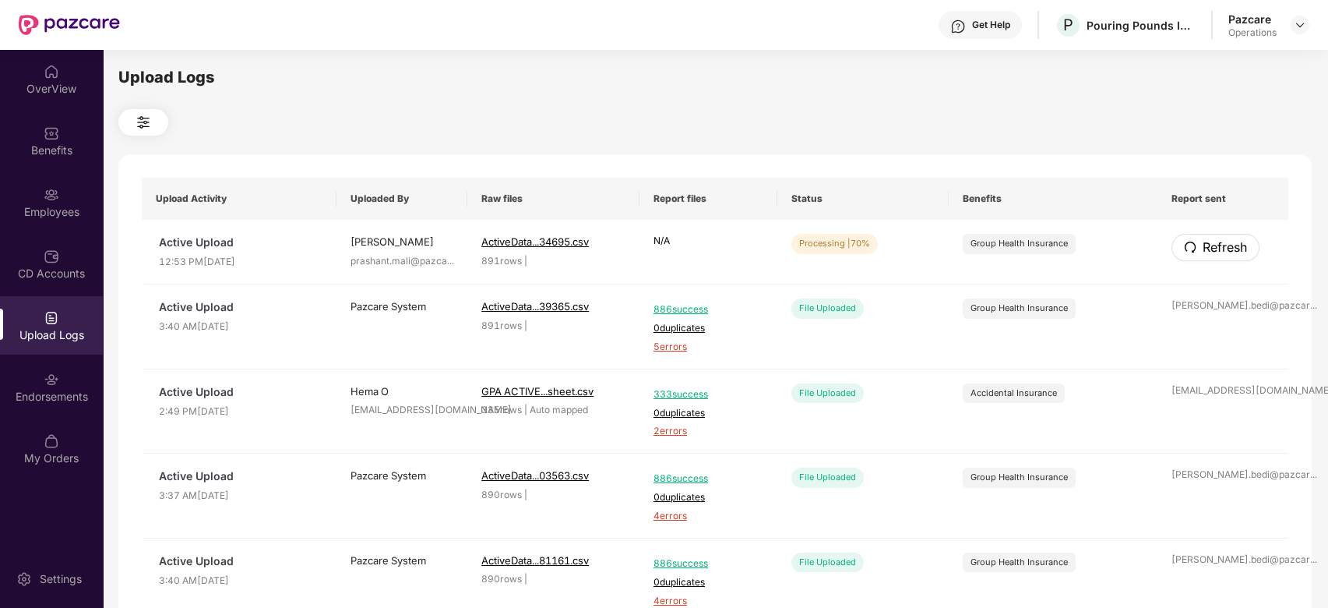
click at [1226, 252] on span "Refresh" at bounding box center [1225, 247] width 44 height 19
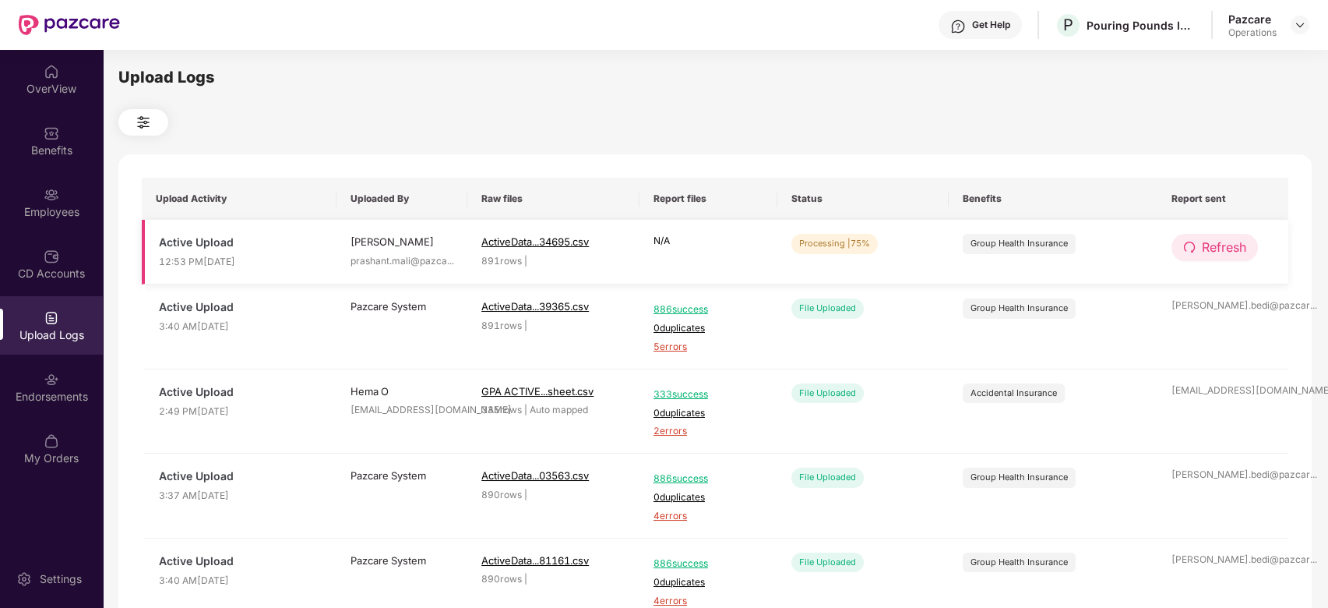
click at [1225, 242] on span "Refresh" at bounding box center [1224, 247] width 44 height 19
click at [1217, 250] on span "Refresh" at bounding box center [1224, 247] width 44 height 19
click at [1217, 250] on span "Refresh" at bounding box center [1225, 247] width 44 height 19
click at [1203, 252] on span "Refresh" at bounding box center [1224, 247] width 44 height 19
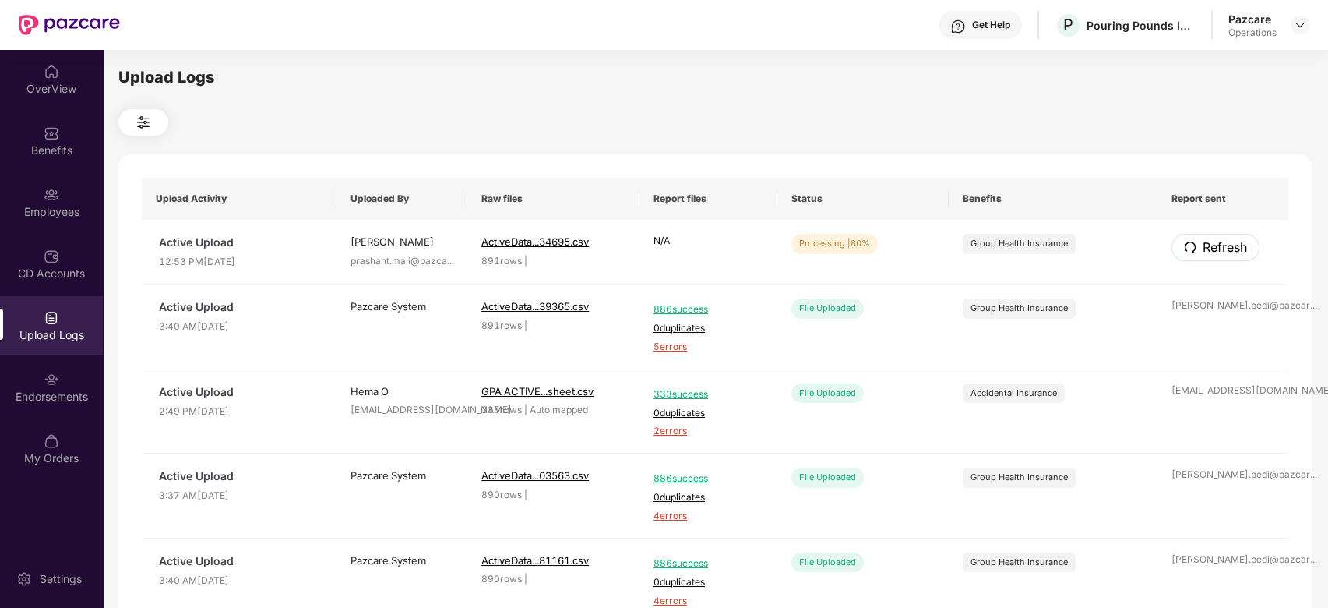
click at [1203, 252] on span "Refresh" at bounding box center [1225, 247] width 44 height 19
click at [1246, 255] on span "Refresh" at bounding box center [1224, 247] width 44 height 19
click at [1217, 250] on span "Refresh" at bounding box center [1224, 247] width 44 height 19
click at [1219, 250] on span "Refresh" at bounding box center [1224, 247] width 44 height 19
click at [1219, 250] on span "Refresh" at bounding box center [1225, 247] width 44 height 19
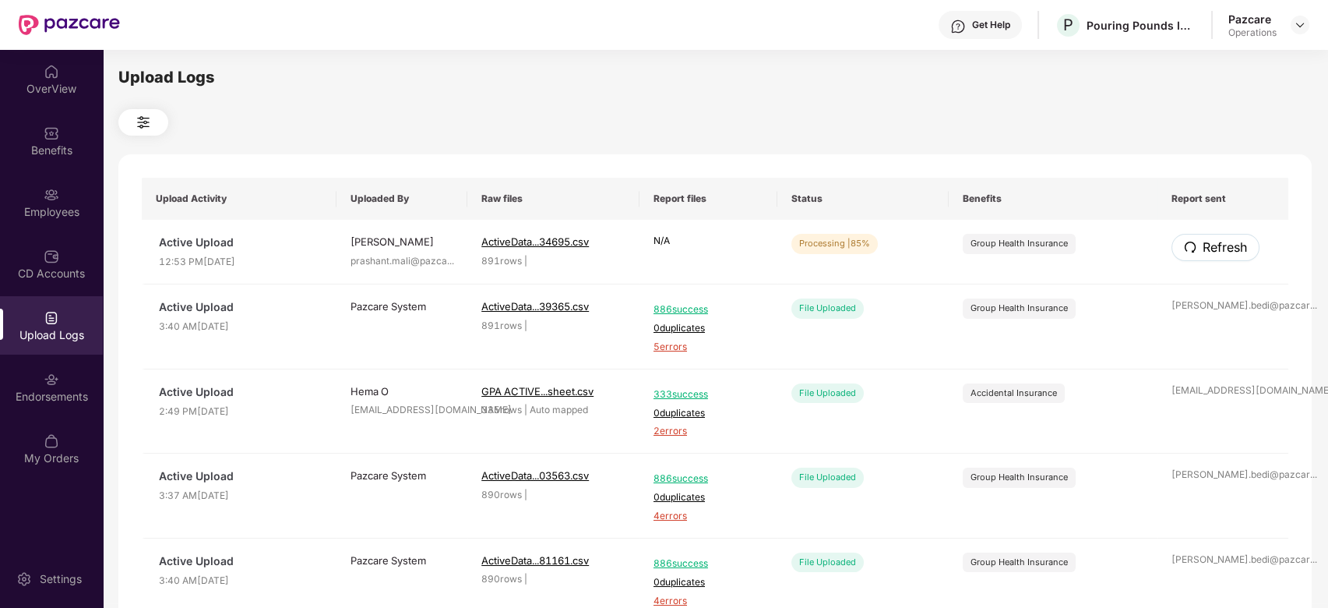
click at [1219, 250] on span "Refresh" at bounding box center [1225, 247] width 44 height 19
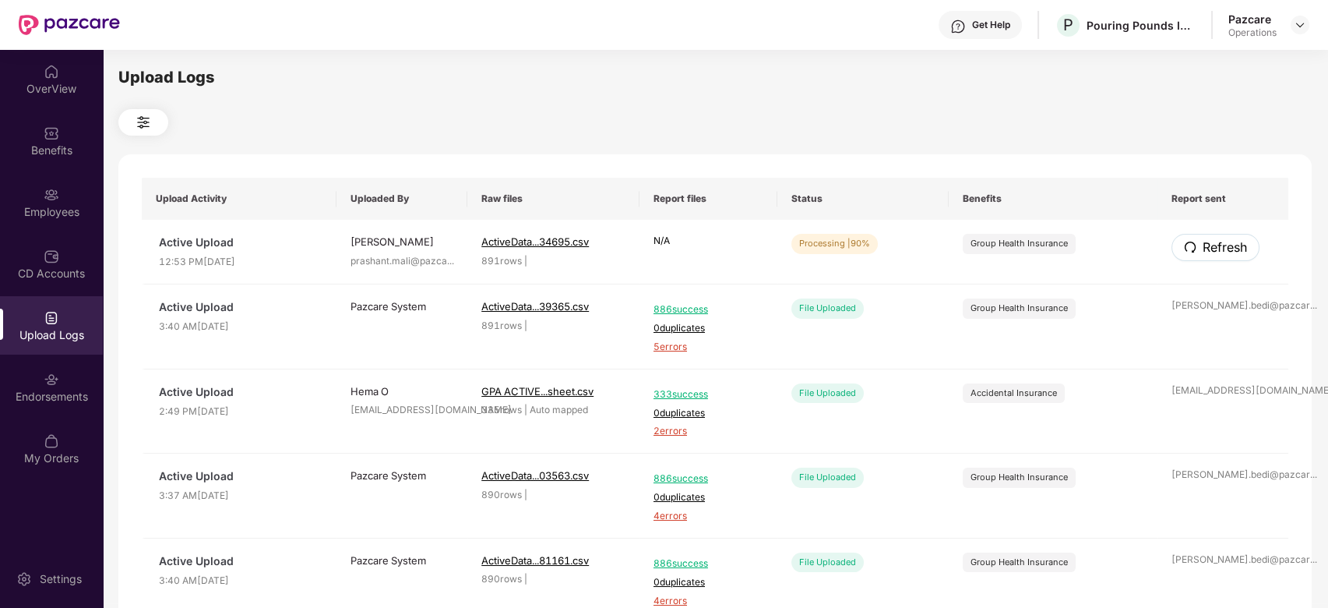
click at [1219, 250] on span "Refresh" at bounding box center [1225, 247] width 44 height 19
click at [1222, 259] on button "Refresh" at bounding box center [1215, 247] width 86 height 27
click at [1205, 251] on span "Refresh" at bounding box center [1224, 247] width 44 height 19
click at [1225, 258] on button "Refresh" at bounding box center [1215, 247] width 86 height 27
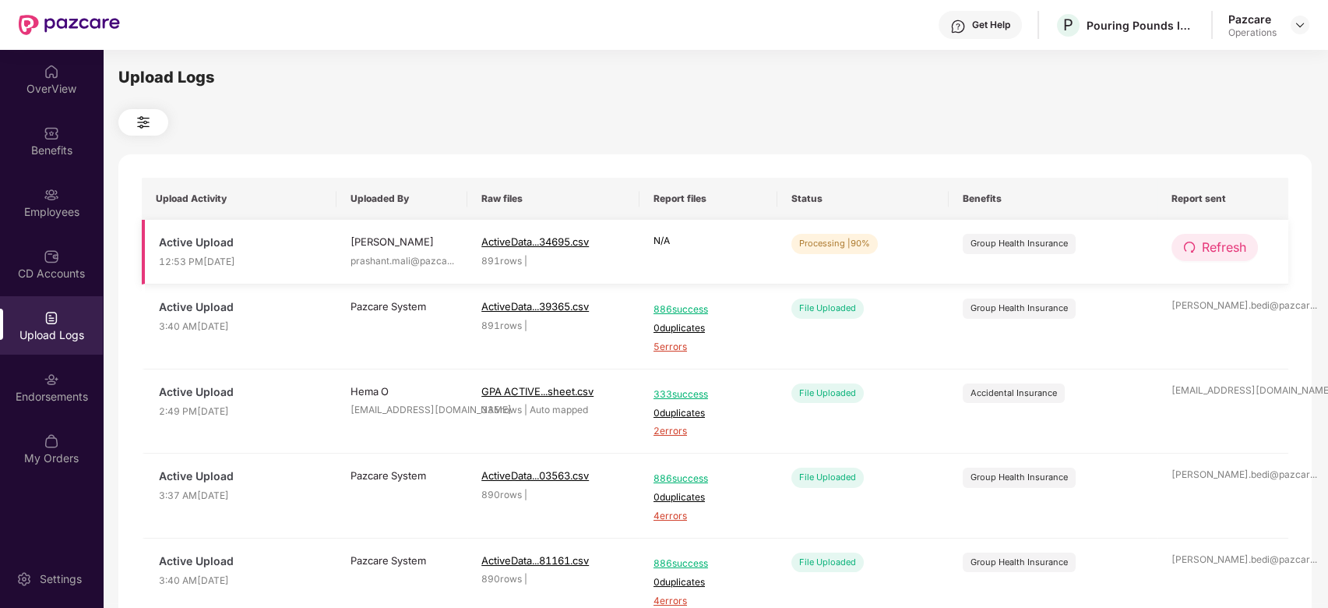
click at [1218, 252] on span "Refresh" at bounding box center [1224, 247] width 44 height 19
click at [1208, 257] on span "Refresh" at bounding box center [1224, 247] width 44 height 19
click at [1226, 249] on span "Refresh" at bounding box center [1224, 247] width 44 height 19
click at [1226, 249] on span "Refresh" at bounding box center [1225, 247] width 44 height 19
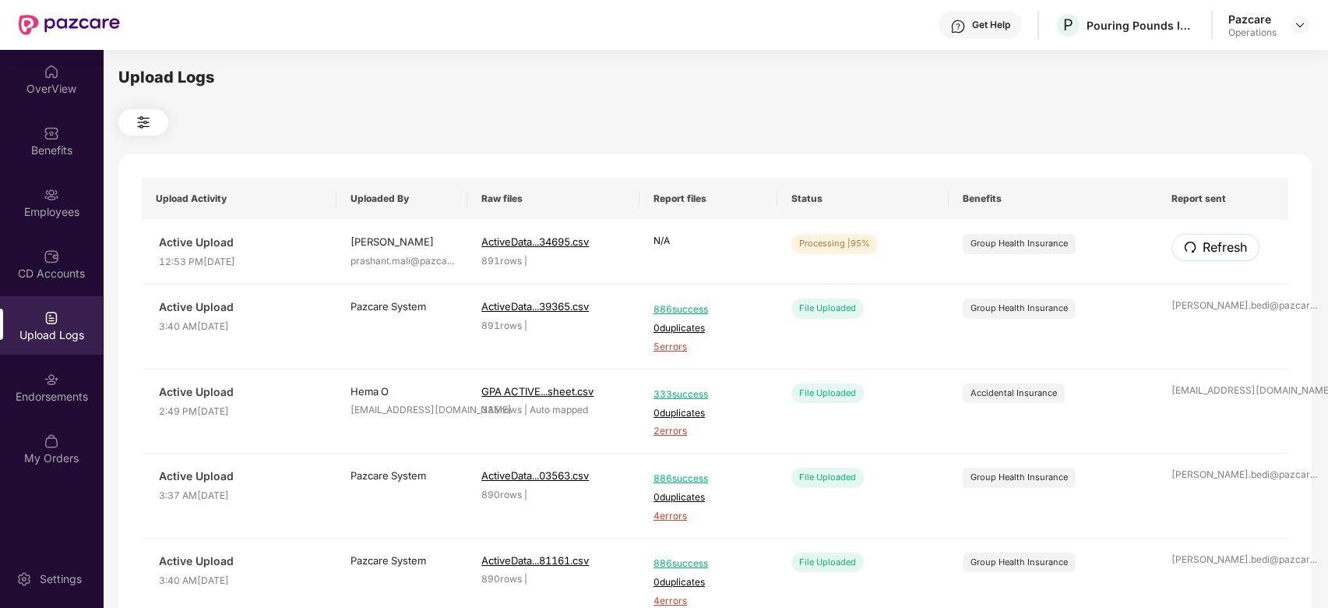
click at [1226, 249] on span "Refresh" at bounding box center [1225, 247] width 44 height 19
click at [1208, 252] on span "Refresh" at bounding box center [1224, 247] width 44 height 19
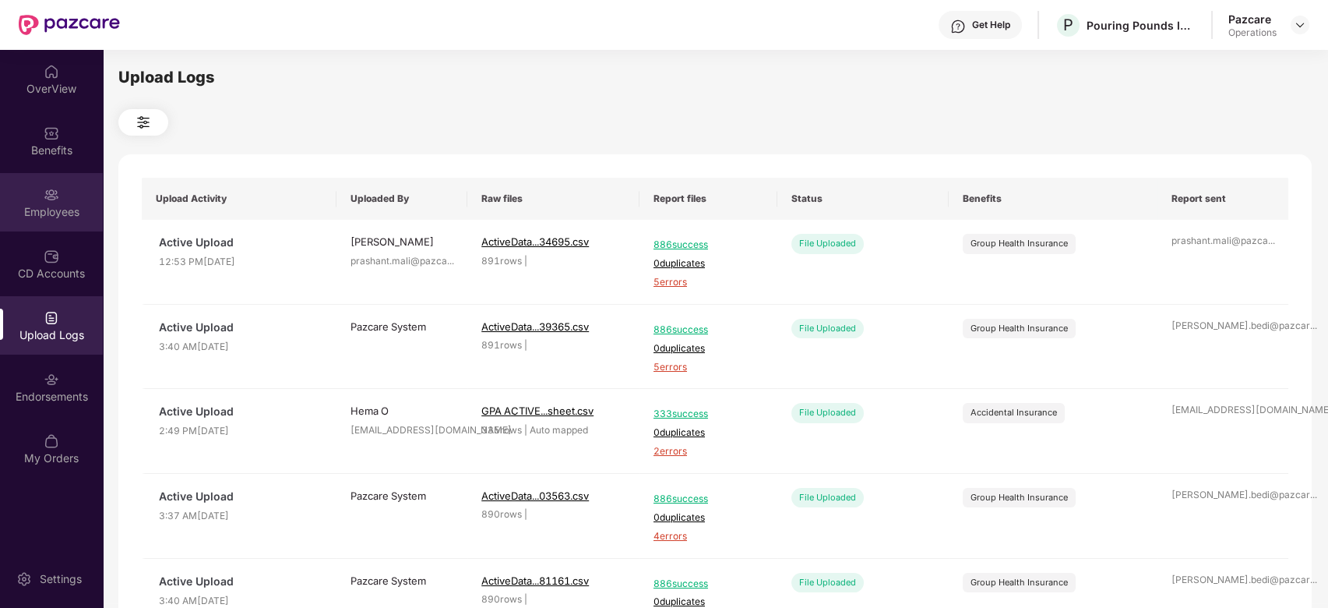
click at [52, 204] on div "Employees" at bounding box center [51, 212] width 103 height 16
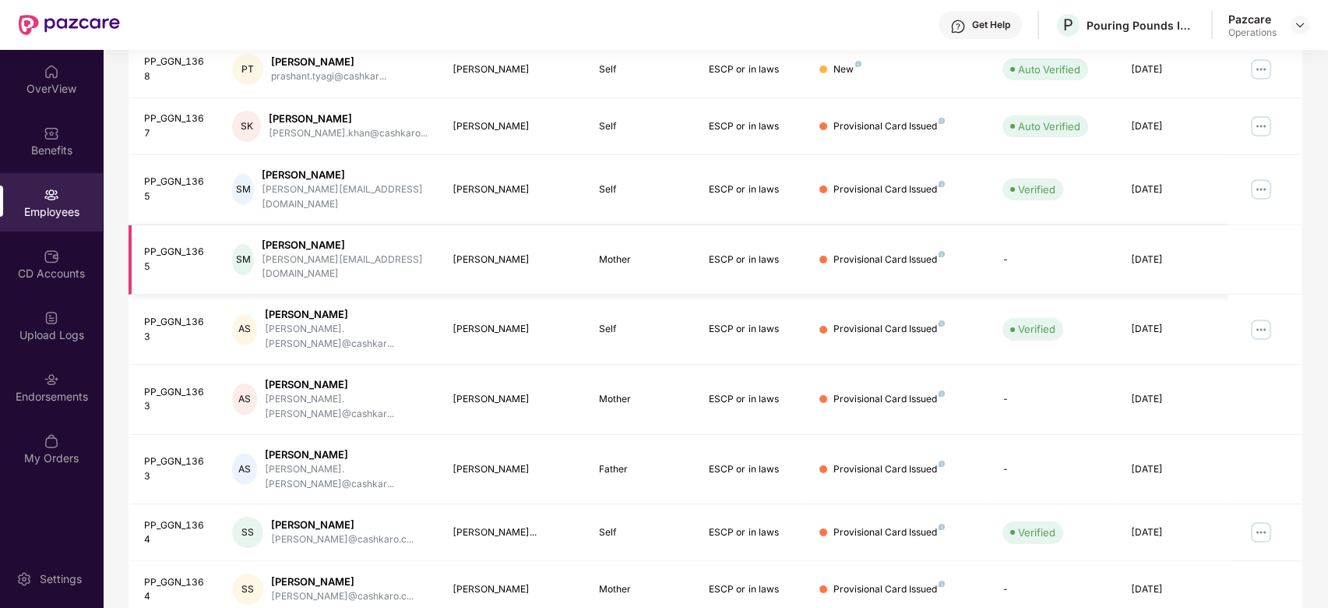
scroll to position [0, 0]
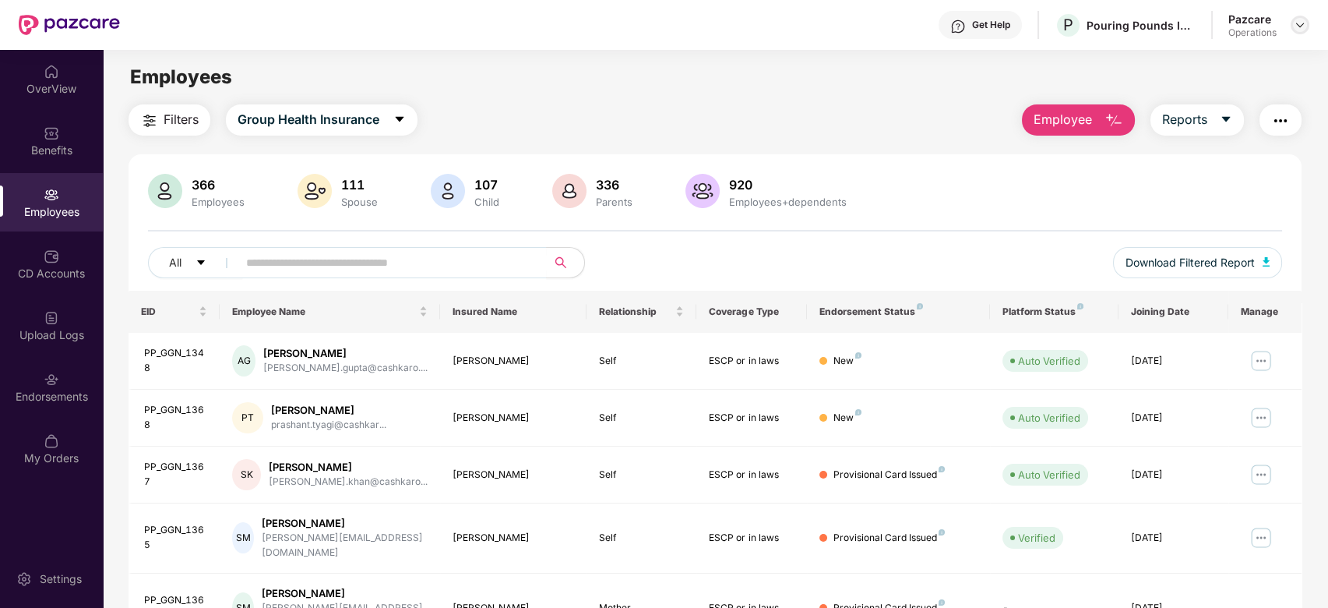
click at [1306, 23] on img at bounding box center [1300, 25] width 12 height 12
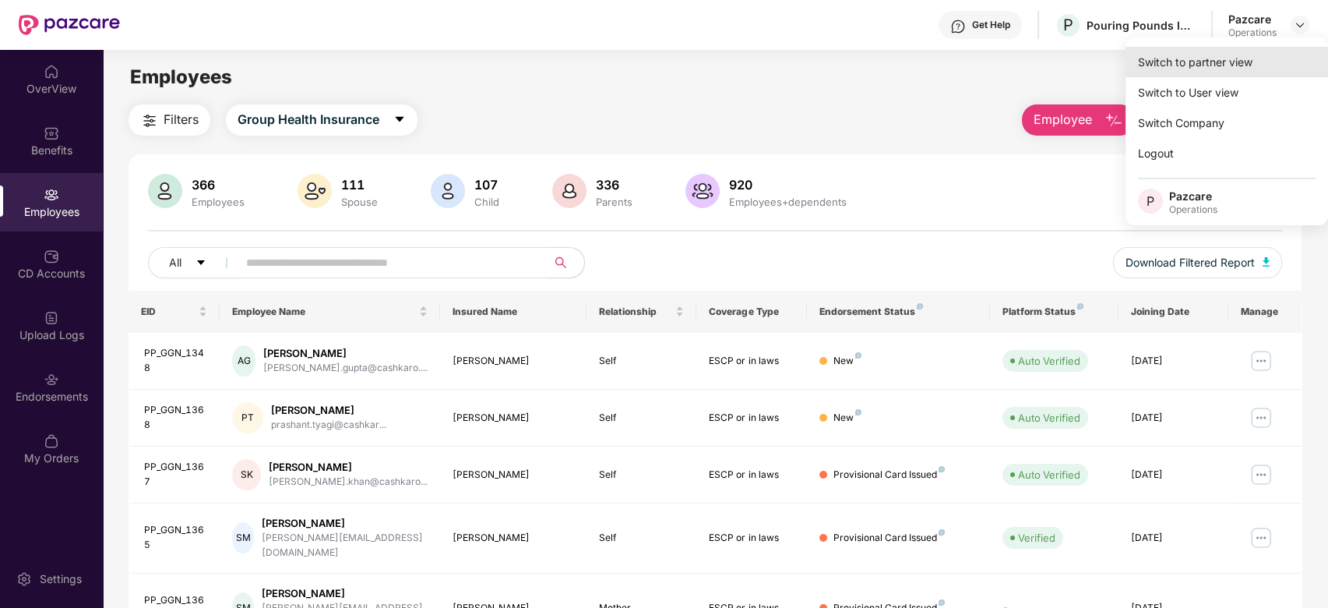
click at [1195, 58] on div "Switch to partner view" at bounding box center [1227, 62] width 203 height 30
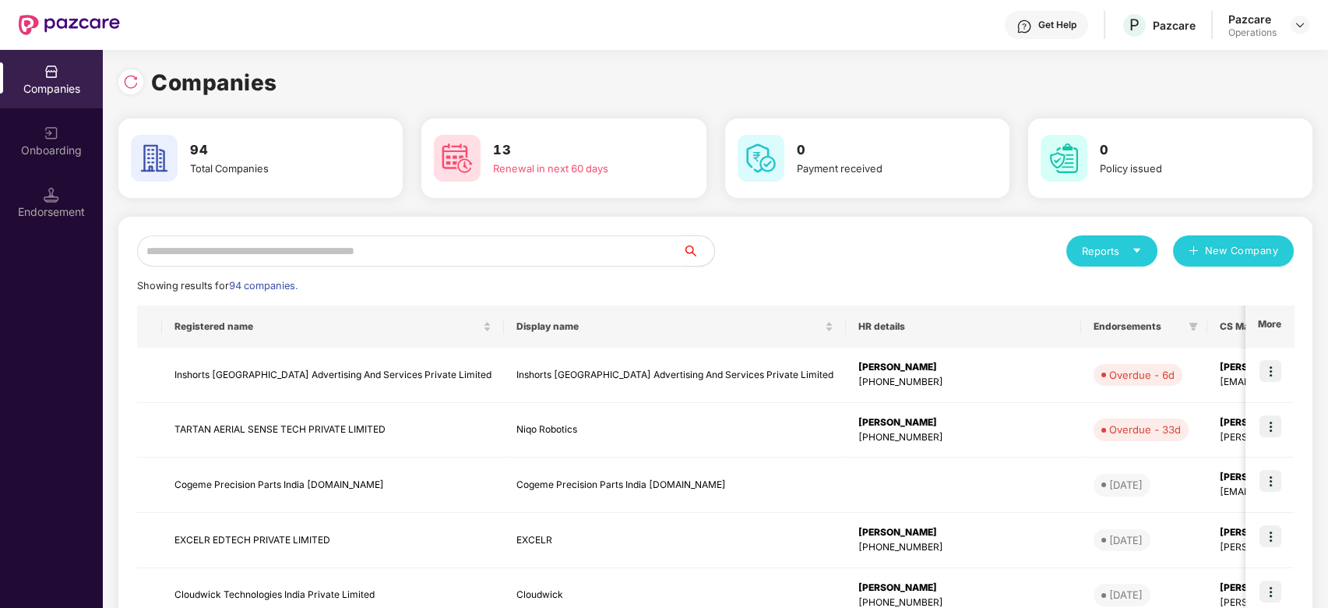
click at [580, 256] on input "text" at bounding box center [410, 250] width 546 height 31
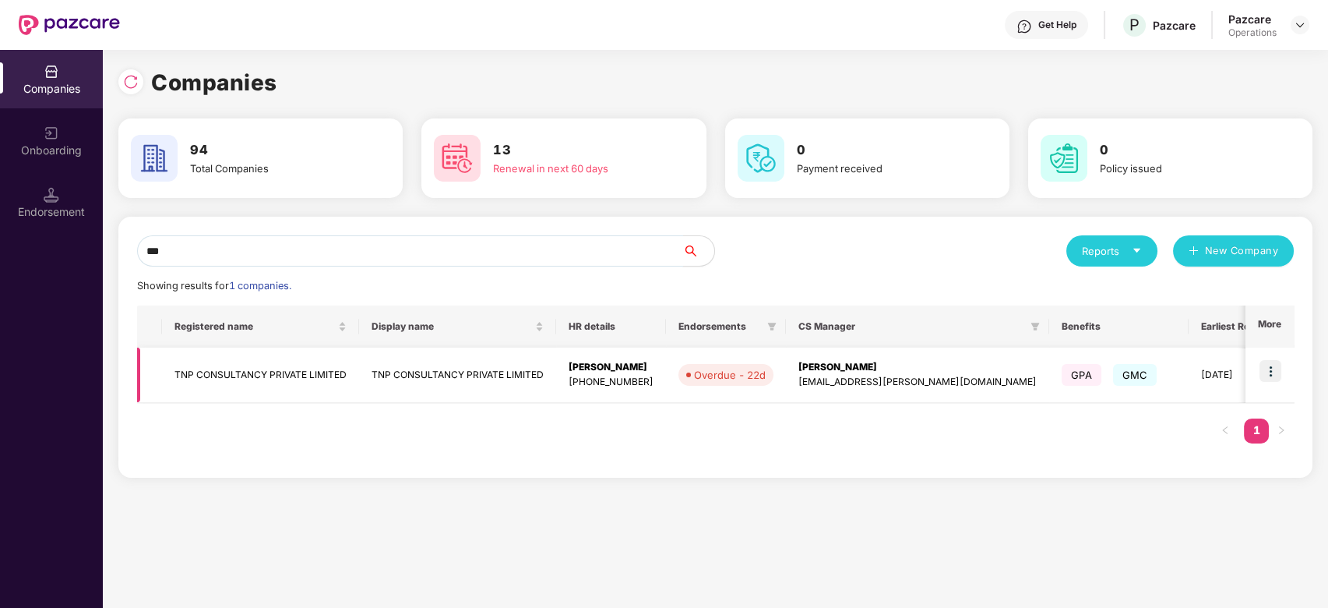
type input "***"
click at [320, 376] on td "TNP CONSULTANCY PRIVATE LIMITED" at bounding box center [260, 375] width 197 height 55
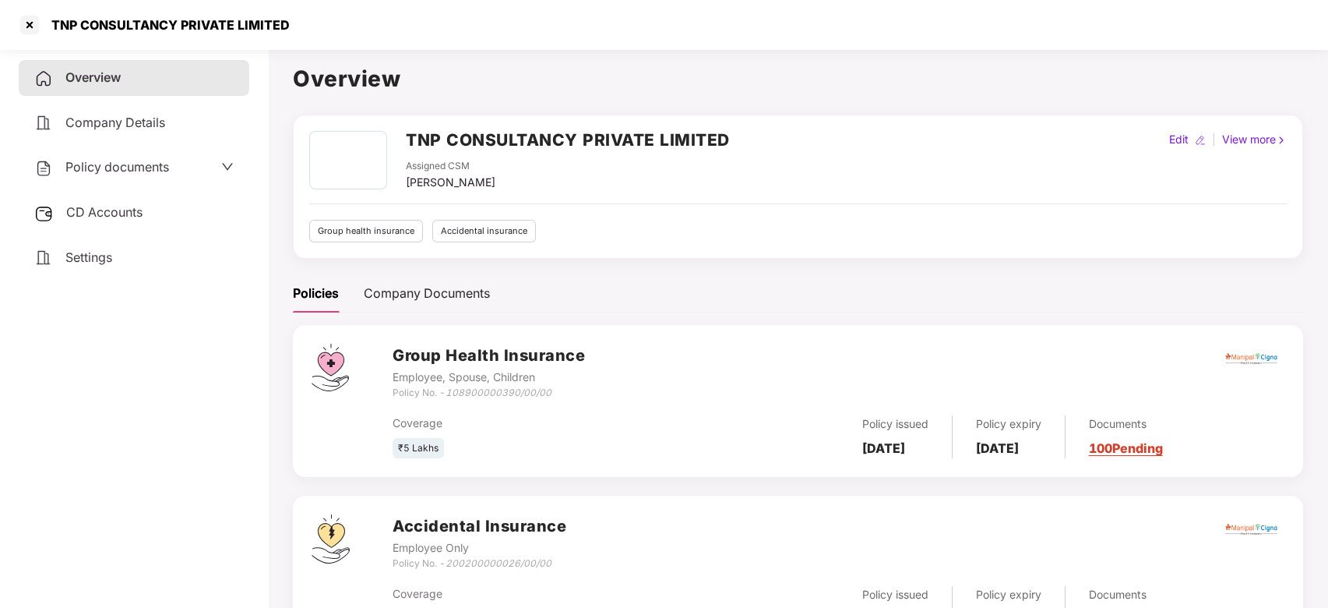
click at [111, 208] on span "CD Accounts" at bounding box center [104, 212] width 76 height 16
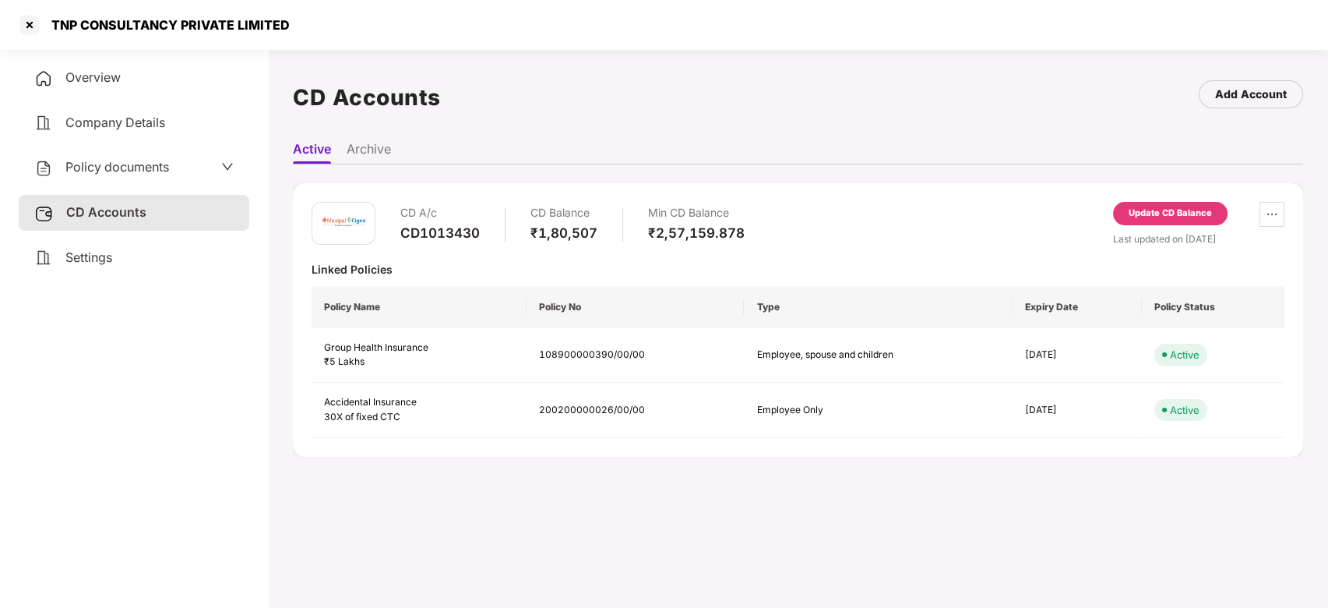
click at [1144, 208] on div "Update CD Balance" at bounding box center [1170, 213] width 83 height 14
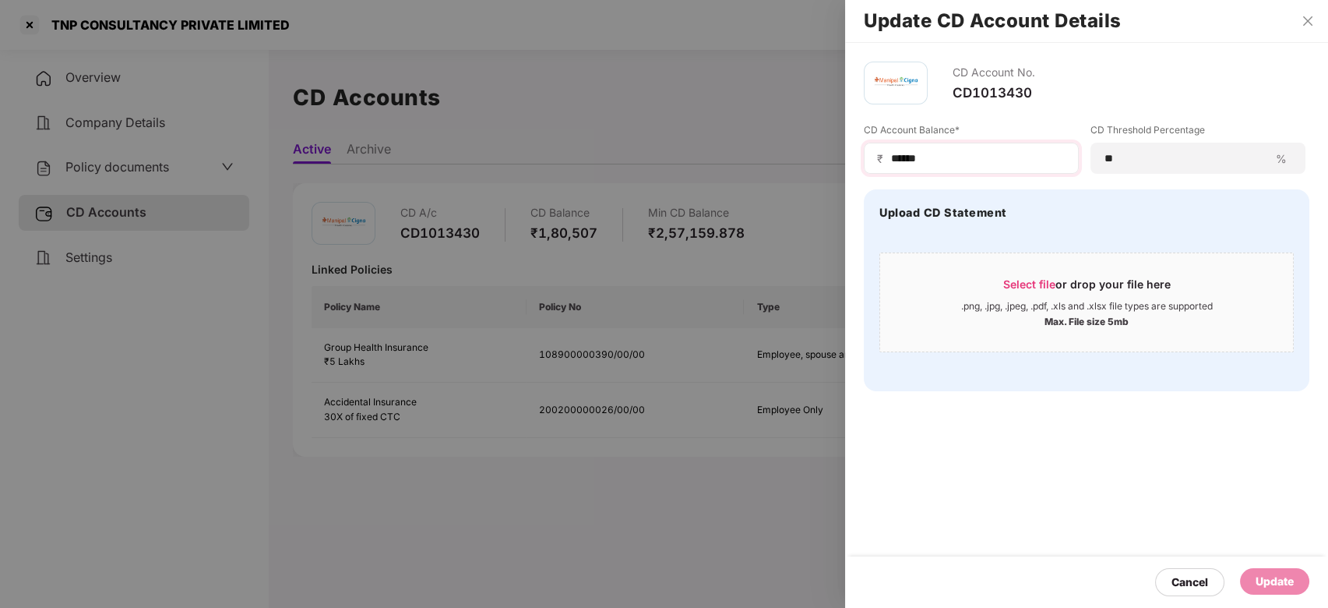
click at [966, 169] on div "₹ ******" at bounding box center [971, 158] width 215 height 31
click at [946, 161] on input "******" at bounding box center [978, 158] width 176 height 16
type input "*"
type input "*****"
click at [1284, 586] on div "Update" at bounding box center [1275, 581] width 38 height 17
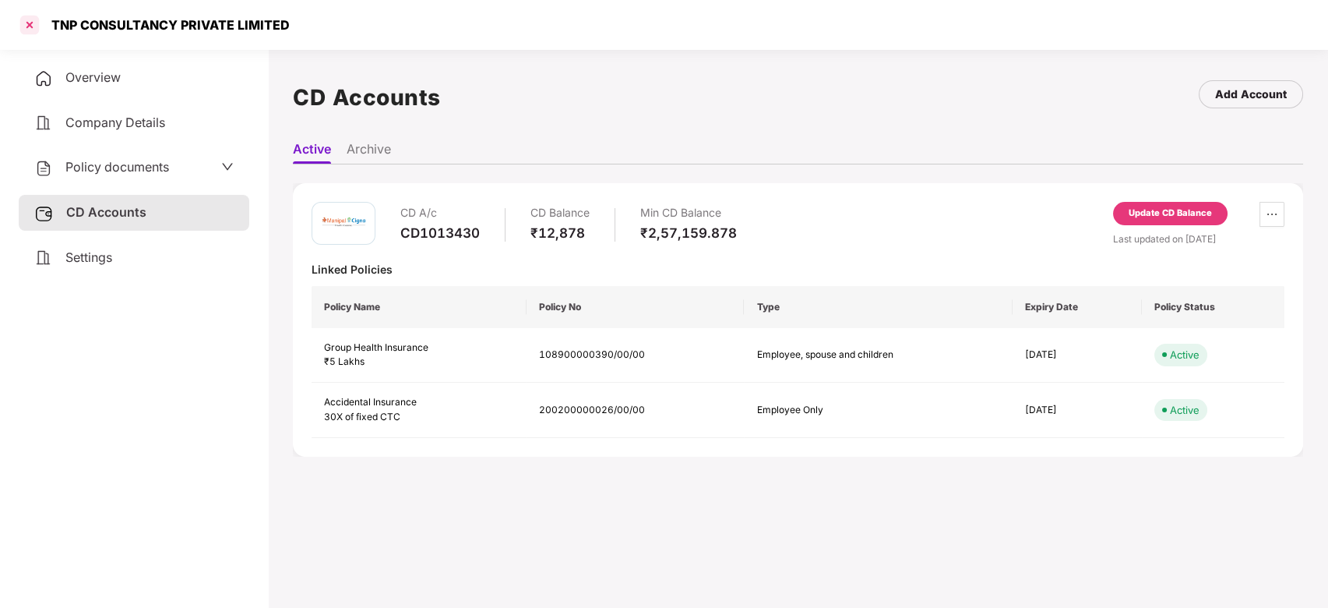
click at [31, 27] on div at bounding box center [29, 24] width 25 height 25
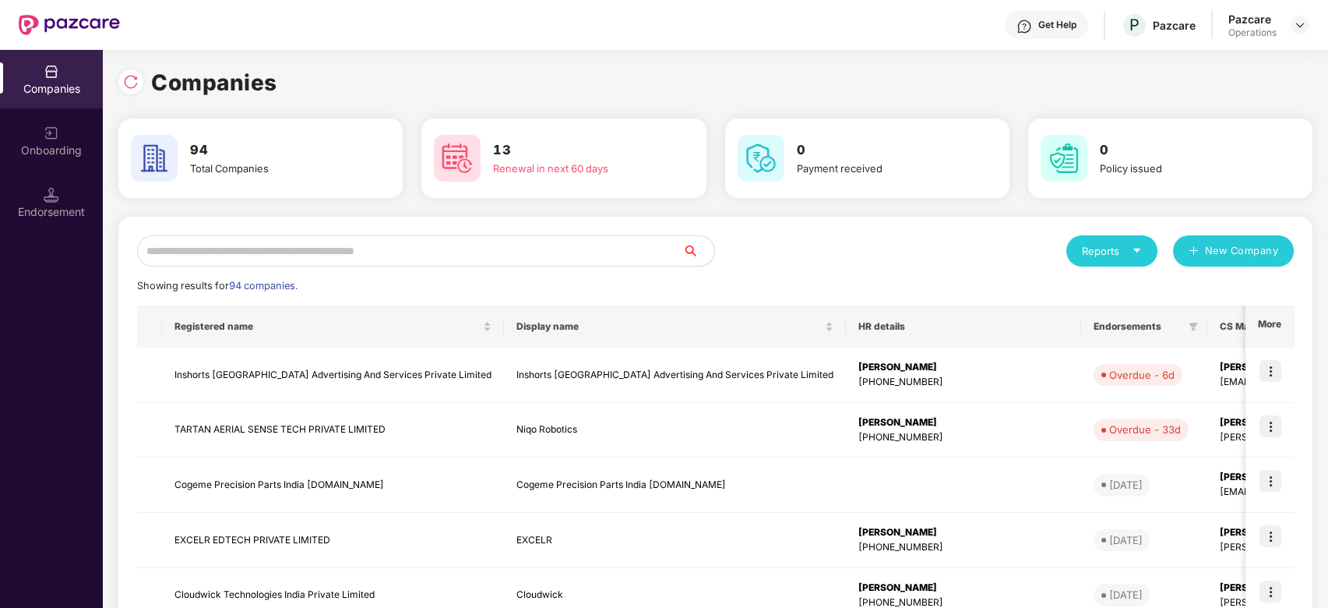
click at [418, 259] on input "text" at bounding box center [410, 250] width 546 height 31
type input "*"
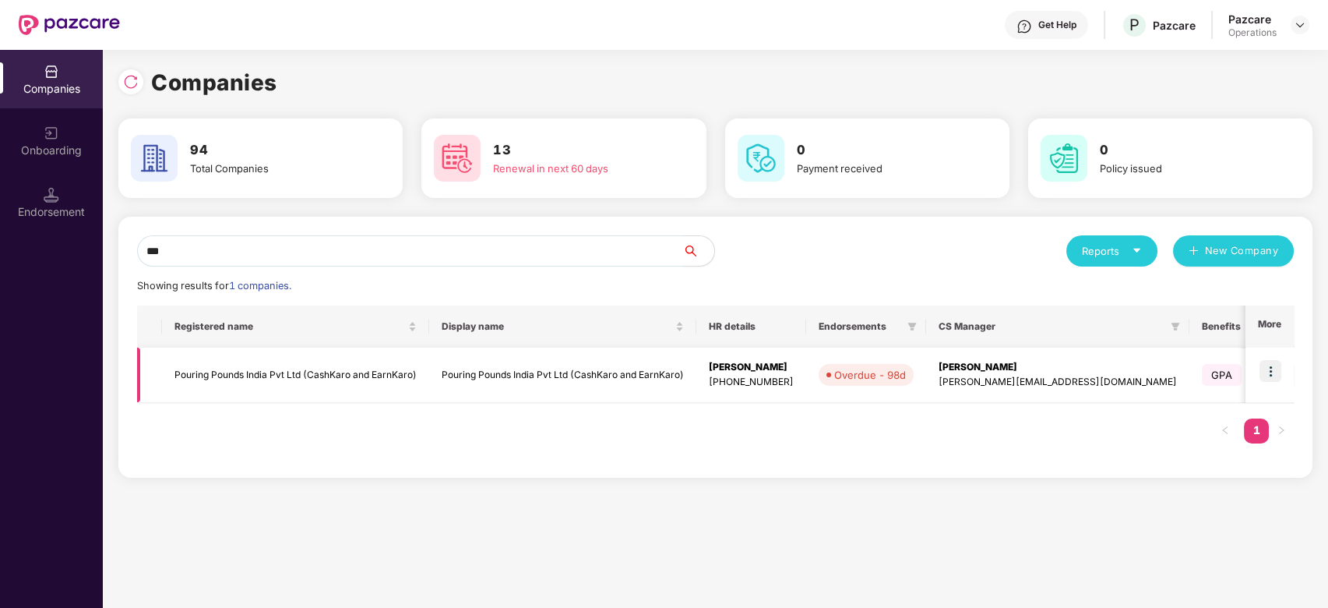
type input "***"
click at [1272, 372] on img at bounding box center [1271, 371] width 22 height 22
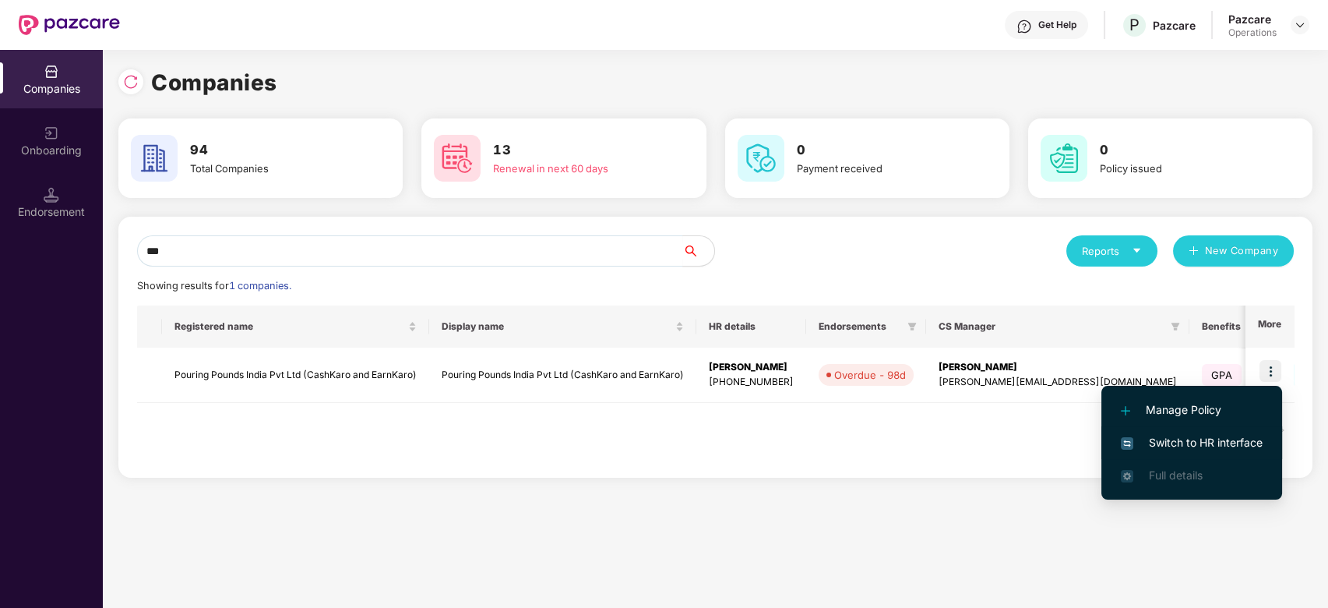
click at [1191, 446] on span "Switch to HR interface" at bounding box center [1192, 442] width 142 height 17
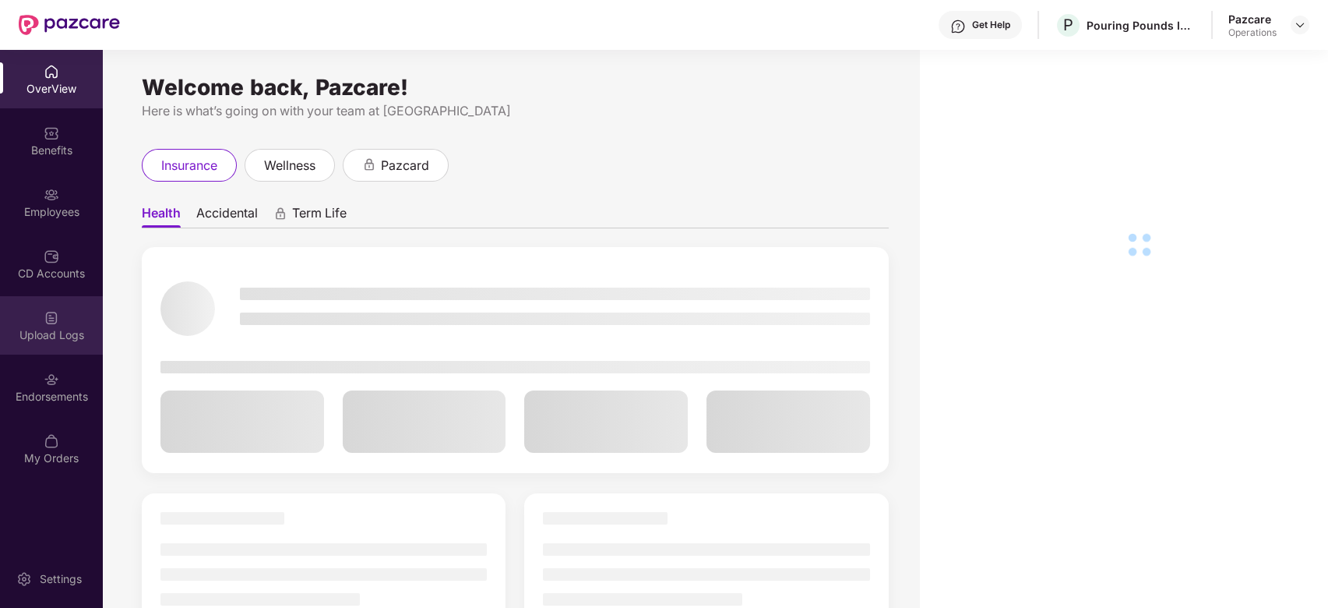
scroll to position [50, 0]
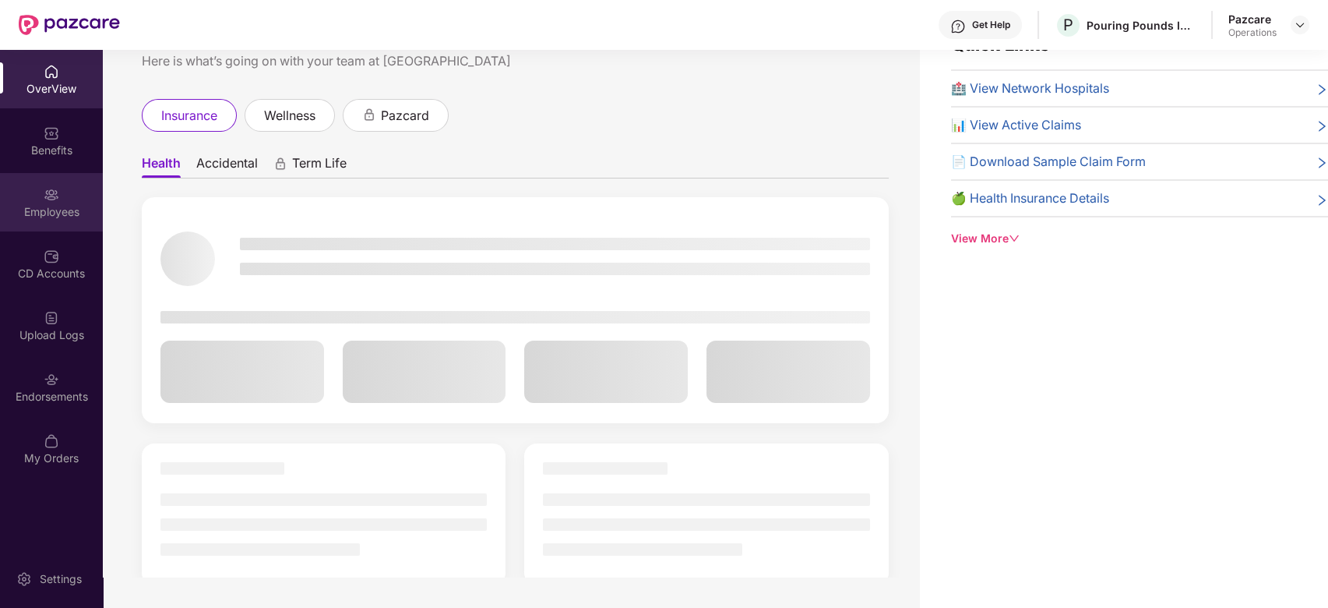
click at [32, 194] on div "Employees" at bounding box center [51, 202] width 103 height 58
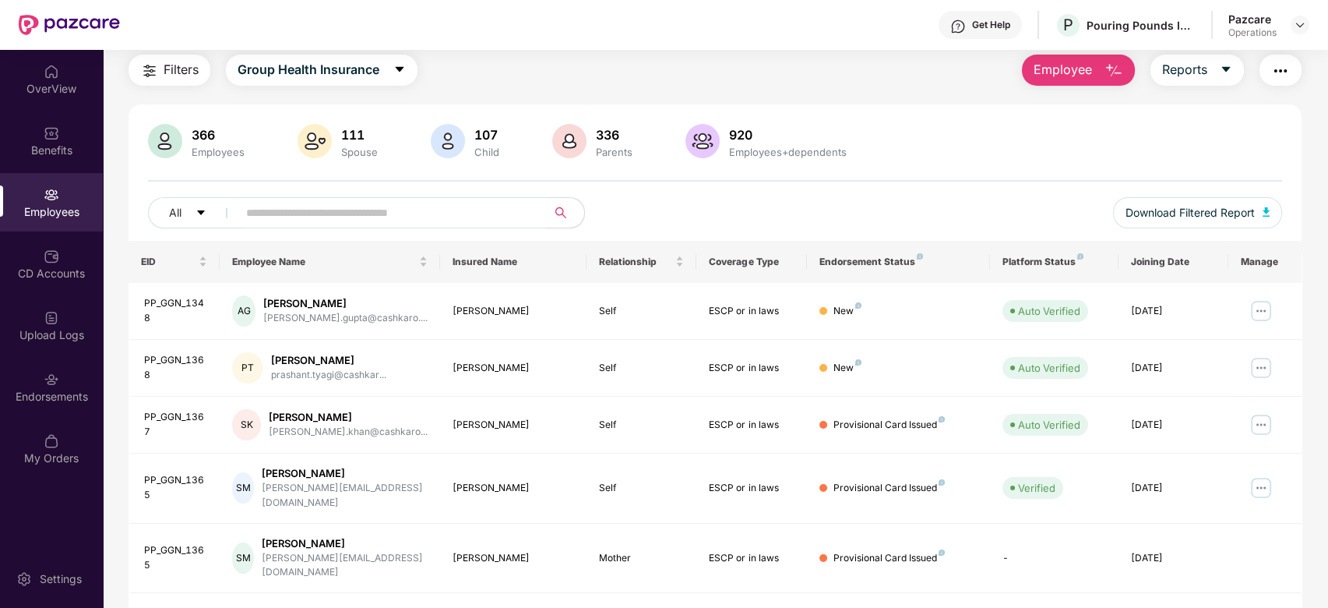
click at [1283, 51] on main "Employees Filters Group Health Insurance Employee Reports 366 Employees 111 Spo…" at bounding box center [715, 304] width 1225 height 608
click at [1280, 66] on img "button" at bounding box center [1281, 71] width 19 height 19
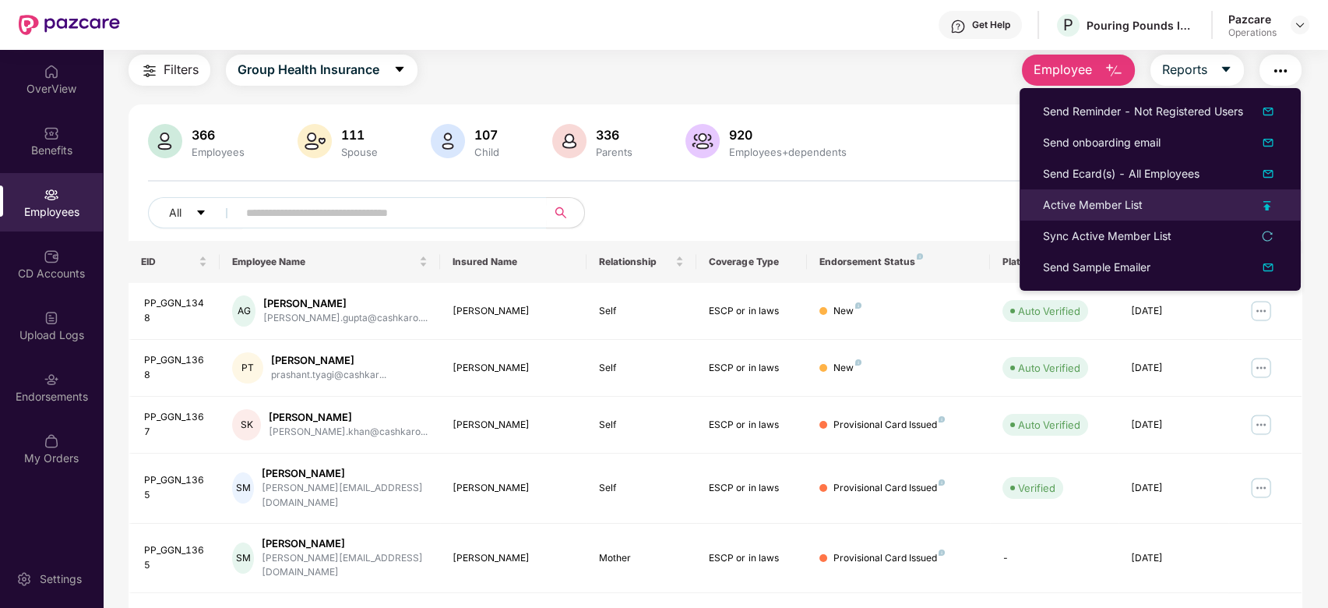
click at [1110, 201] on div "Active Member List" at bounding box center [1093, 204] width 100 height 17
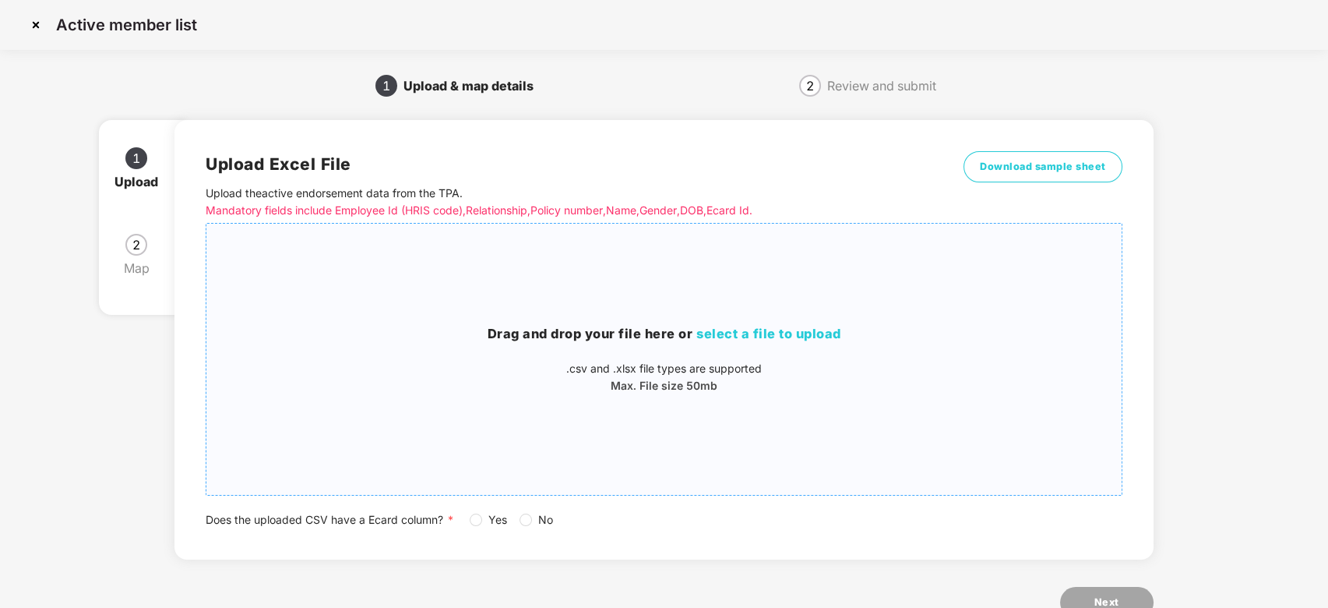
click at [754, 324] on h3 "Drag and drop your file here or select a file to upload" at bounding box center [664, 334] width 916 height 20
click at [30, 27] on img at bounding box center [35, 24] width 25 height 25
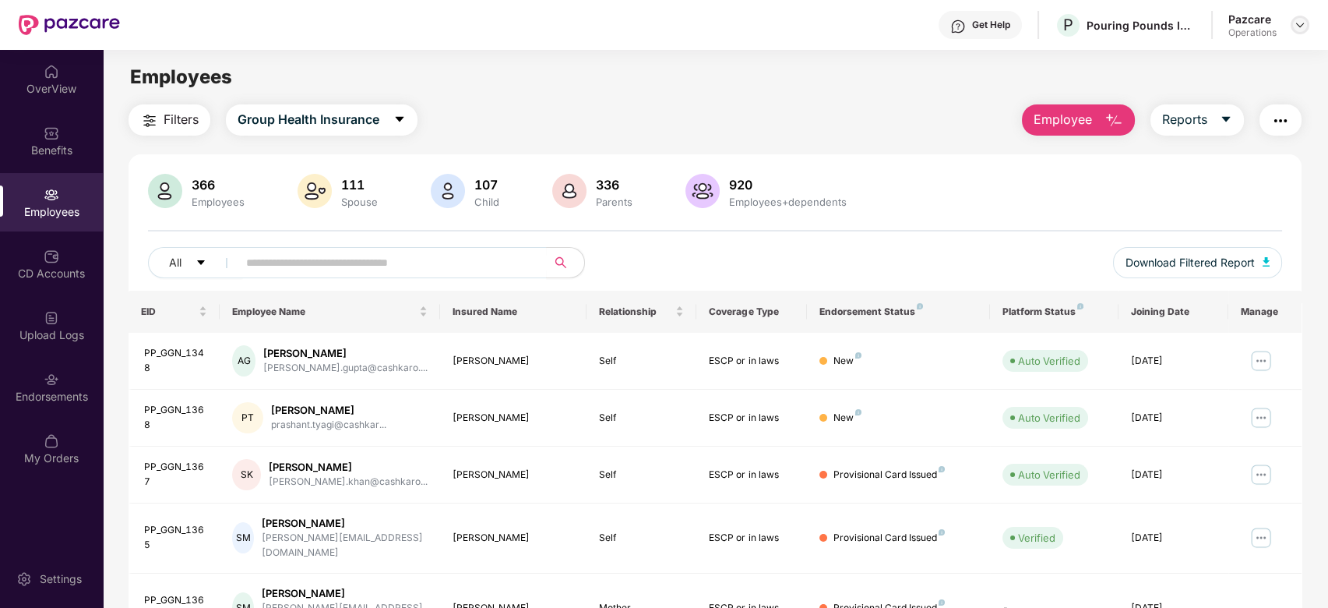
click at [1305, 28] on img at bounding box center [1300, 25] width 12 height 12
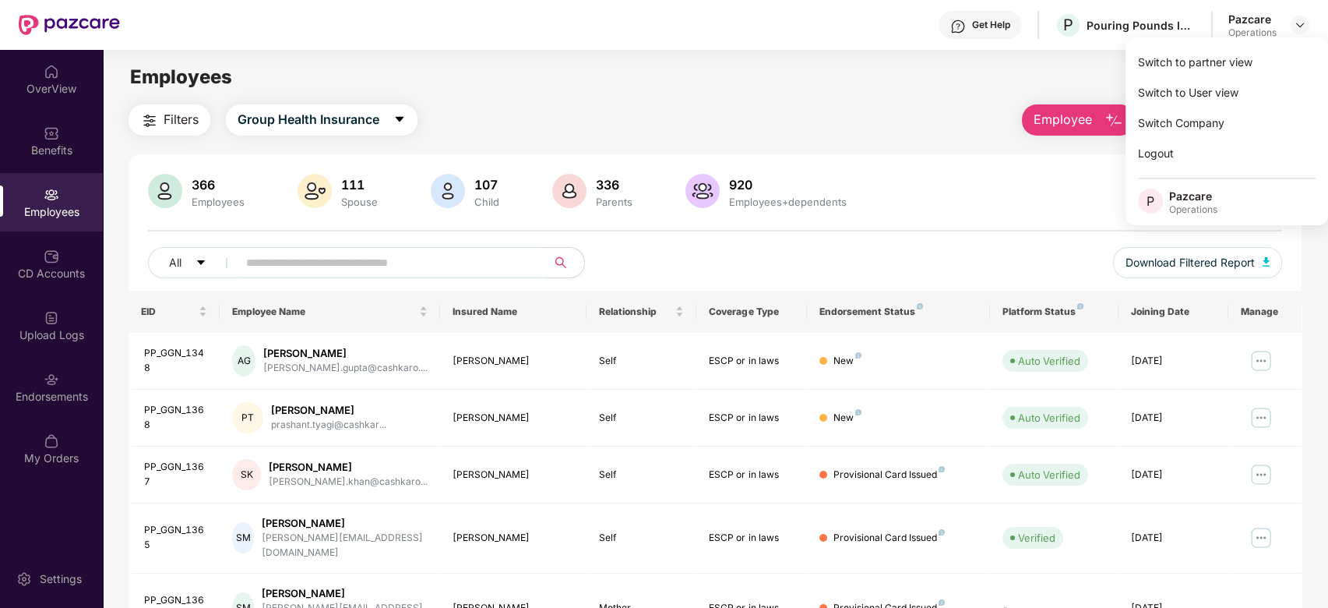
click at [938, 153] on div "Filters Group Health Insurance Employee Reports 366 Employees 111 Spouse 107 Ch…" at bounding box center [716, 563] width 1174 height 919
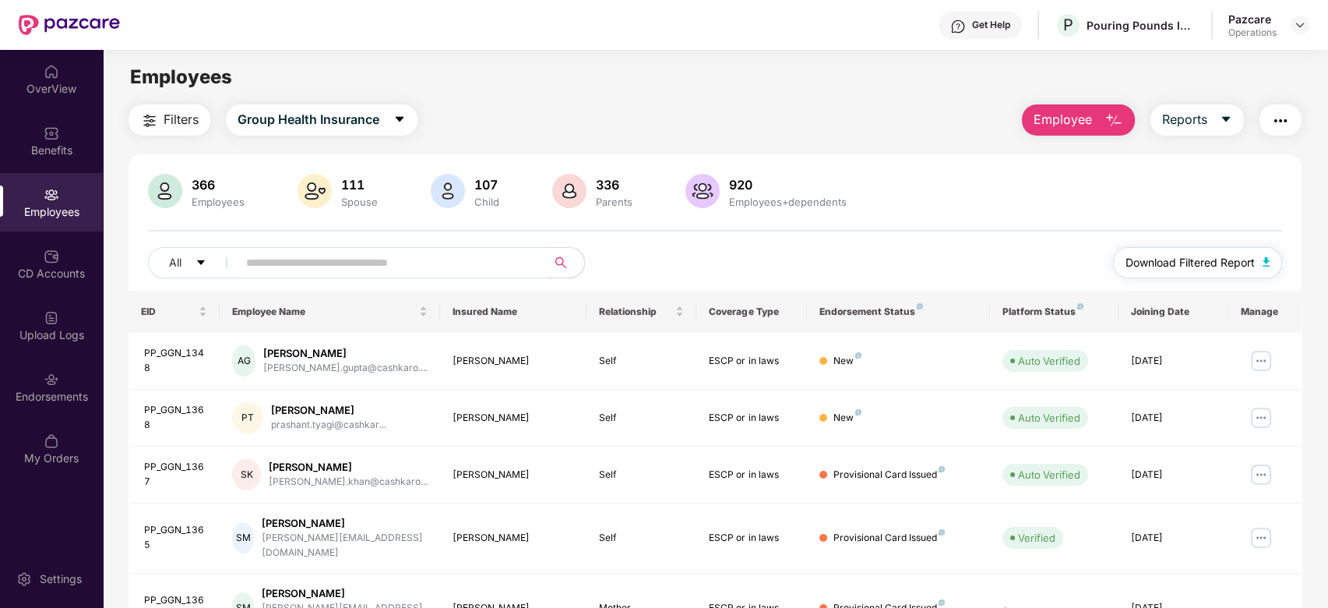
click at [1168, 249] on button "Download Filtered Report" at bounding box center [1198, 262] width 170 height 31
click at [1278, 127] on img "button" at bounding box center [1281, 120] width 19 height 19
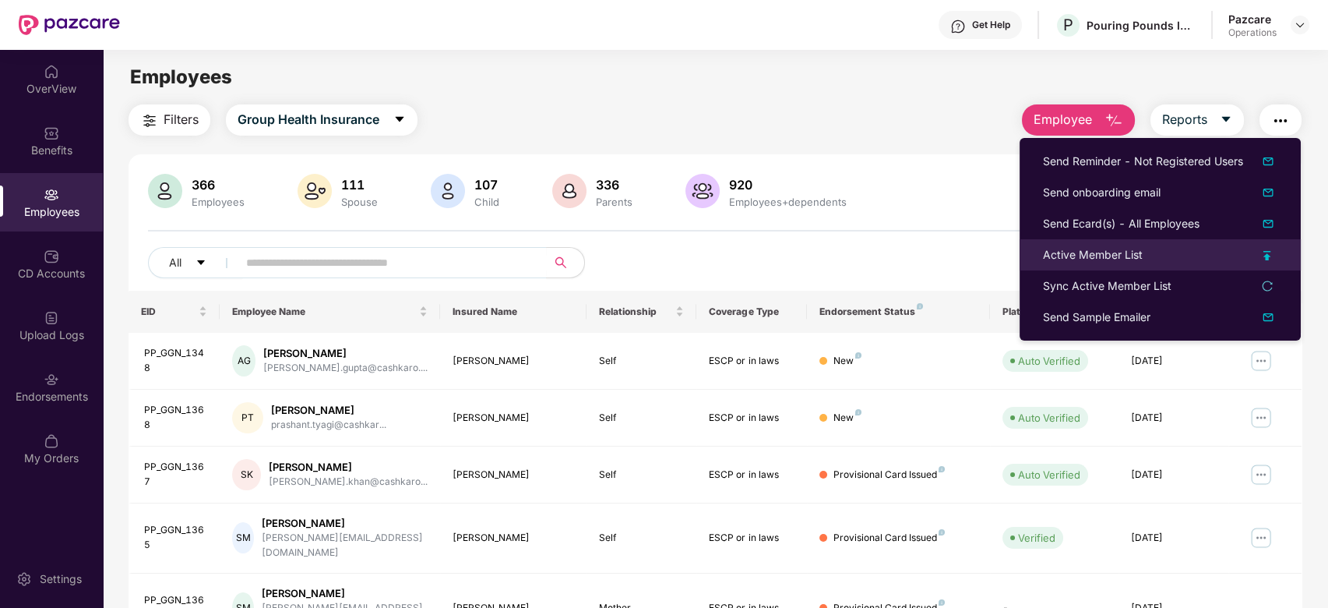
click at [1070, 258] on div "Active Member List" at bounding box center [1093, 254] width 100 height 17
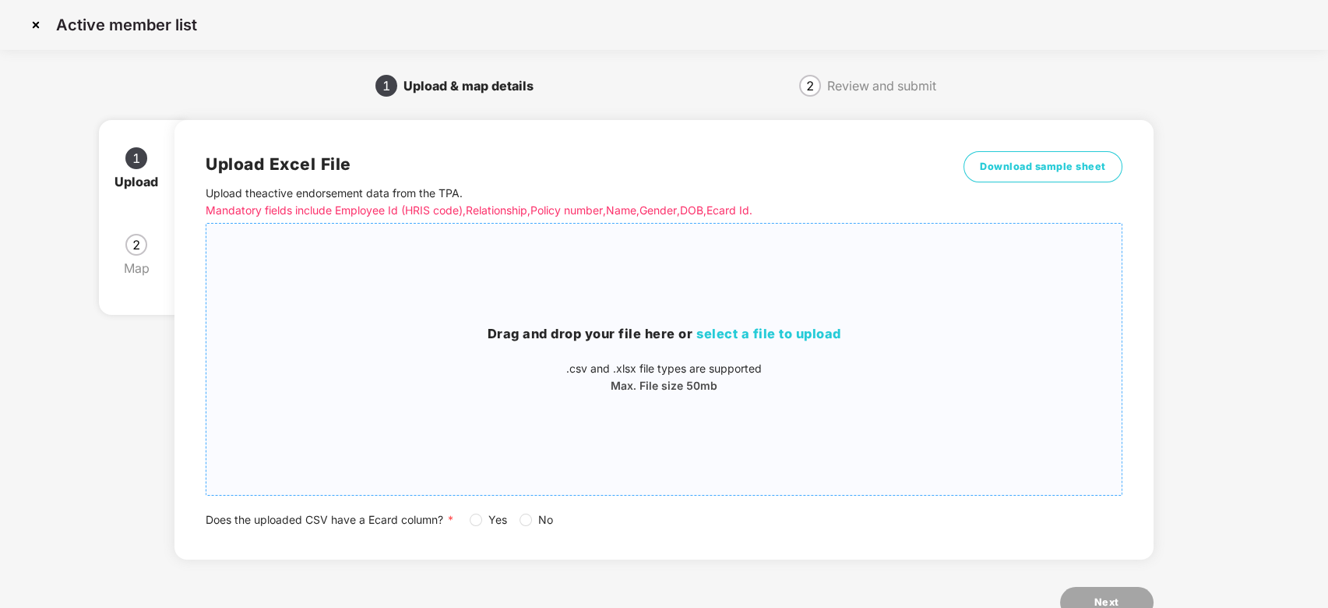
click at [868, 306] on div "Drag and drop your file here or select a file to upload .csv and .xlsx file typ…" at bounding box center [664, 359] width 916 height 246
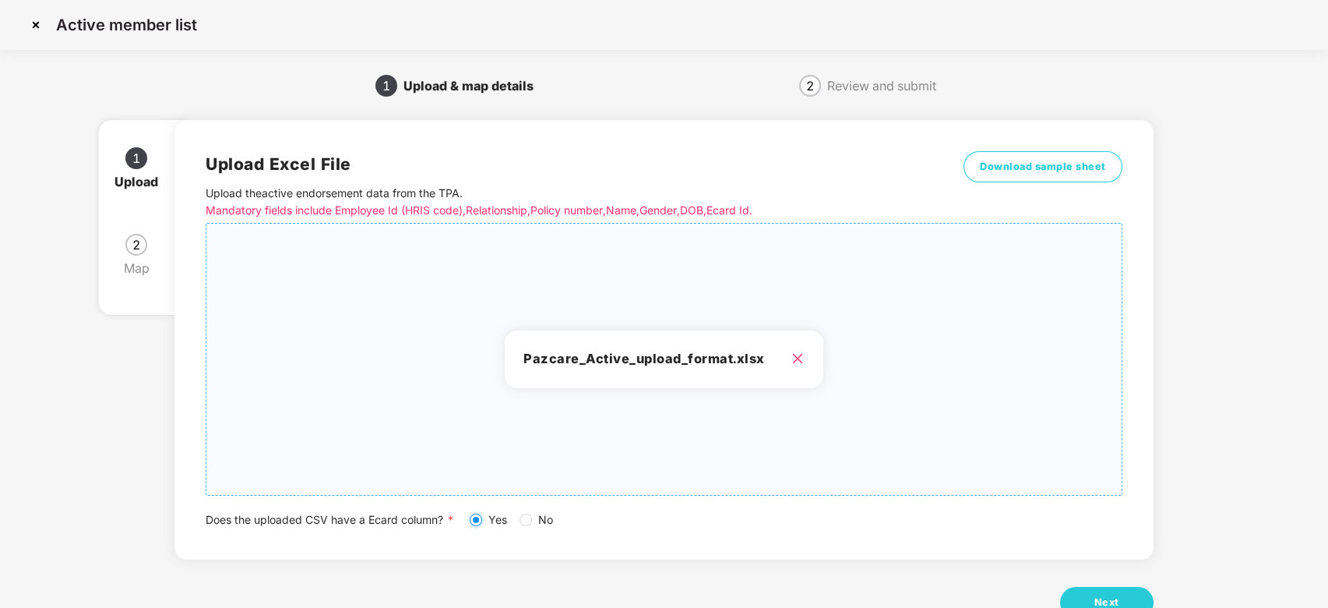
scroll to position [49, 0]
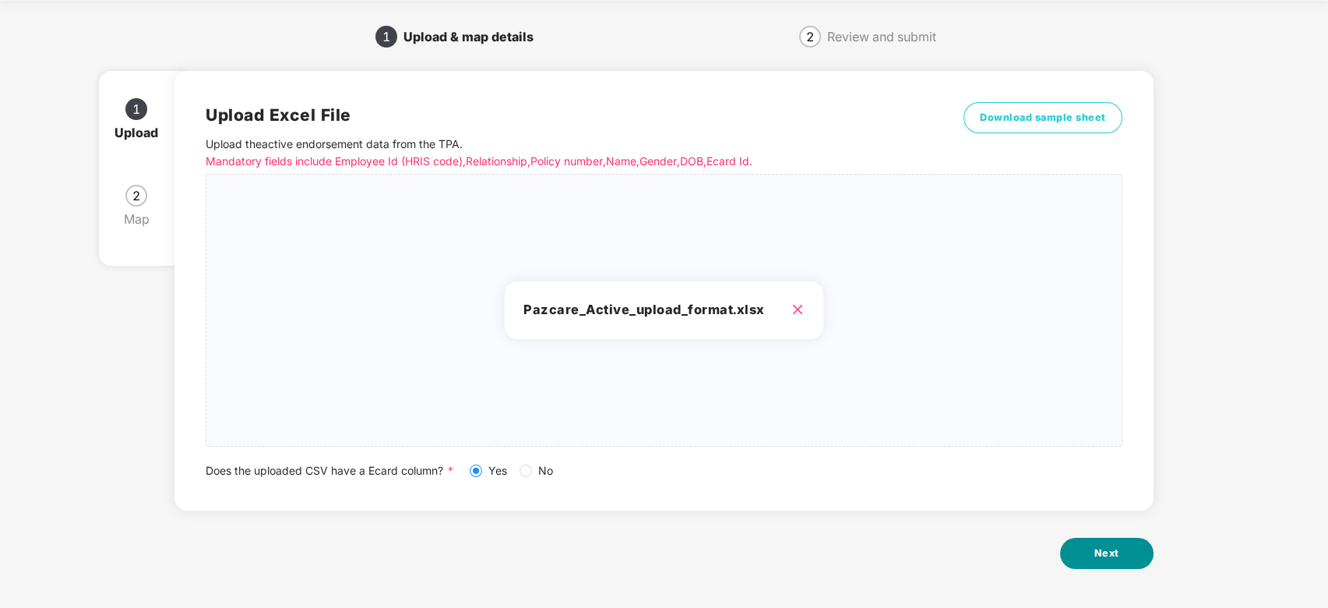
click at [1102, 549] on span "Next" at bounding box center [1107, 553] width 25 height 16
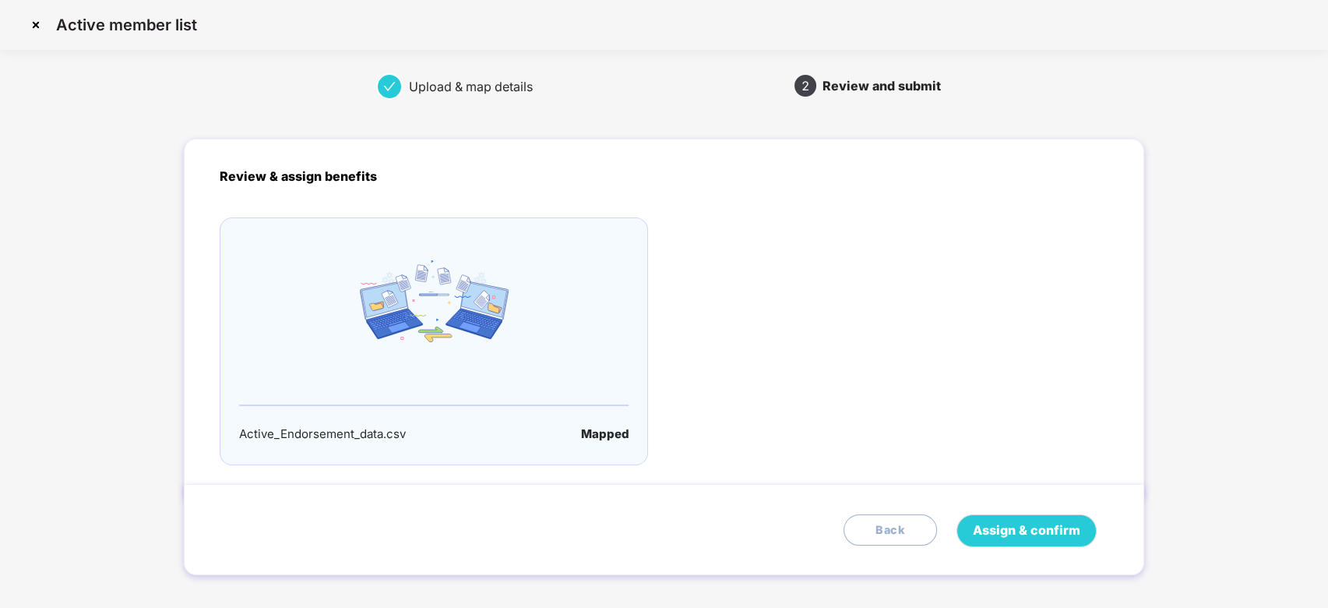
click at [879, 519] on button "Back" at bounding box center [890, 529] width 93 height 31
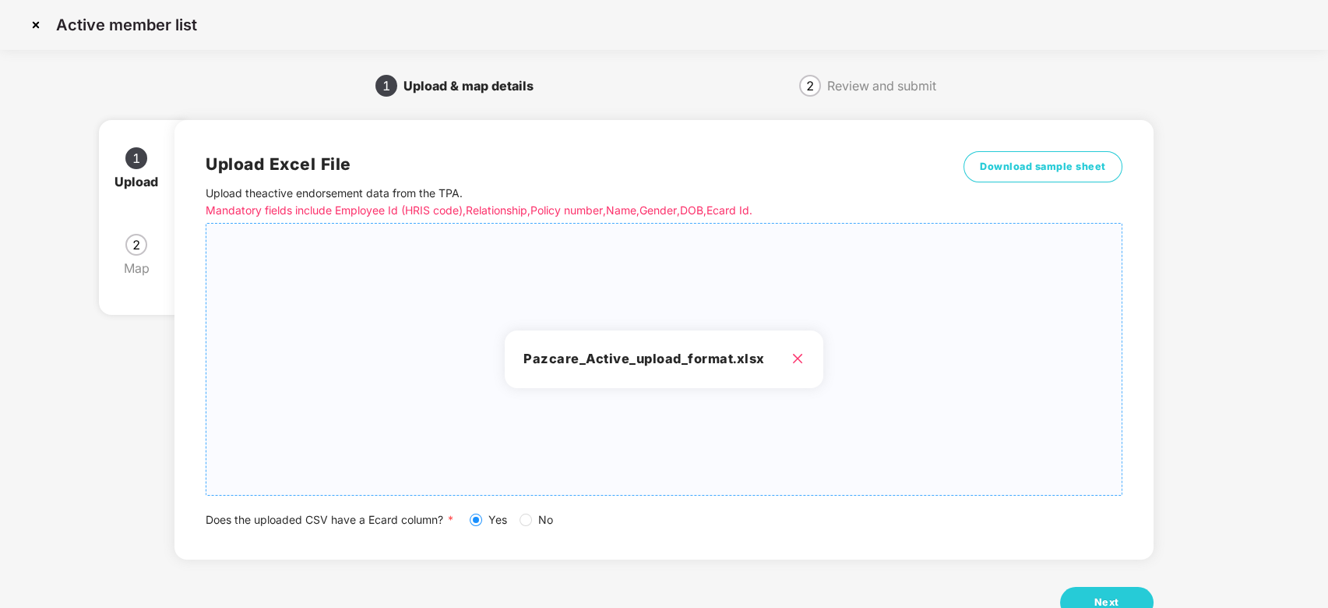
click at [793, 350] on h3 "Pazcare_Active_upload_format.xlsx" at bounding box center [664, 359] width 280 height 20
click at [796, 362] on icon "close" at bounding box center [798, 358] width 12 height 12
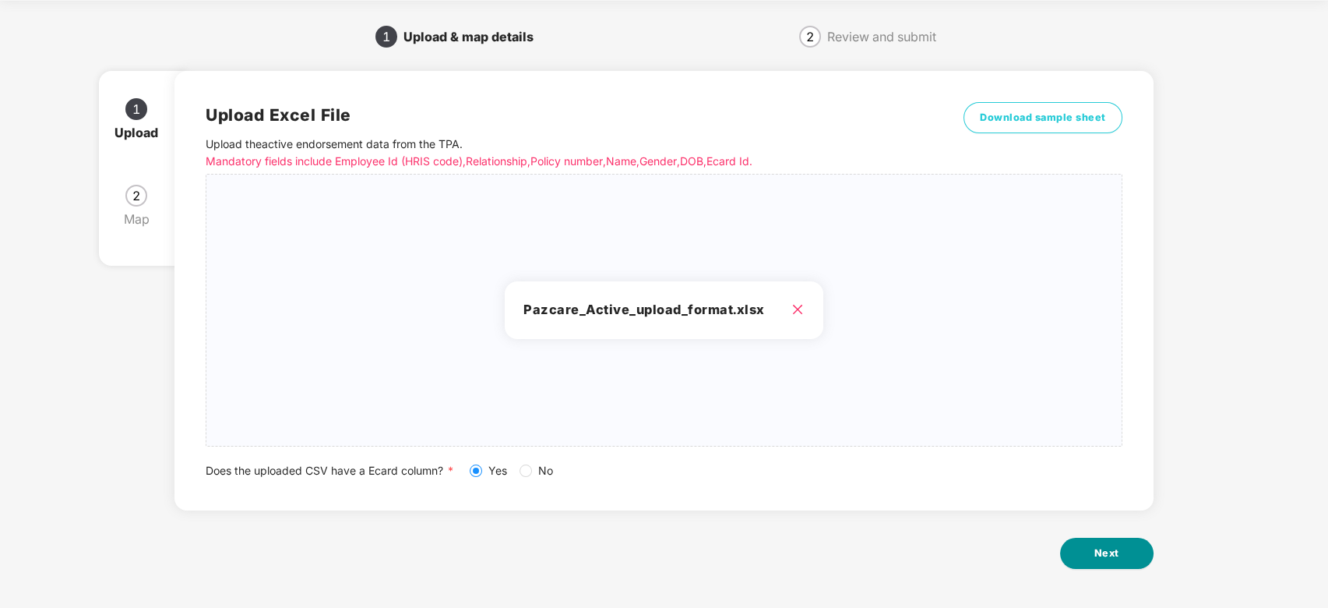
click at [1098, 548] on span "Next" at bounding box center [1107, 553] width 25 height 16
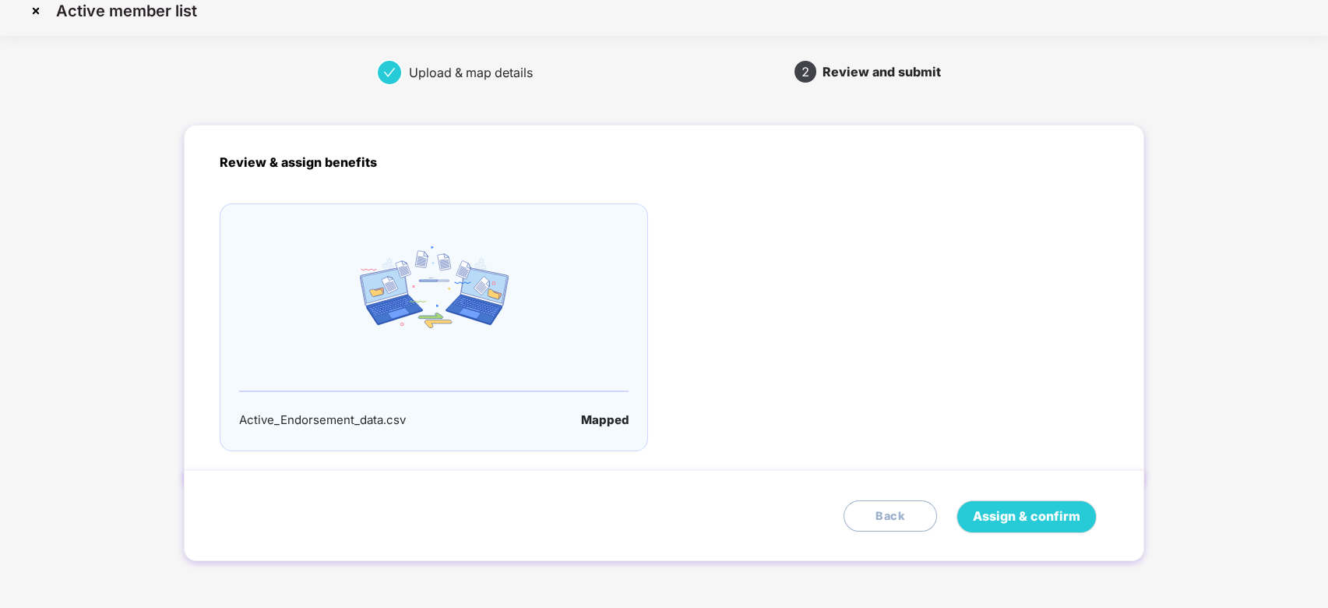
scroll to position [0, 0]
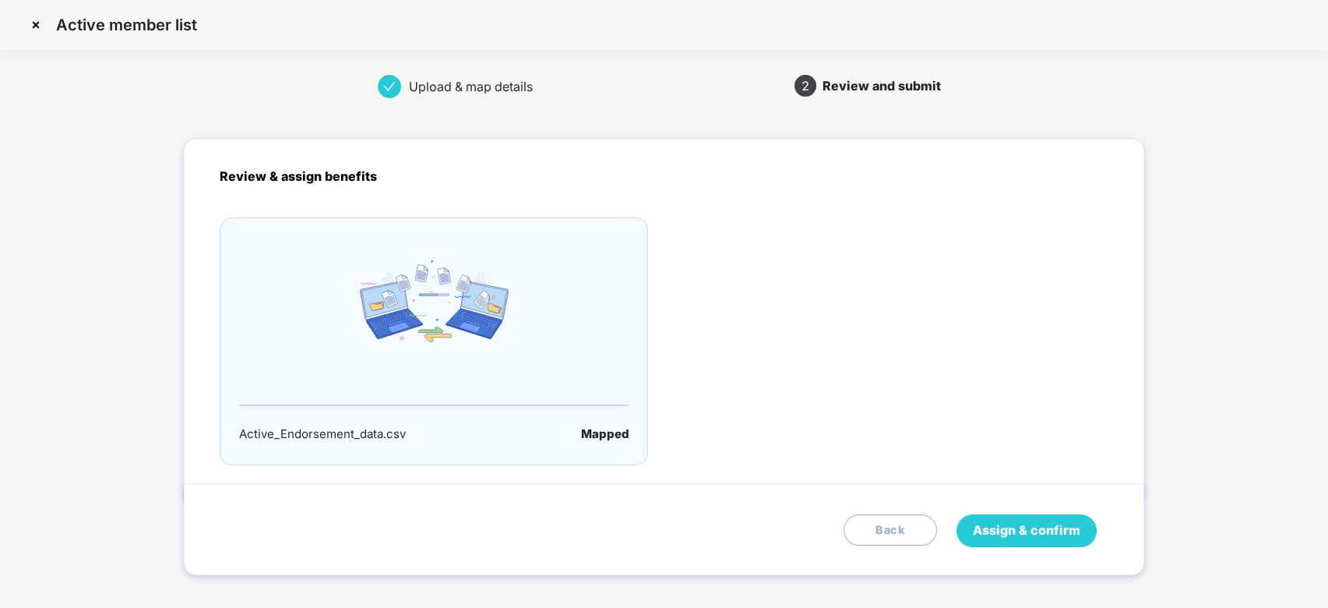
click at [1028, 534] on span "Assign & confirm" at bounding box center [1027, 529] width 108 height 19
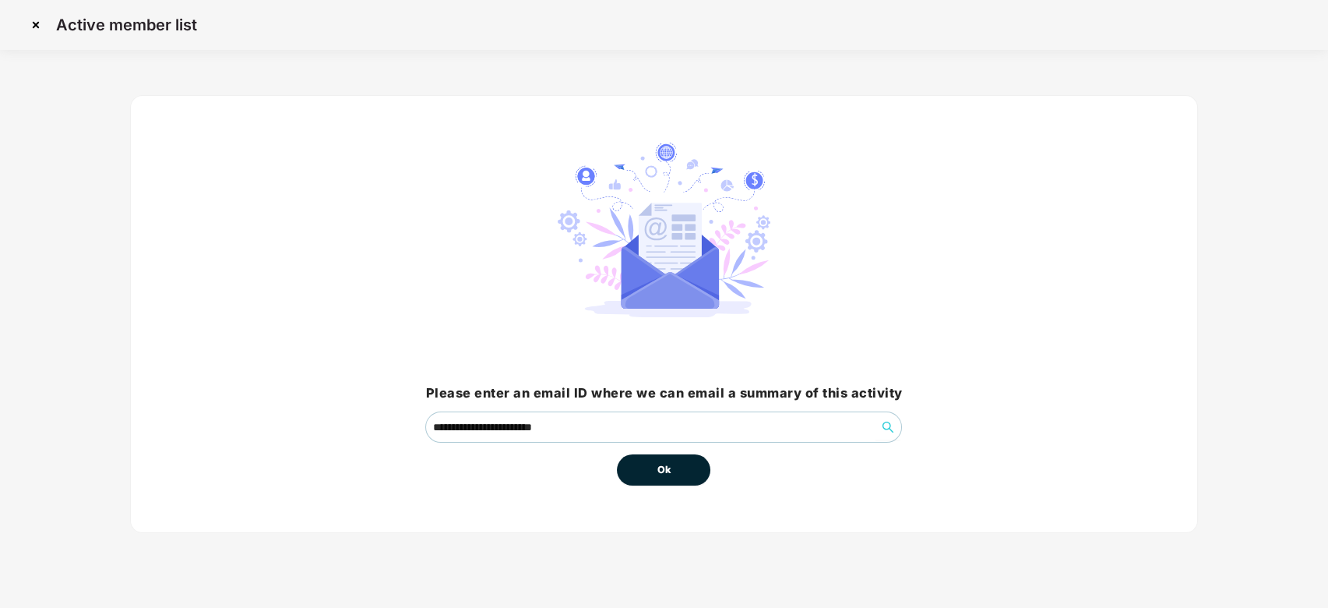
click at [654, 464] on button "Ok" at bounding box center [663, 469] width 93 height 31
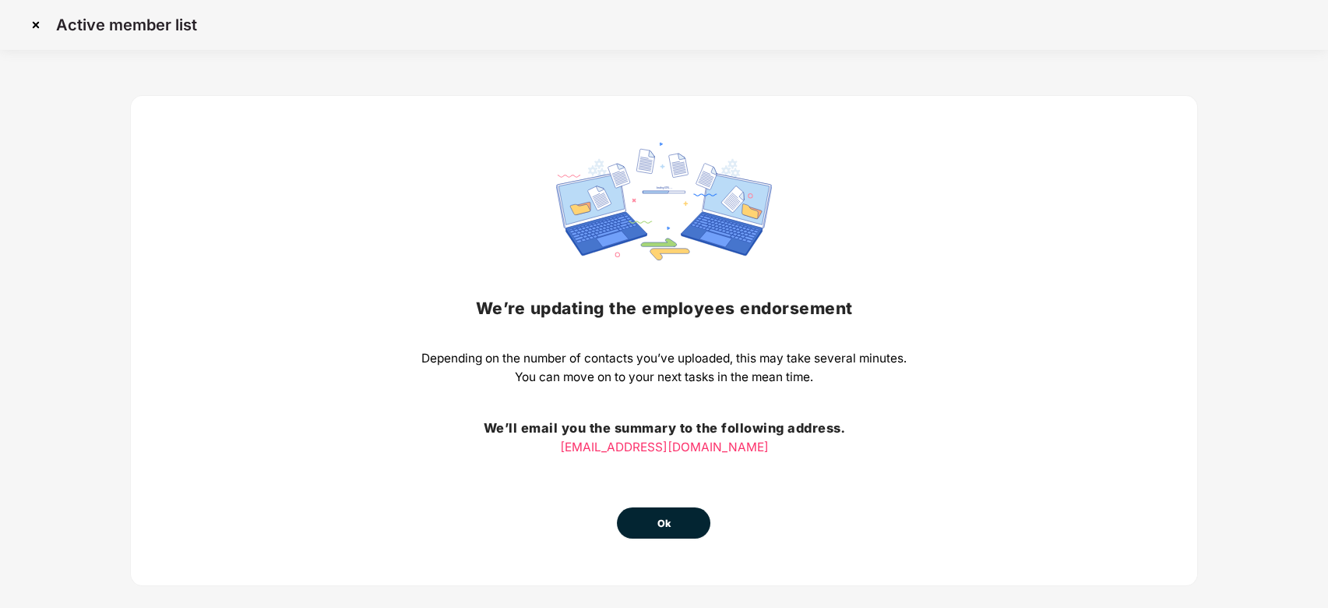
click at [660, 520] on span "Ok" at bounding box center [664, 524] width 14 height 16
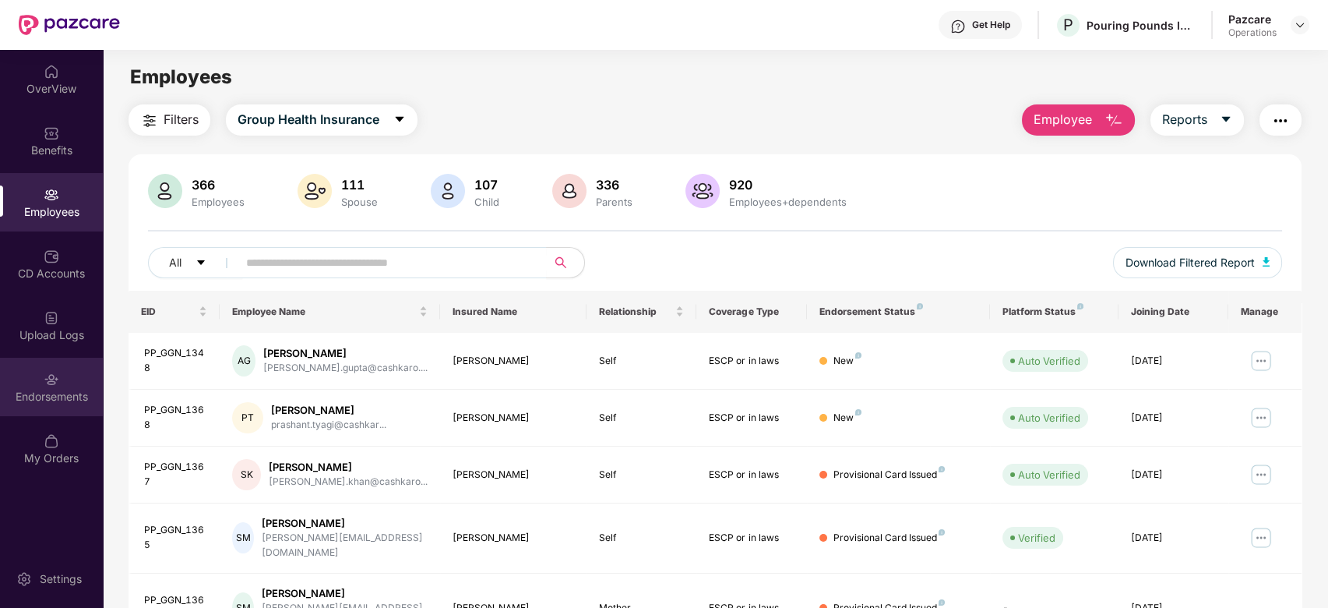
click at [37, 367] on div "Endorsements" at bounding box center [51, 387] width 103 height 58
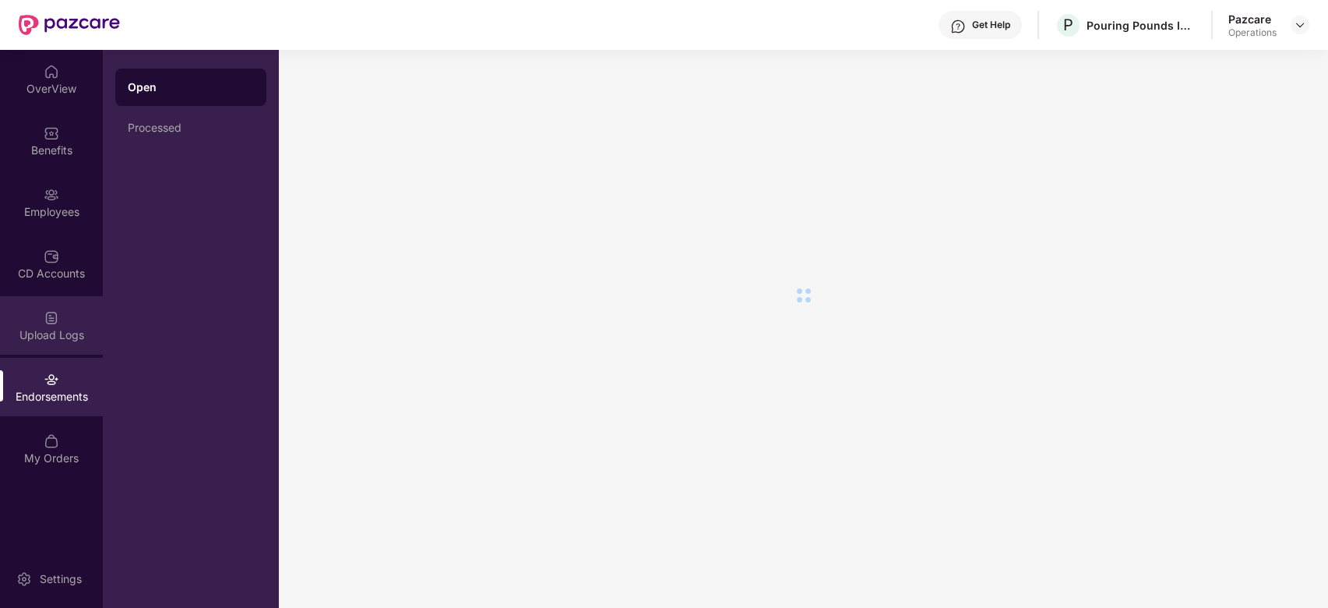
click at [37, 330] on div "Upload Logs" at bounding box center [51, 335] width 103 height 16
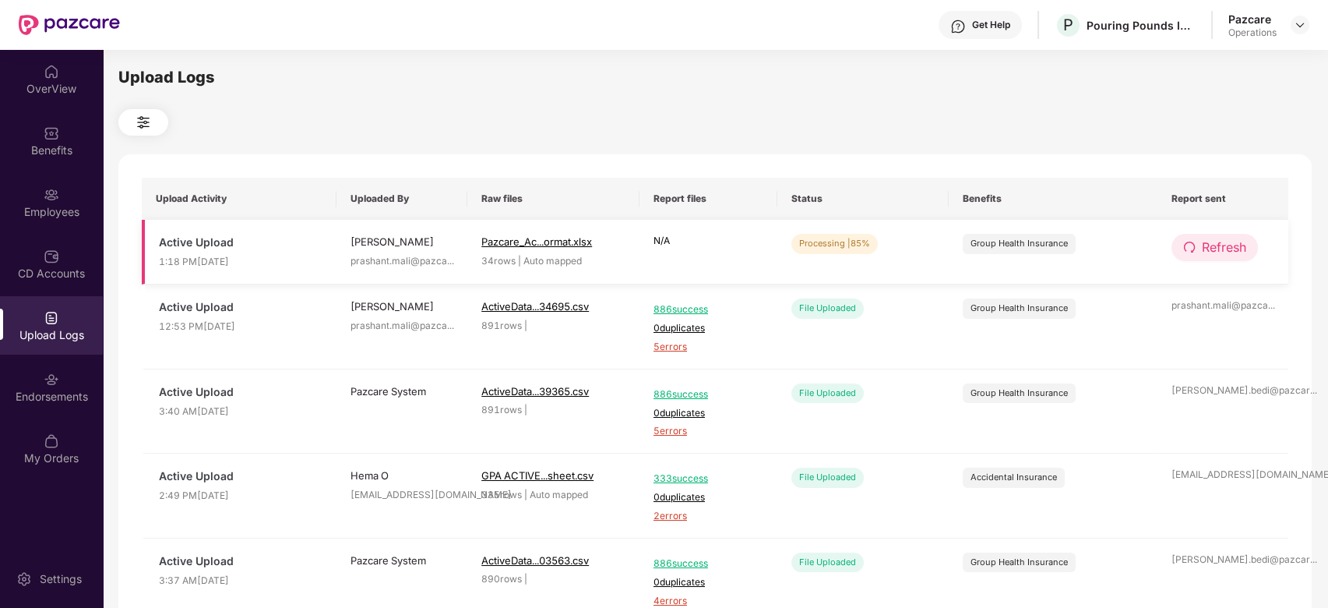
click at [1218, 256] on span "Refresh" at bounding box center [1224, 247] width 44 height 19
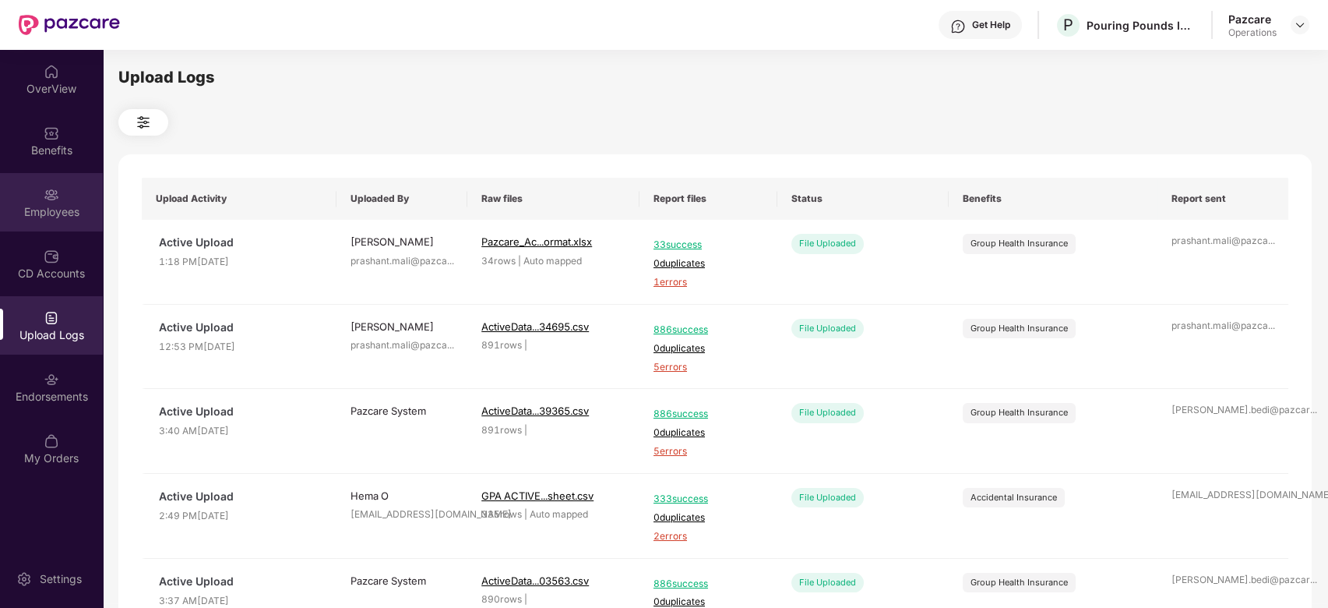
click at [27, 197] on div "Employees" at bounding box center [51, 202] width 103 height 58
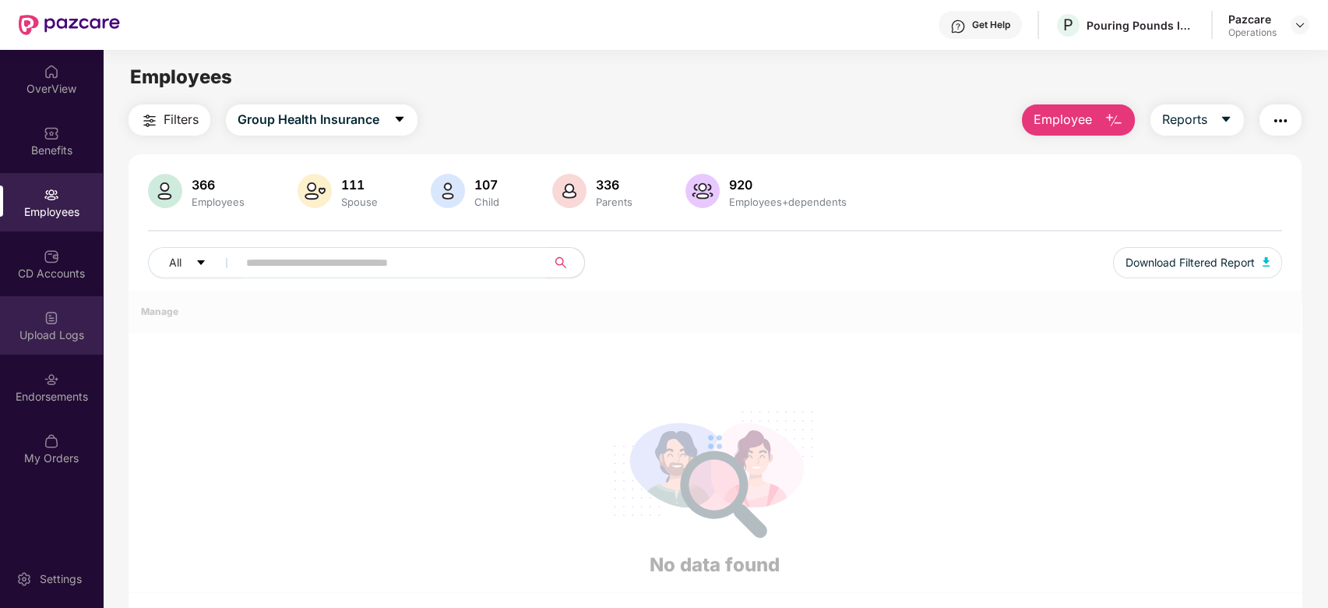
click at [26, 319] on div "Upload Logs" at bounding box center [51, 325] width 103 height 58
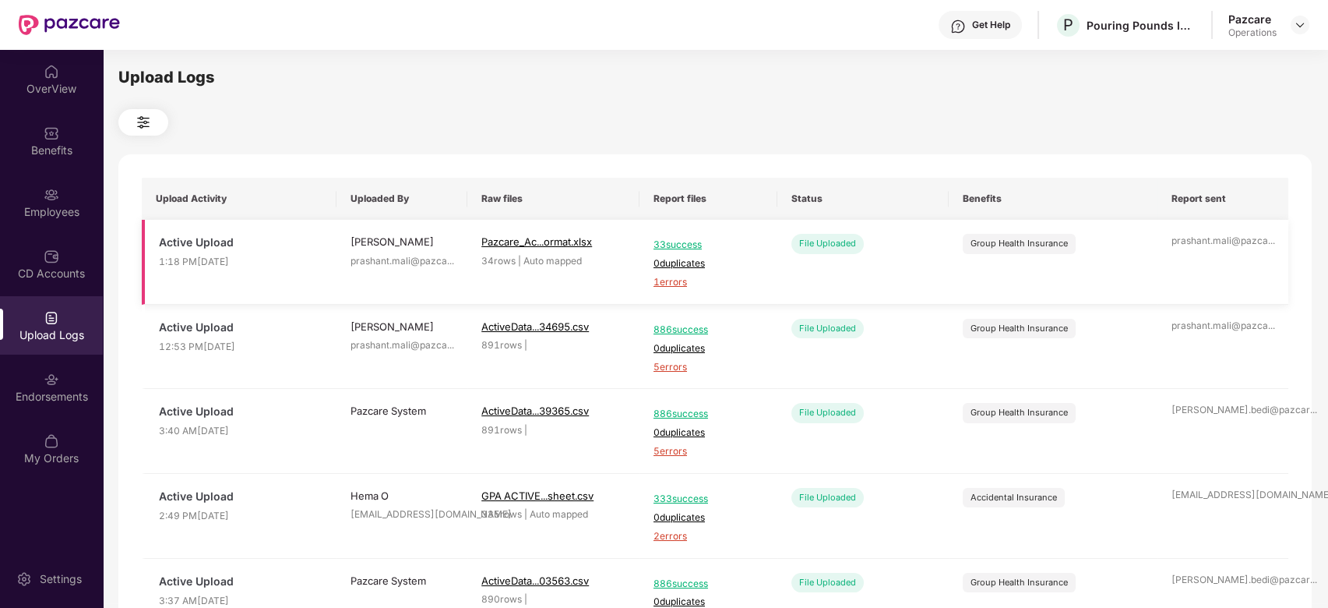
click at [668, 284] on span "1 errors" at bounding box center [709, 282] width 110 height 15
click at [53, 182] on div "Employees" at bounding box center [51, 202] width 103 height 58
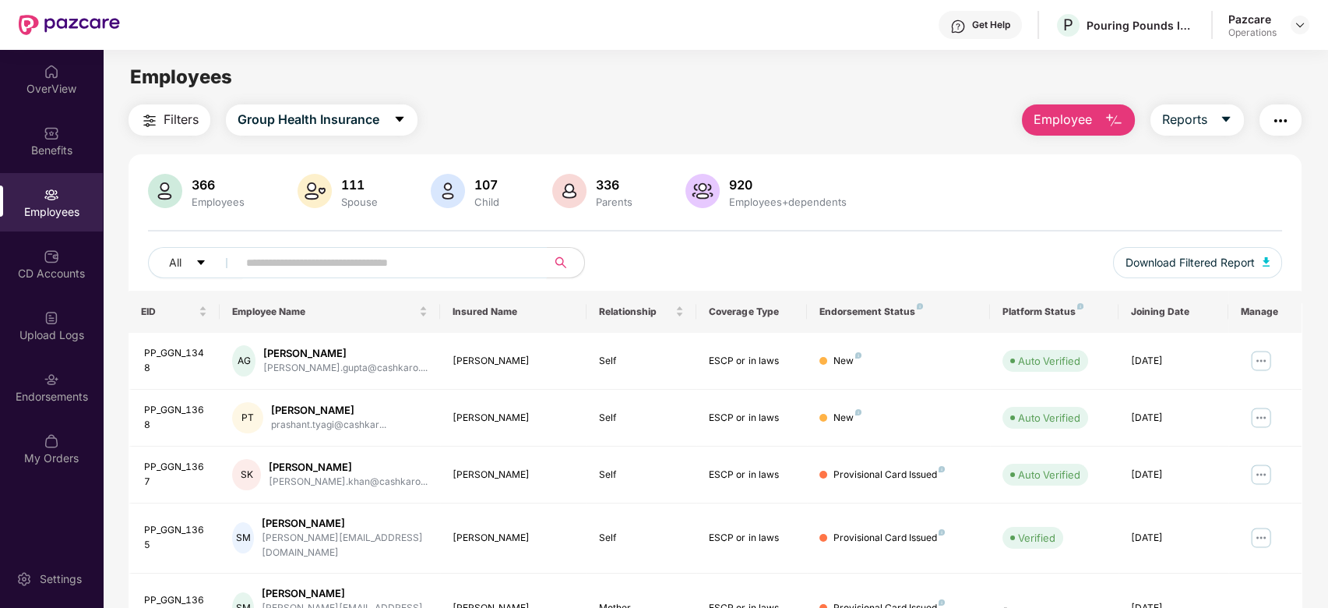
click at [326, 266] on input "text" at bounding box center [386, 262] width 280 height 23
paste input "**********"
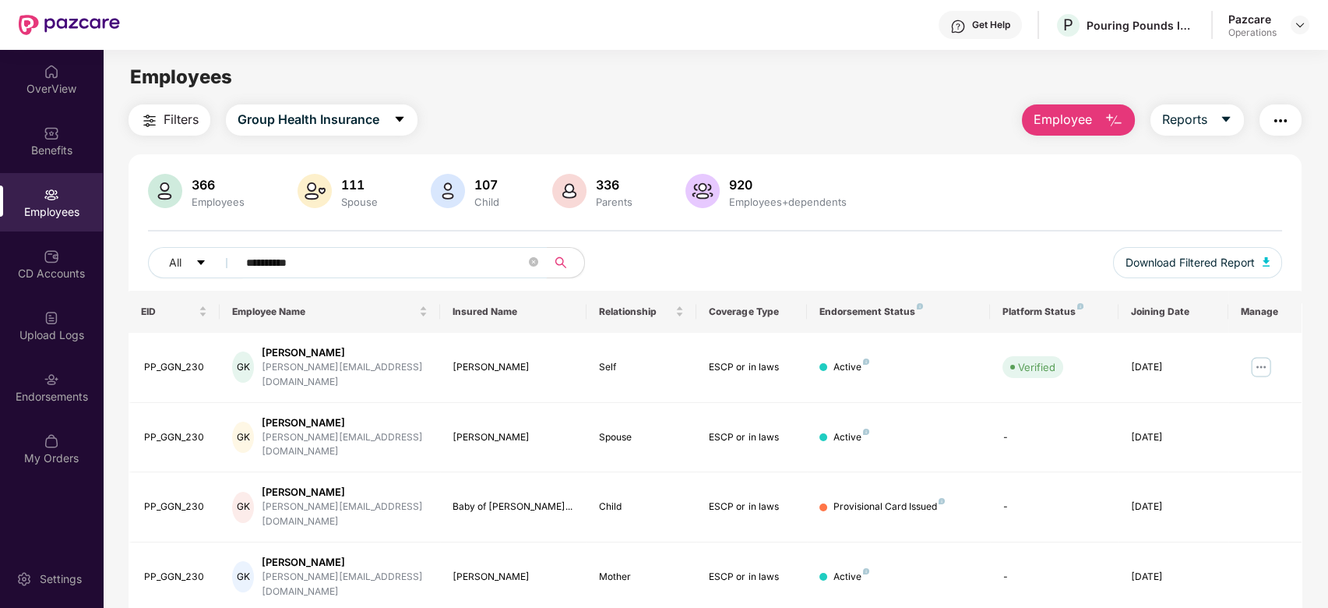
scroll to position [64, 0]
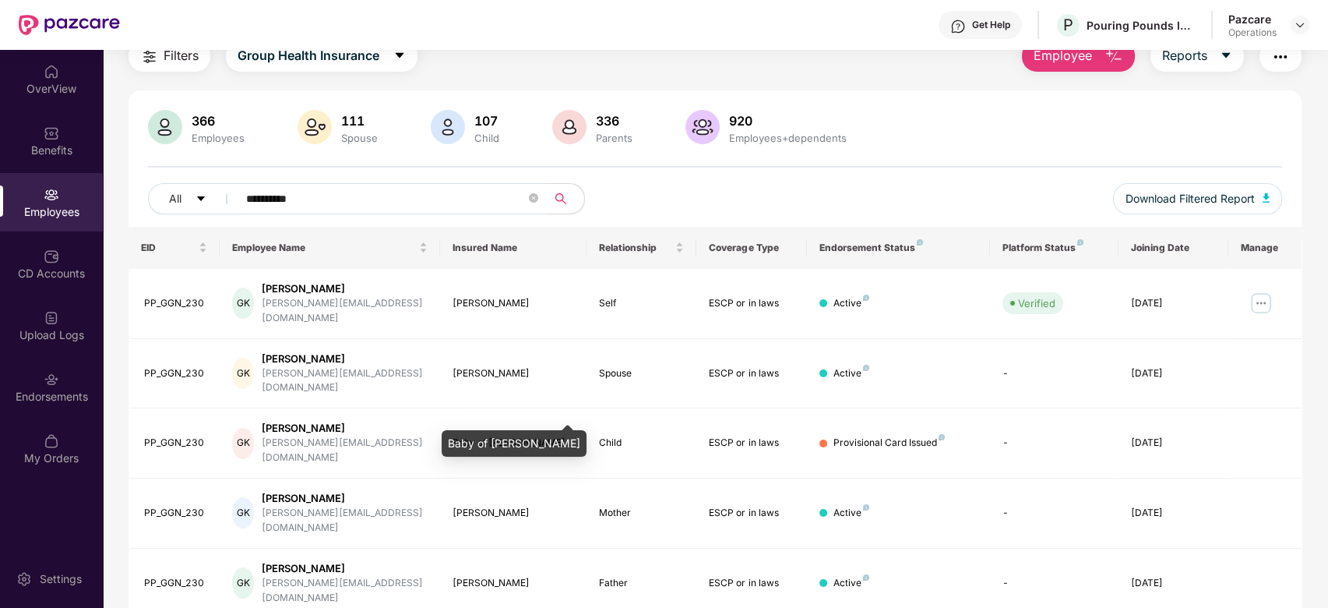
type input "**********"
click at [481, 439] on div "Baby of [PERSON_NAME]" at bounding box center [514, 443] width 145 height 26
copy div "Baby of [PERSON_NAME]"
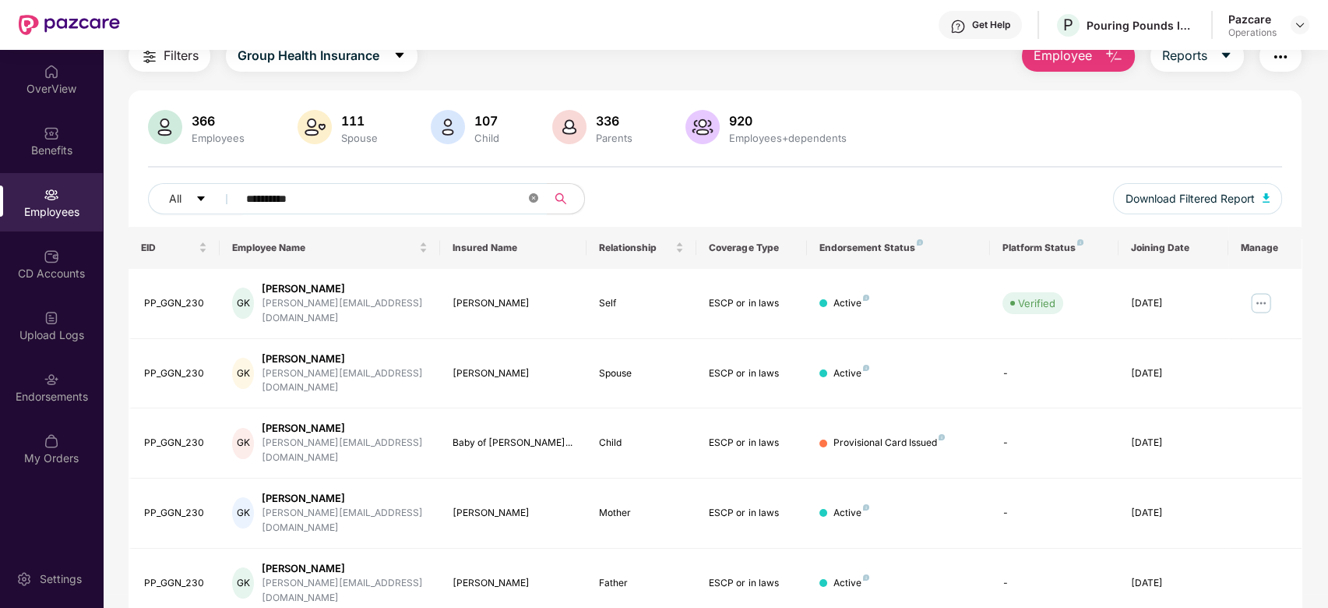
click at [536, 199] on icon "close-circle" at bounding box center [533, 197] width 9 height 9
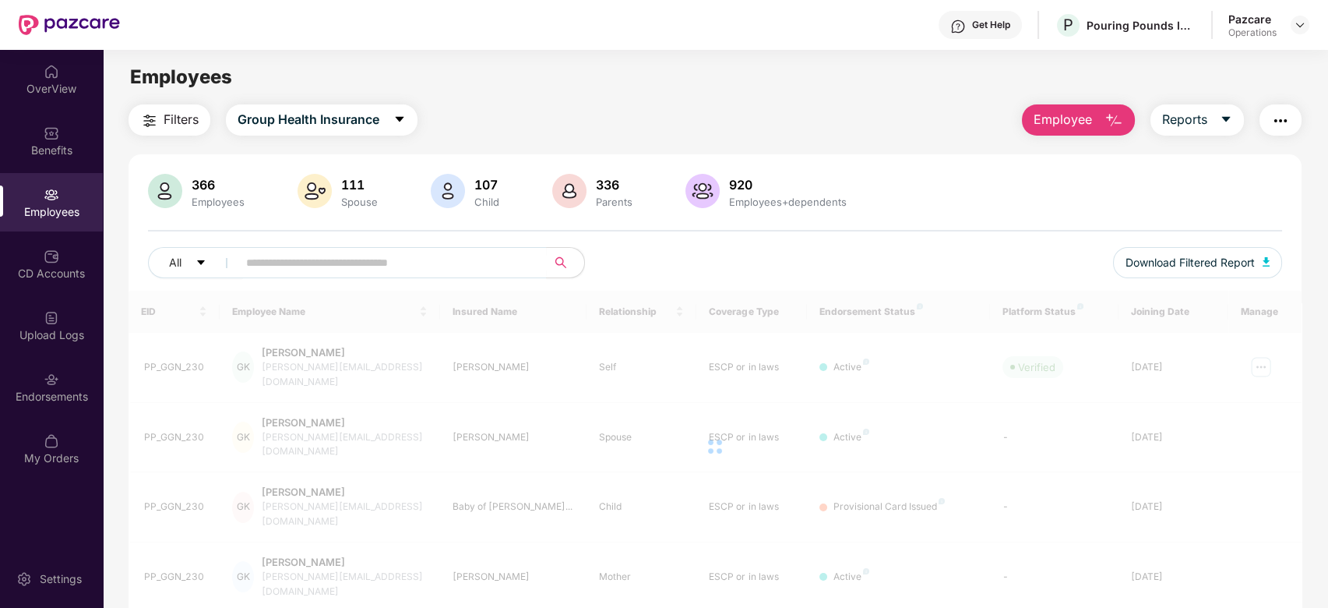
click at [1272, 126] on img "button" at bounding box center [1281, 120] width 19 height 19
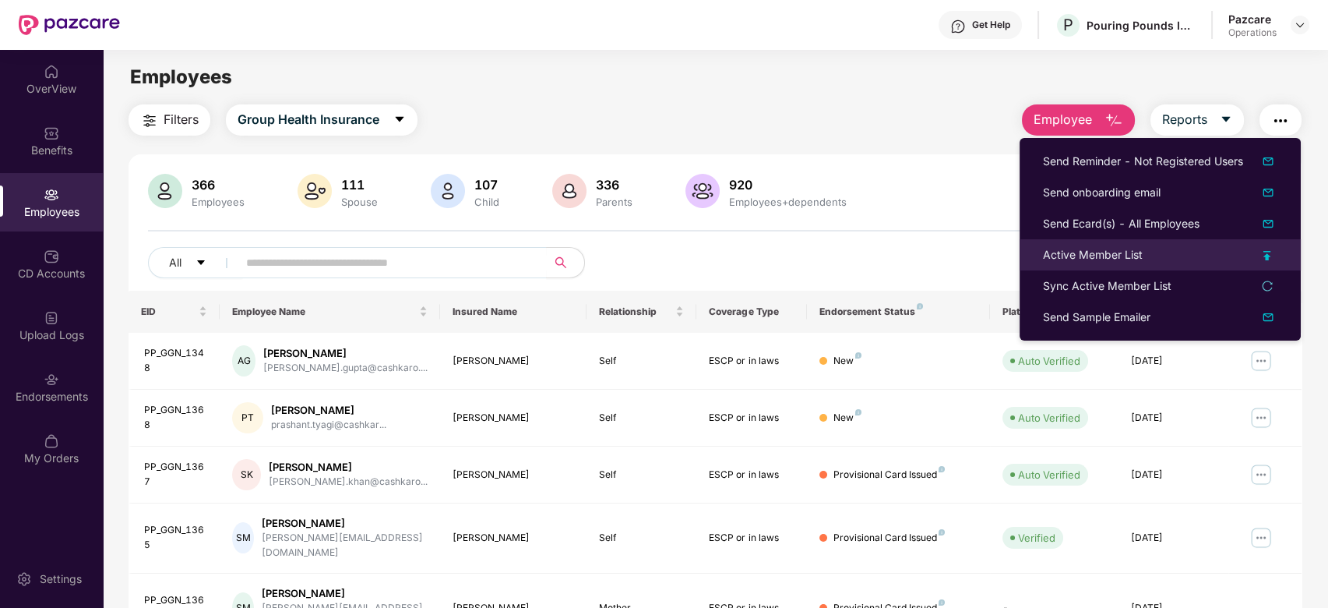
click at [1089, 242] on li "Active Member List" at bounding box center [1160, 254] width 281 height 31
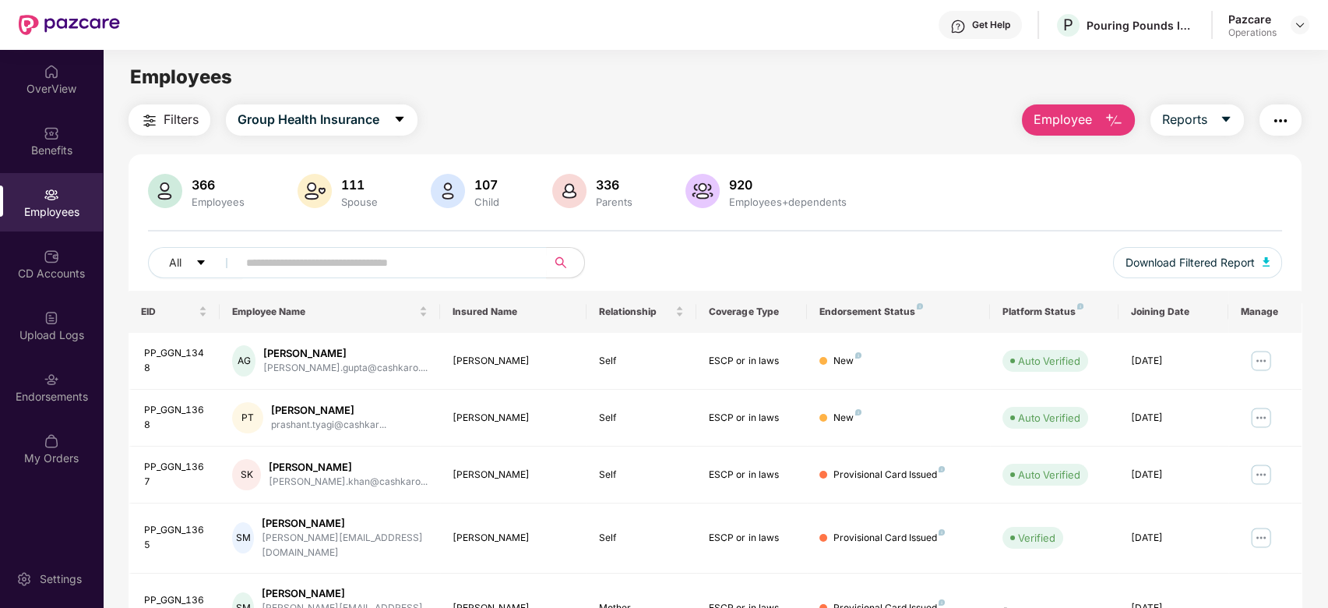
click at [1277, 122] on img "button" at bounding box center [1281, 120] width 19 height 19
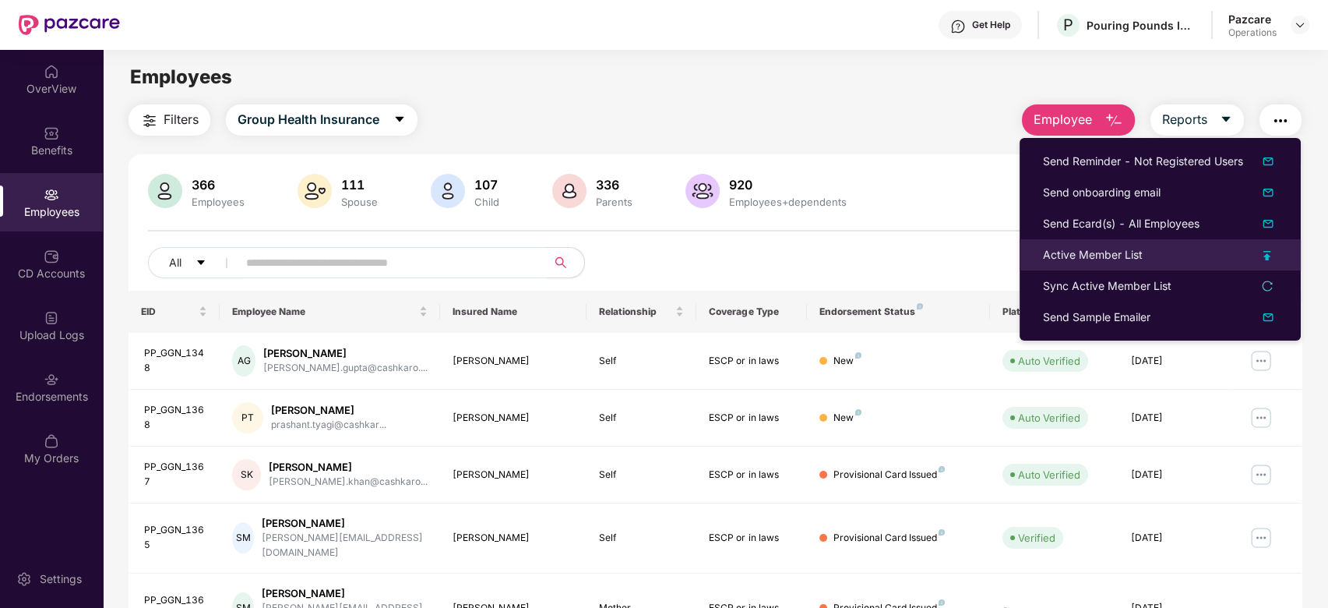
click at [1081, 256] on div "Active Member List" at bounding box center [1093, 254] width 100 height 17
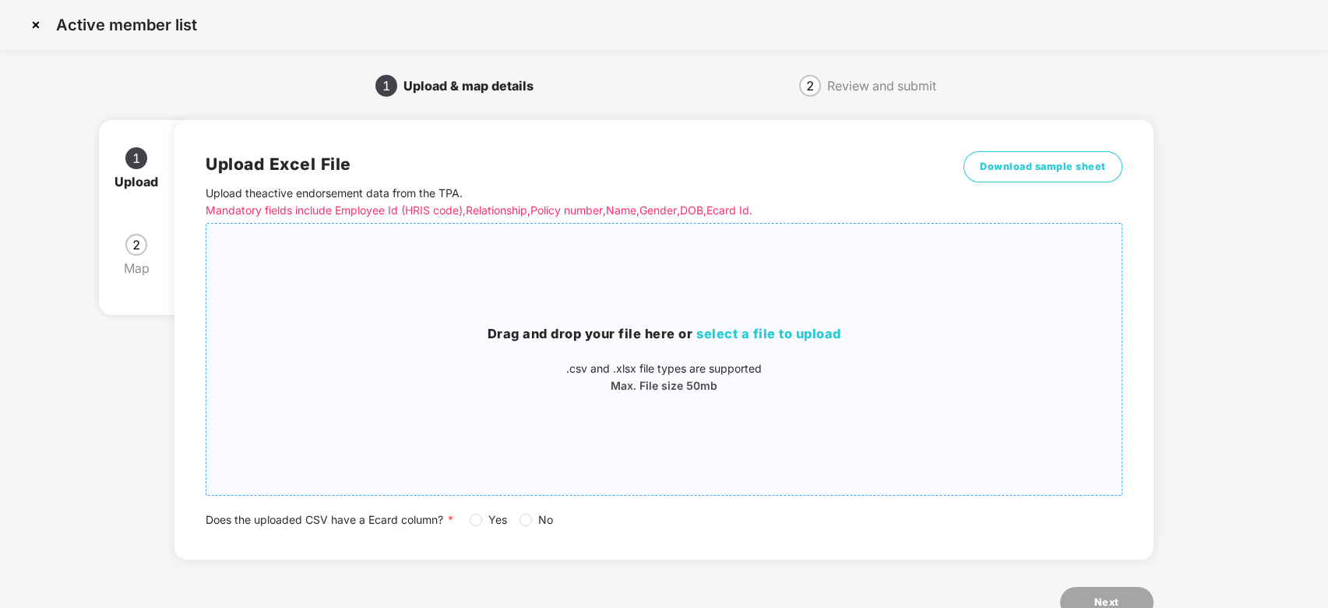
click at [865, 352] on div "Drag and drop your file here or select a file to upload .csv and .xlsx file typ…" at bounding box center [664, 359] width 916 height 70
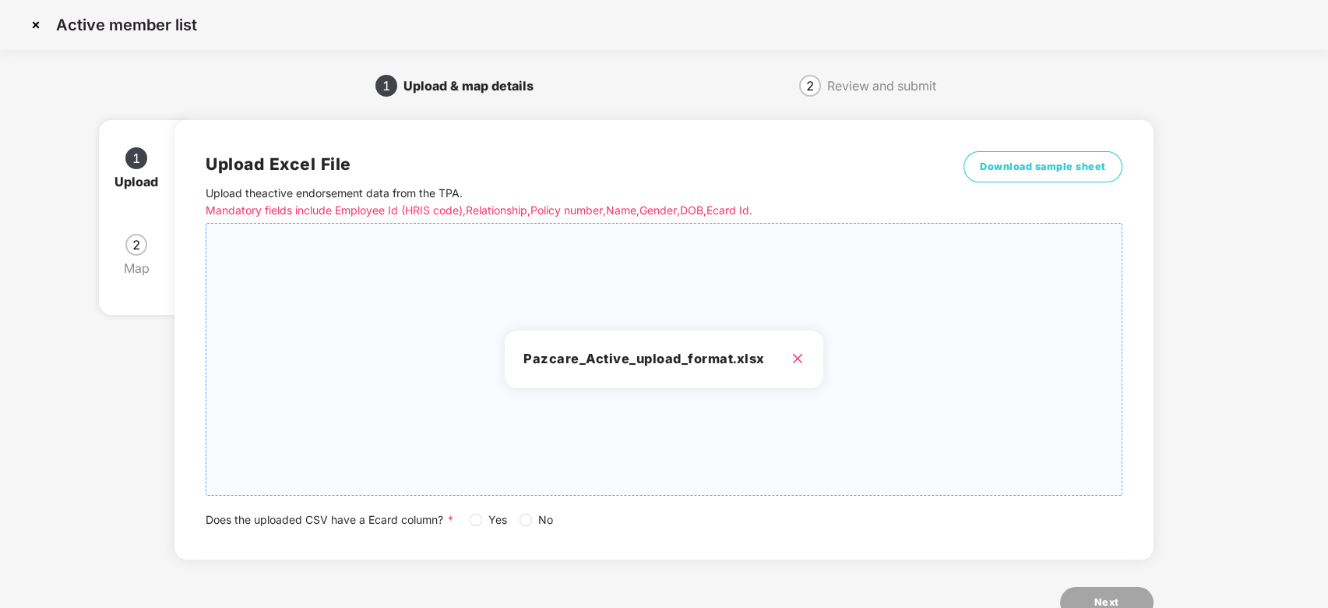
click at [637, 346] on div "Pazcare_Active_upload_format.xlsx" at bounding box center [664, 359] width 318 height 58
click at [797, 358] on icon "close" at bounding box center [798, 358] width 12 height 12
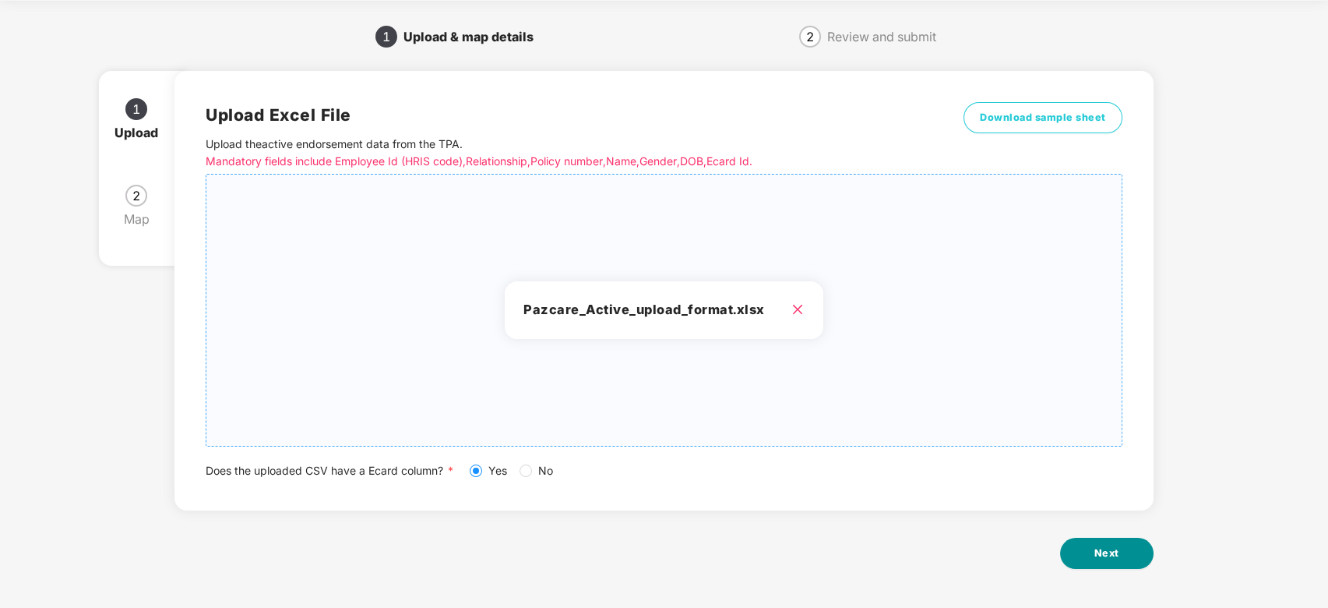
click at [1122, 547] on button "Next" at bounding box center [1106, 553] width 93 height 31
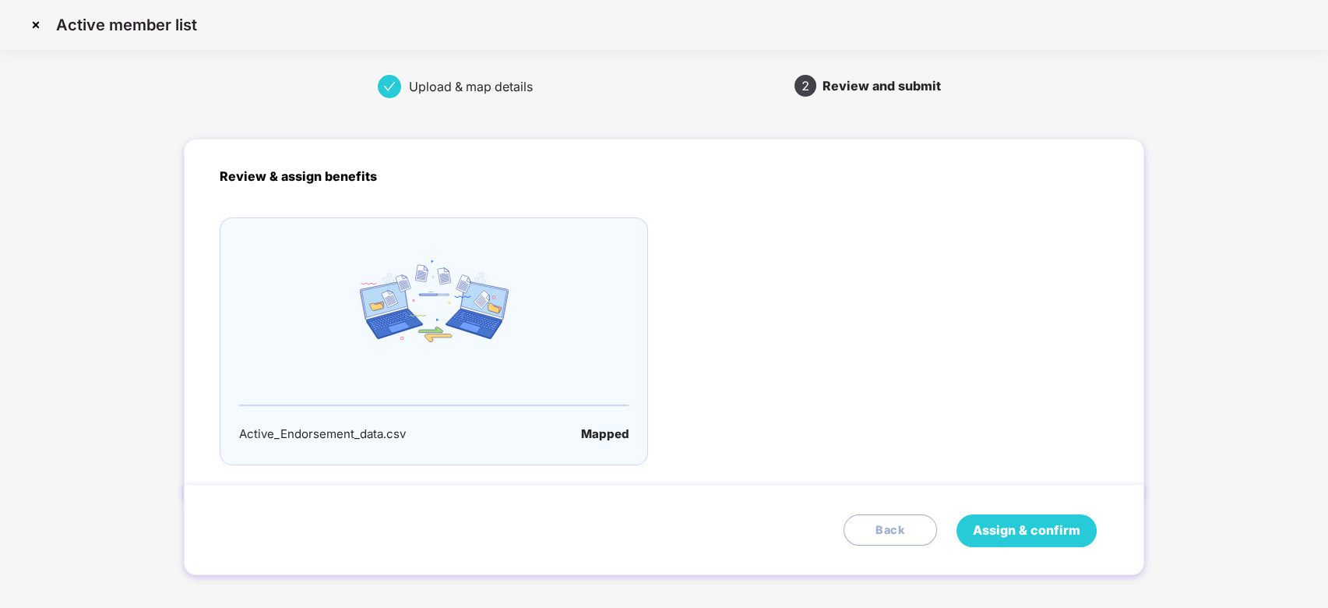
click at [1008, 530] on span "Assign & confirm" at bounding box center [1027, 529] width 108 height 19
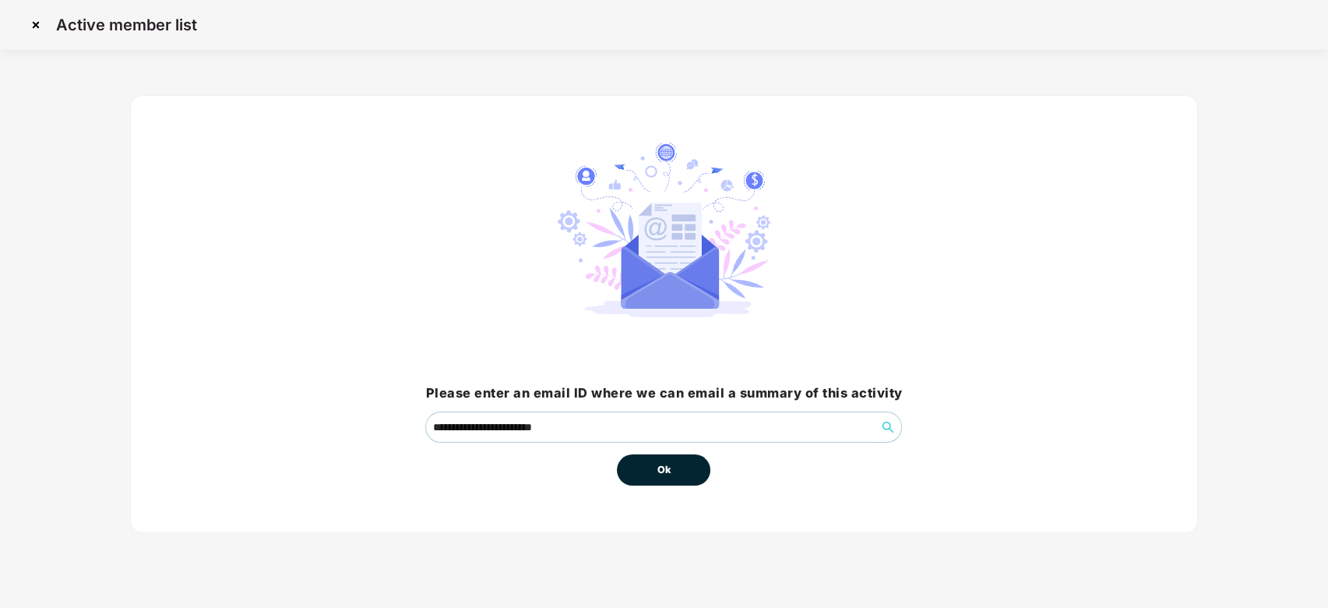
click at [663, 467] on span "Ok" at bounding box center [664, 470] width 14 height 16
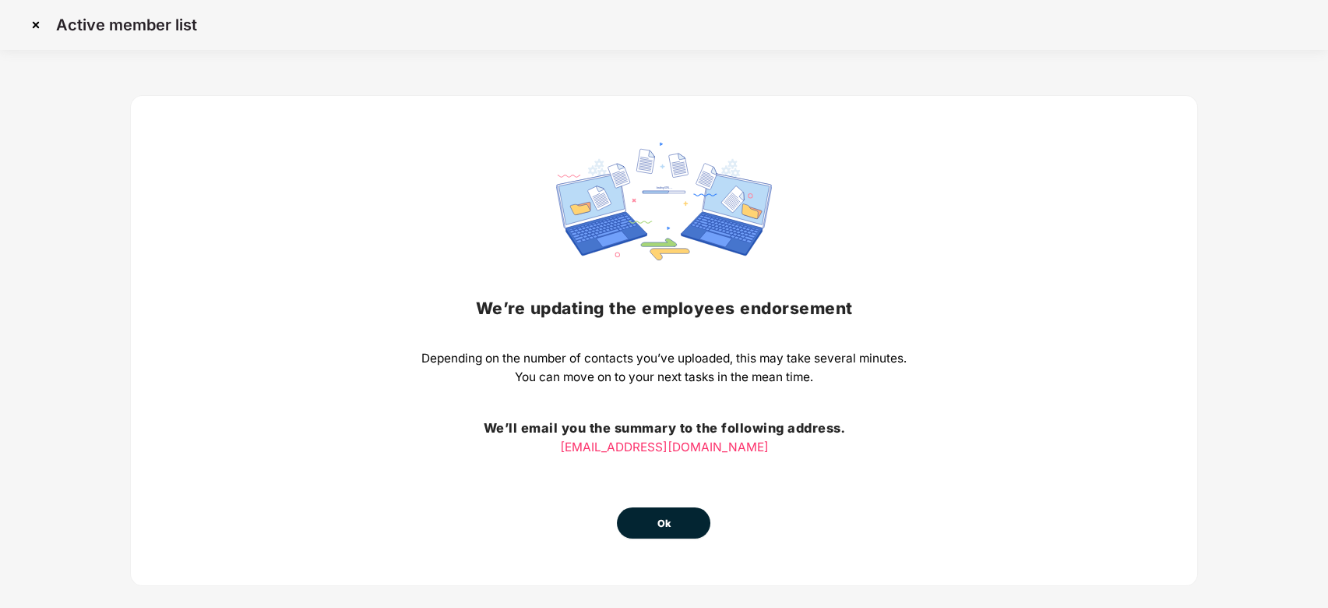
click at [668, 521] on span "Ok" at bounding box center [664, 524] width 14 height 16
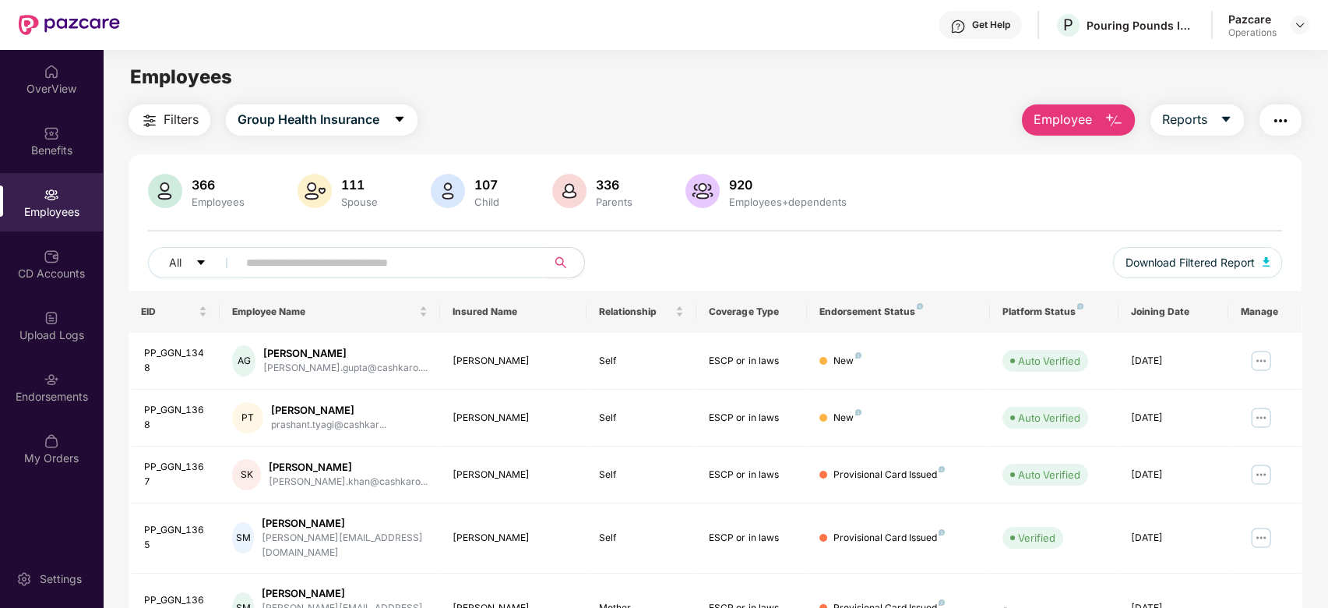
click at [35, 184] on div "Employees" at bounding box center [51, 202] width 103 height 58
click at [266, 255] on input "text" at bounding box center [386, 262] width 280 height 23
paste input "**********"
click at [316, 270] on input "**********" at bounding box center [386, 262] width 280 height 23
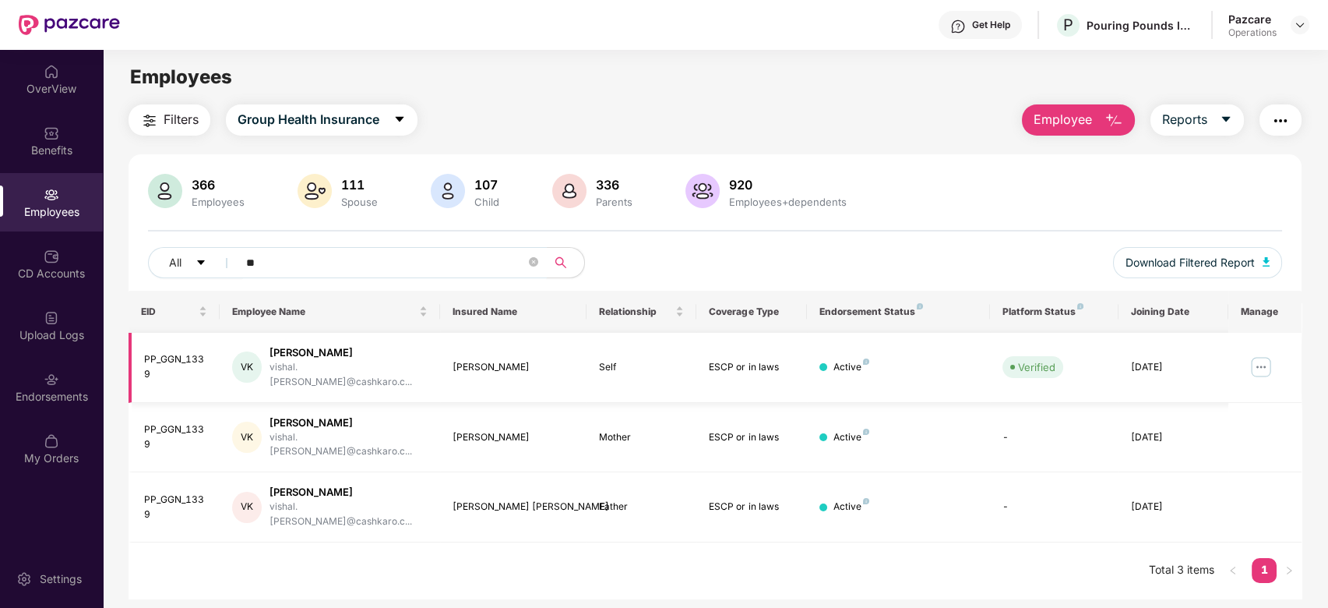
type input "*"
paste input "**********"
type input "**********"
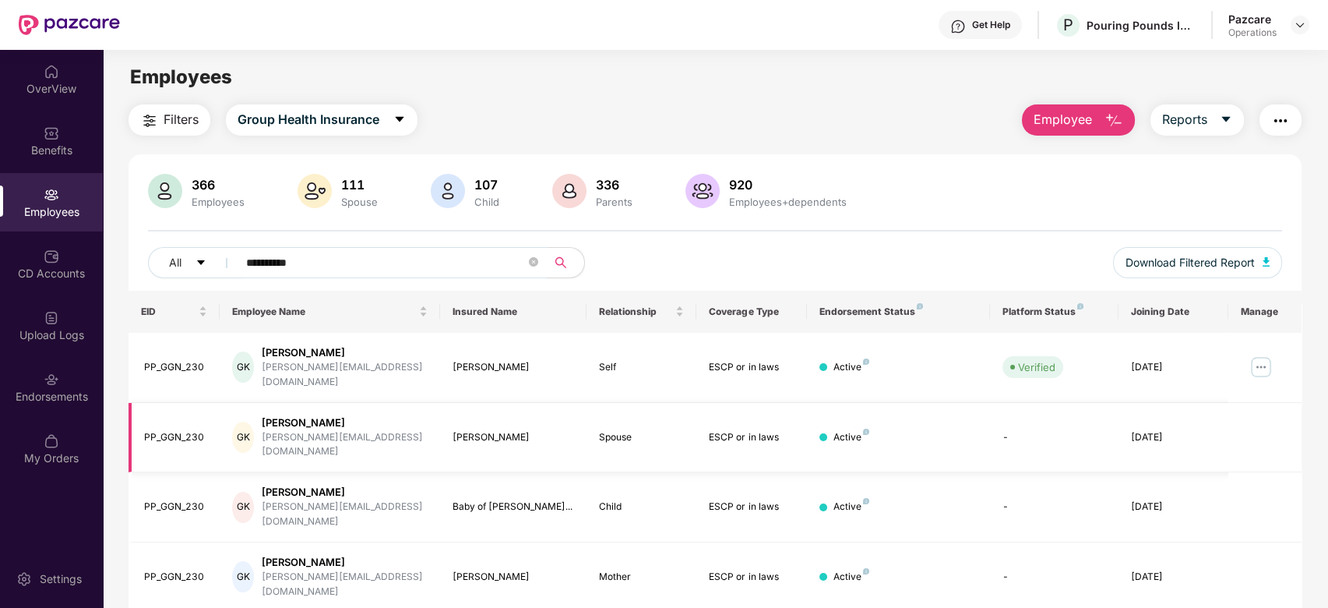
scroll to position [64, 0]
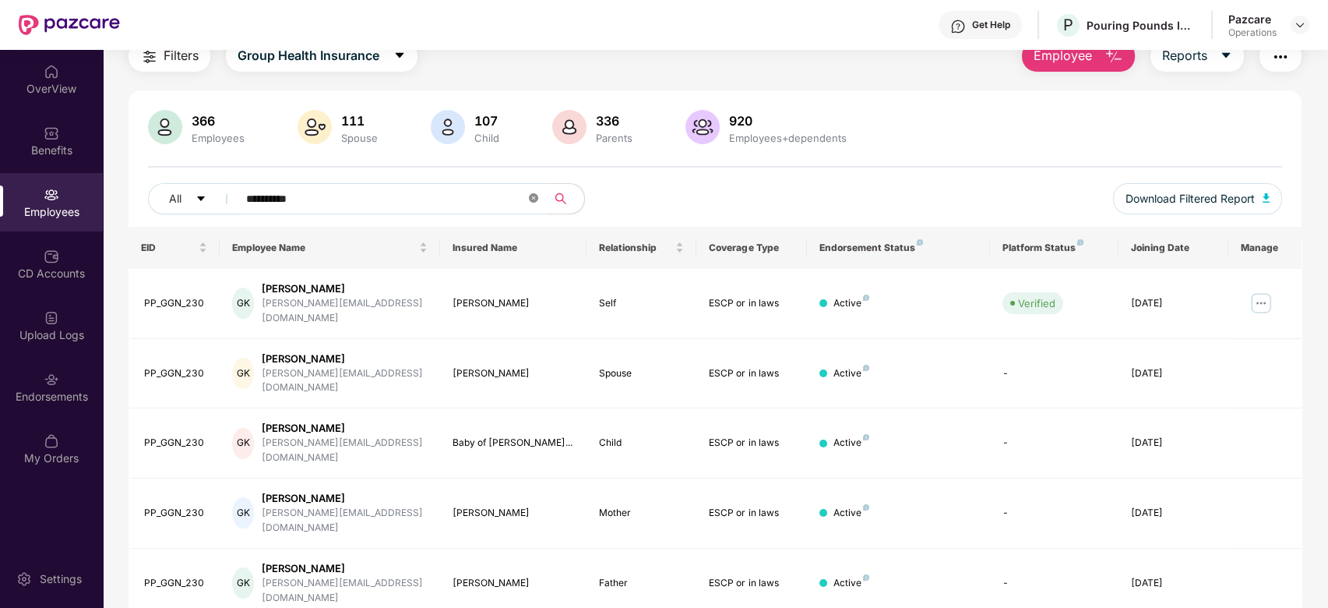
click at [530, 192] on span at bounding box center [533, 199] width 9 height 15
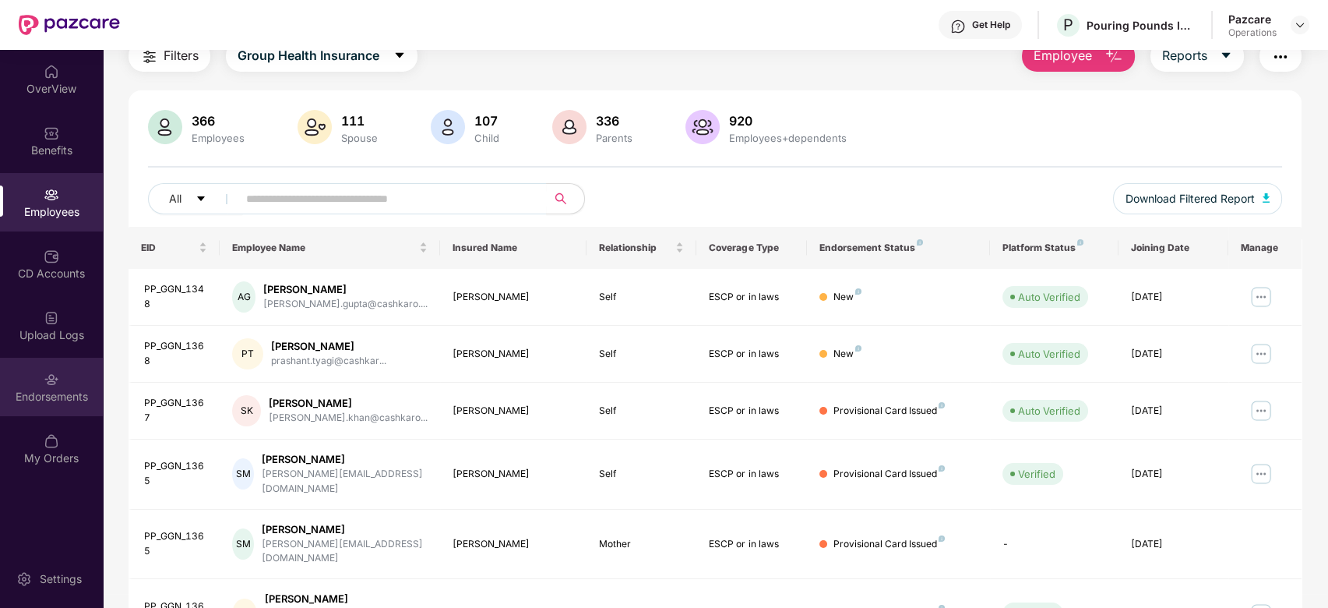
click at [32, 384] on div "Endorsements" at bounding box center [51, 387] width 103 height 58
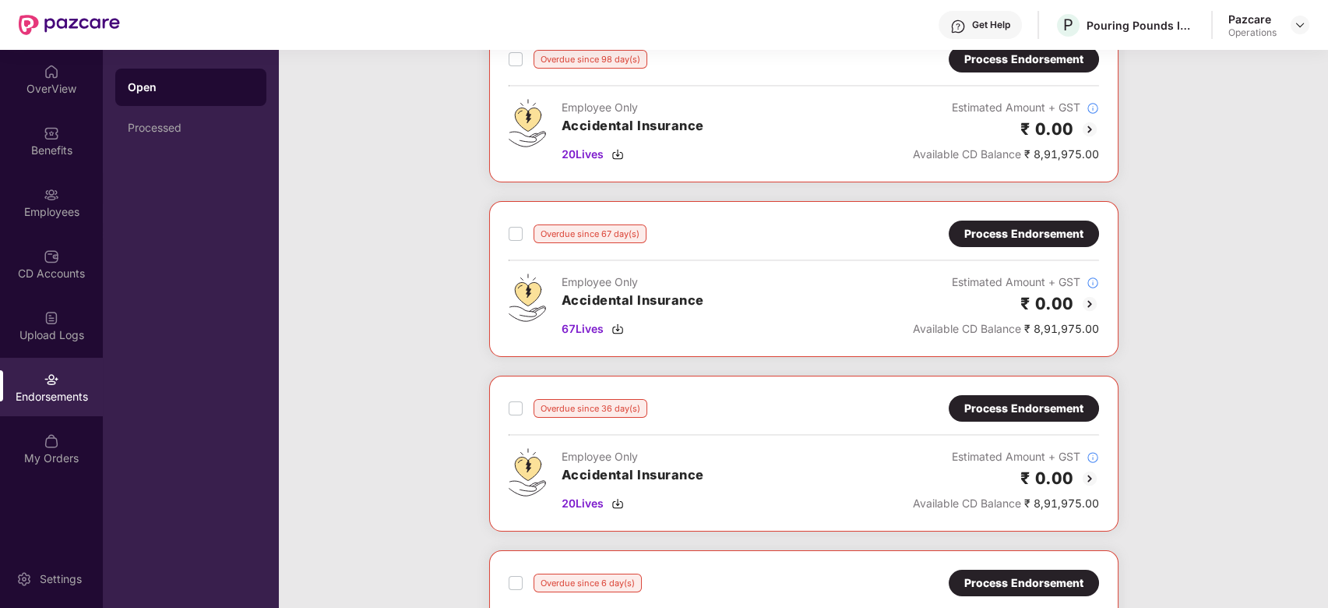
scroll to position [0, 0]
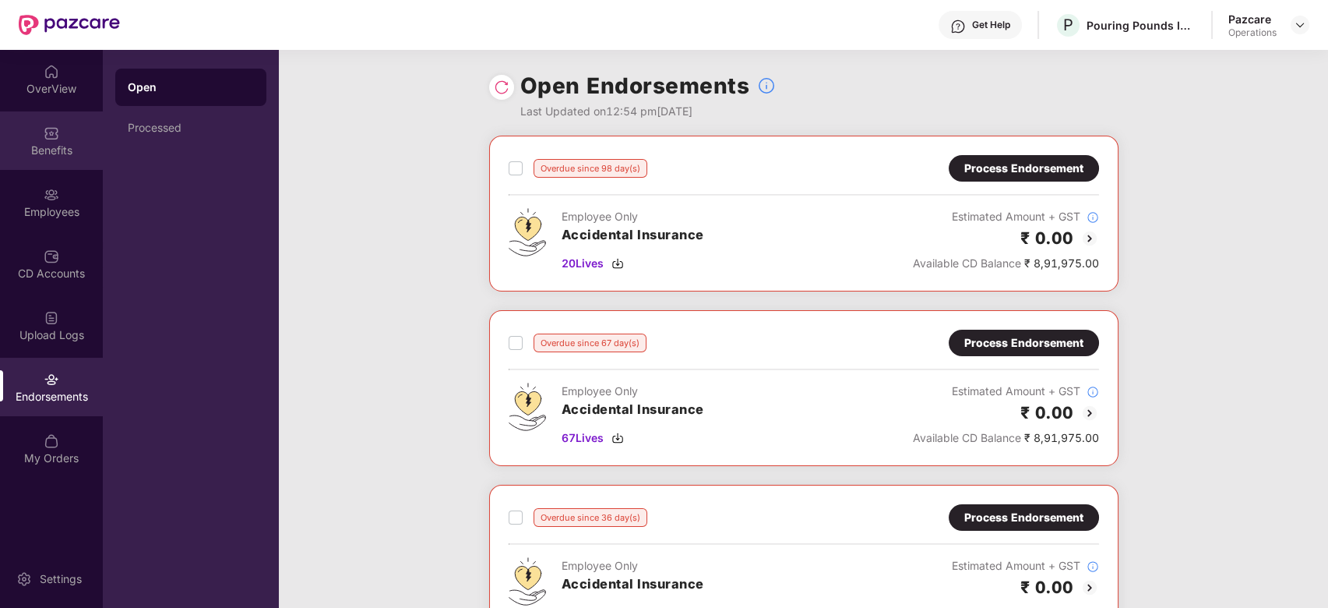
click at [41, 131] on div "Benefits" at bounding box center [51, 140] width 103 height 58
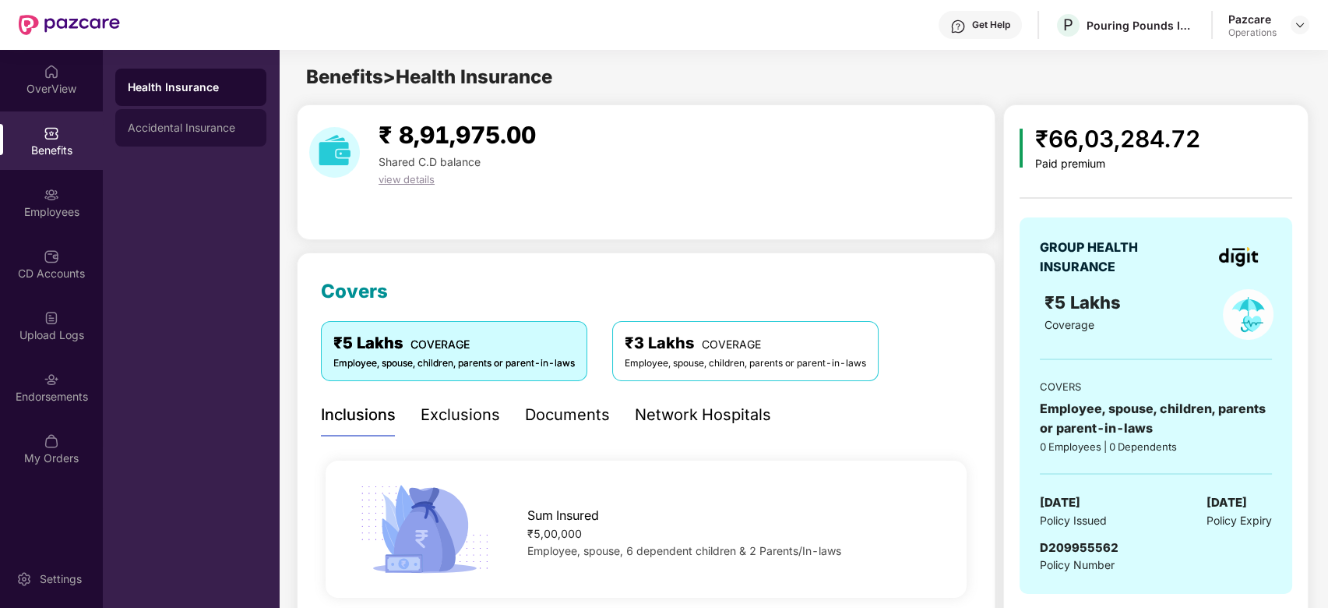
click at [179, 128] on div "Accidental Insurance" at bounding box center [191, 128] width 126 height 12
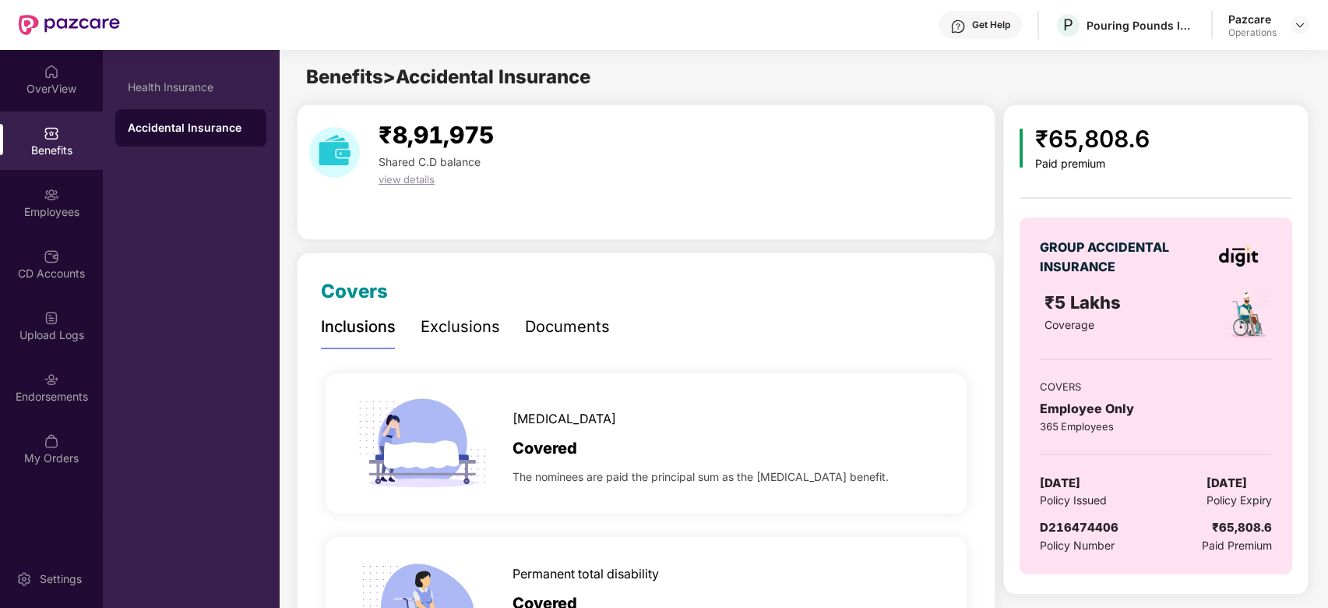
scroll to position [83, 0]
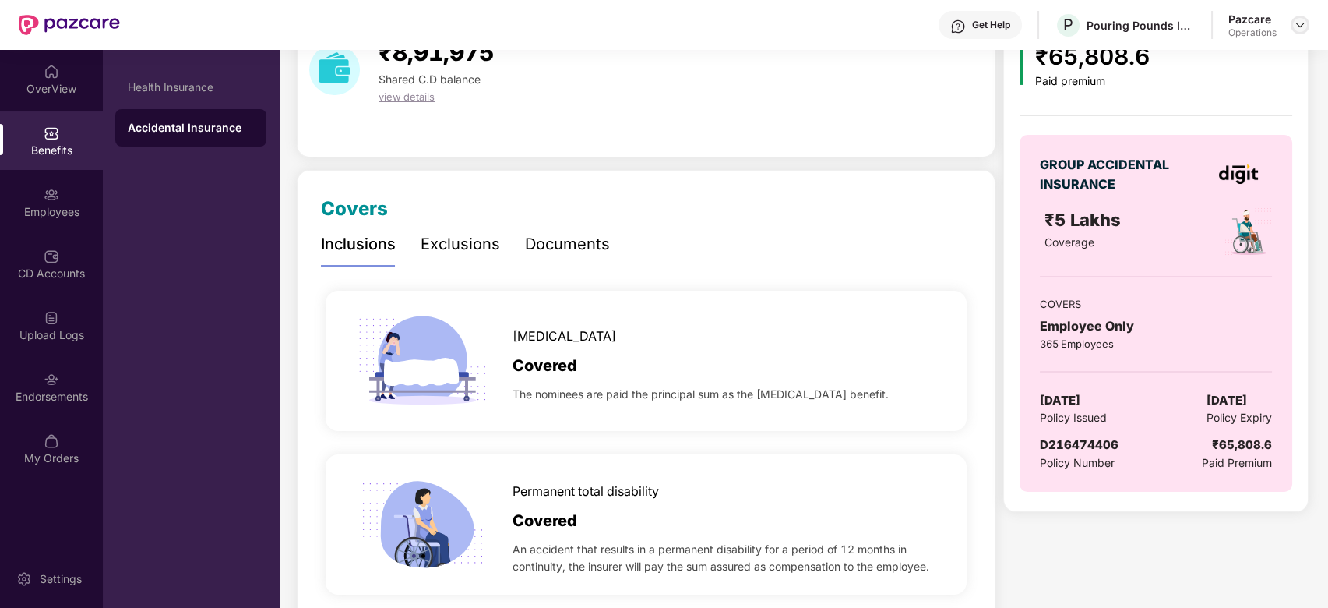
click at [1297, 25] on img at bounding box center [1300, 25] width 12 height 12
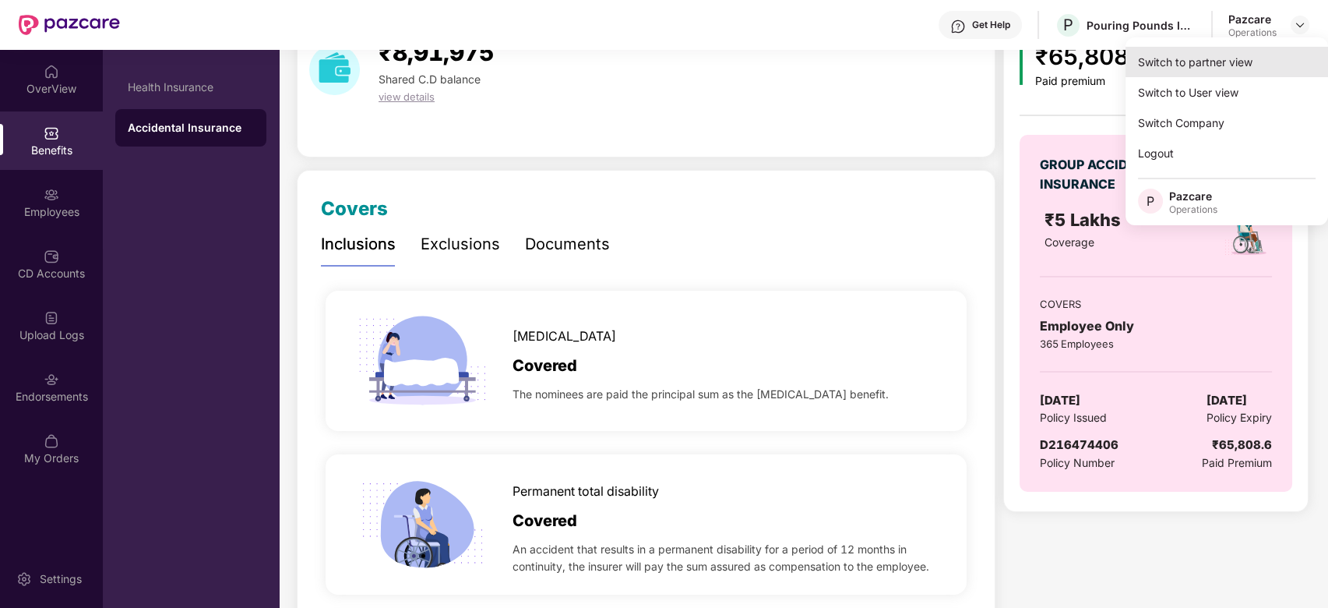
click at [1228, 61] on div "Switch to partner view" at bounding box center [1227, 62] width 203 height 30
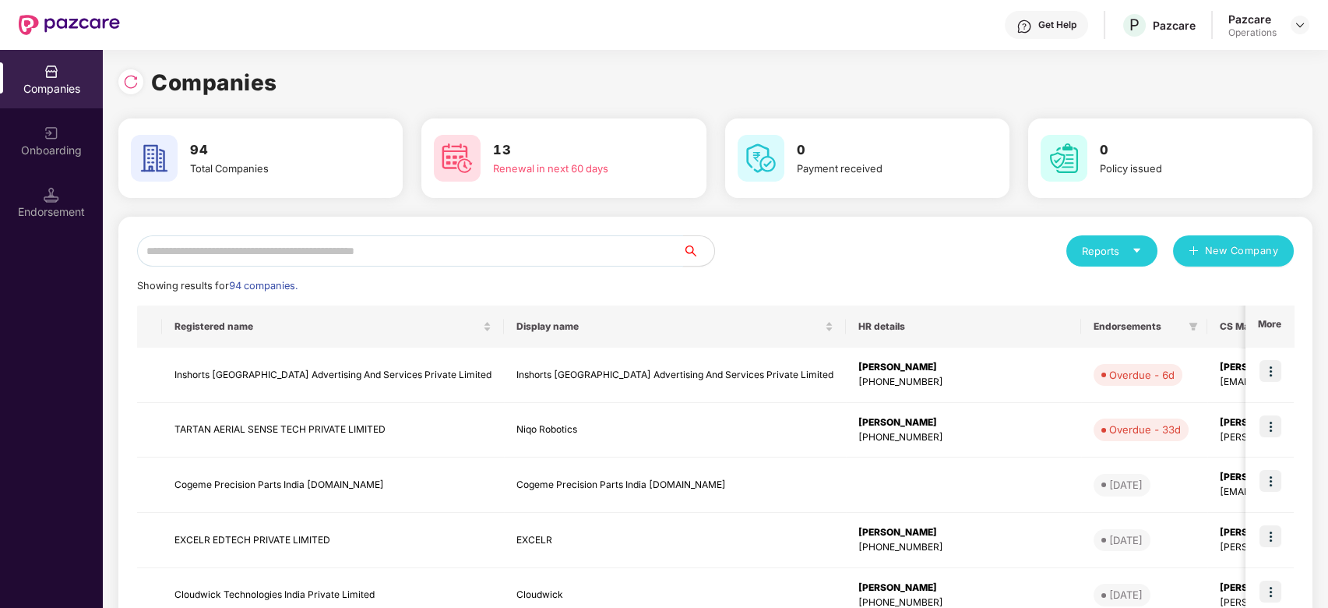
click at [631, 252] on input "text" at bounding box center [410, 250] width 546 height 31
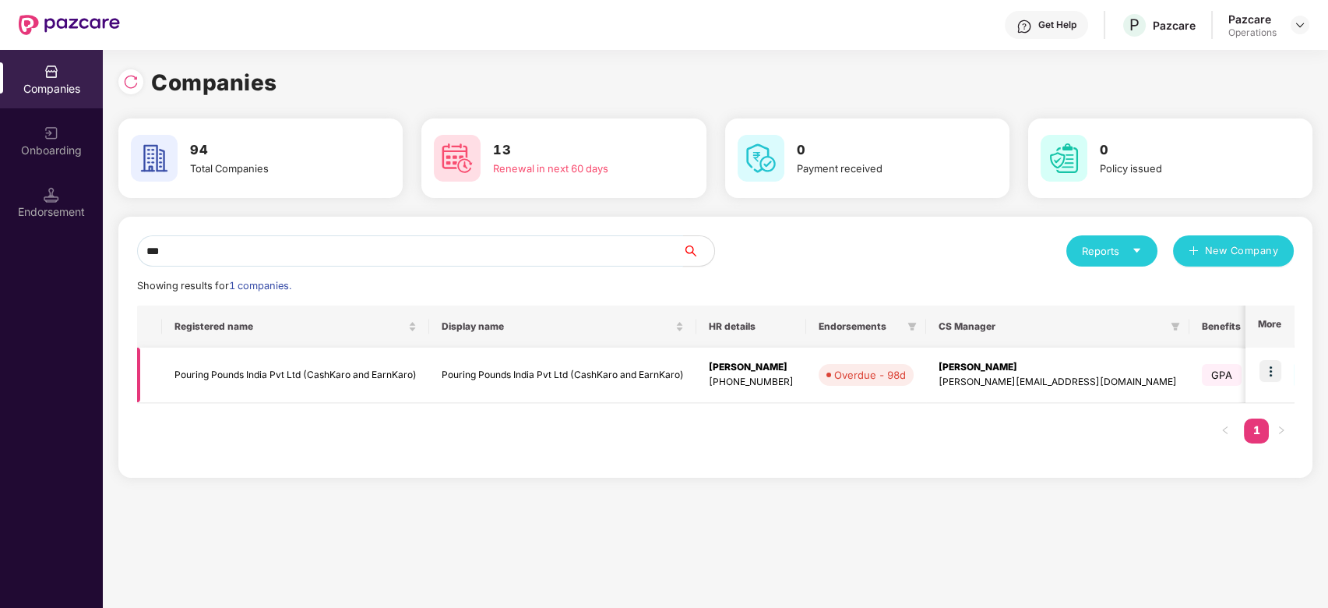
type input "***"
click at [343, 380] on td "Pouring Pounds India Pvt Ltd (CashKaro and EarnKaro)" at bounding box center [295, 375] width 267 height 55
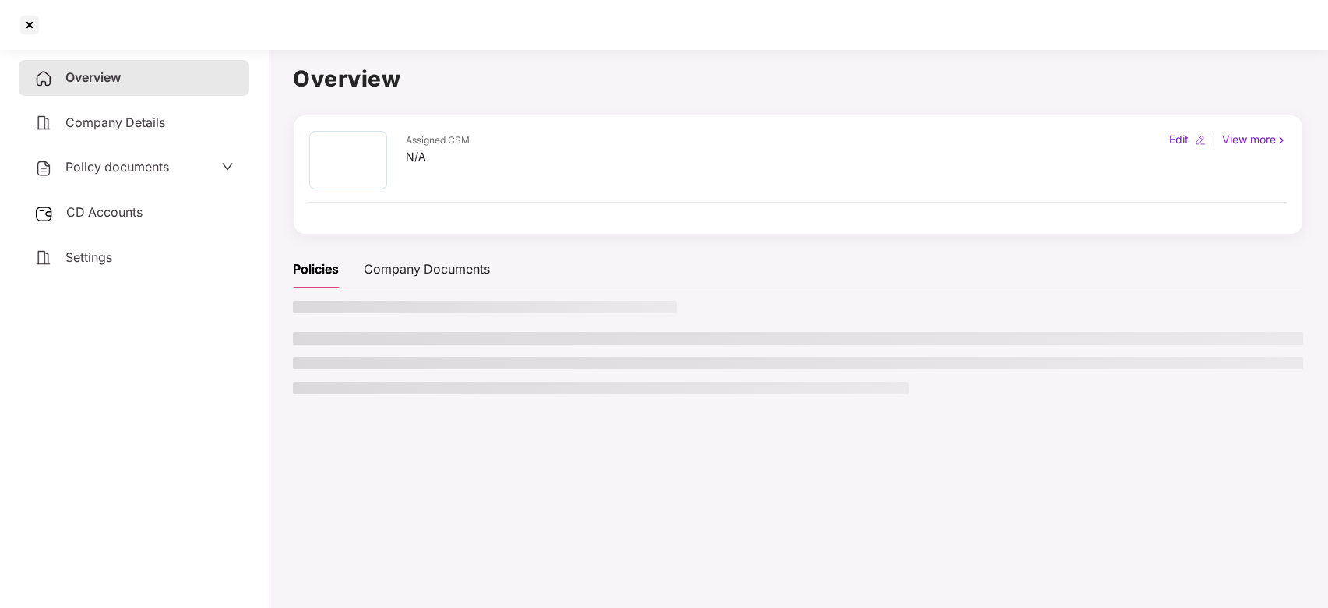
click at [91, 165] on span "Policy documents" at bounding box center [117, 167] width 104 height 16
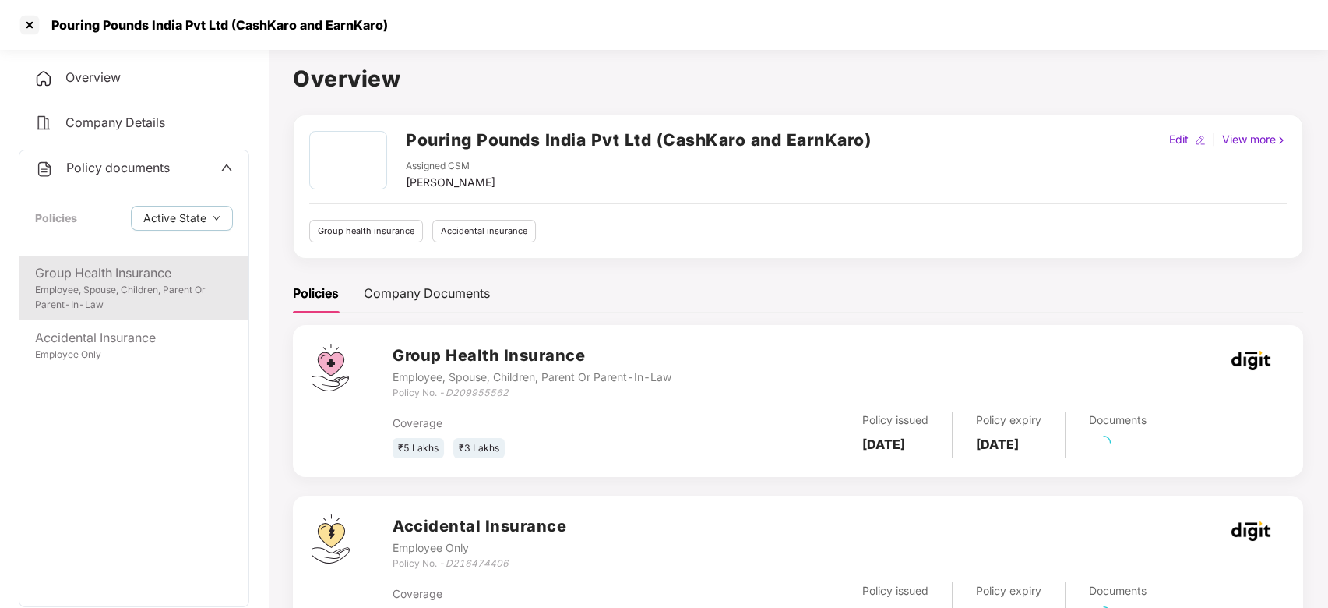
click at [148, 284] on div "Employee, Spouse, Children, Parent Or Parent-In-Law" at bounding box center [134, 298] width 198 height 30
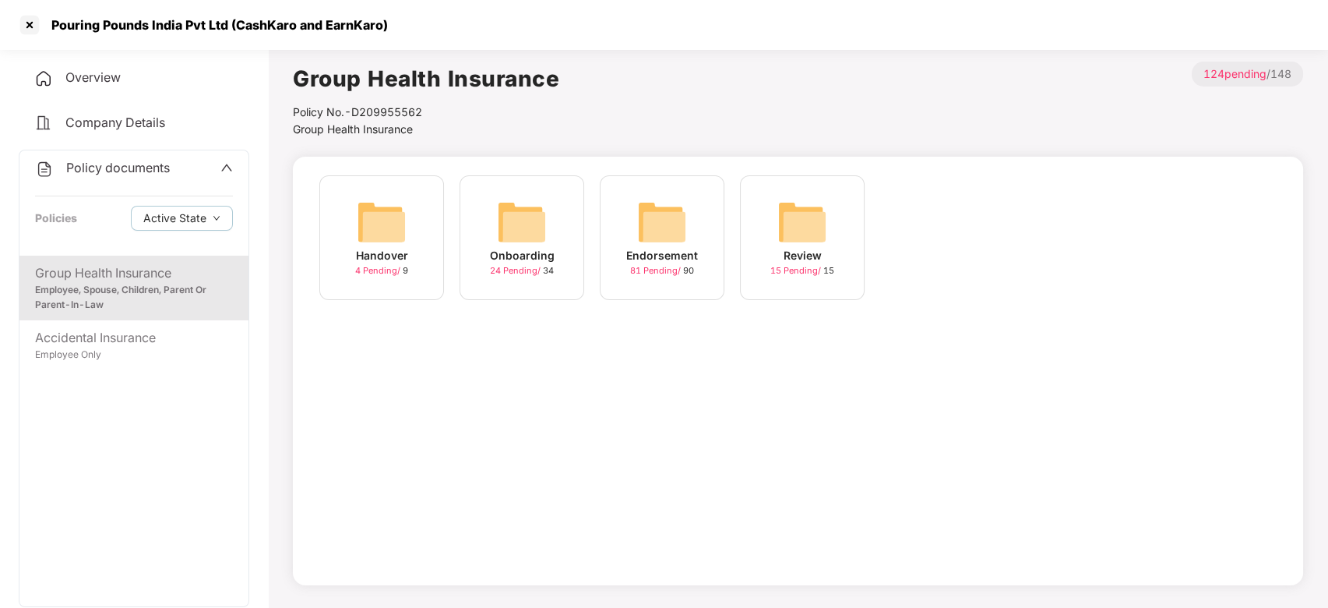
click at [662, 229] on img at bounding box center [662, 222] width 50 height 50
click at [642, 221] on img at bounding box center [662, 222] width 50 height 50
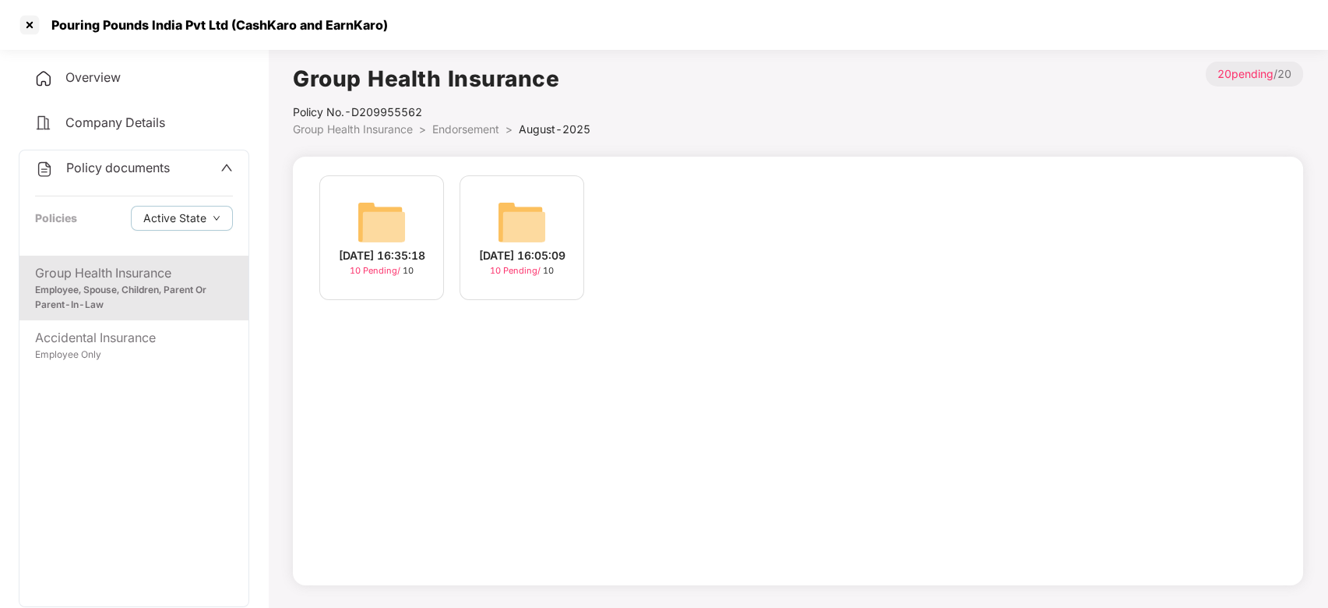
click at [370, 206] on img at bounding box center [382, 222] width 50 height 50
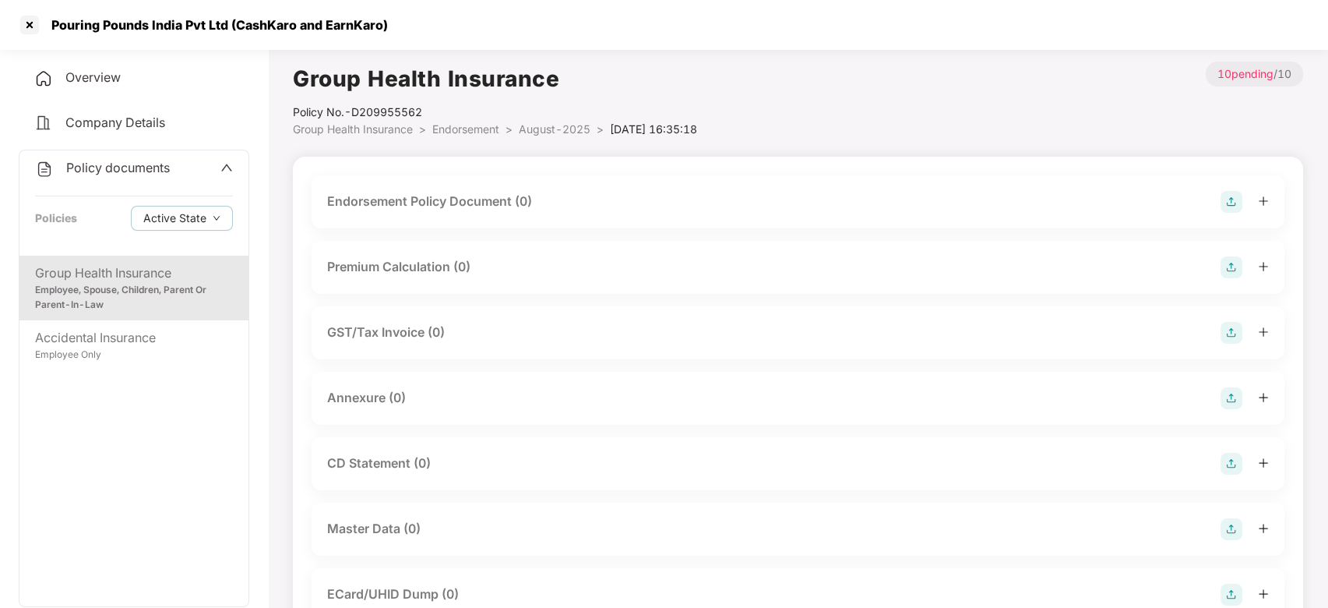
click at [1227, 209] on img at bounding box center [1232, 202] width 22 height 22
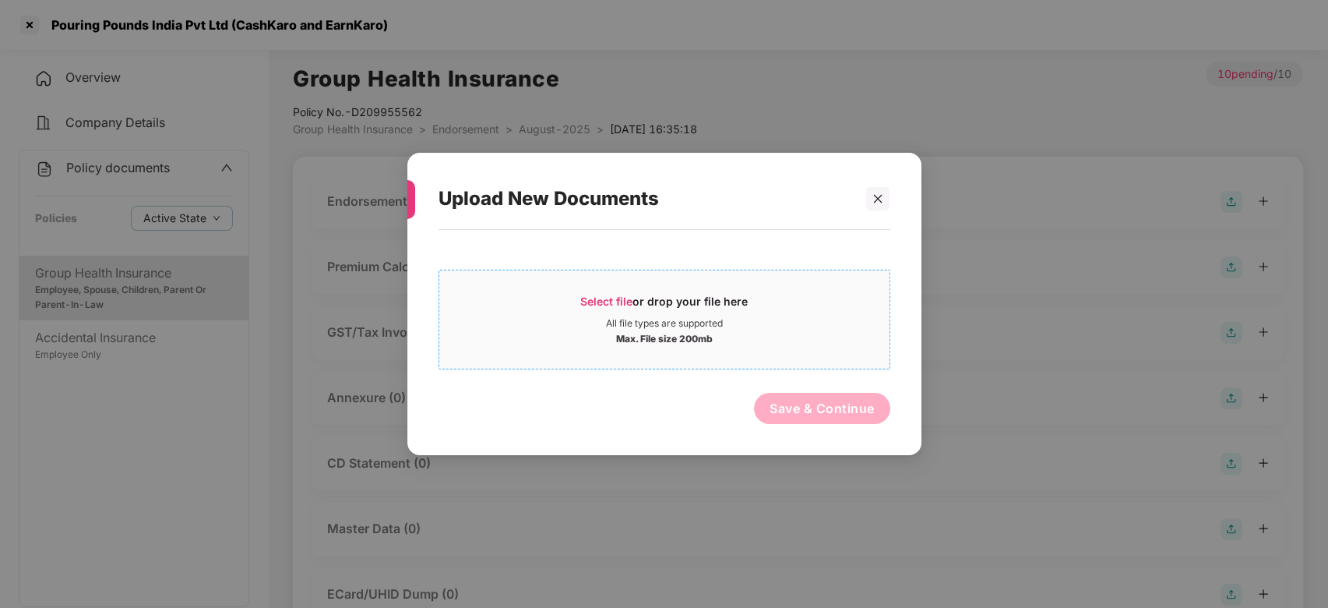
click at [793, 301] on div "Select file or drop your file here" at bounding box center [664, 305] width 450 height 23
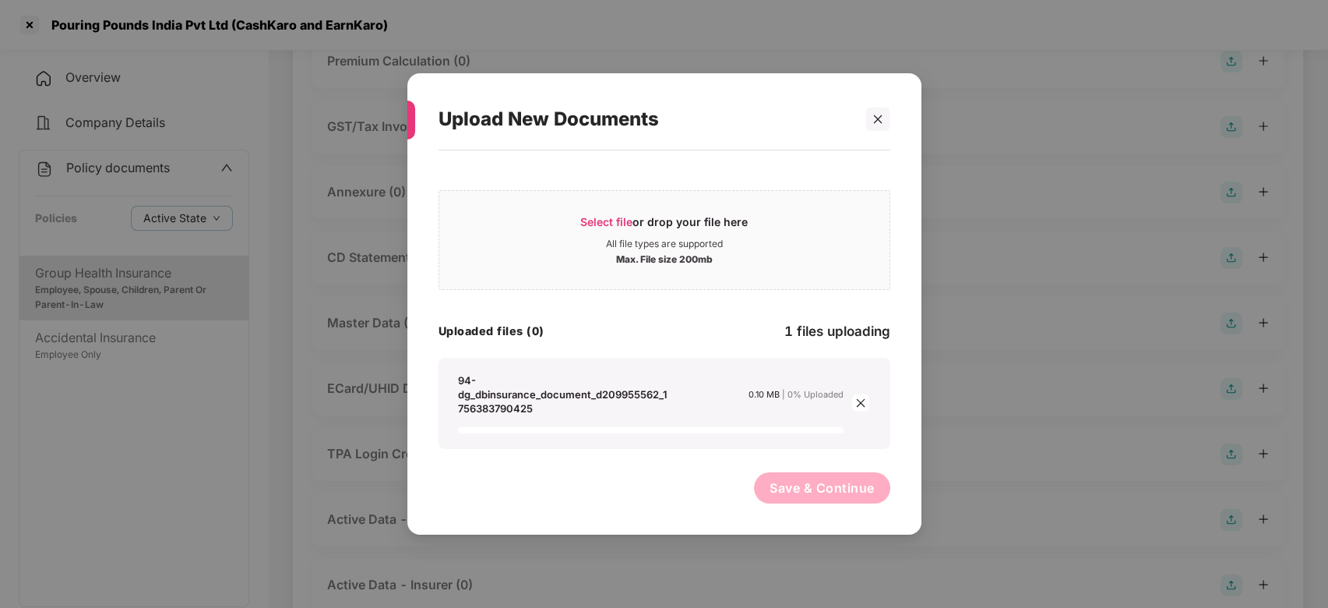
scroll to position [259, 0]
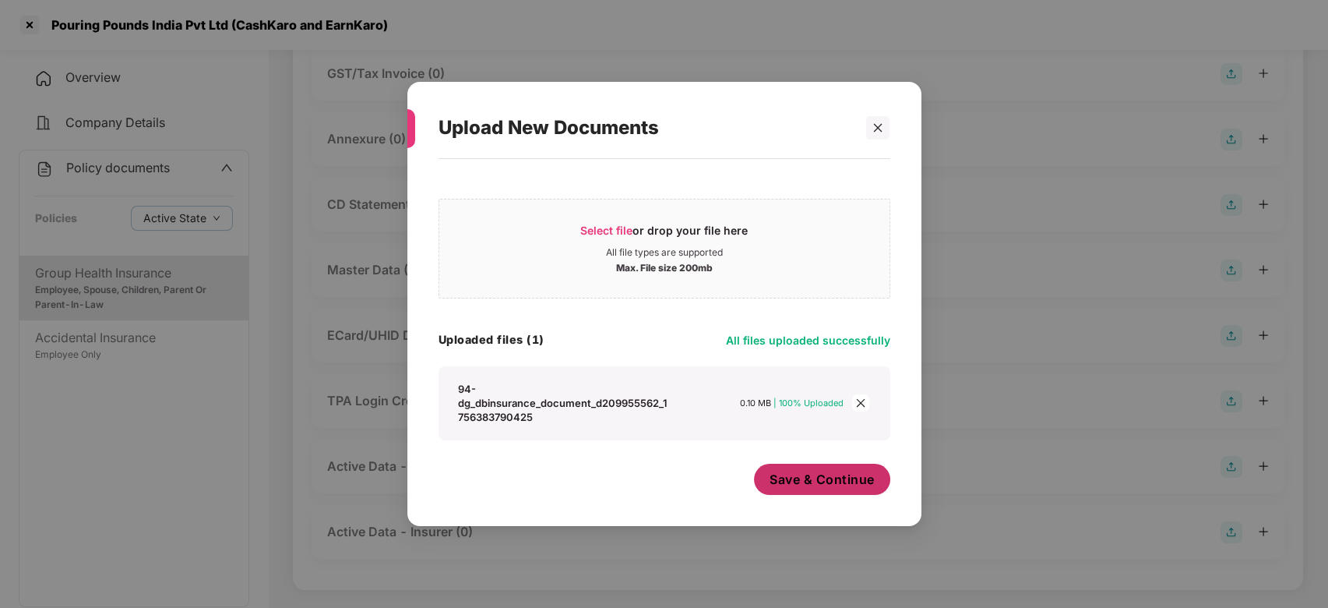
click at [766, 472] on button "Save & Continue" at bounding box center [822, 479] width 136 height 31
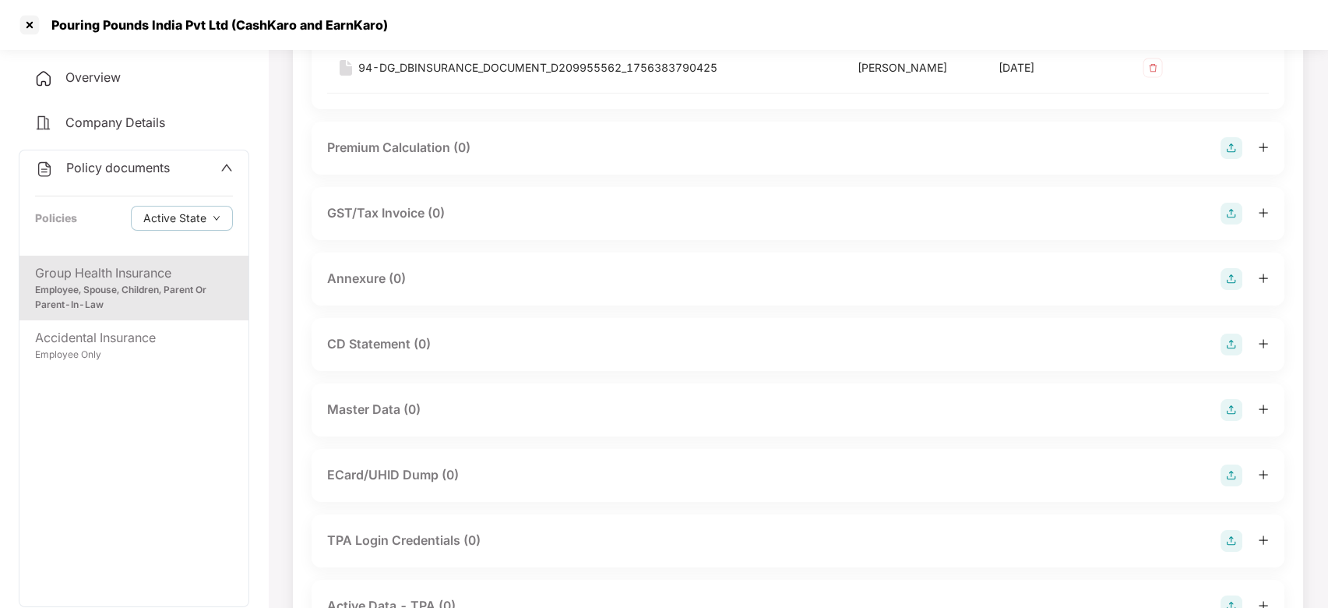
scroll to position [232, 0]
click at [1233, 273] on img at bounding box center [1232, 278] width 22 height 22
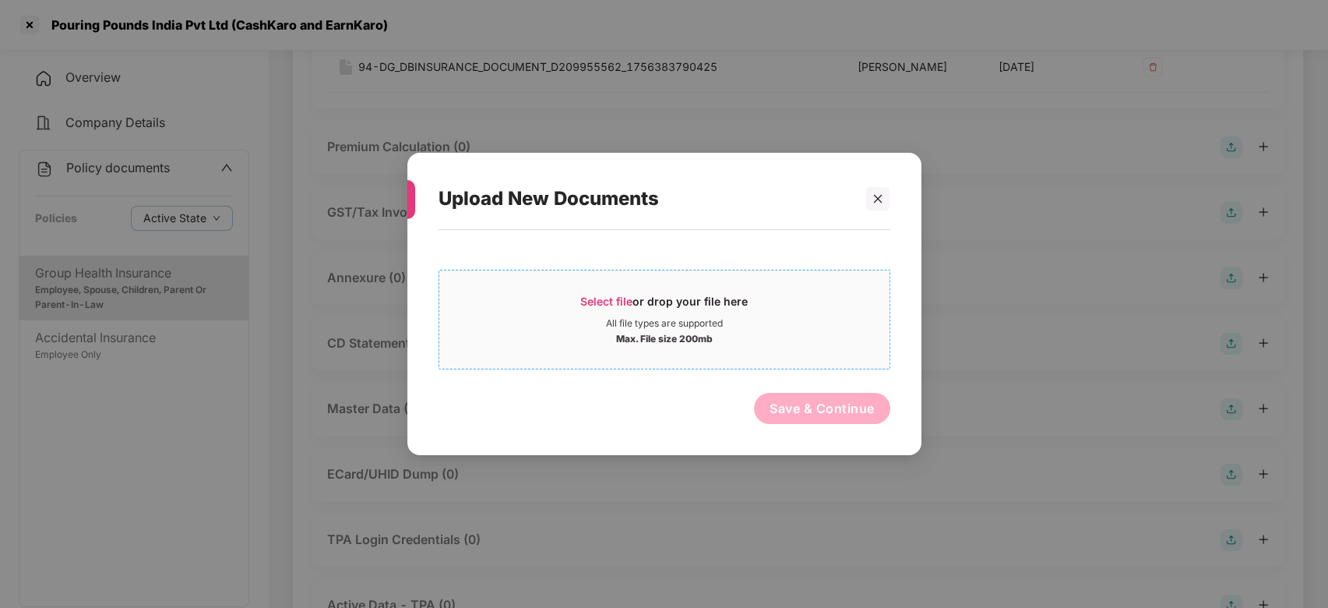
click at [760, 333] on div "Max. File size 200mb" at bounding box center [664, 338] width 450 height 16
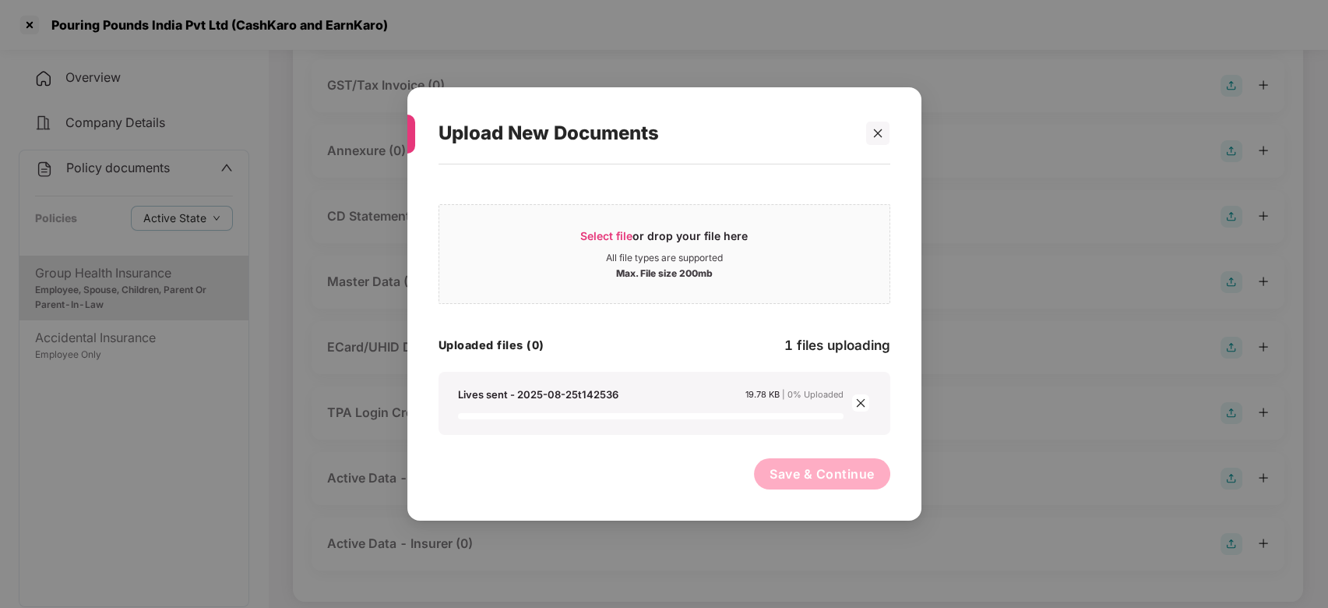
scroll to position [362, 0]
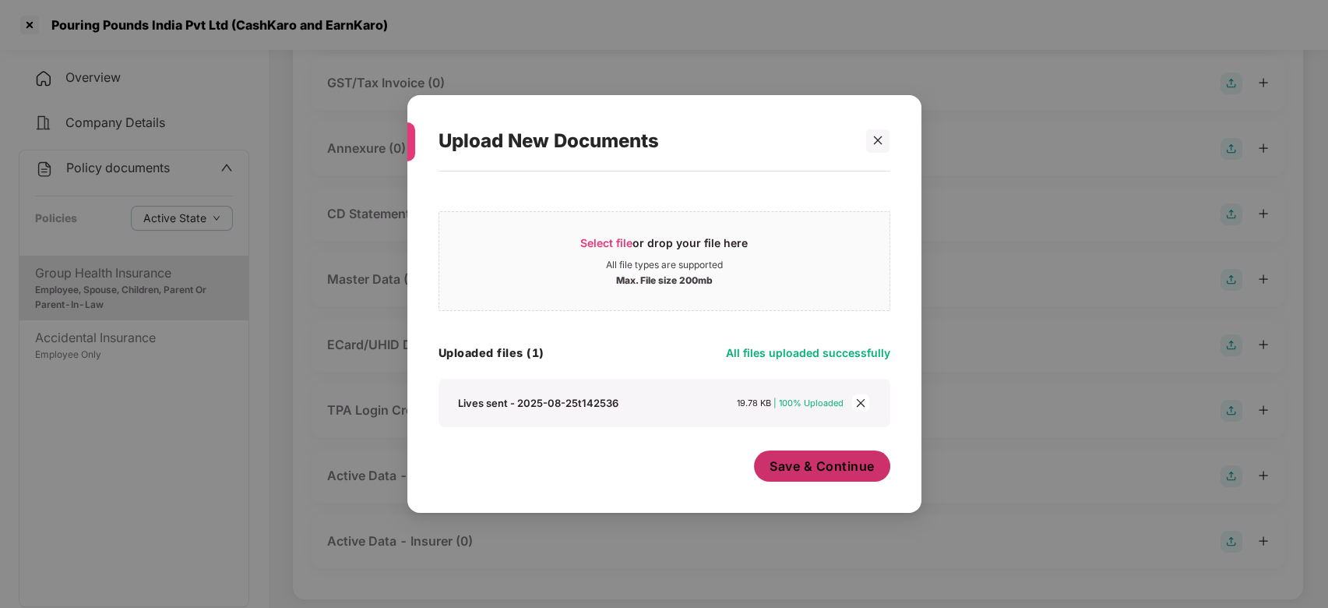
click at [792, 452] on button "Save & Continue" at bounding box center [822, 465] width 136 height 31
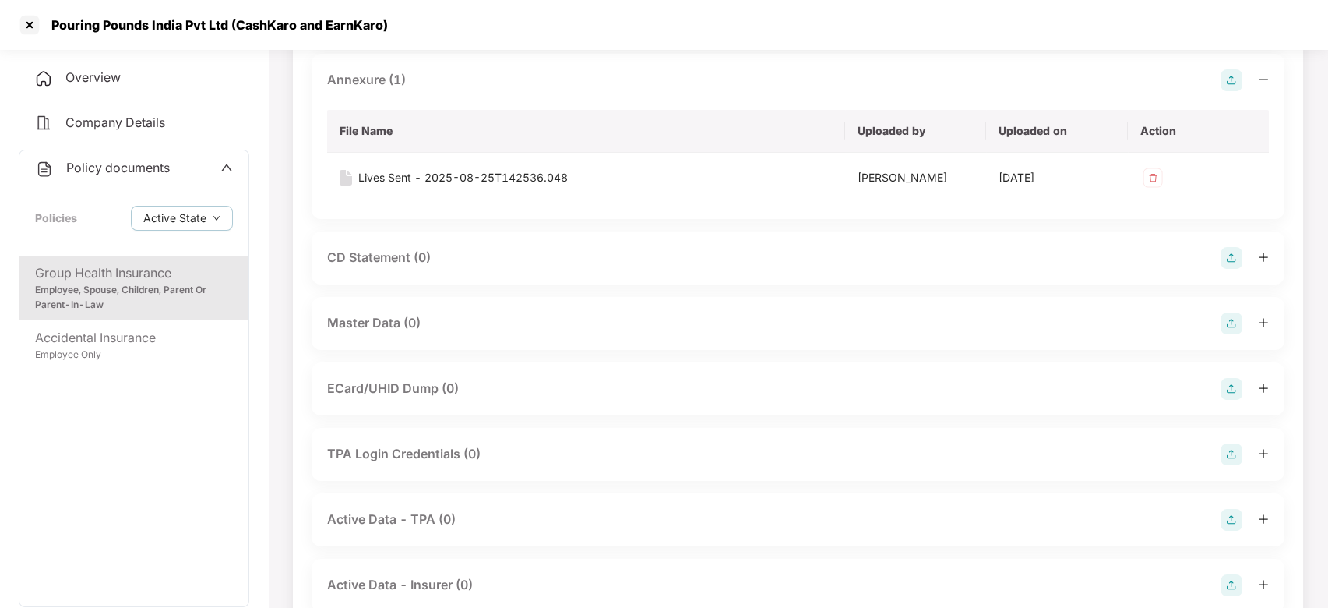
scroll to position [434, 0]
click at [1230, 319] on img at bounding box center [1232, 320] width 22 height 22
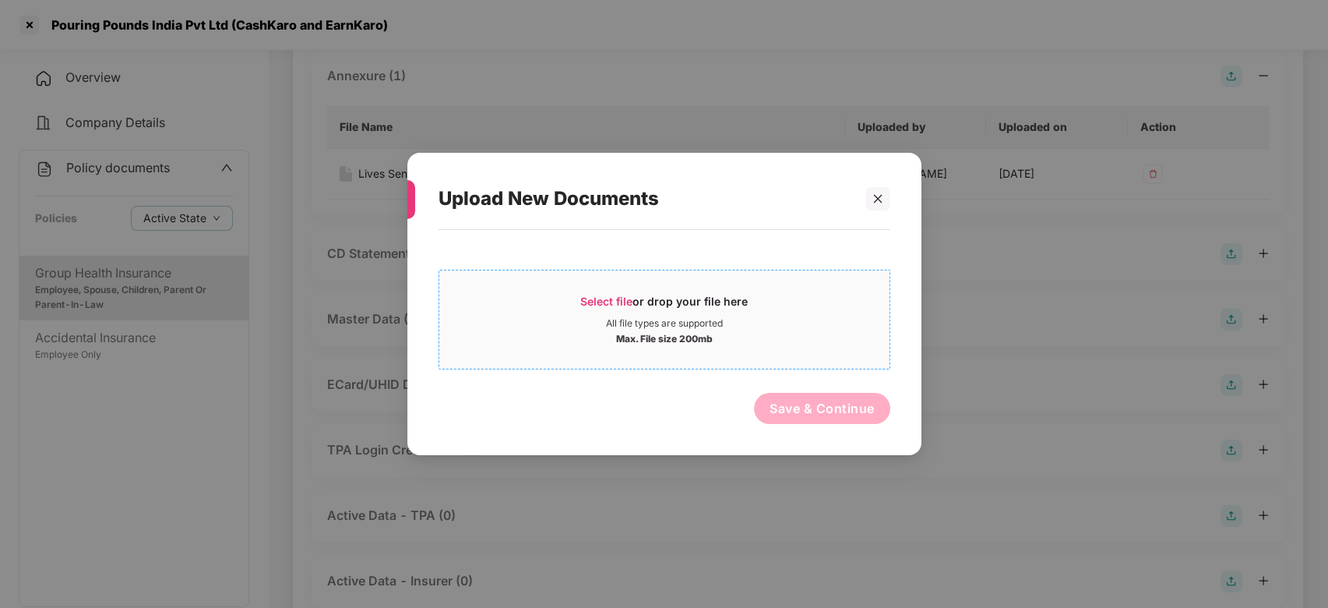
click at [697, 319] on div "All file types are supported" at bounding box center [664, 323] width 117 height 12
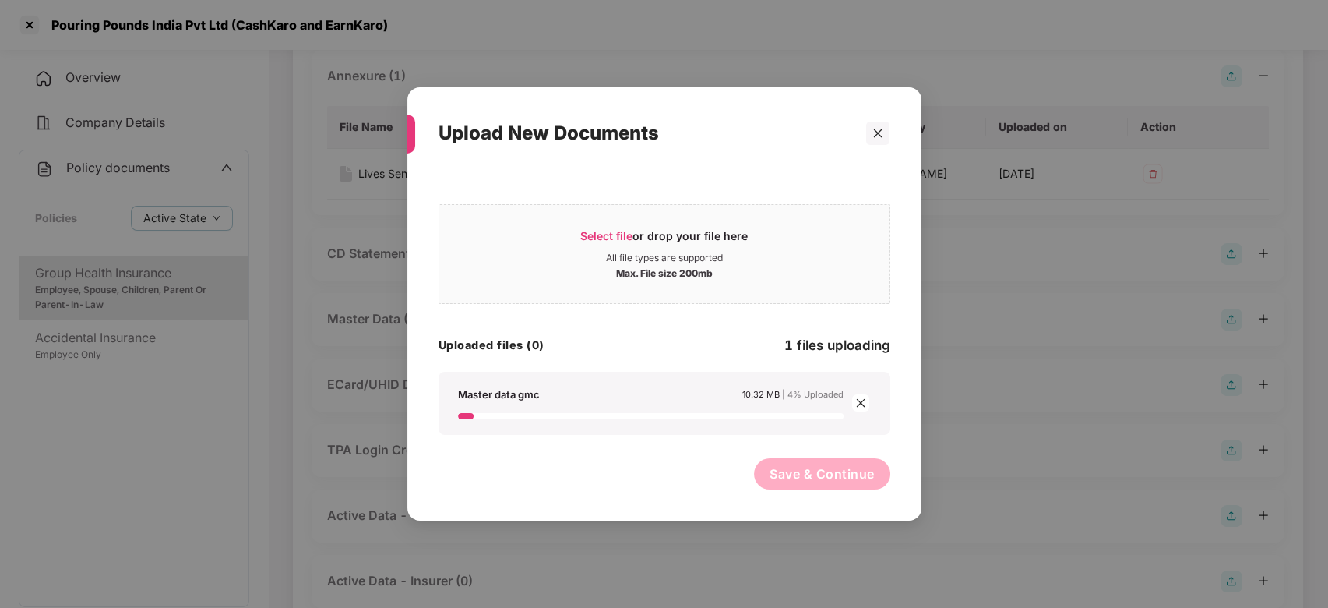
click at [859, 399] on icon "close" at bounding box center [861, 402] width 11 height 11
click at [877, 137] on icon "close" at bounding box center [878, 133] width 11 height 11
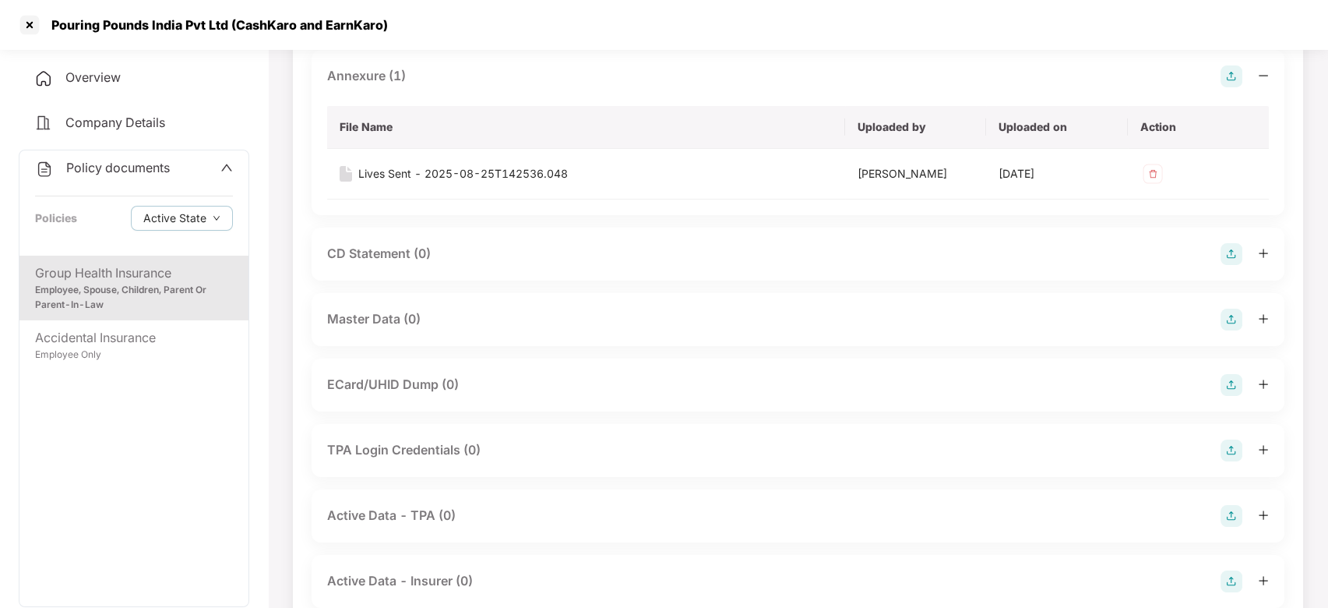
scroll to position [0, 0]
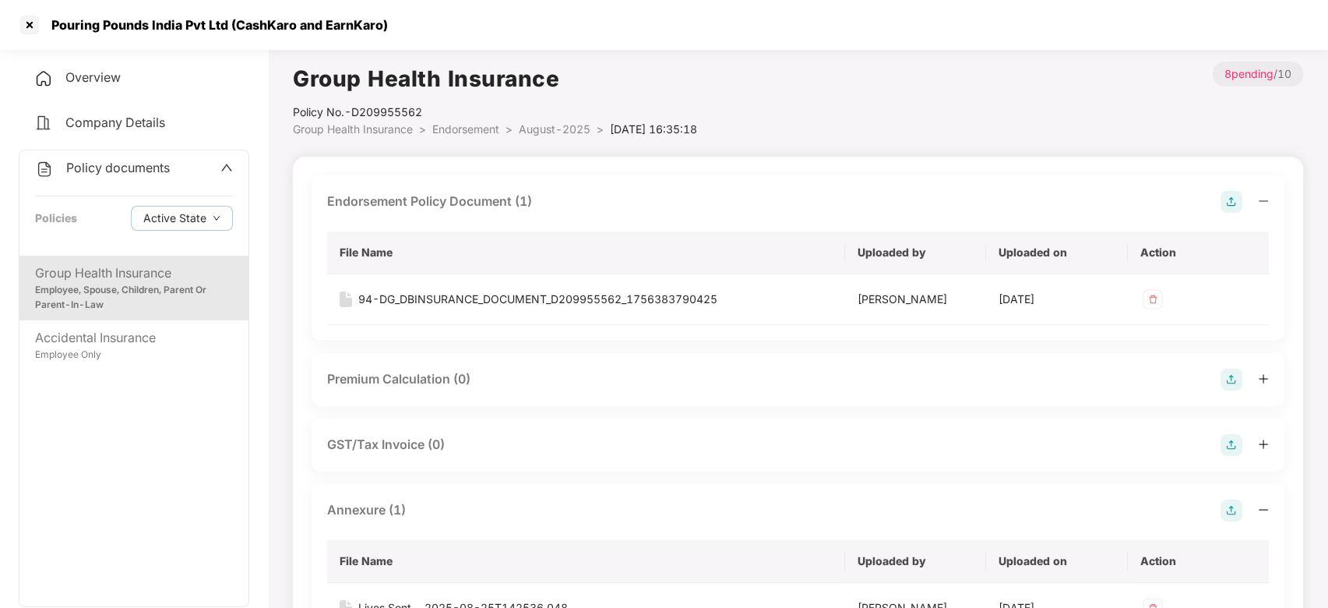
click at [478, 128] on span "Endorsement" at bounding box center [465, 128] width 67 height 13
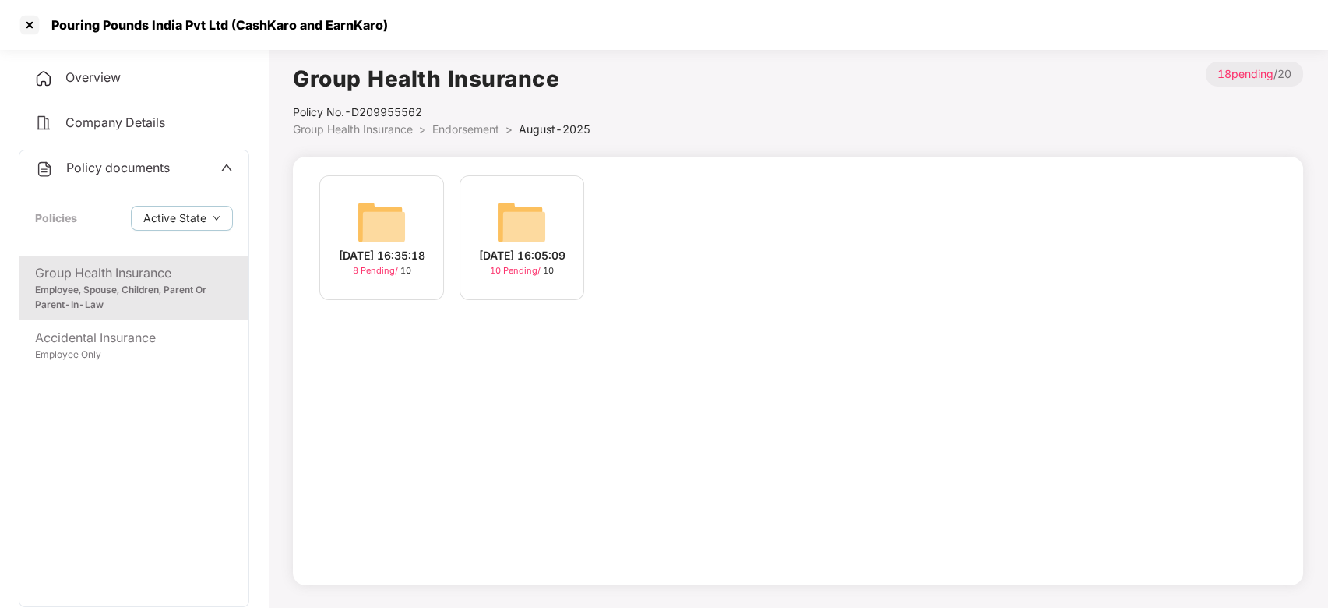
click at [474, 125] on span "Endorsement" at bounding box center [465, 128] width 67 height 13
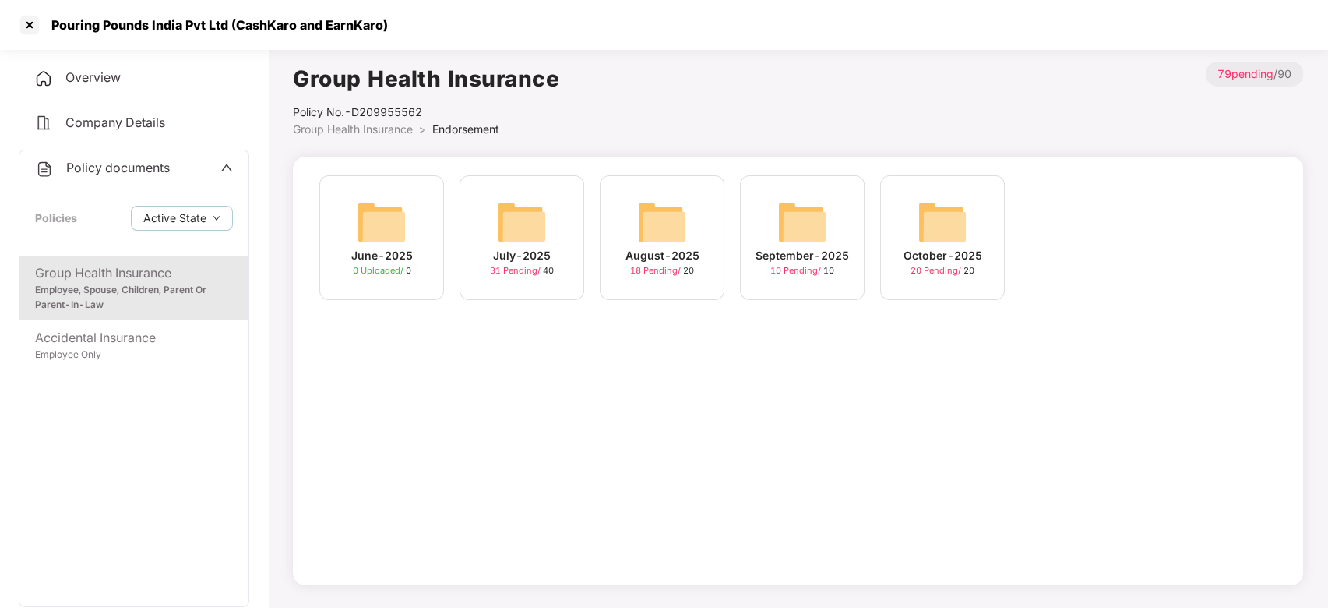
click at [923, 228] on img at bounding box center [943, 222] width 50 height 50
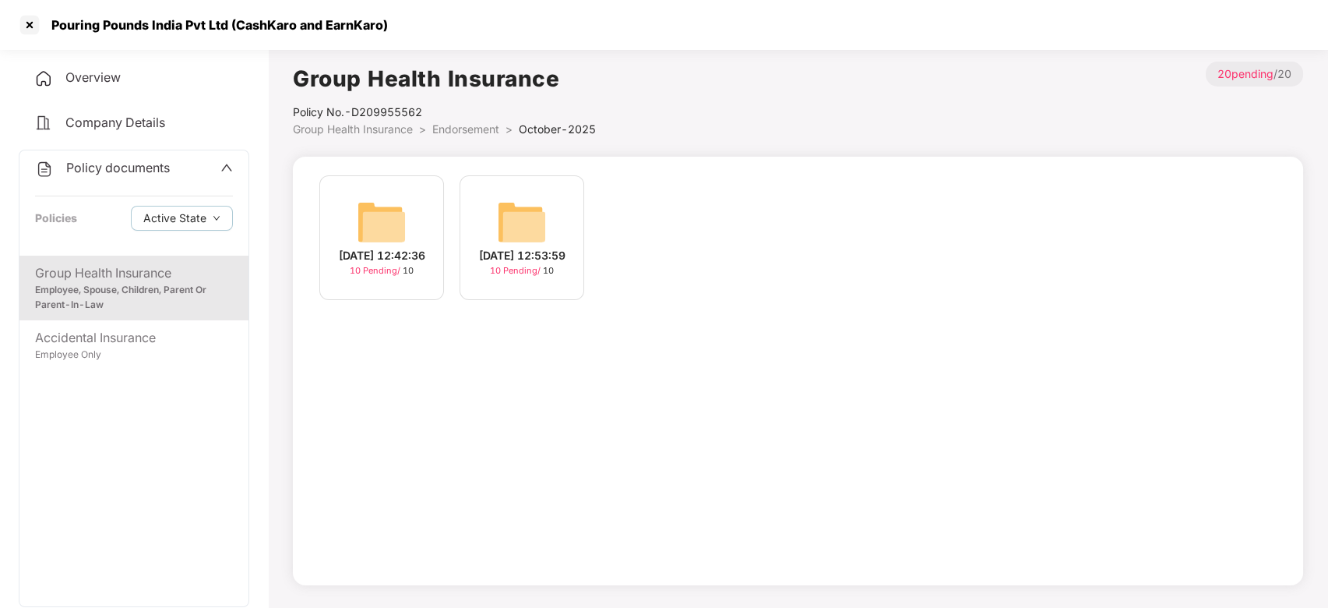
click at [462, 130] on span "Endorsement" at bounding box center [465, 128] width 67 height 13
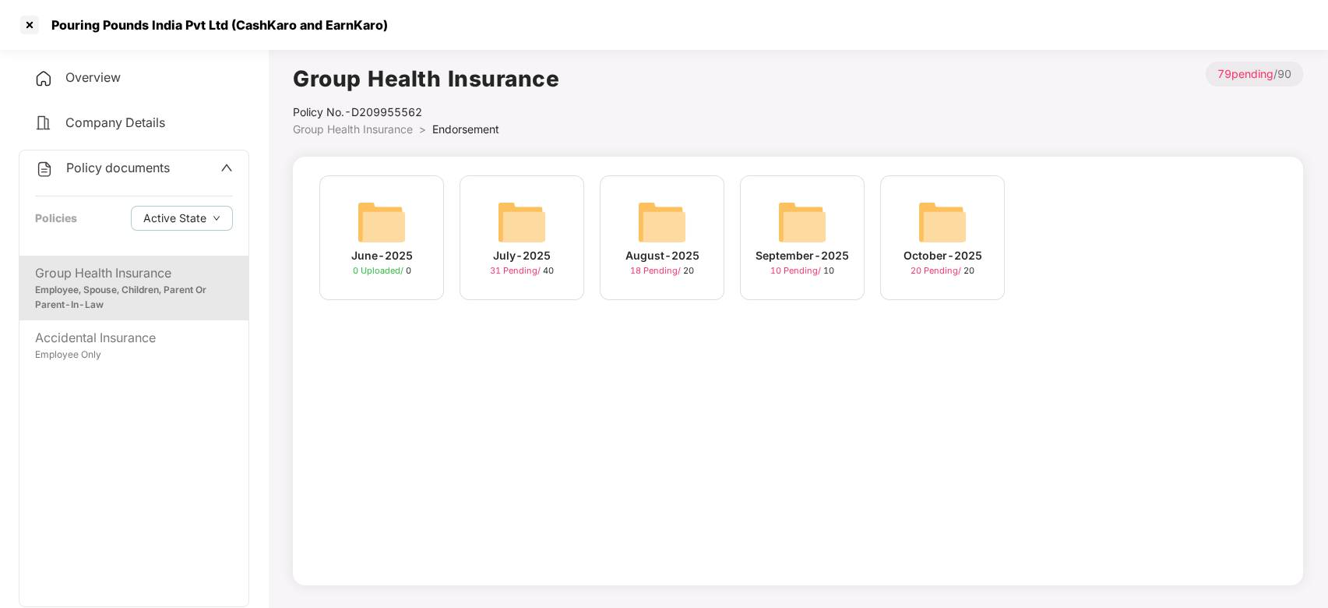
click at [789, 226] on img at bounding box center [803, 222] width 50 height 50
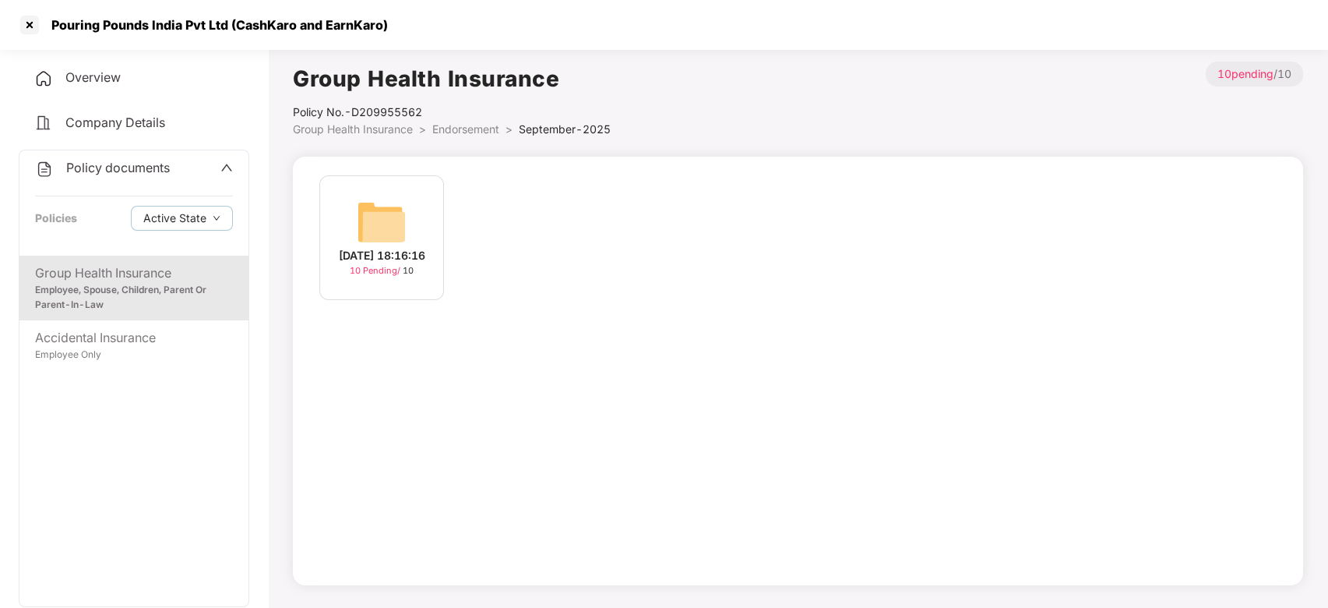
click at [386, 211] on img at bounding box center [382, 222] width 50 height 50
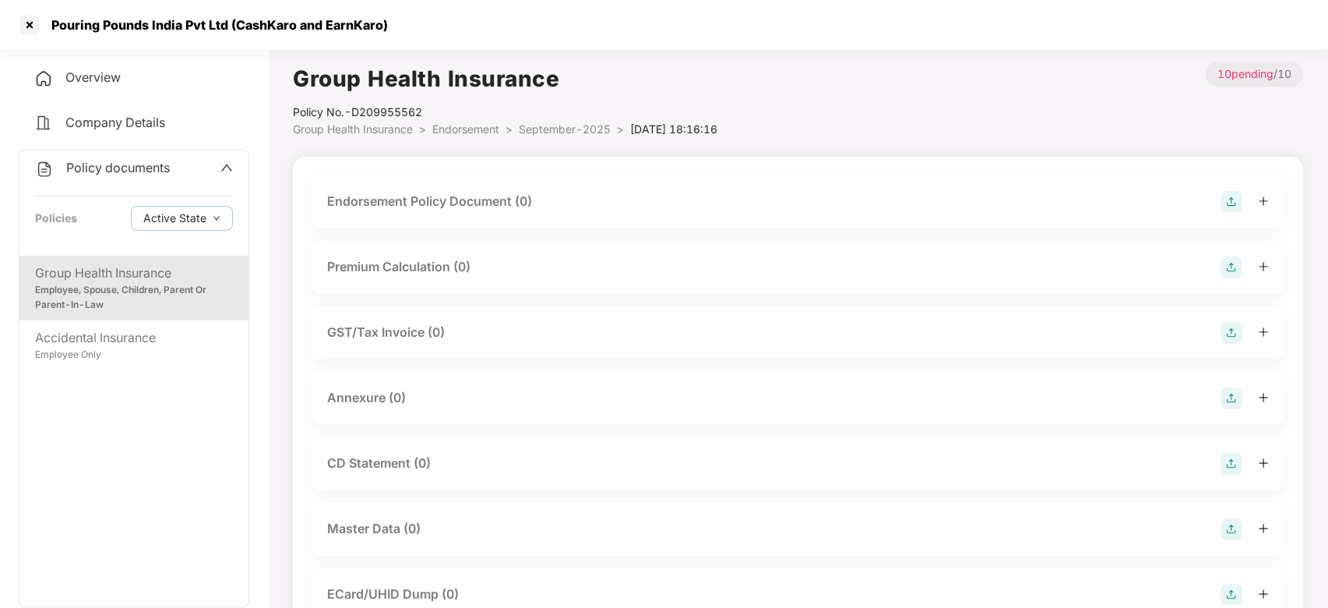
click at [1240, 198] on img at bounding box center [1232, 202] width 22 height 22
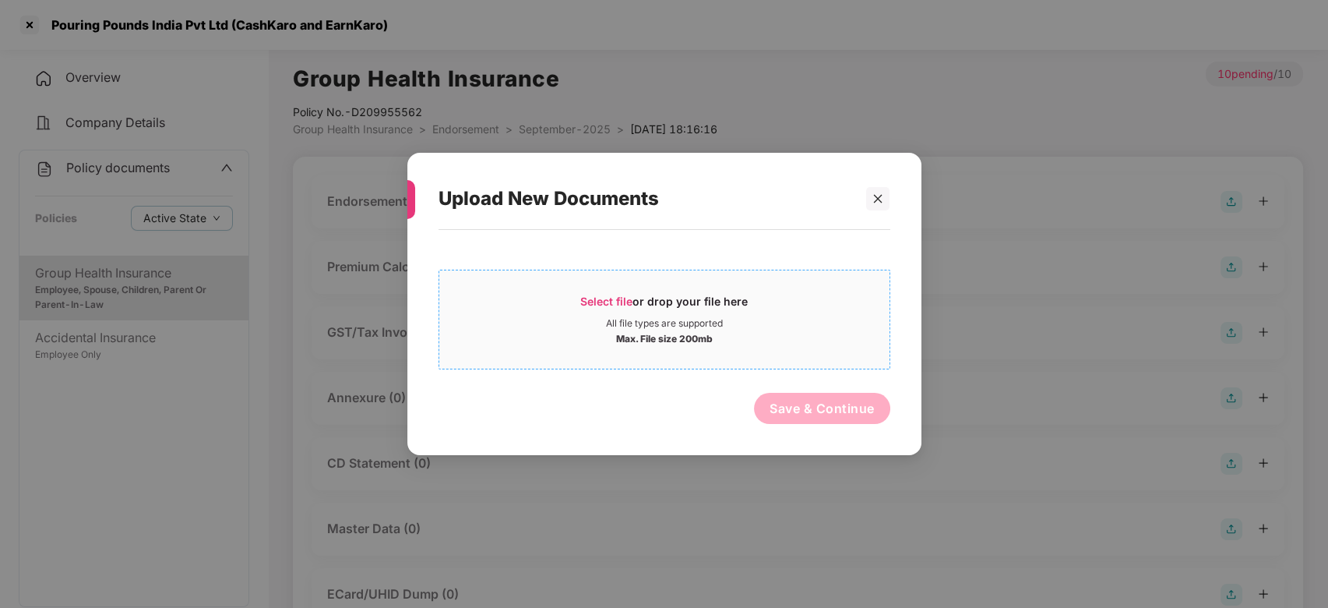
click at [790, 324] on div "All file types are supported" at bounding box center [664, 323] width 450 height 12
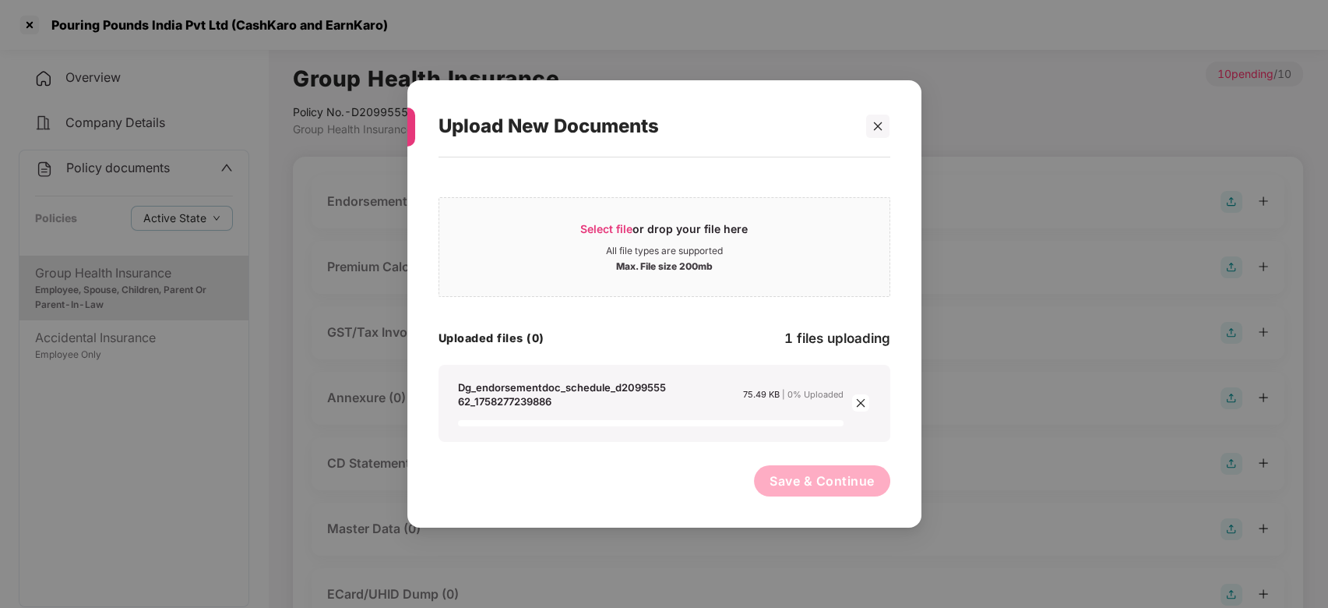
click at [859, 398] on icon "close" at bounding box center [861, 402] width 11 height 11
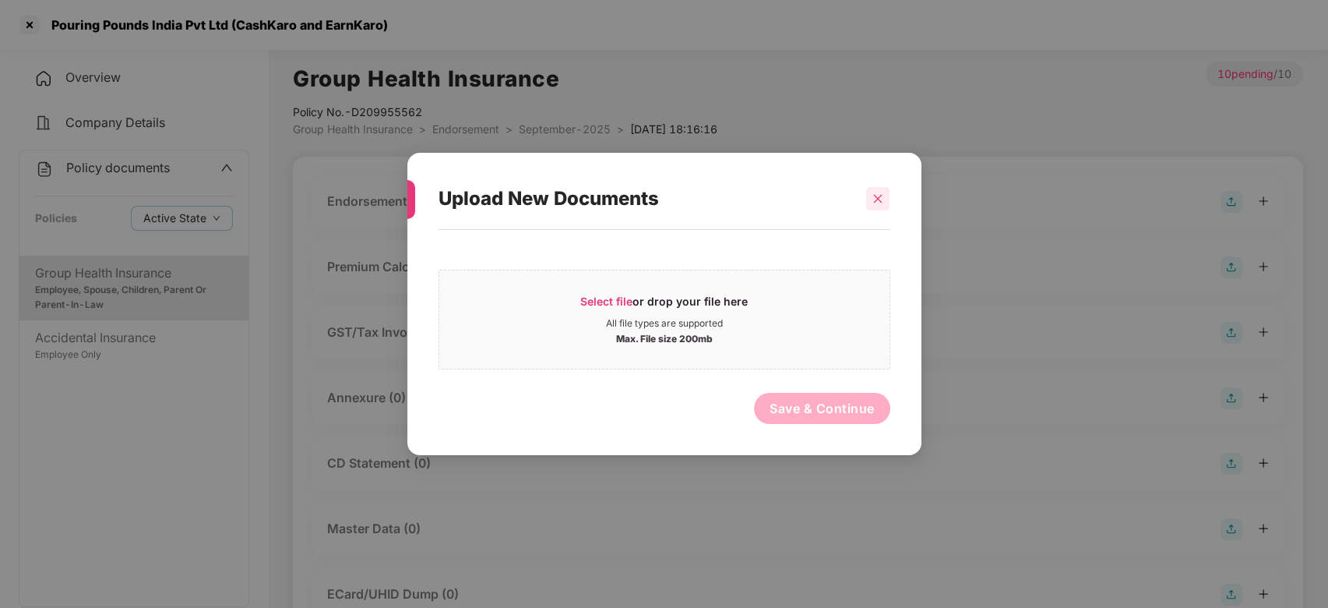
click at [874, 199] on icon "close" at bounding box center [878, 198] width 11 height 11
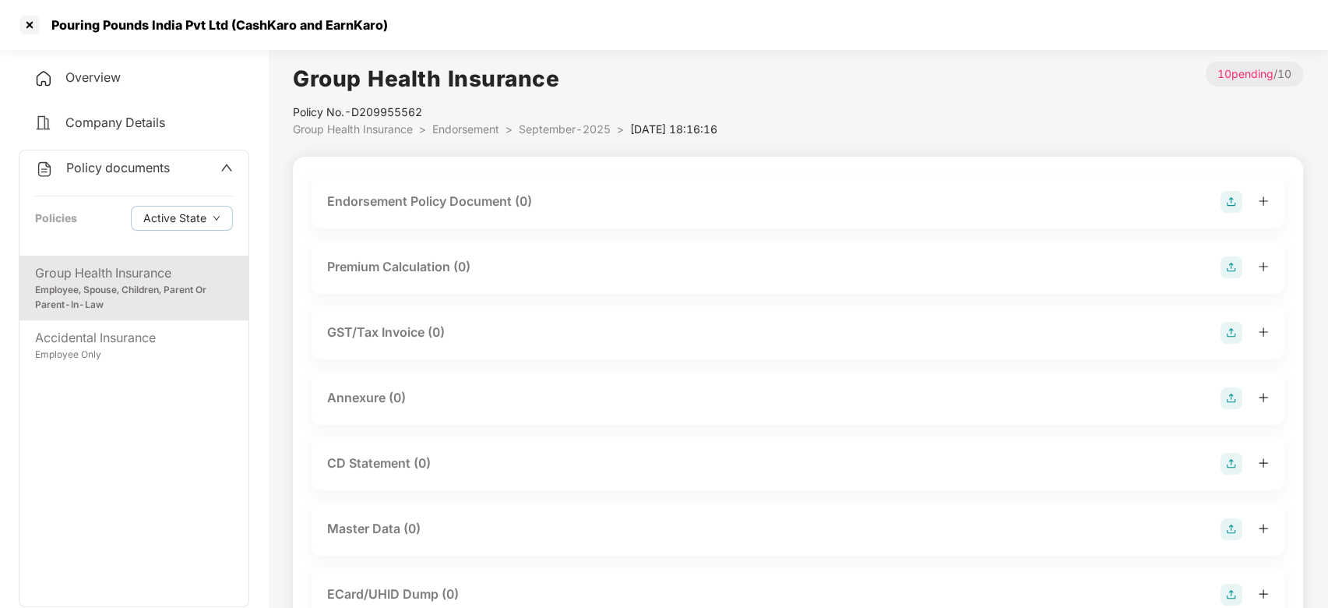
click at [1226, 203] on img at bounding box center [1232, 202] width 22 height 22
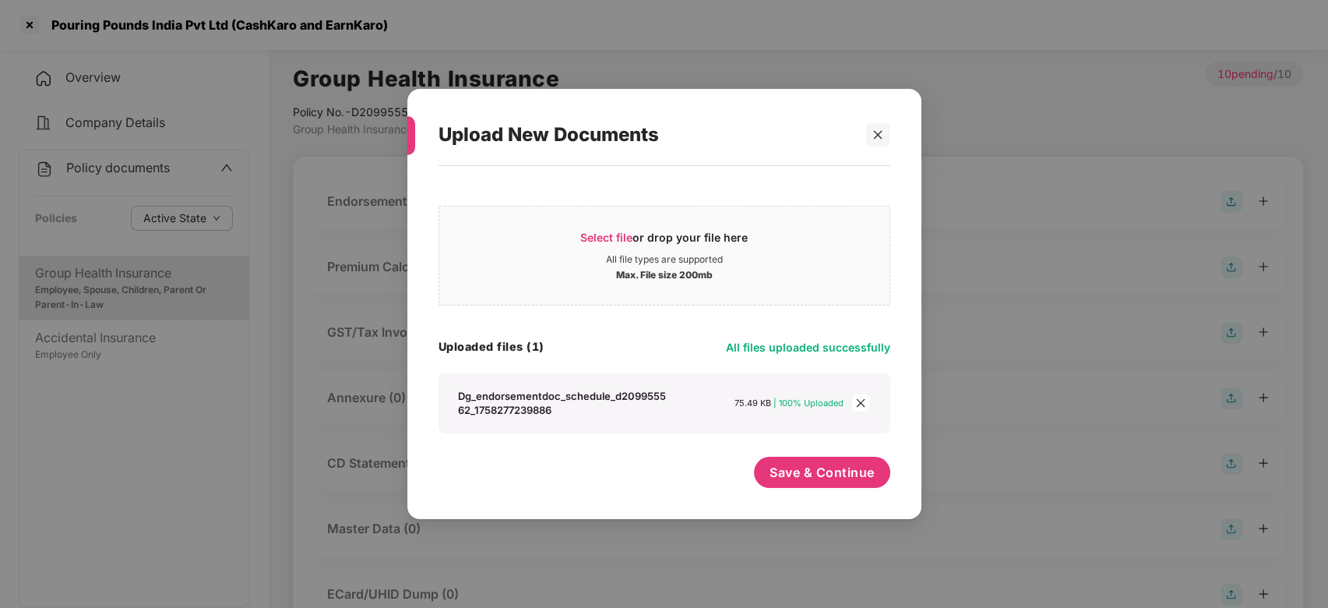
click at [866, 405] on icon "close" at bounding box center [861, 402] width 11 height 11
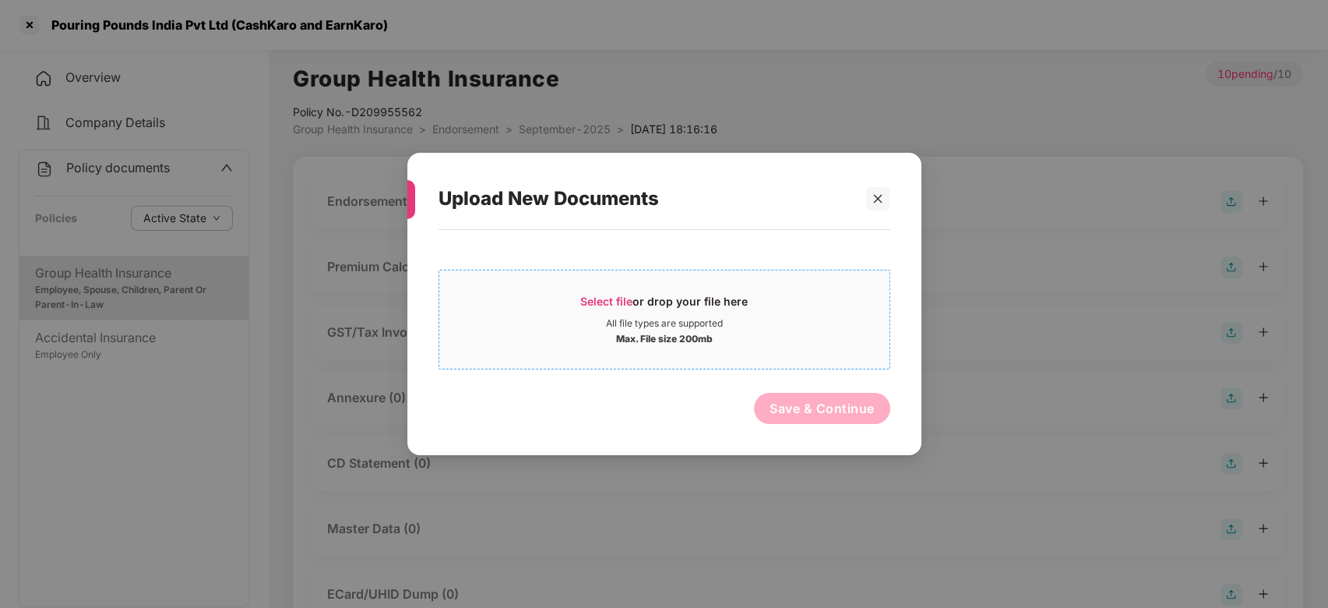
click at [704, 306] on div "Select file or drop your file here" at bounding box center [664, 305] width 168 height 23
